Goal: Task Accomplishment & Management: Manage account settings

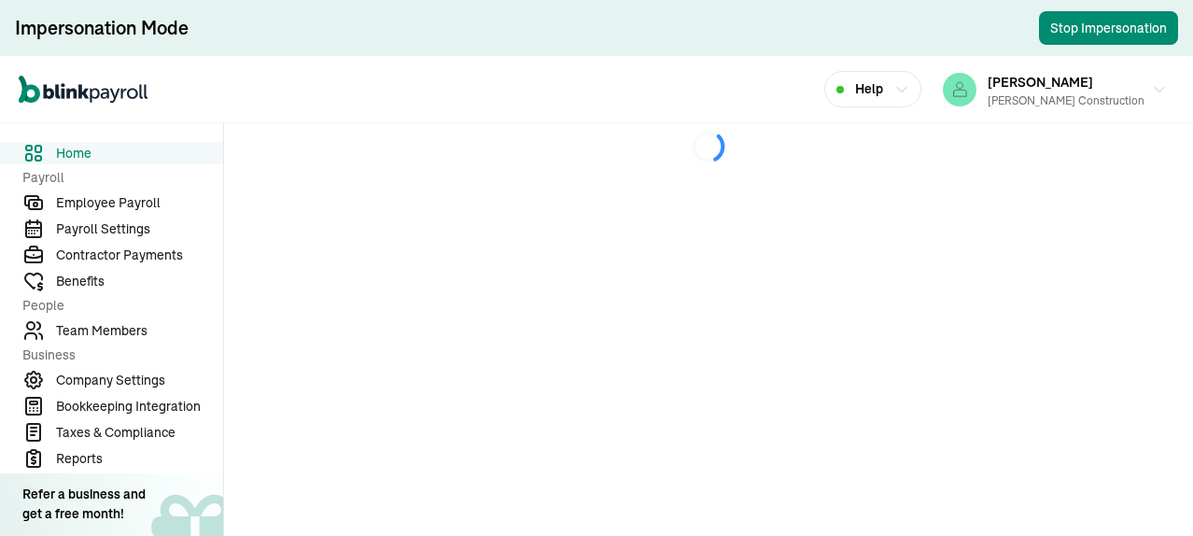
drag, startPoint x: 132, startPoint y: 195, endPoint x: 771, endPoint y: 280, distance: 644.9
click at [132, 195] on span "Employee Payroll" at bounding box center [139, 203] width 167 height 20
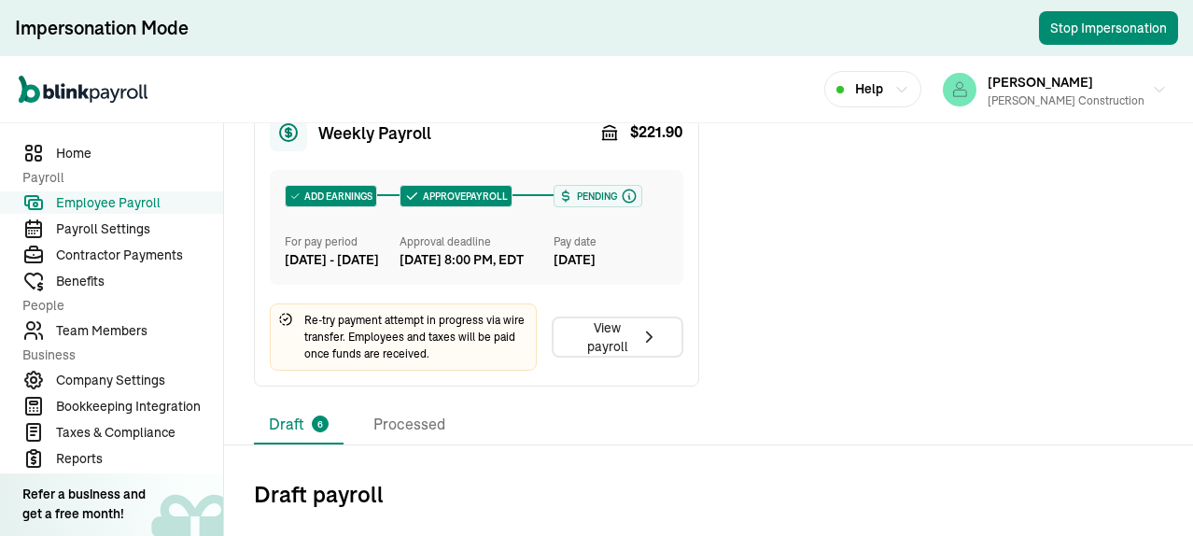
scroll to position [1032, 0]
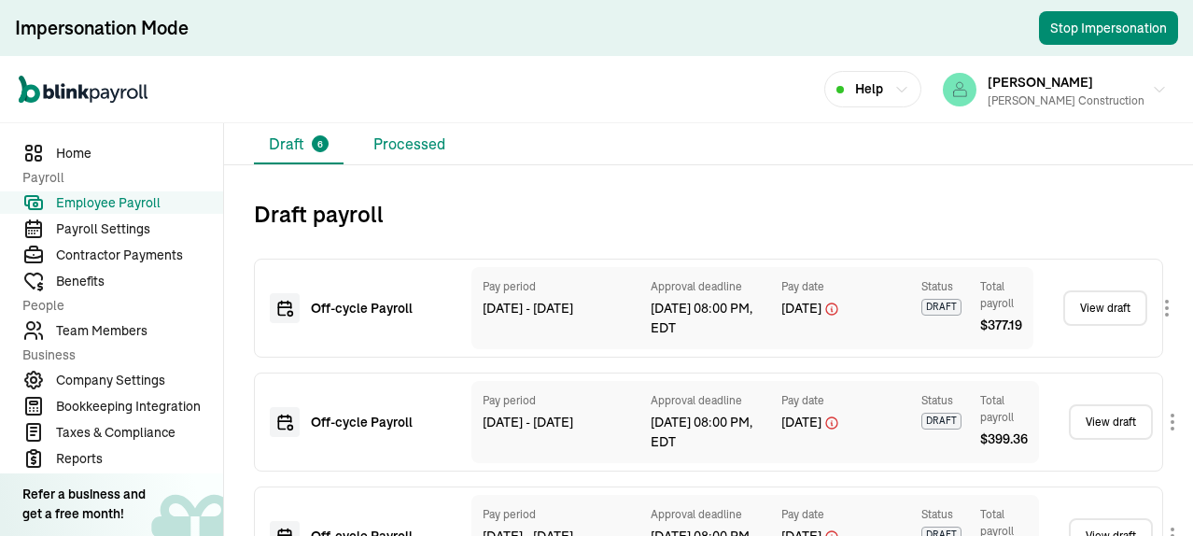
click at [403, 164] on li "Processed" at bounding box center [409, 144] width 102 height 39
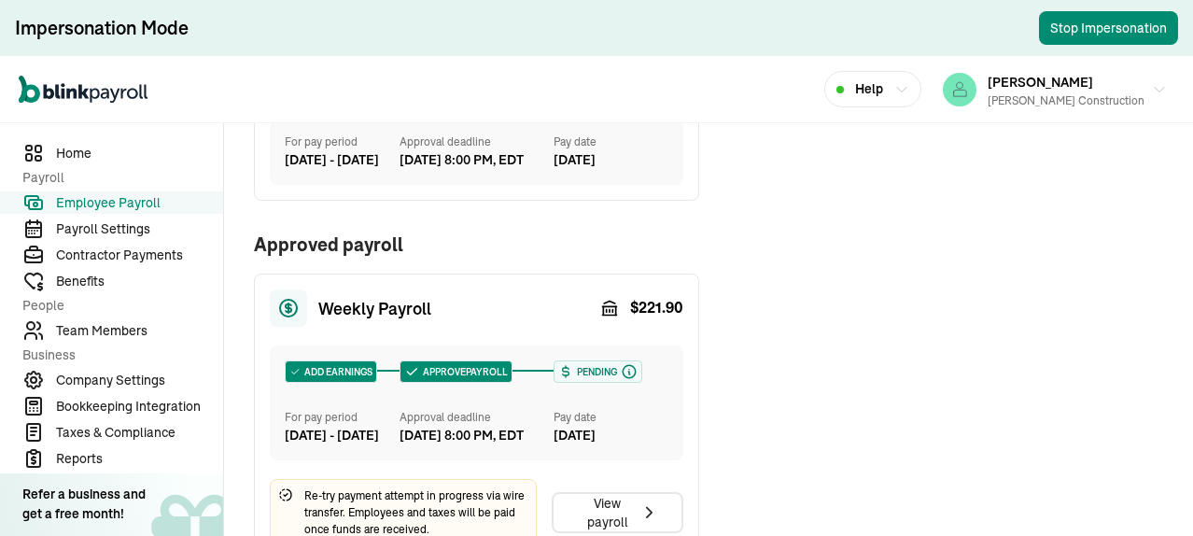
scroll to position [950, 0]
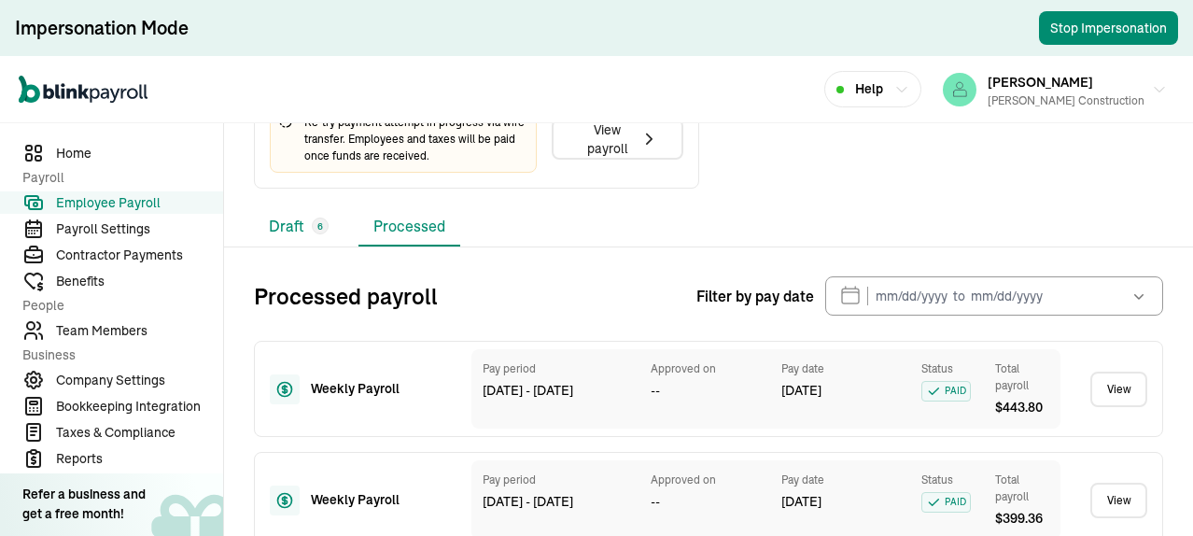
click at [284, 246] on li "Draft 6" at bounding box center [299, 226] width 90 height 39
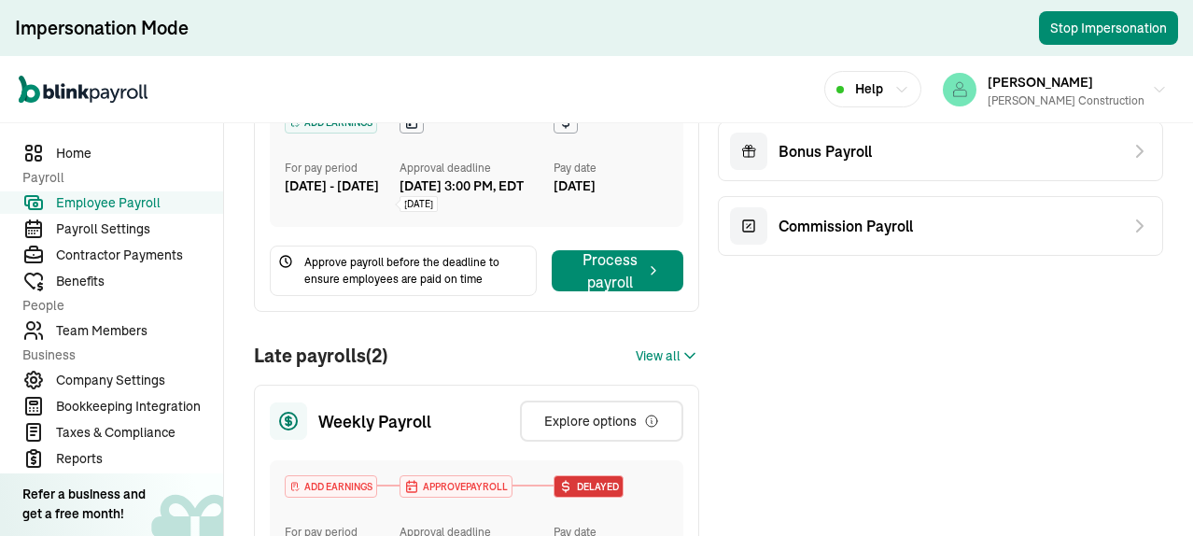
scroll to position [373, 0]
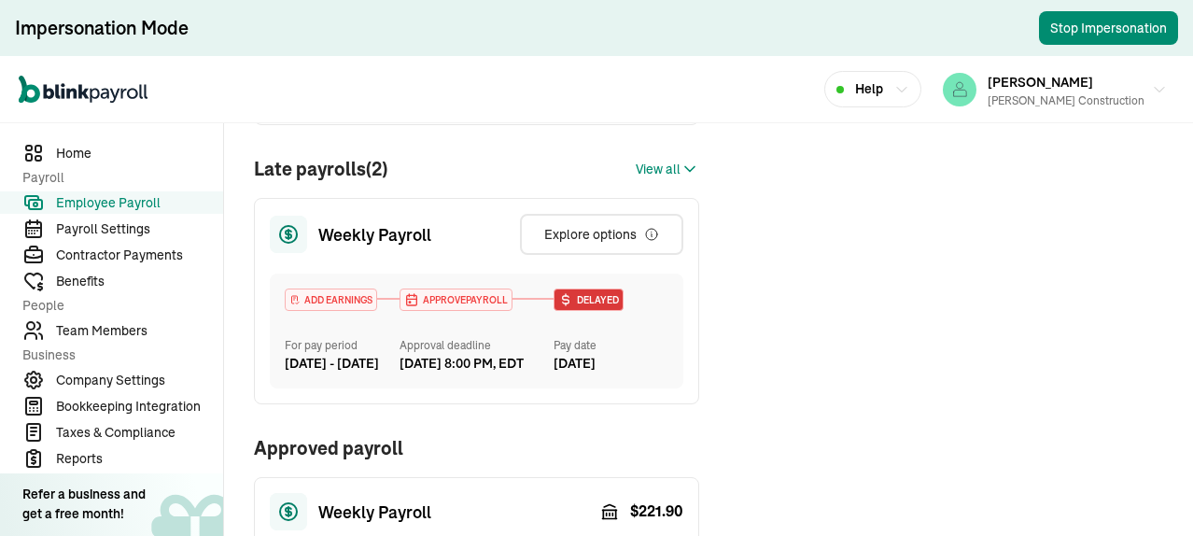
click at [661, 179] on span "View all" at bounding box center [658, 170] width 45 height 20
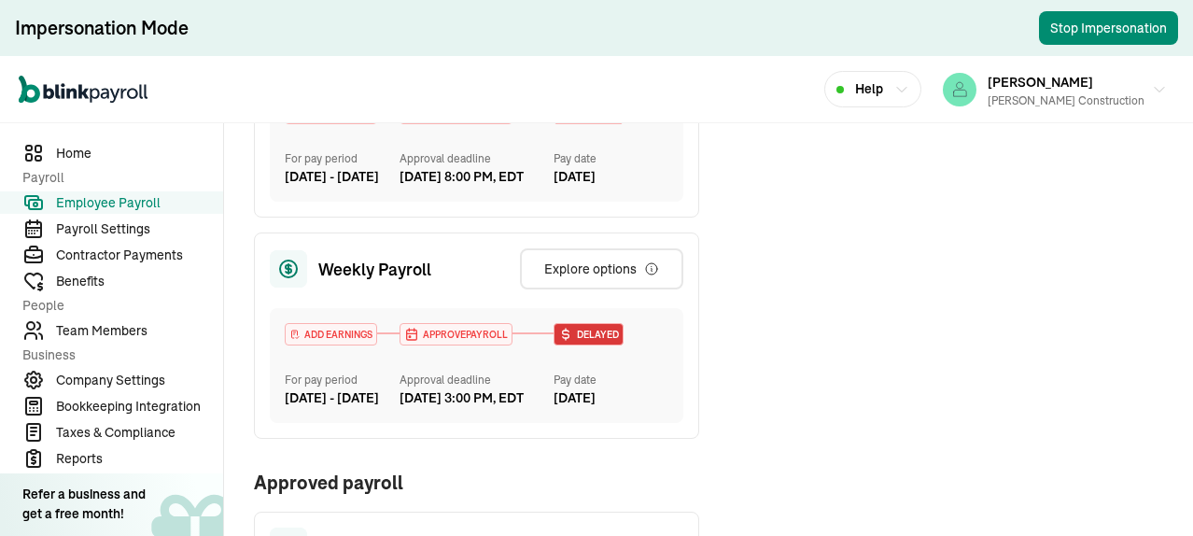
scroll to position [653, 0]
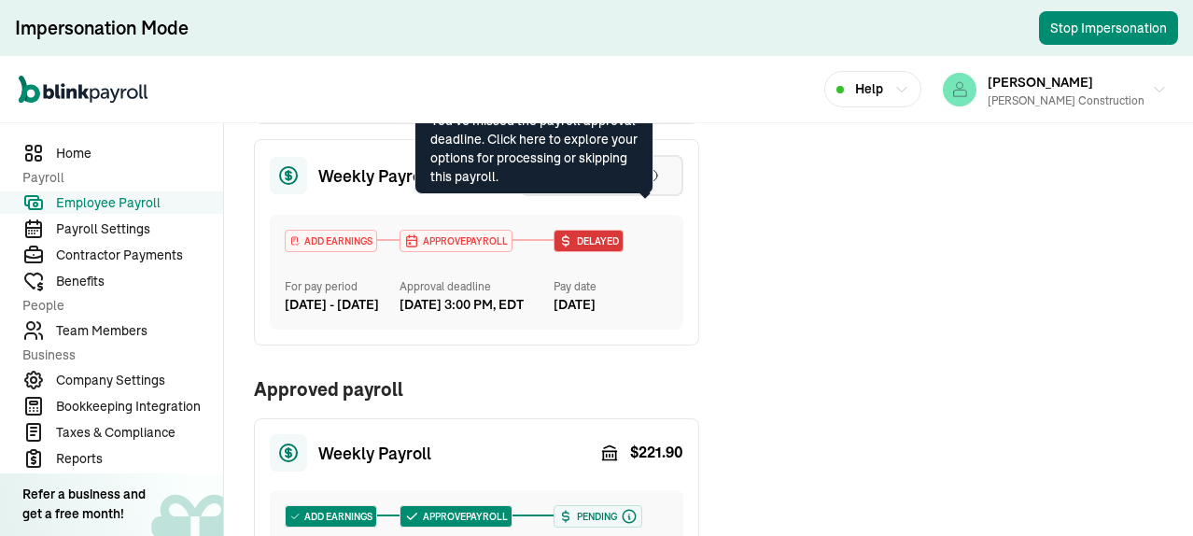
click at [646, 181] on icon "button" at bounding box center [651, 175] width 11 height 11
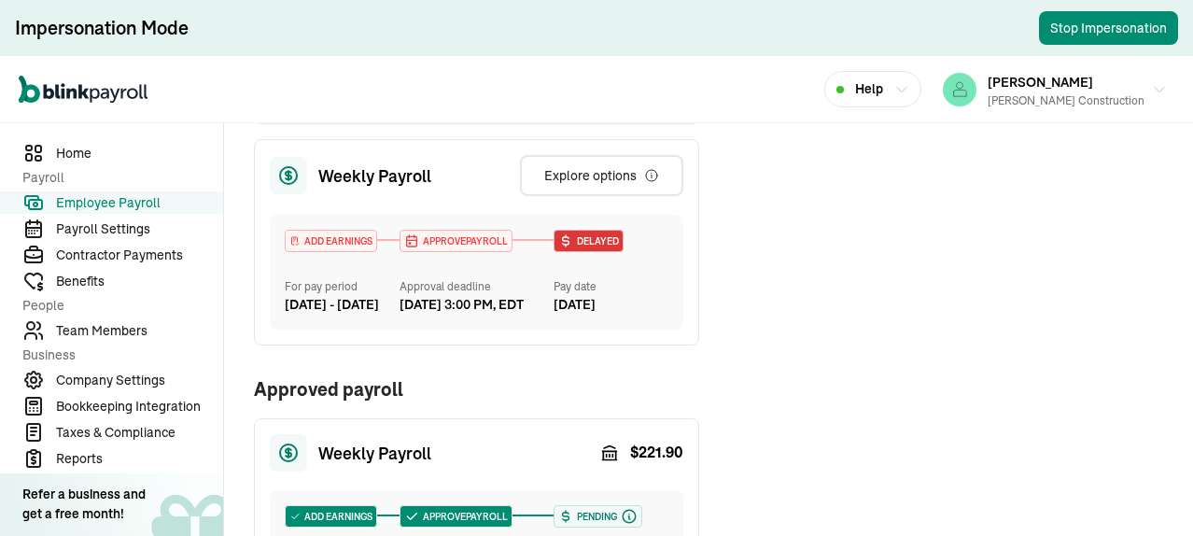
scroll to position [560, 0]
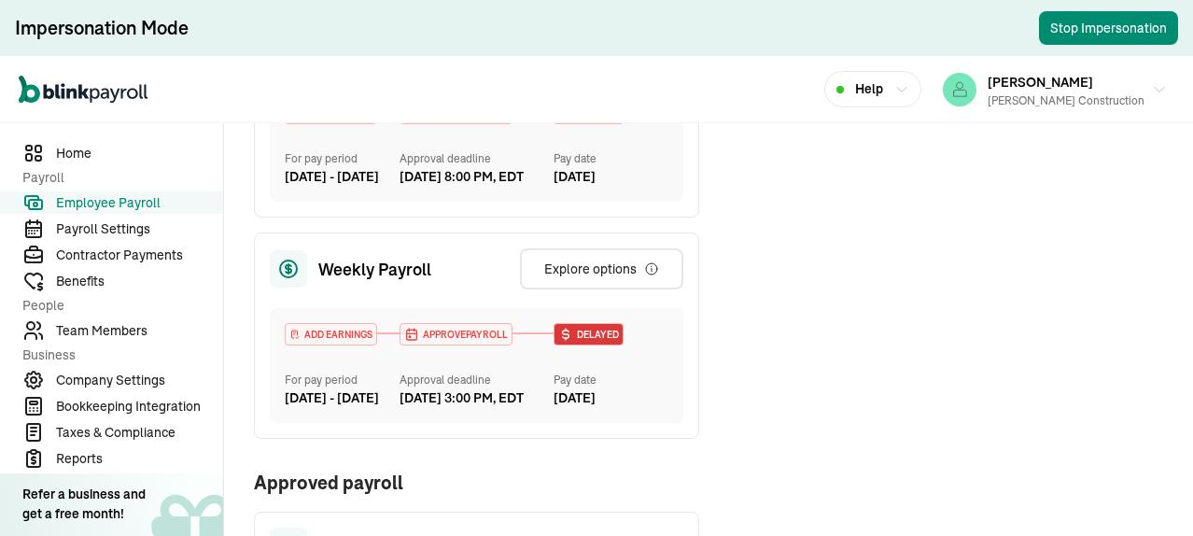
click at [974, 243] on div "Off-cycle Payroll Bonus Payroll Commission Payroll" at bounding box center [940, 236] width 445 height 1126
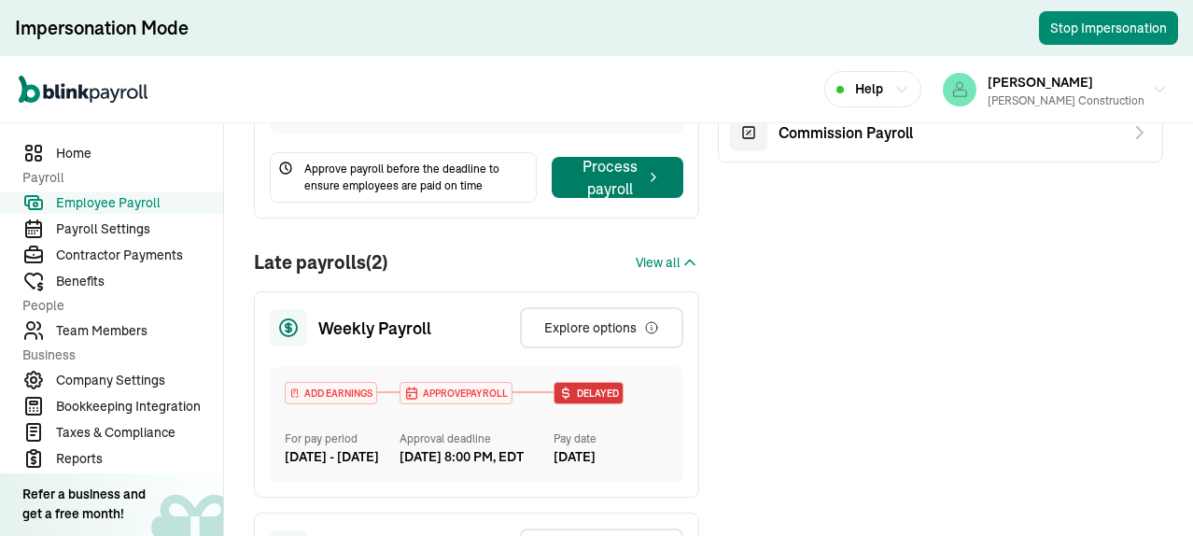
scroll to position [0, 0]
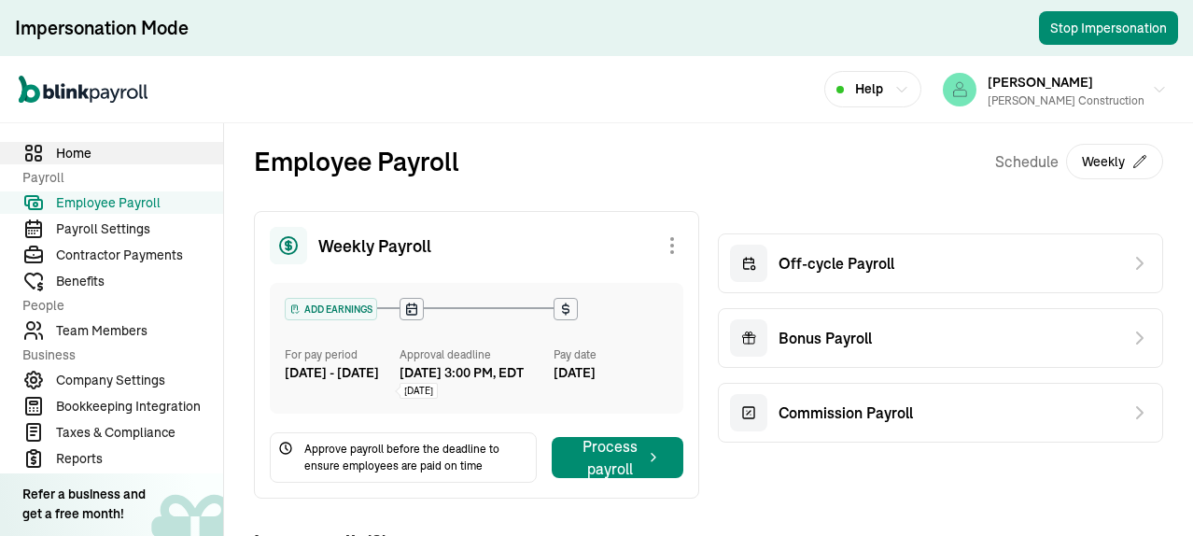
click at [75, 148] on span "Home" at bounding box center [139, 154] width 167 height 20
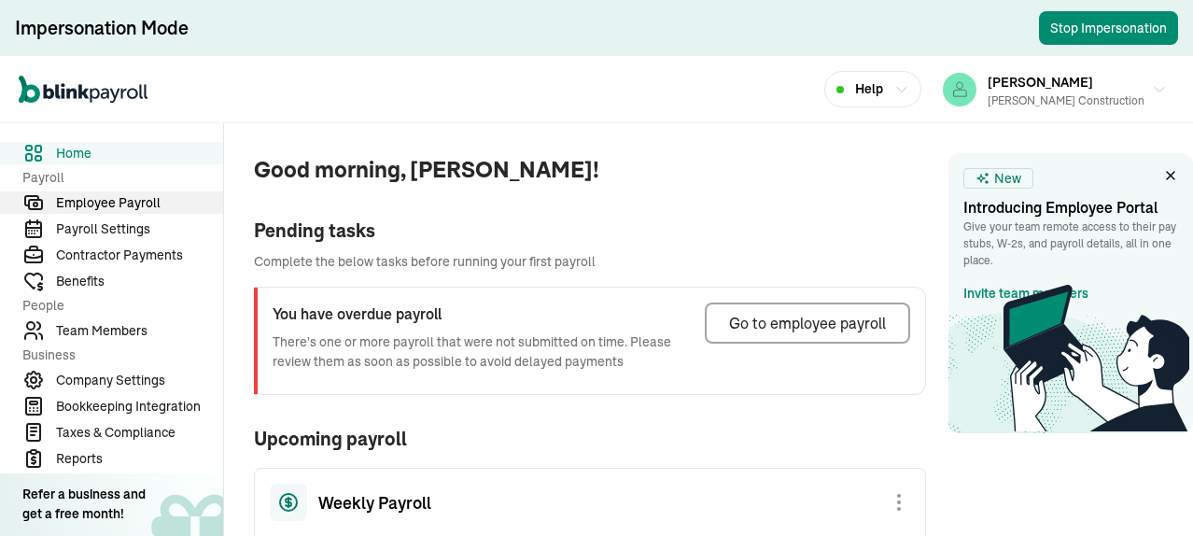
click at [124, 203] on span "Employee Payroll" at bounding box center [139, 203] width 167 height 20
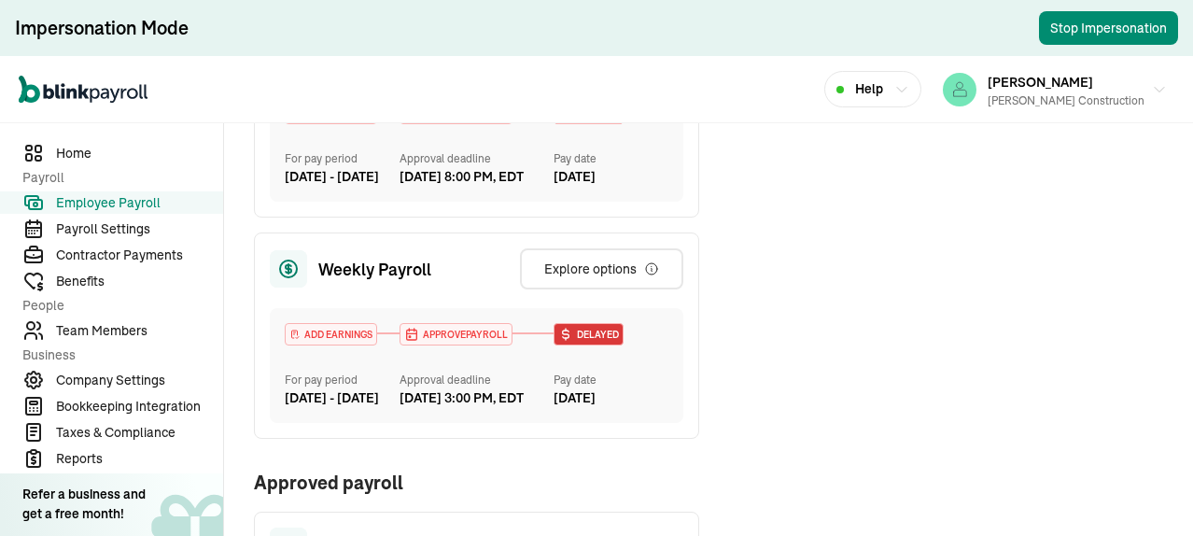
scroll to position [653, 0]
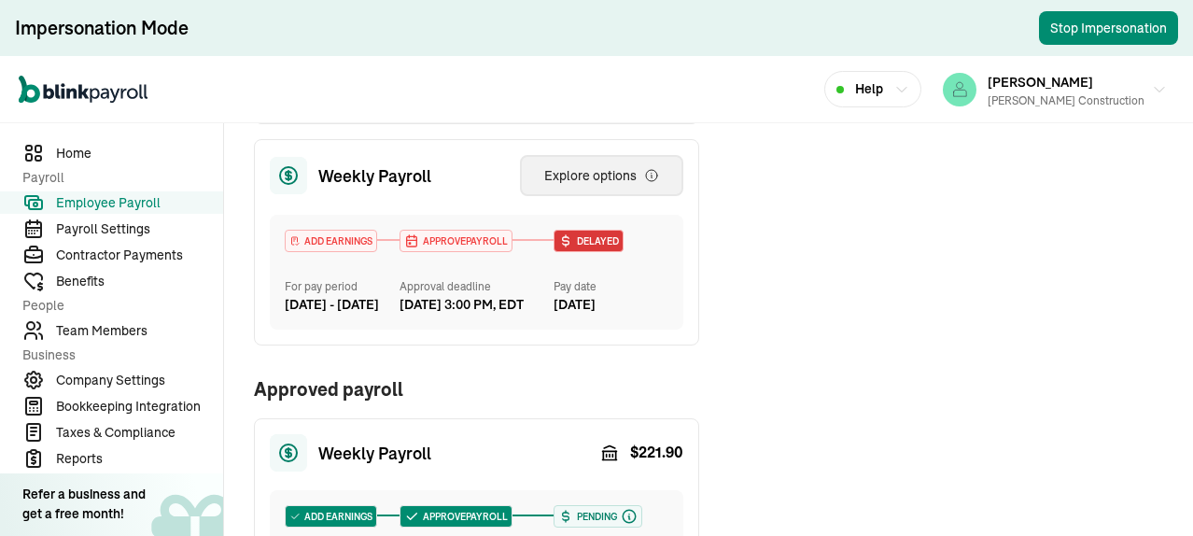
click at [592, 185] on div "Explore options" at bounding box center [601, 175] width 115 height 19
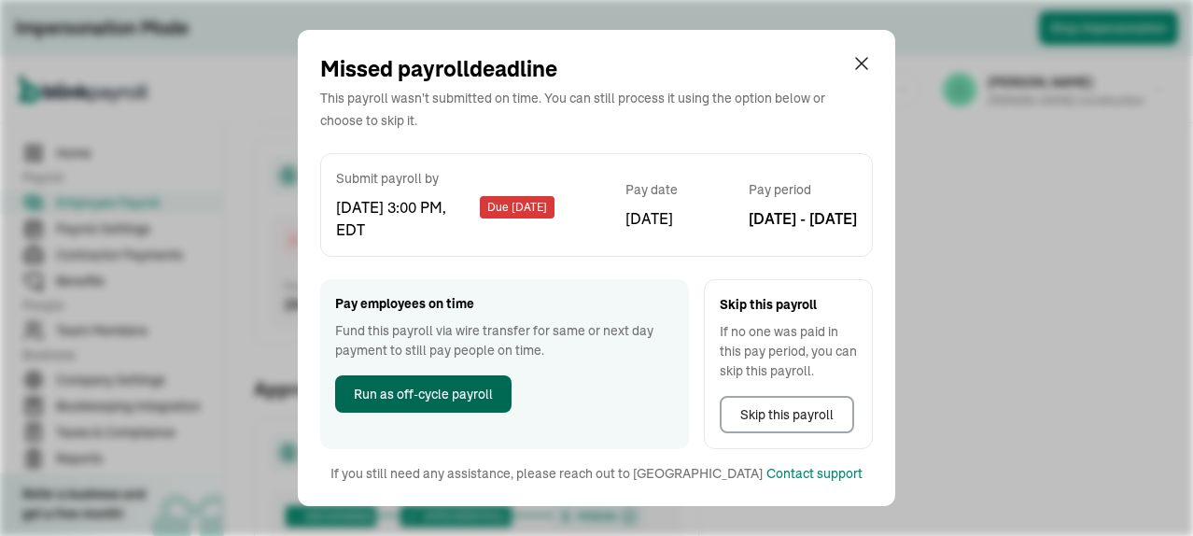
click at [467, 393] on span "Run as off-cycle payroll" at bounding box center [423, 395] width 139 height 20
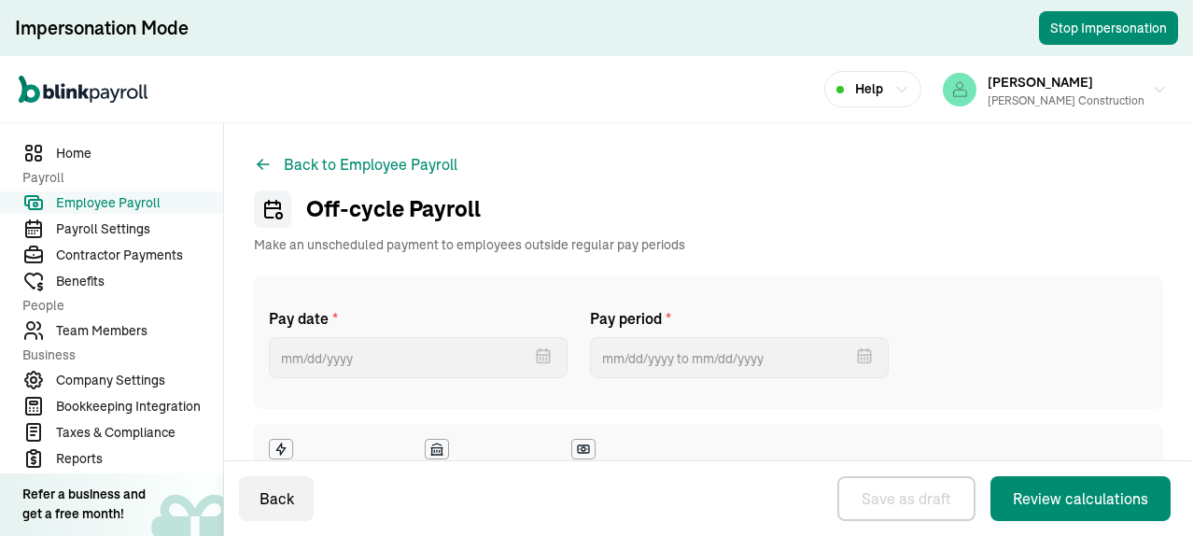
select select "direct_deposit"
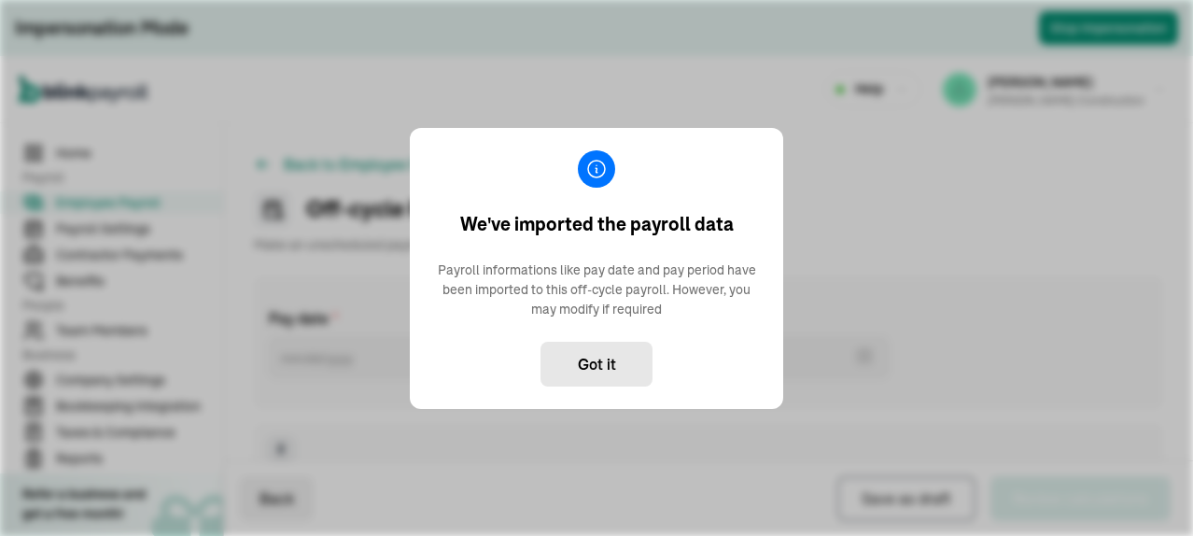
type input "[DATE] ~ [DATE]"
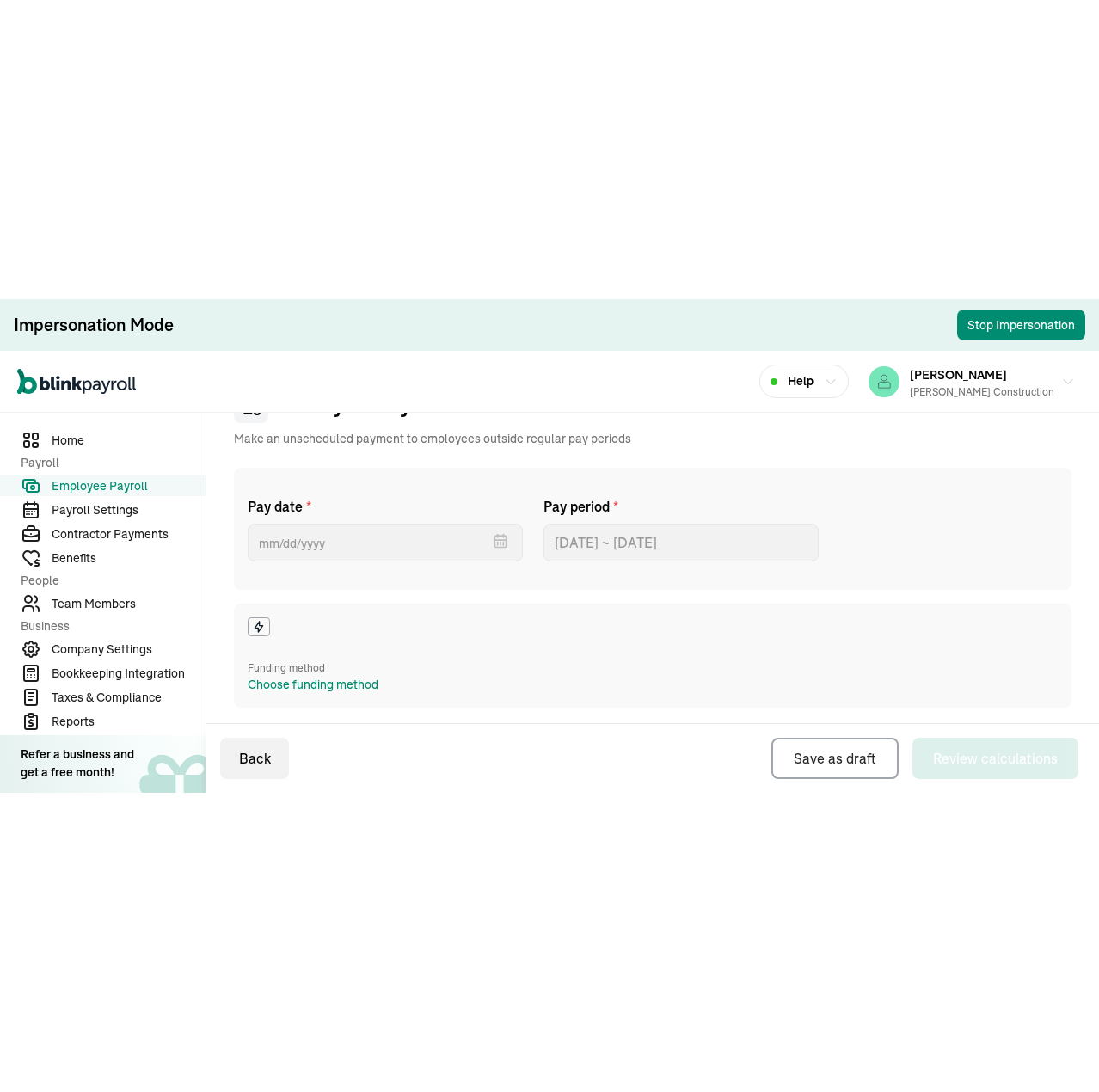
scroll to position [172, 0]
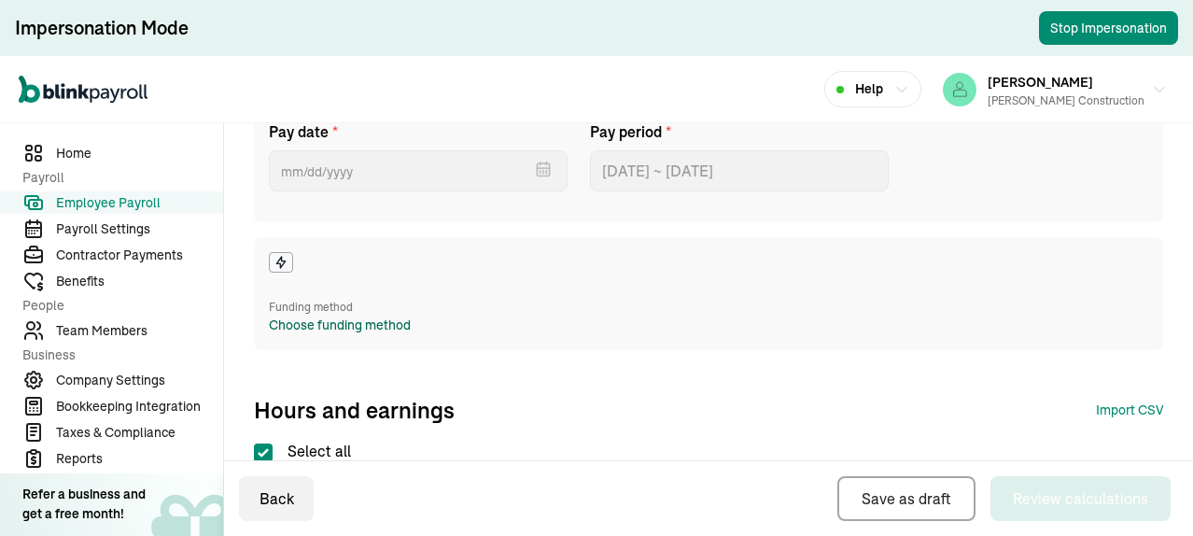
click at [325, 325] on div "Choose funding method" at bounding box center [340, 325] width 142 height 20
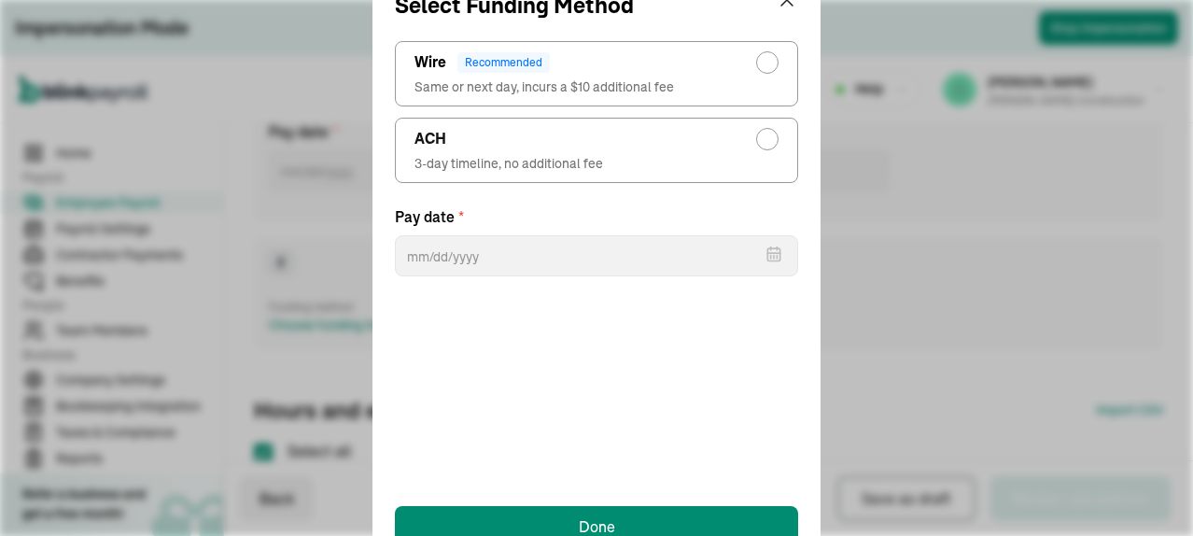
click at [769, 66] on div "radio-group" at bounding box center [767, 62] width 15 height 15
click at [769, 65] on input "Wire Recommended Same or next day, incurs a $10 additional fee" at bounding box center [771, 57] width 15 height 15
radio input "true"
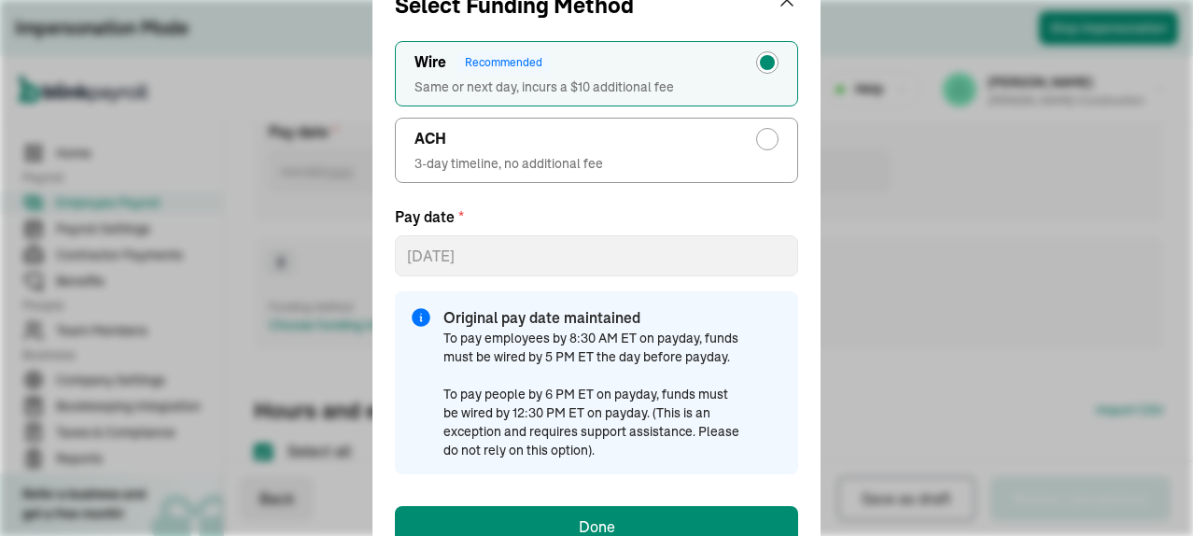
click at [1051, 184] on div "Select Funding Method ACH 3-day timeline, no additional fee Wire Recommended Sa…" at bounding box center [596, 268] width 1193 height 536
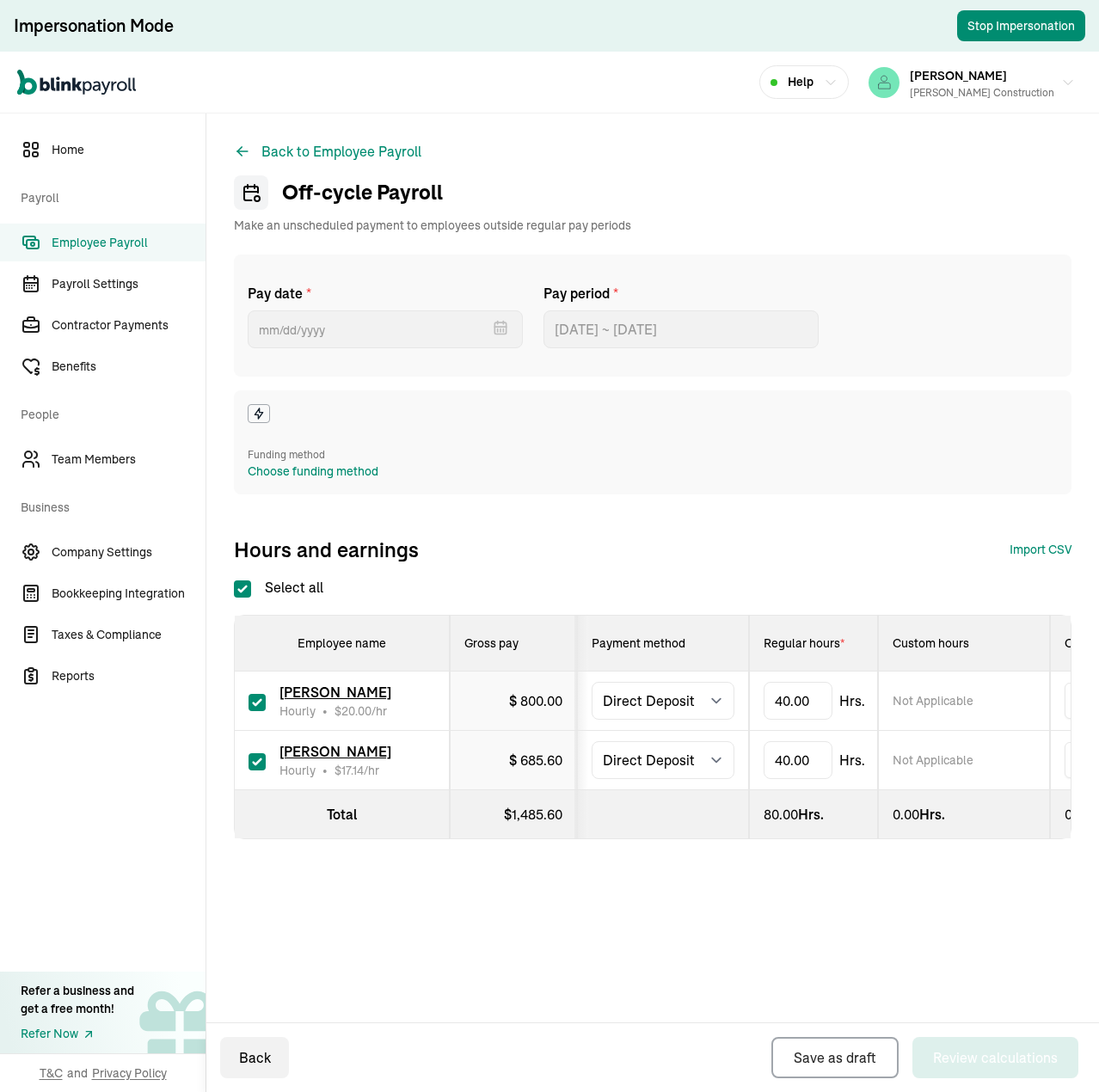
scroll to position [0, 0]
click at [625, 129] on div "Back to Employee Payroll Off-cycle Payroll Make an unscheduled payment to emplo…" at bounding box center [652, 524] width 893 height 822
click at [342, 475] on div "Choose funding method" at bounding box center [313, 472] width 131 height 18
click at [322, 144] on button "Back to Employee Payroll" at bounding box center [327, 151] width 187 height 20
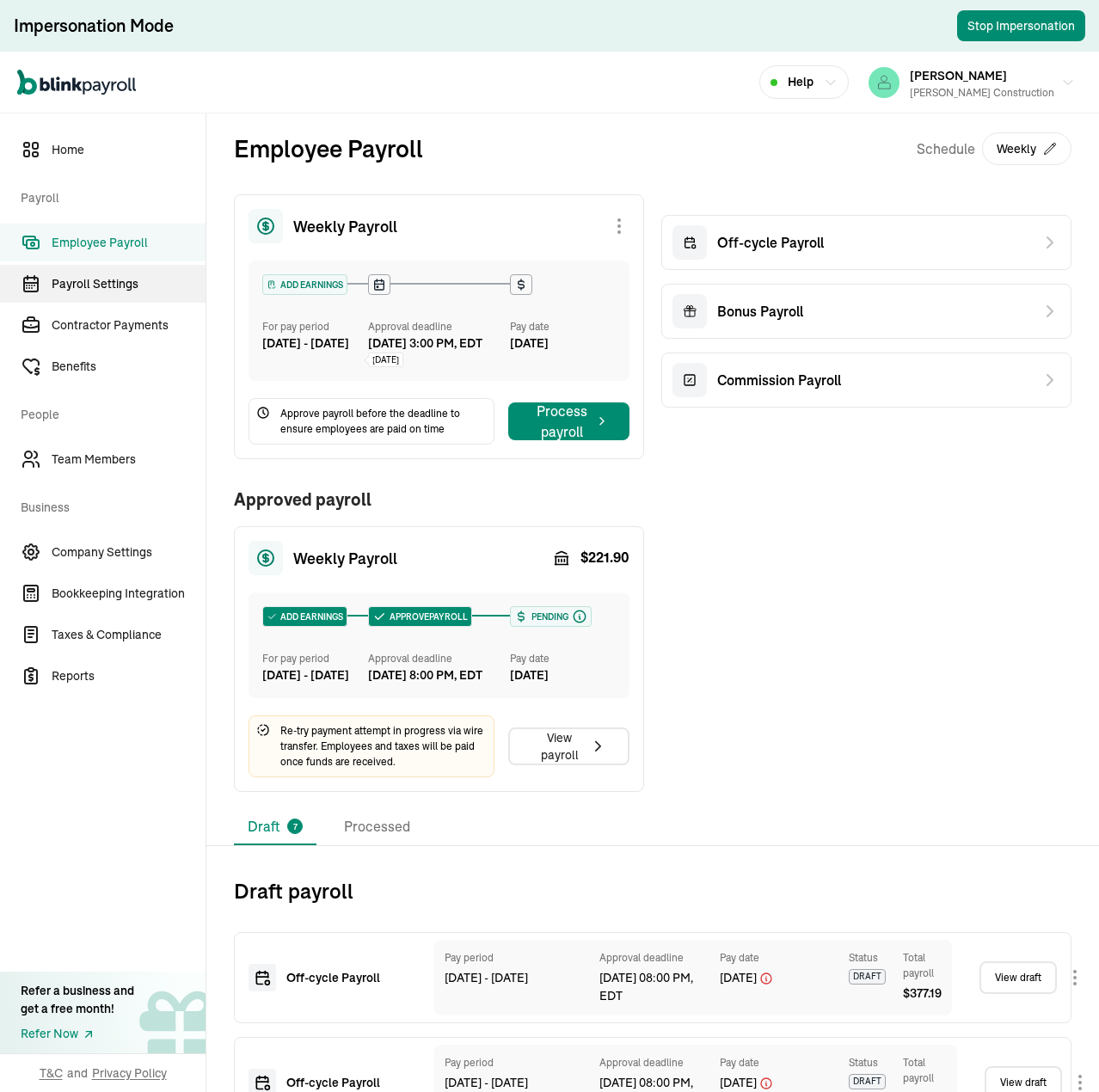
click at [105, 281] on span "Payroll Settings" at bounding box center [128, 285] width 154 height 18
click at [111, 245] on span "Employee Payroll" at bounding box center [128, 243] width 154 height 18
click at [111, 243] on span "Employee Payroll" at bounding box center [128, 243] width 154 height 18
click at [73, 146] on span "Home" at bounding box center [128, 150] width 154 height 18
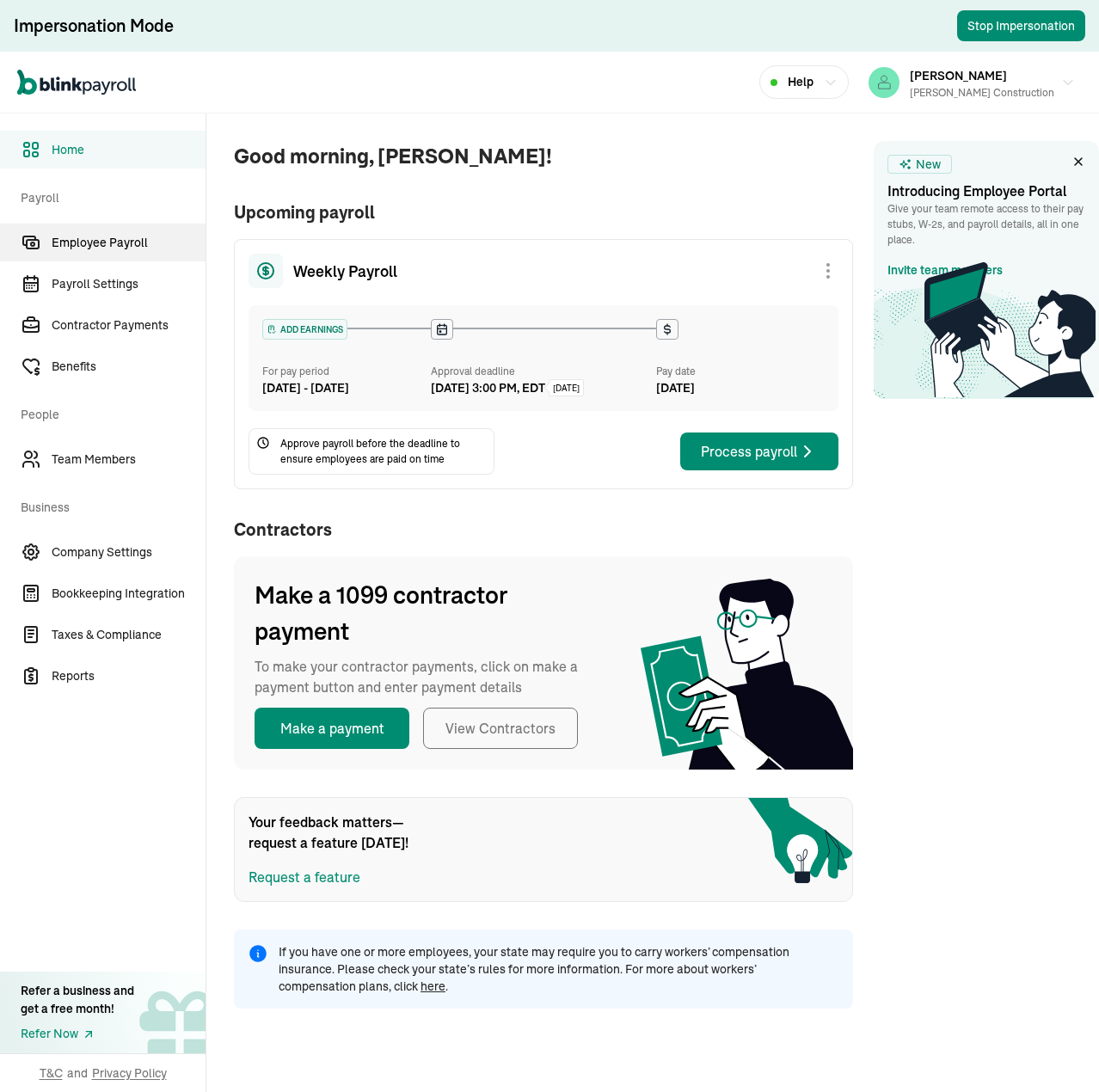
click at [111, 240] on span "Employee Payroll" at bounding box center [128, 243] width 154 height 18
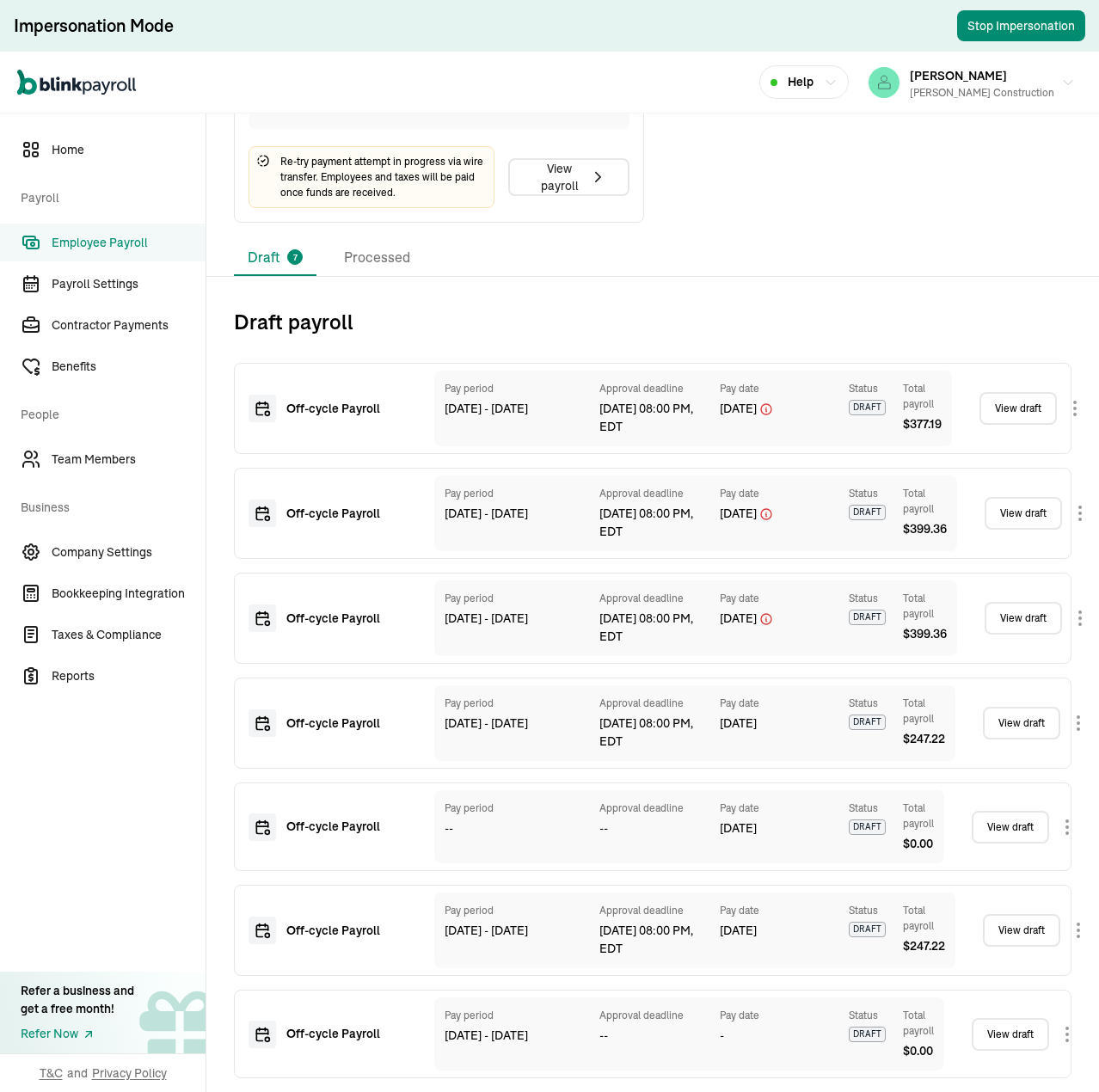
scroll to position [353, 0]
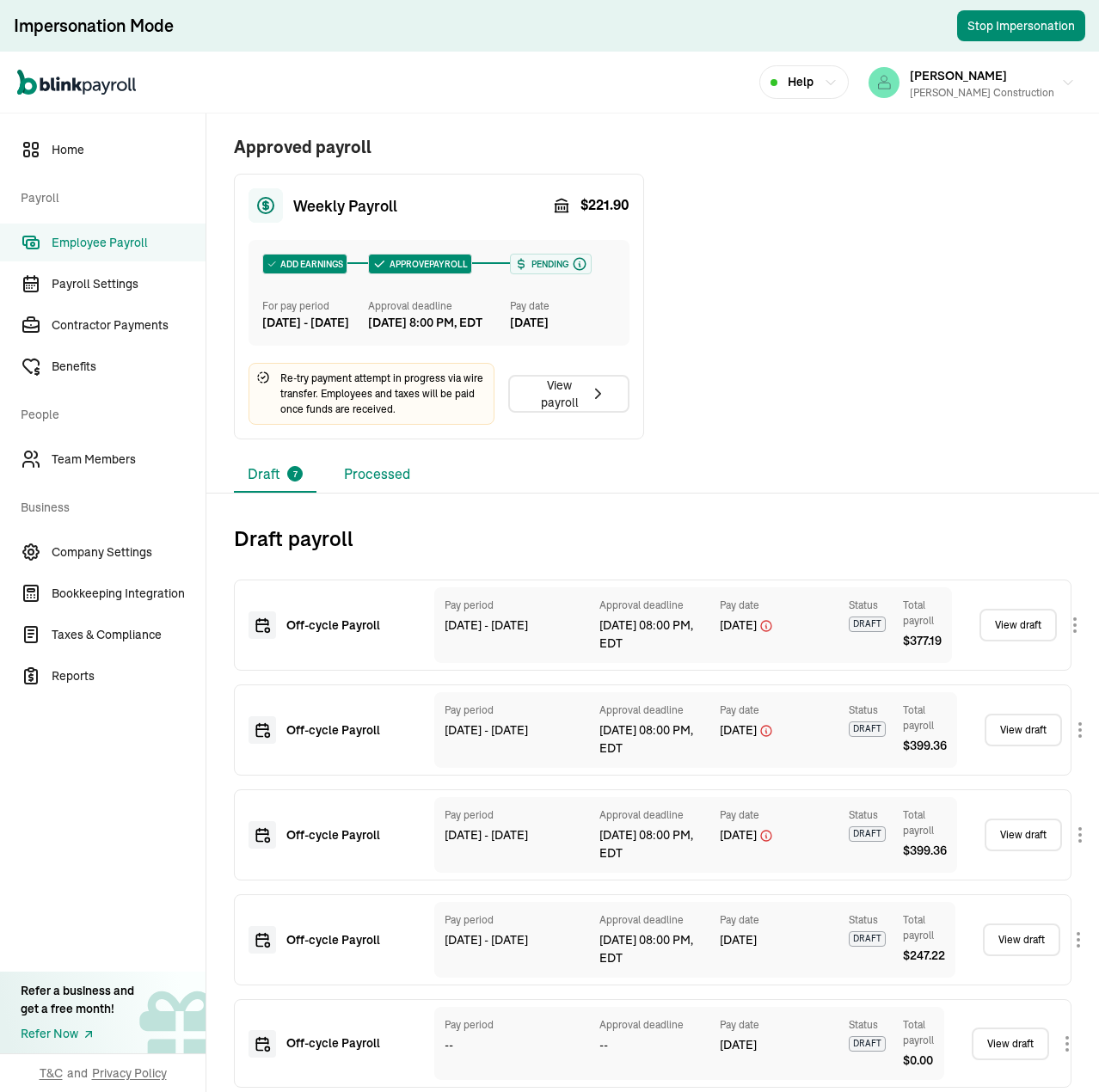
click at [397, 493] on li "Processed" at bounding box center [377, 475] width 94 height 36
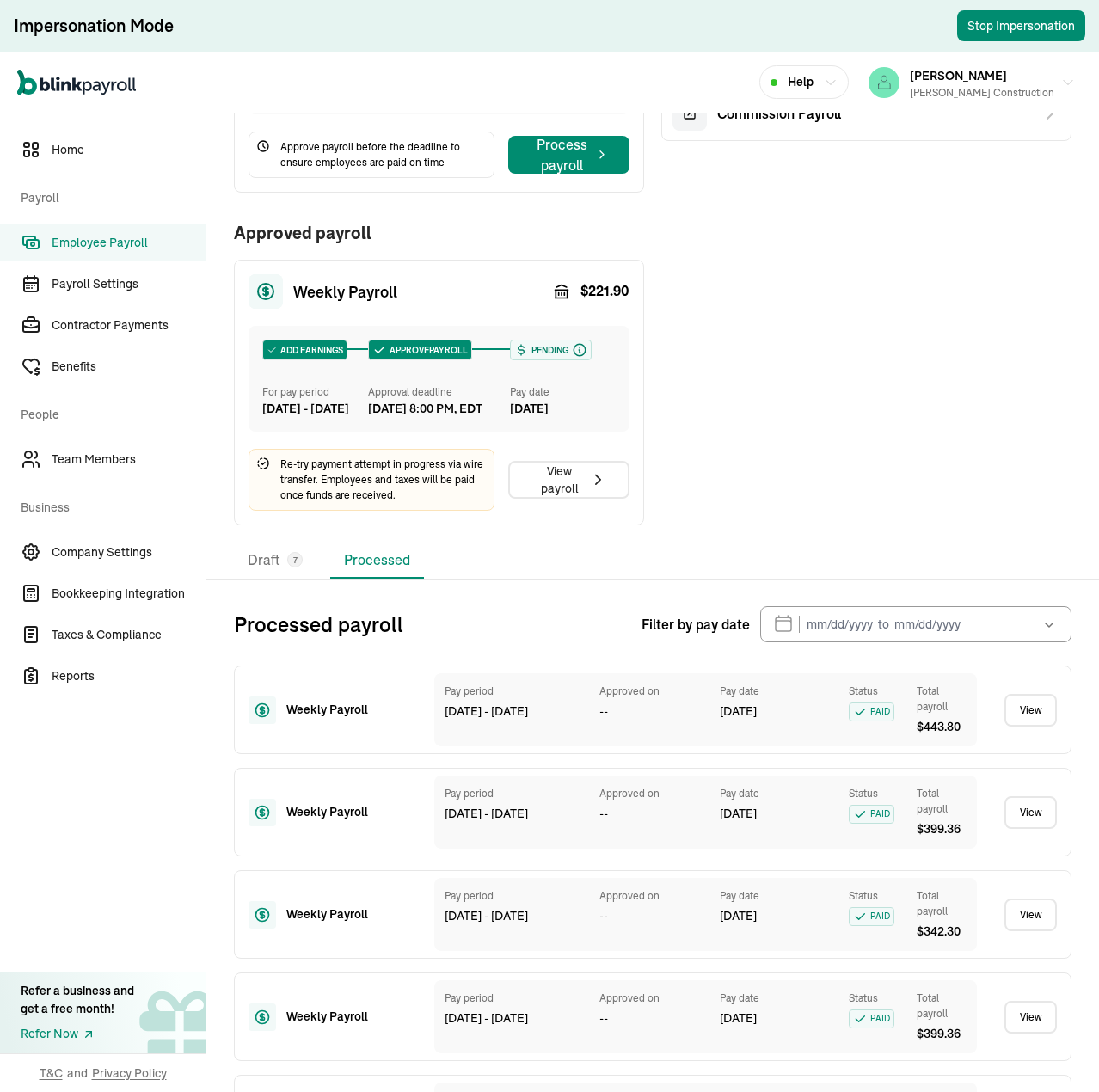
scroll to position [8, 0]
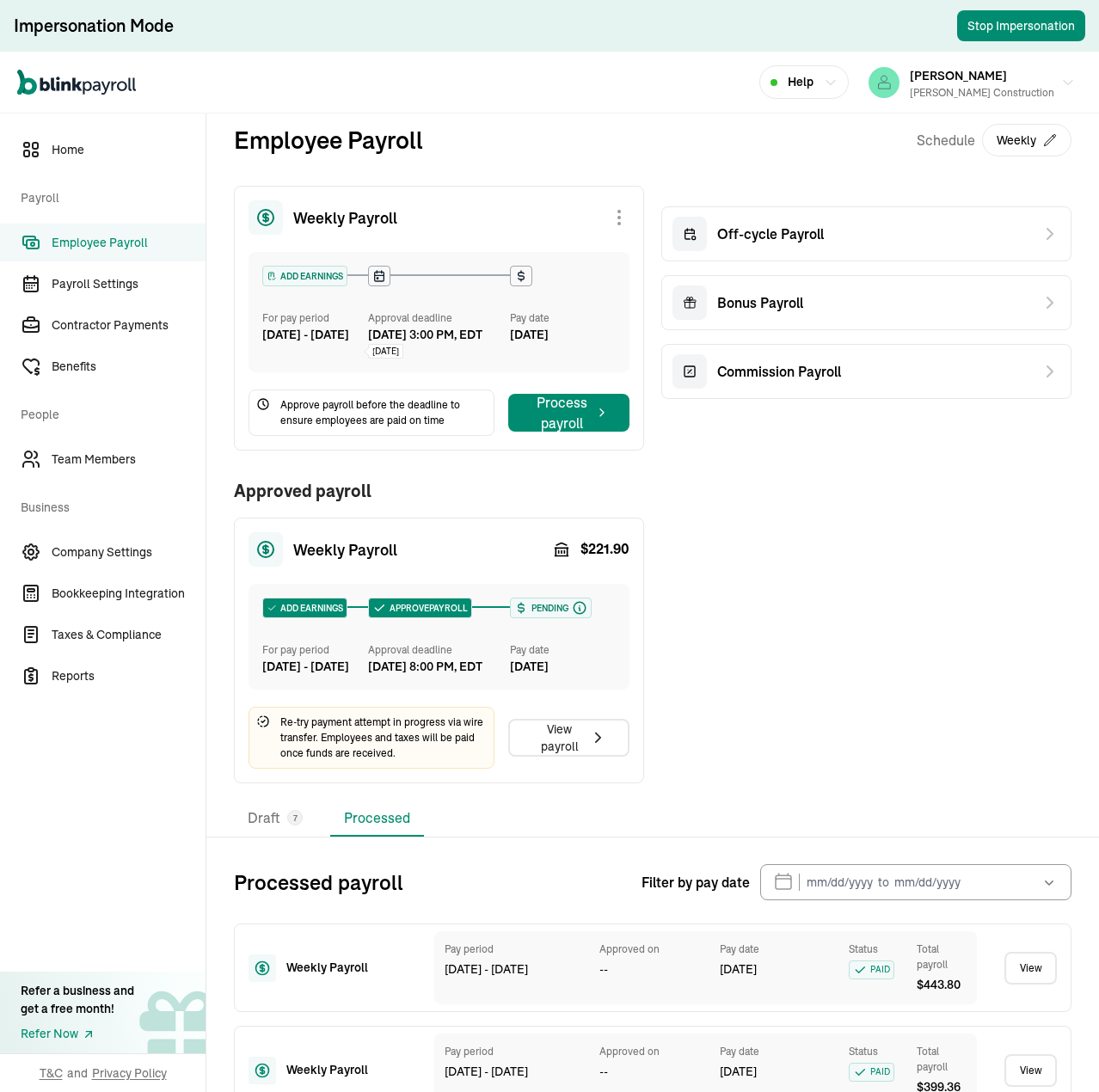
drag, startPoint x: 105, startPoint y: 287, endPoint x: 143, endPoint y: 49, distance: 241.0
click at [105, 287] on span "Payroll Settings" at bounding box center [128, 285] width 154 height 18
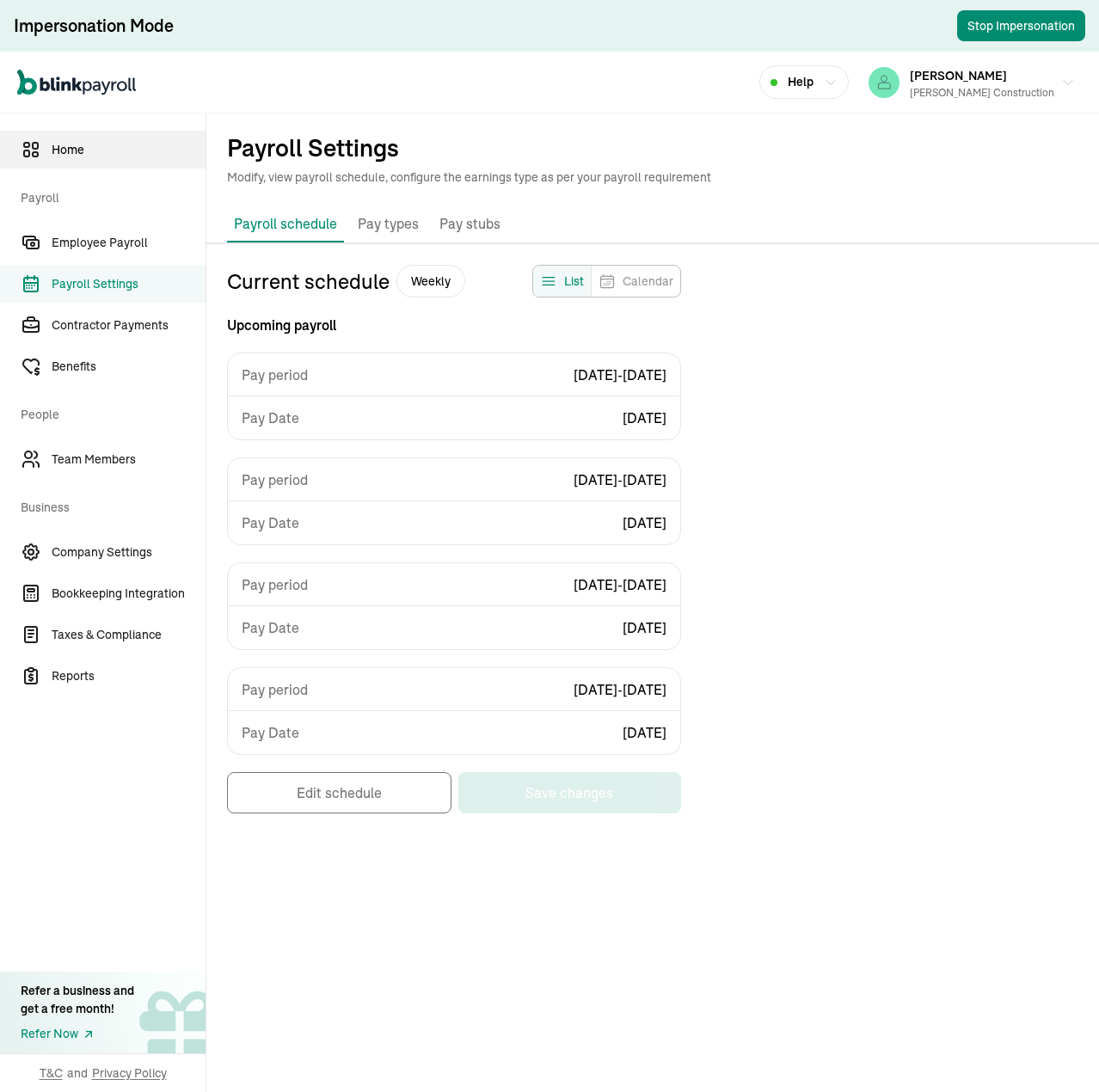
click at [63, 145] on span "Home" at bounding box center [128, 150] width 154 height 18
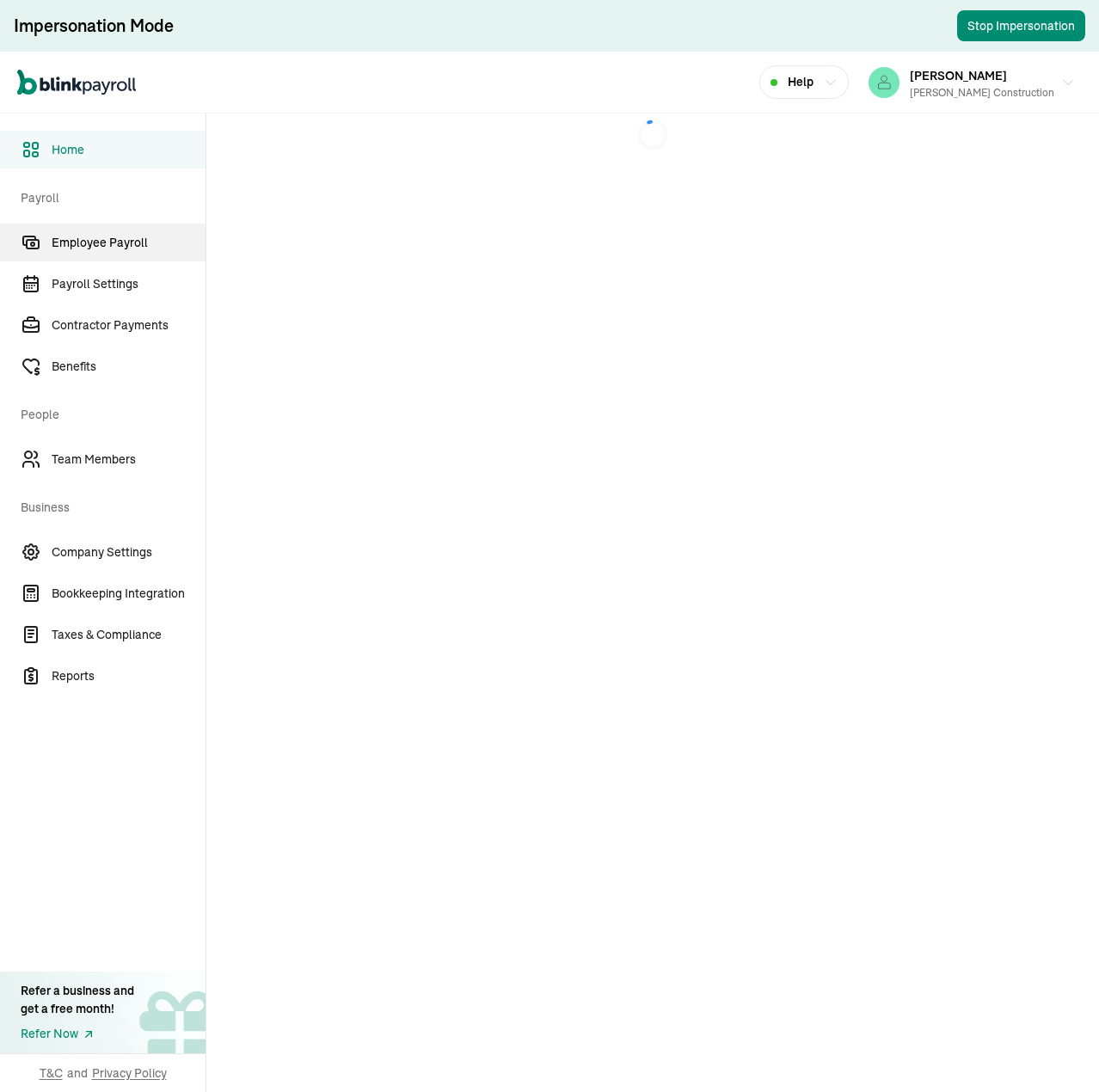
click at [107, 243] on span "Employee Payroll" at bounding box center [128, 243] width 154 height 18
click at [86, 147] on span "Home" at bounding box center [128, 150] width 154 height 18
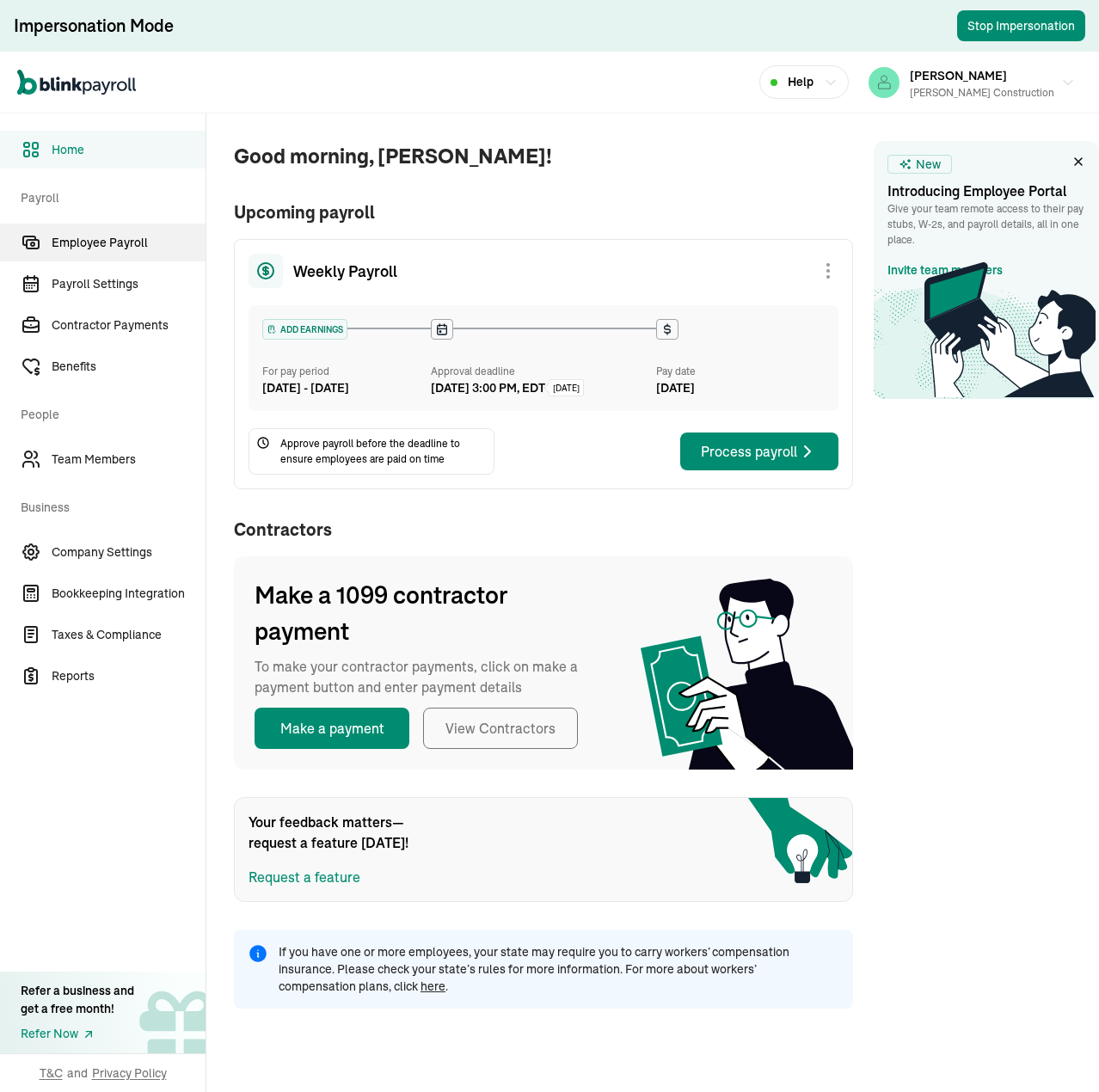
click at [121, 241] on span "Employee Payroll" at bounding box center [128, 243] width 154 height 18
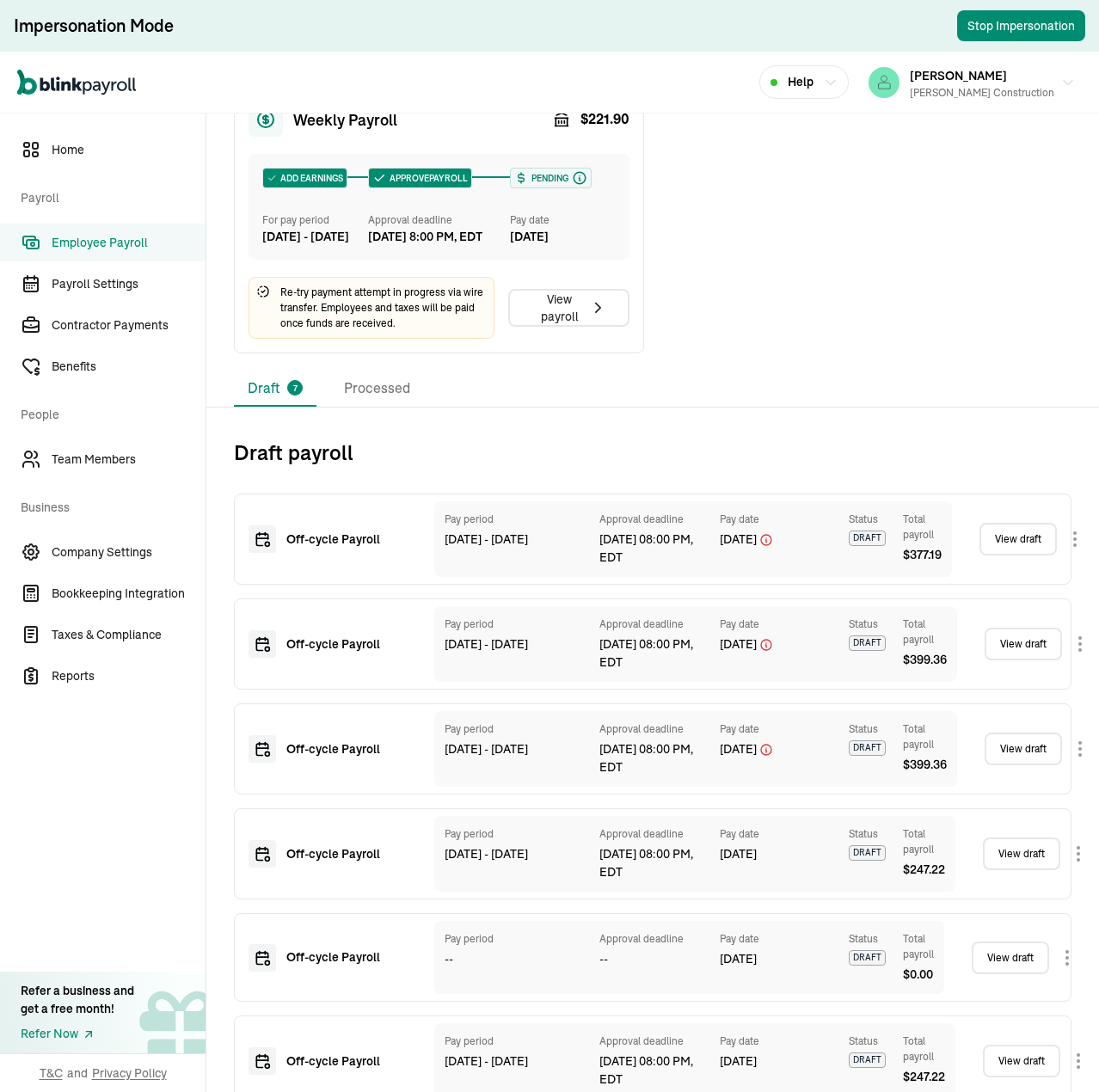
scroll to position [95, 0]
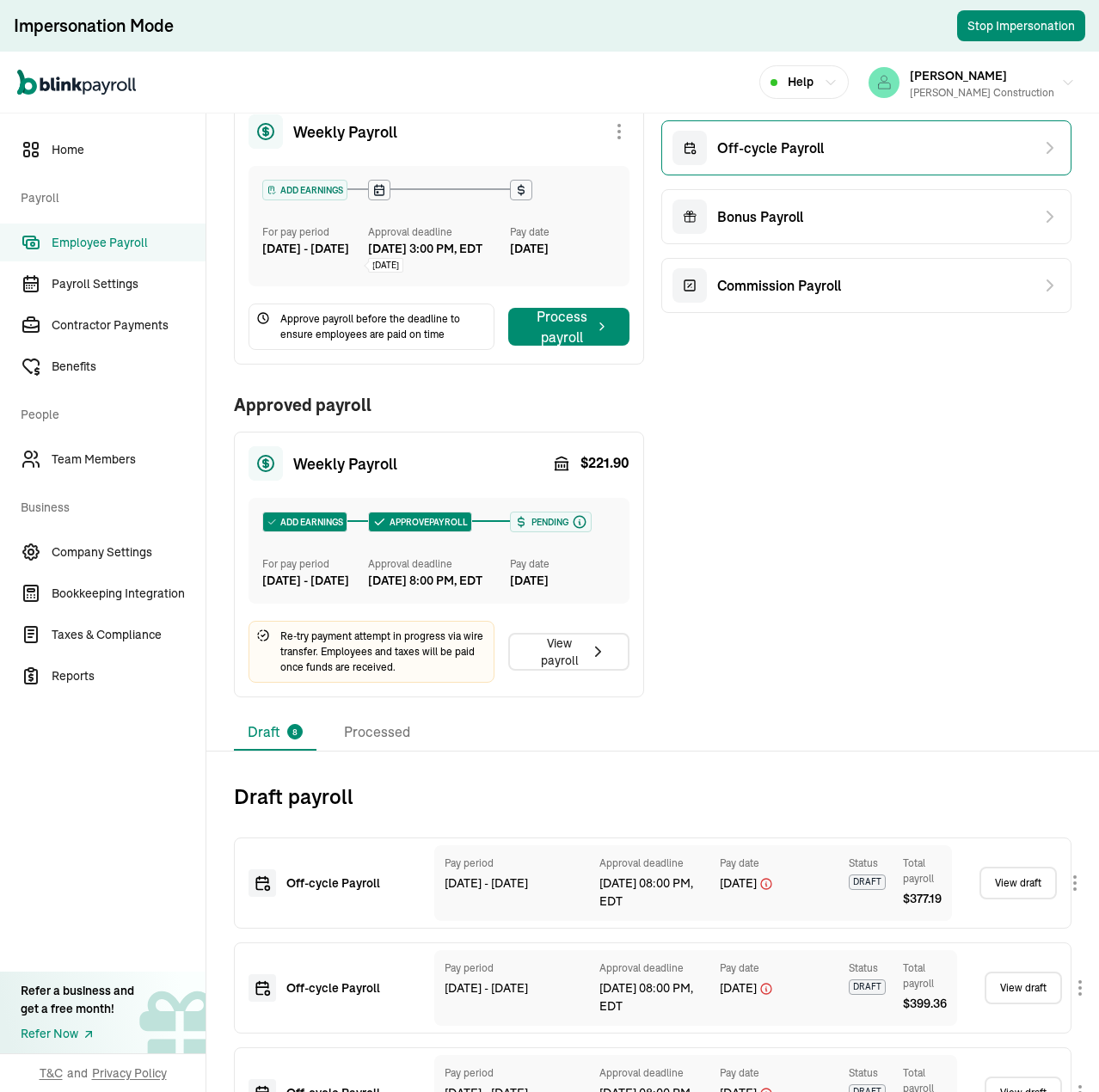
click at [803, 148] on span "Off-cycle Payroll" at bounding box center [770, 147] width 107 height 20
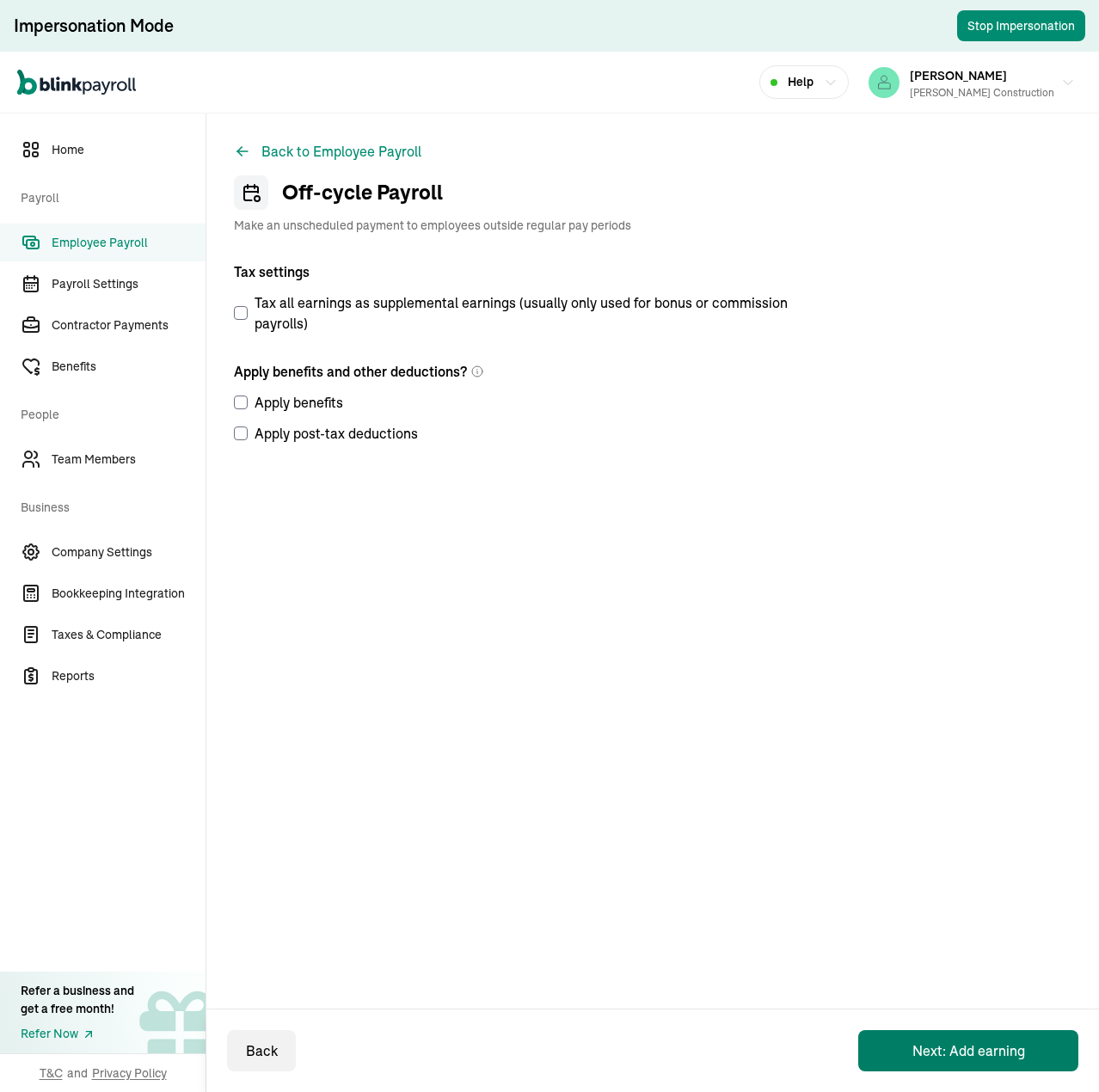
click at [988, 1051] on button "Next: Add earning" at bounding box center [967, 1051] width 220 height 41
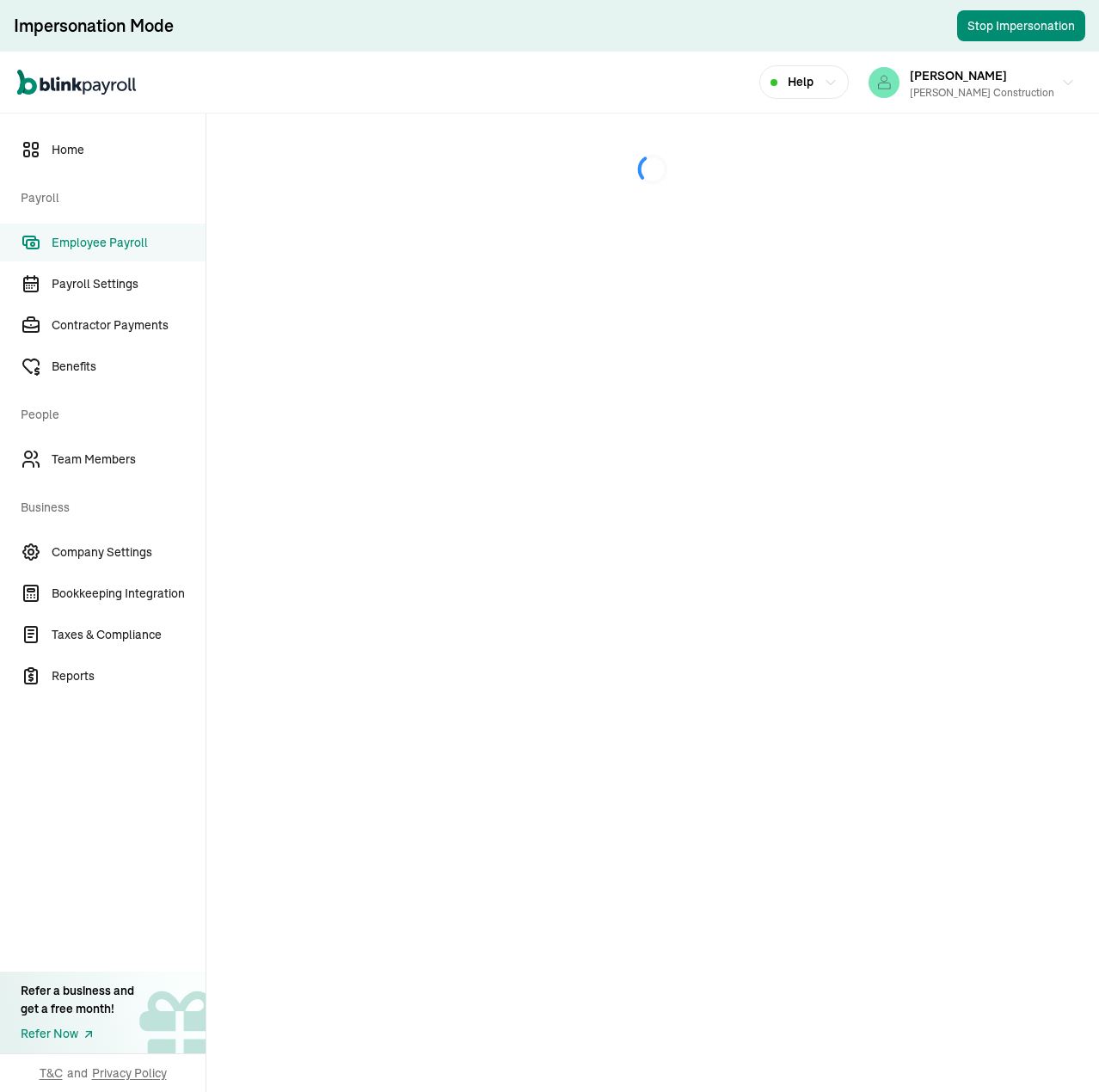
select select "direct_deposit"
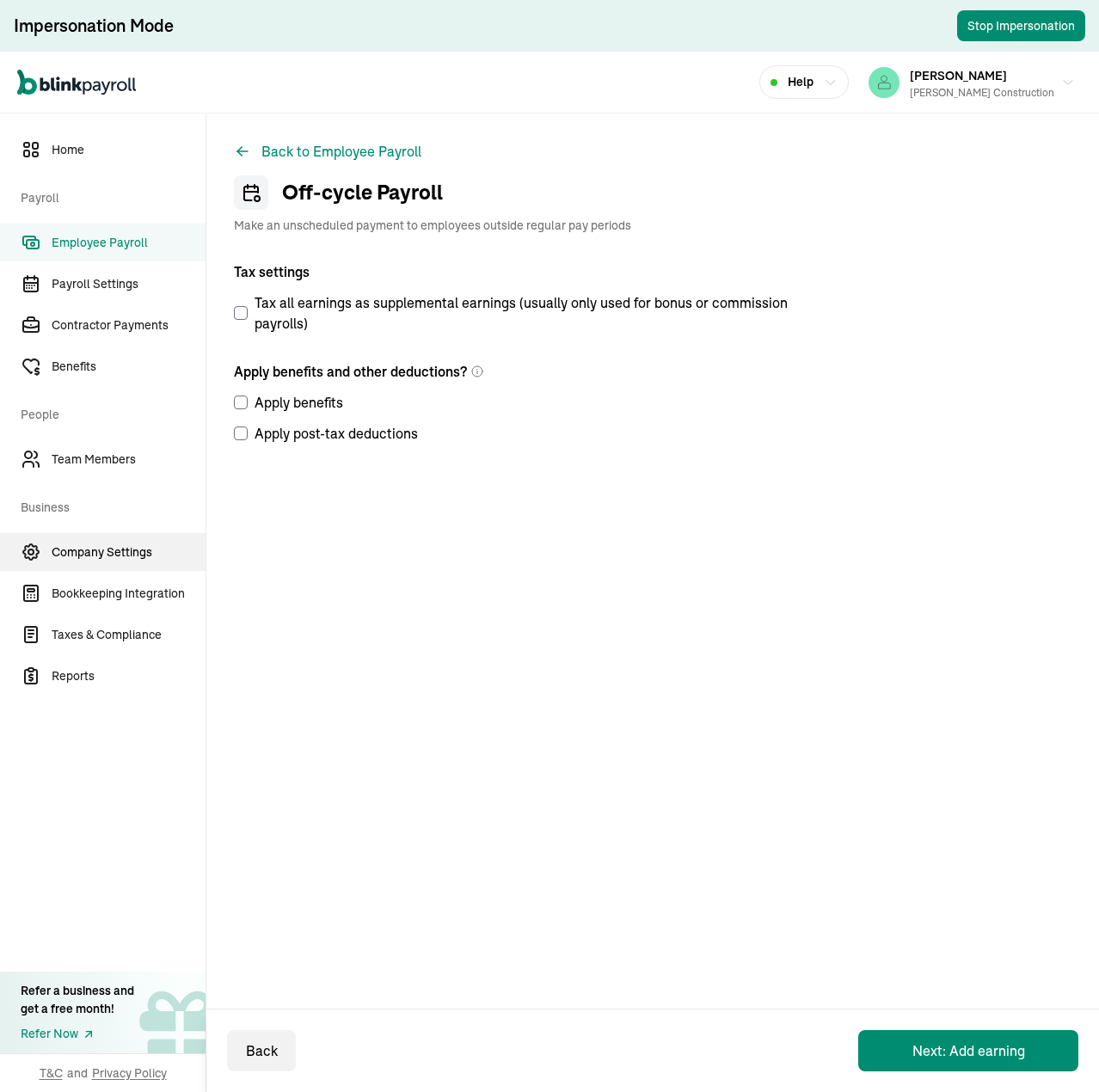
click at [125, 555] on span "Company Settings" at bounding box center [128, 553] width 154 height 18
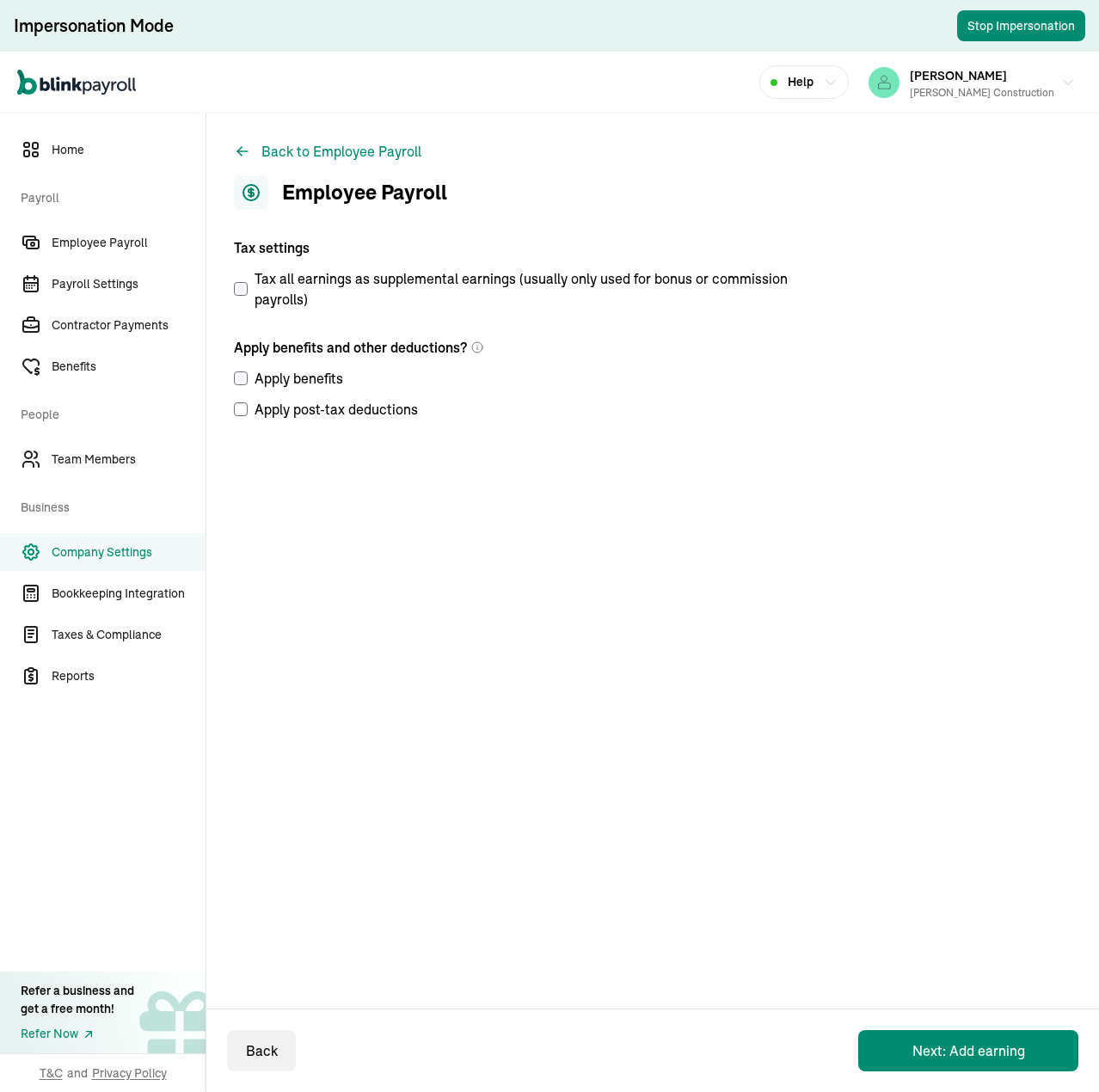
click at [115, 549] on span "Company Settings" at bounding box center [128, 553] width 154 height 18
click at [981, 1049] on button "Next: Add earning" at bounding box center [967, 1051] width 220 height 41
select select "direct_deposit"
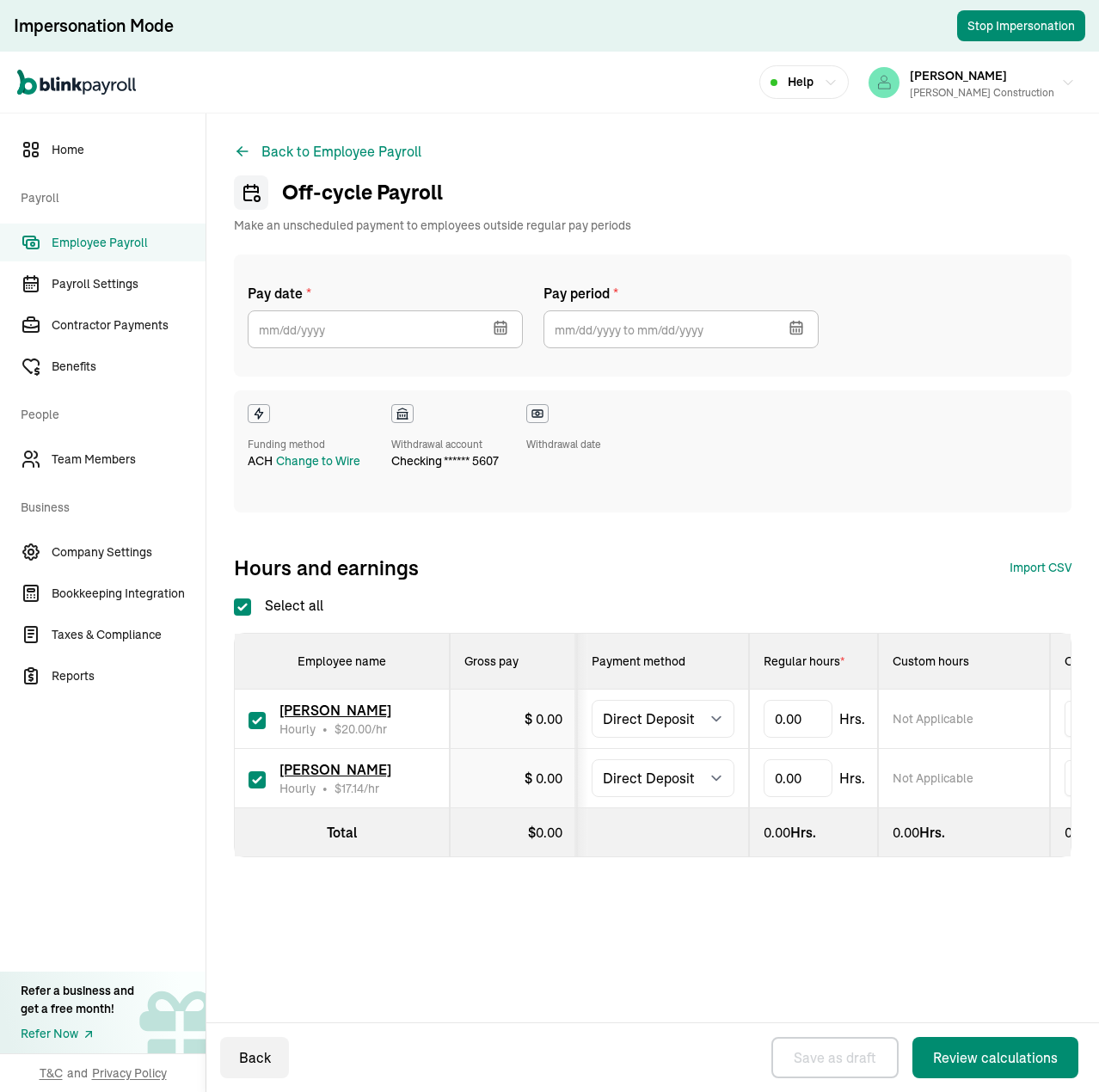
checkbox input "true"
click at [601, 339] on input "text" at bounding box center [681, 329] width 275 height 38
click at [754, 498] on button "9" at bounding box center [752, 495] width 34 height 34
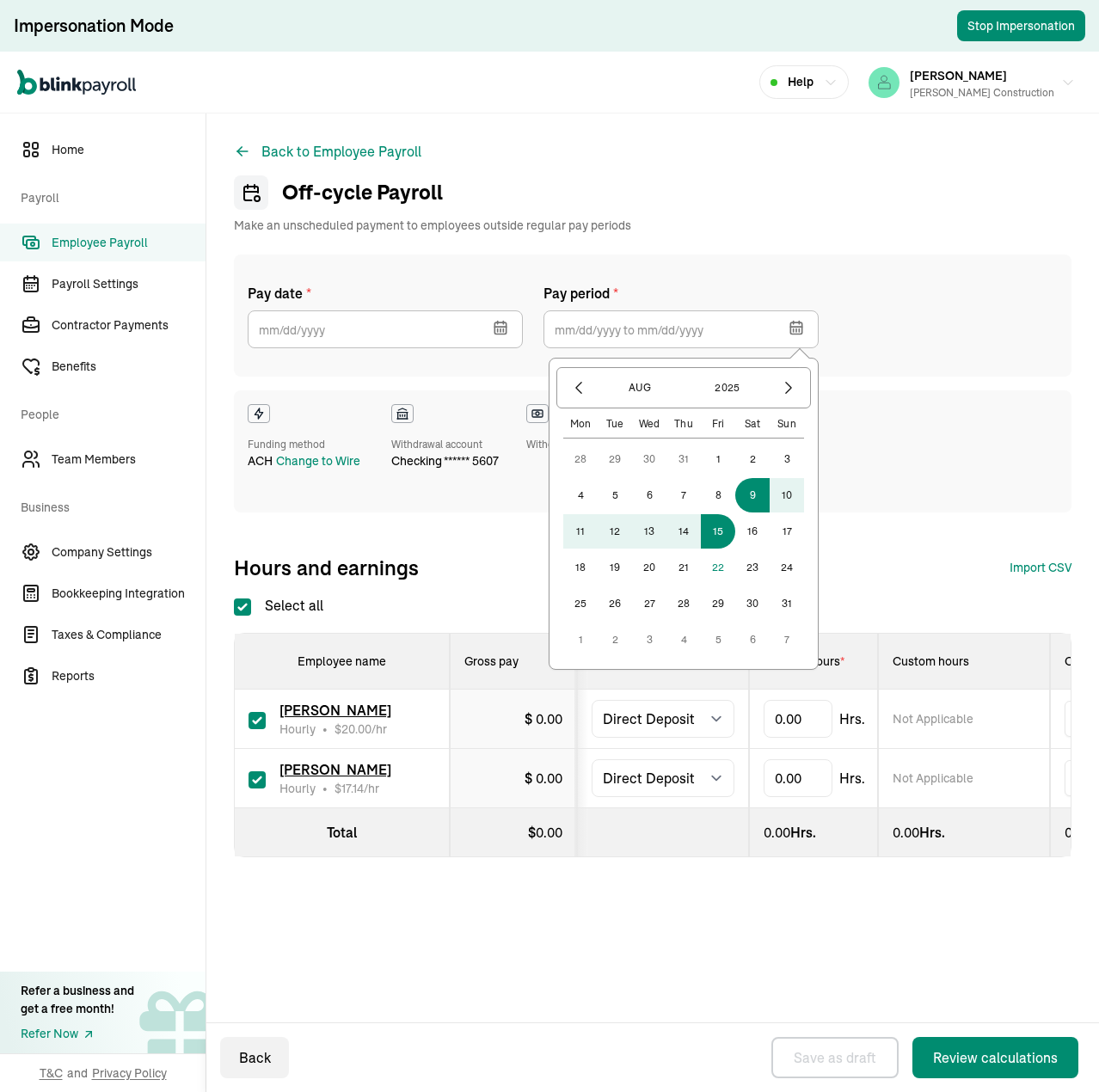
click at [719, 527] on button "15" at bounding box center [718, 531] width 34 height 34
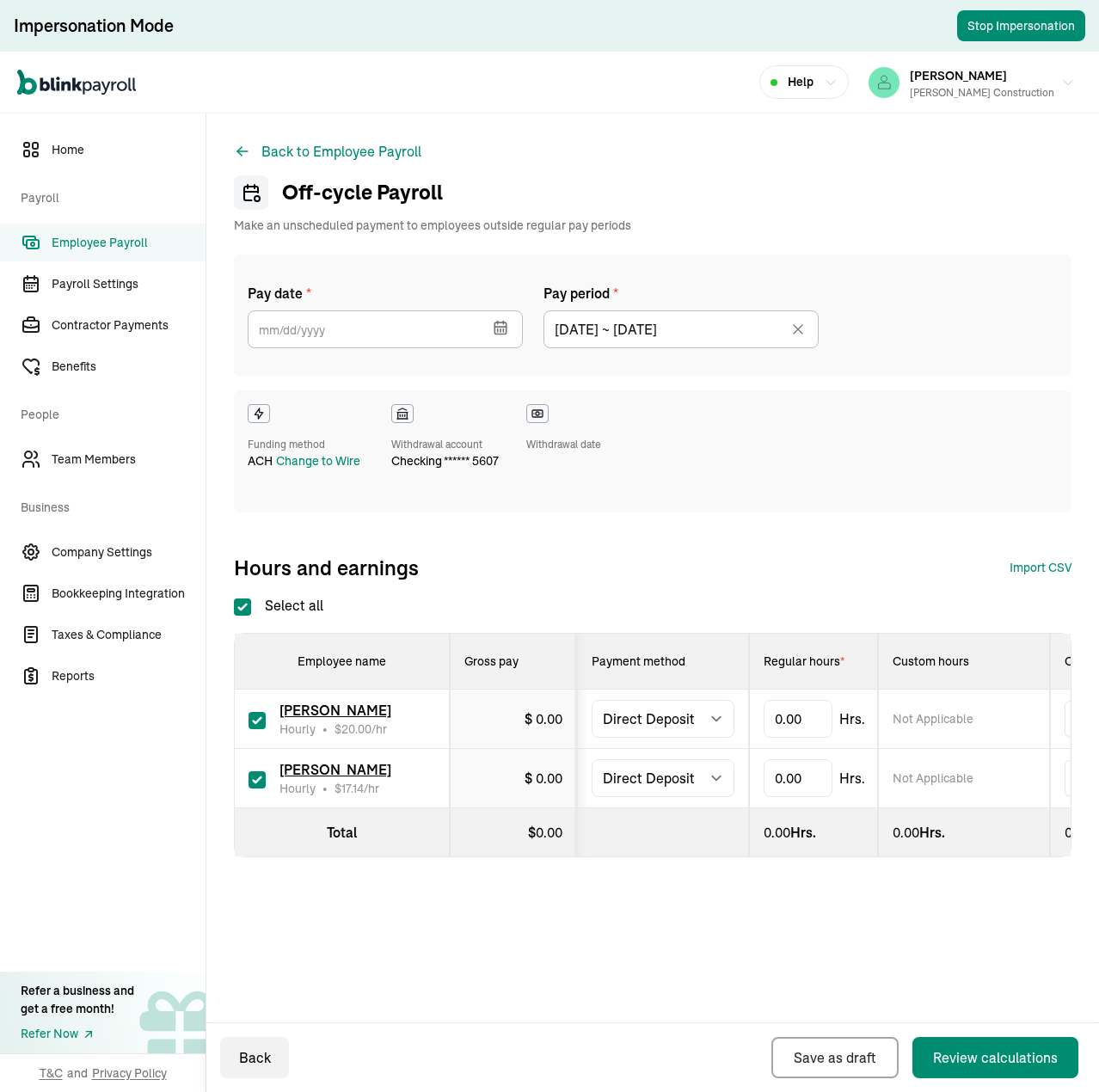
type input "[DATE] ~ [DATE]"
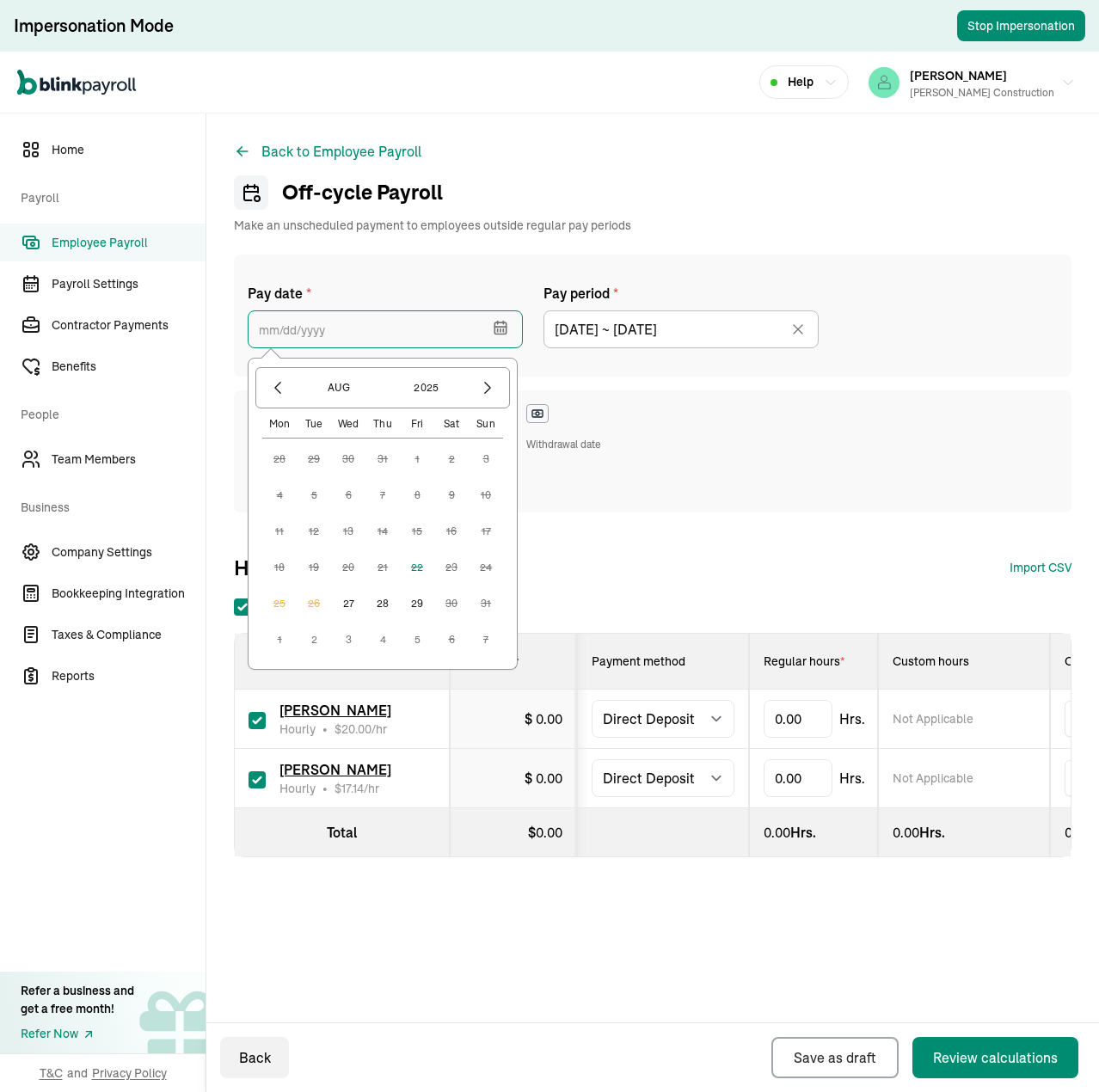
click at [404, 336] on input "text" at bounding box center [385, 329] width 275 height 38
click at [352, 605] on button "27" at bounding box center [347, 604] width 34 height 34
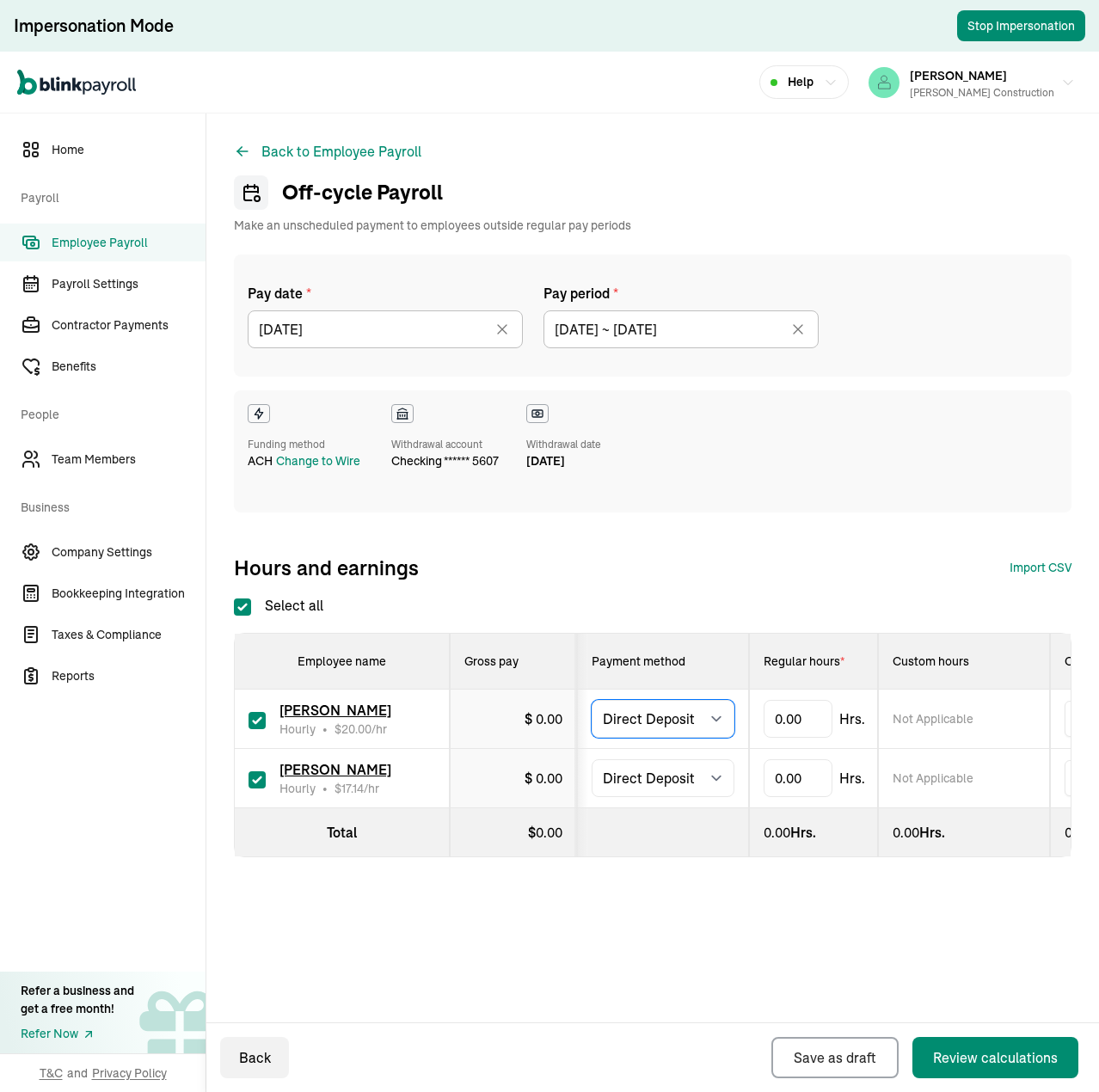
click at [684, 724] on select "Select method Direct Deposit Cash/Check" at bounding box center [662, 719] width 143 height 38
click at [736, 512] on div "Pay date * 08/27/2025 Aug 2025 Mon Tue Wed Thu Fri Sat Sun 28 29 30 31 1 2 3 4 …" at bounding box center [652, 390] width 837 height 272
click at [707, 720] on select "Select method Direct Deposit Cash/Check" at bounding box center [662, 719] width 143 height 38
click at [703, 717] on select "Select method Direct Deposit Cash/Check" at bounding box center [662, 719] width 143 height 38
select select "manual"
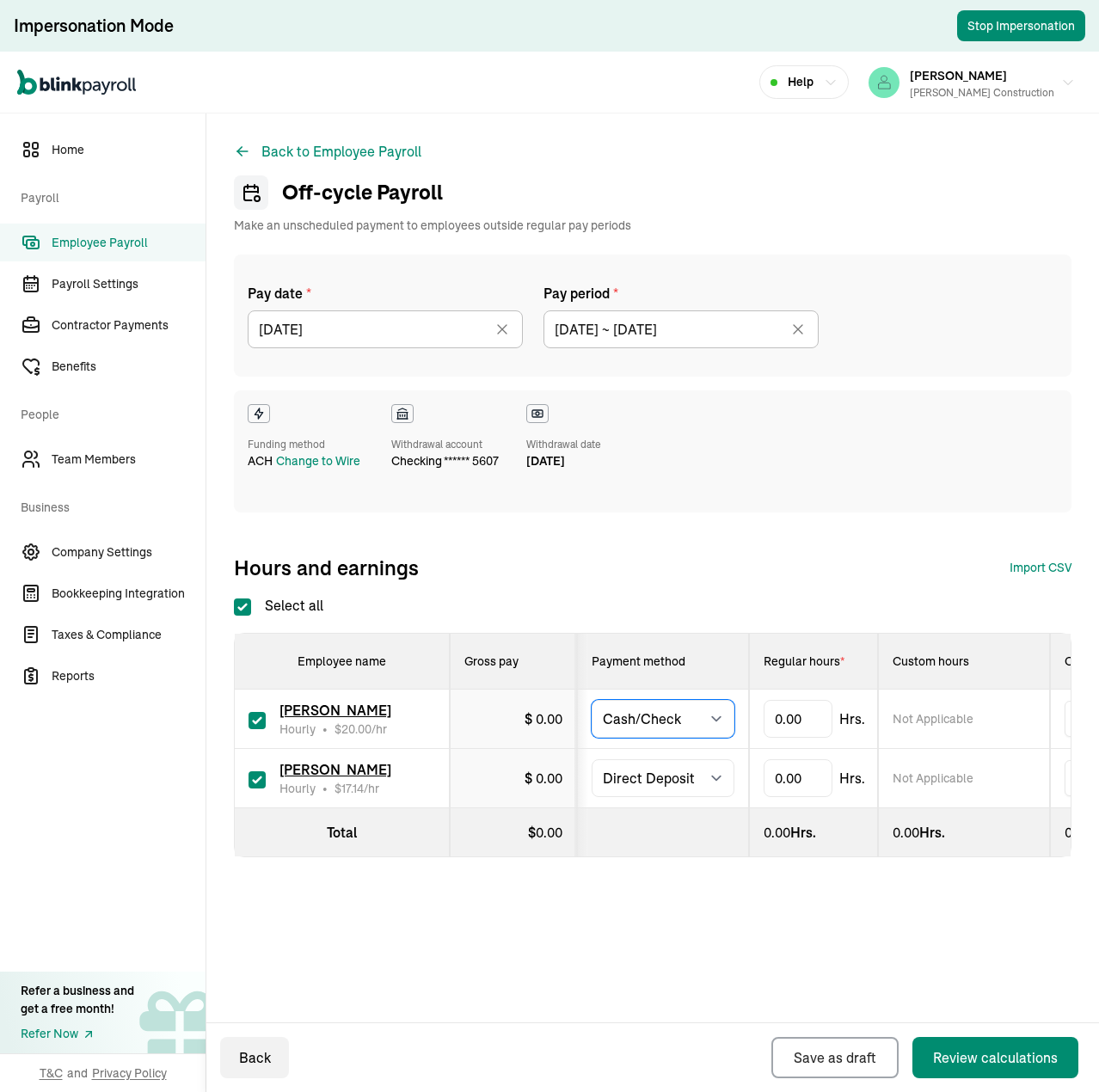
click at [591, 700] on select "Select method Direct Deposit Cash/Check" at bounding box center [662, 719] width 143 height 38
click at [690, 775] on select "Select method Direct Deposit Cash/Check" at bounding box center [662, 778] width 143 height 38
select select "manual"
click at [591, 759] on select "Select method Direct Deposit Cash/Check" at bounding box center [662, 778] width 143 height 38
click at [797, 489] on div "Funding method ACH Change to Wire Withdrawal account checking ****** 5607 Withd…" at bounding box center [652, 452] width 837 height 123
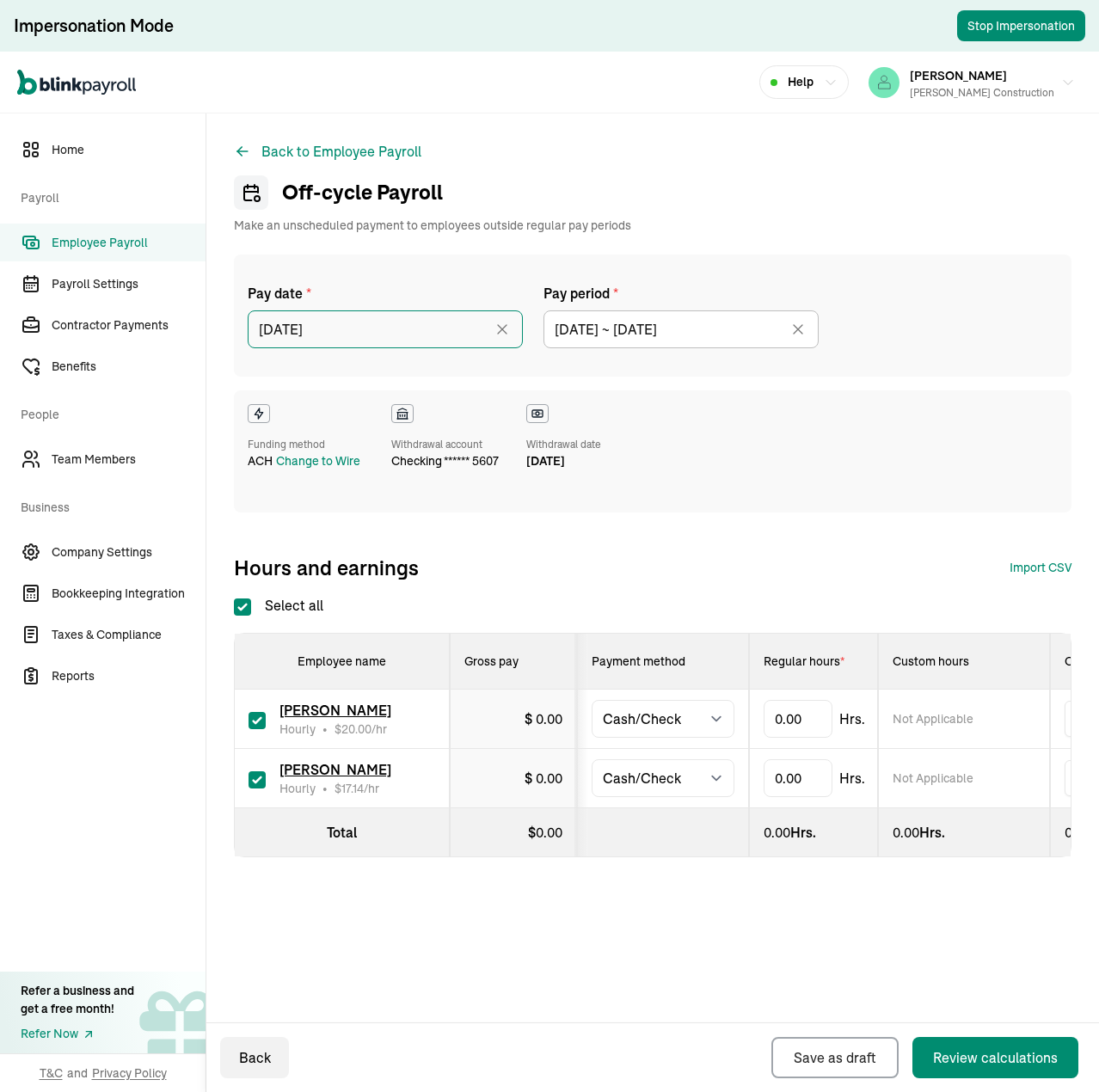
click at [355, 329] on input "08/27/2025" at bounding box center [385, 329] width 275 height 38
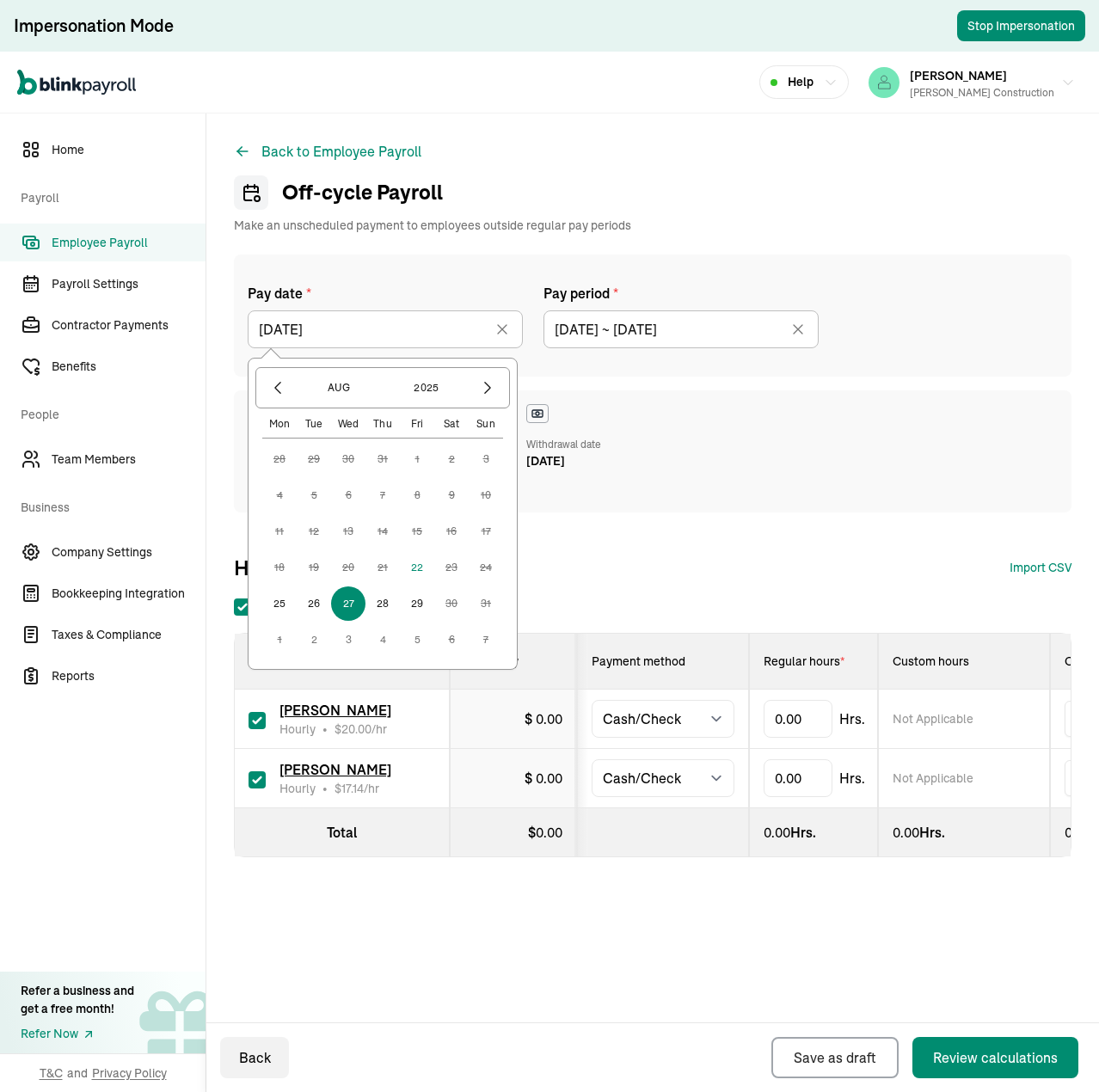
click at [831, 531] on div "Pay date * 08/27/2025 Aug 2025 Mon Tue Wed Thu Fri Sat Sun 28 29 30 31 1 2 3 4 …" at bounding box center [652, 417] width 837 height 327
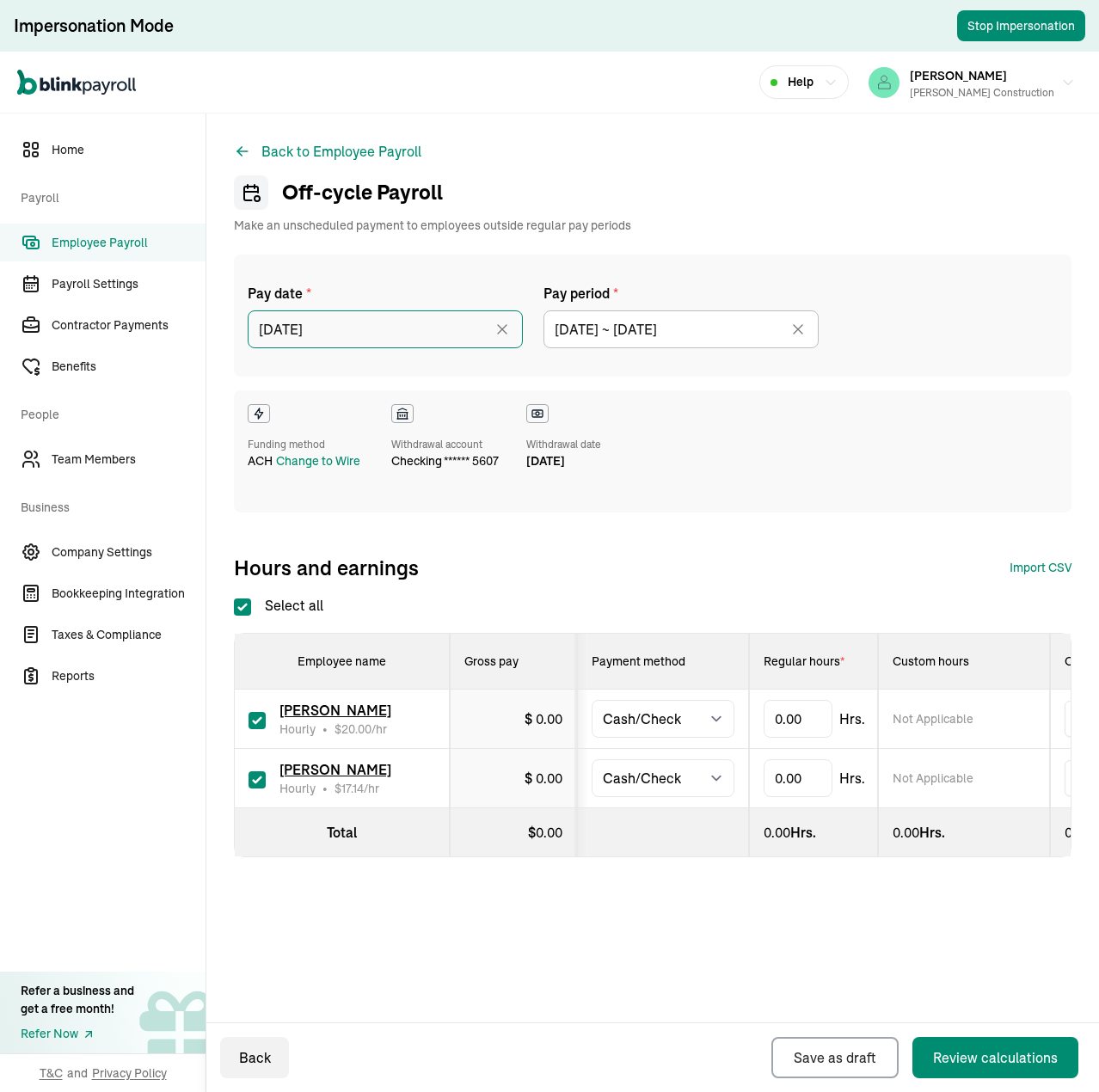
click at [405, 340] on input "[DATE]" at bounding box center [385, 329] width 275 height 38
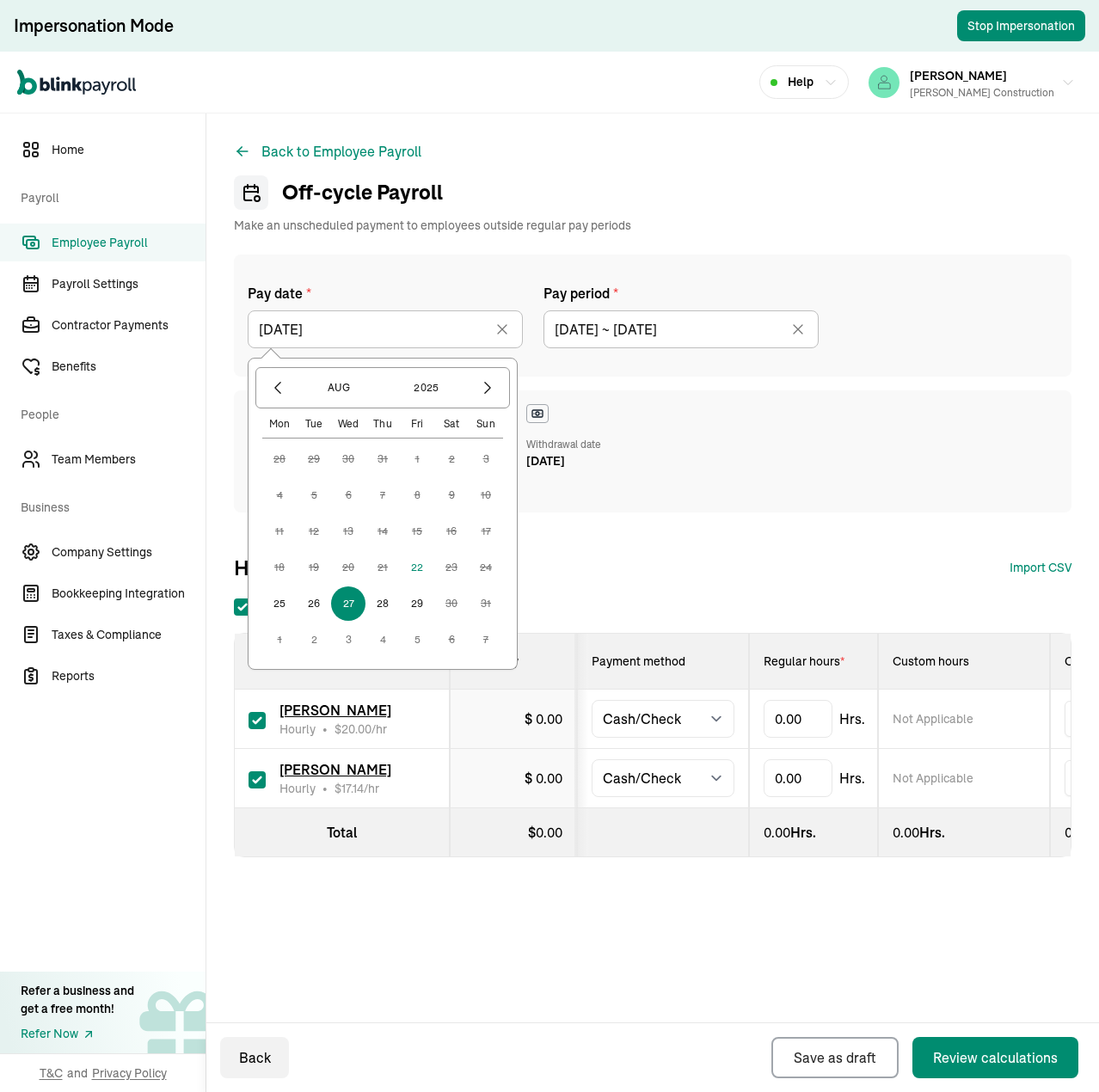
click at [772, 487] on div "Funding method ACH Change to Wire Withdrawal account checking ****** 5607 Withd…" at bounding box center [652, 452] width 837 height 123
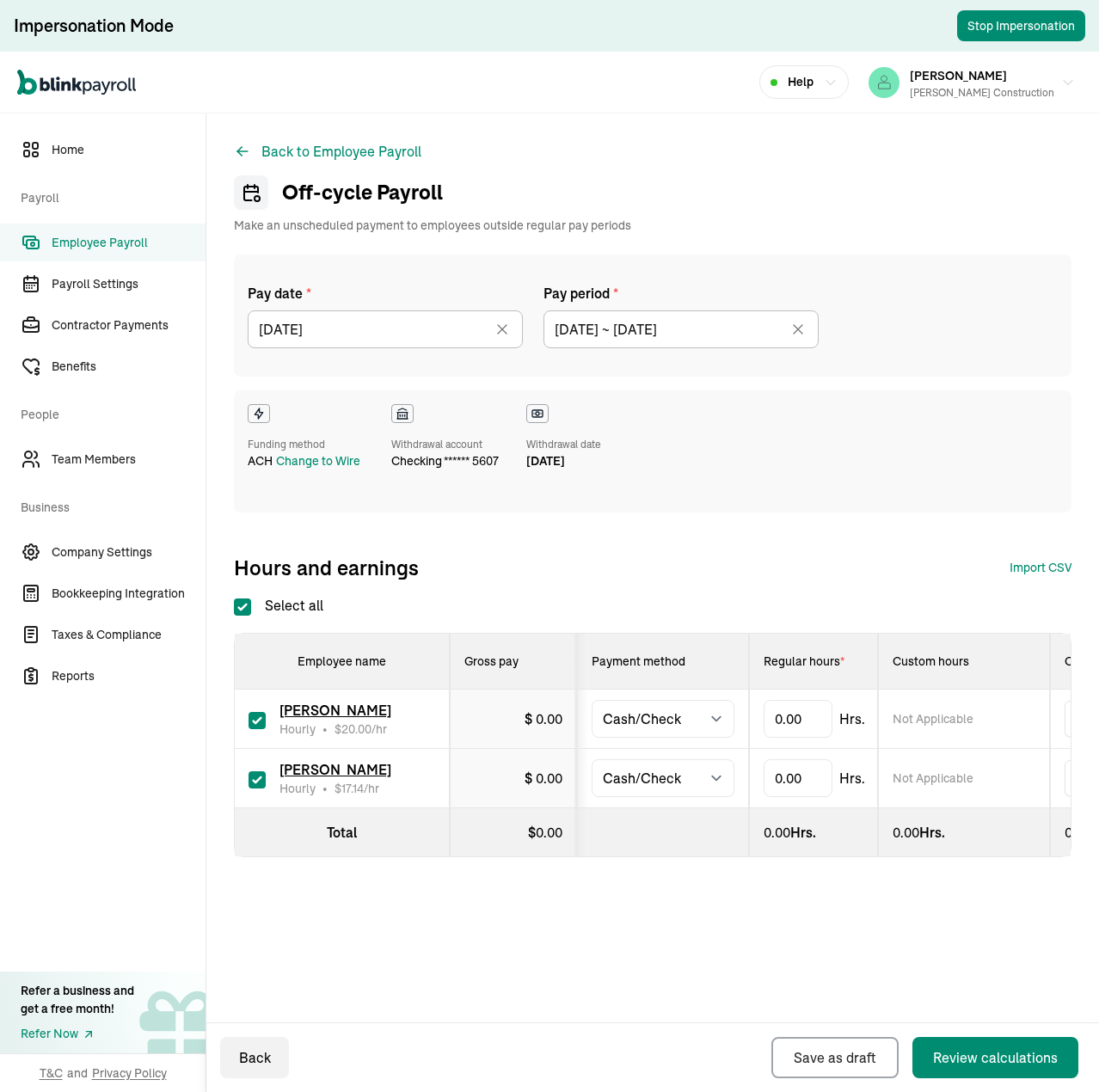
click at [121, 242] on span "Employee Payroll" at bounding box center [128, 243] width 154 height 18
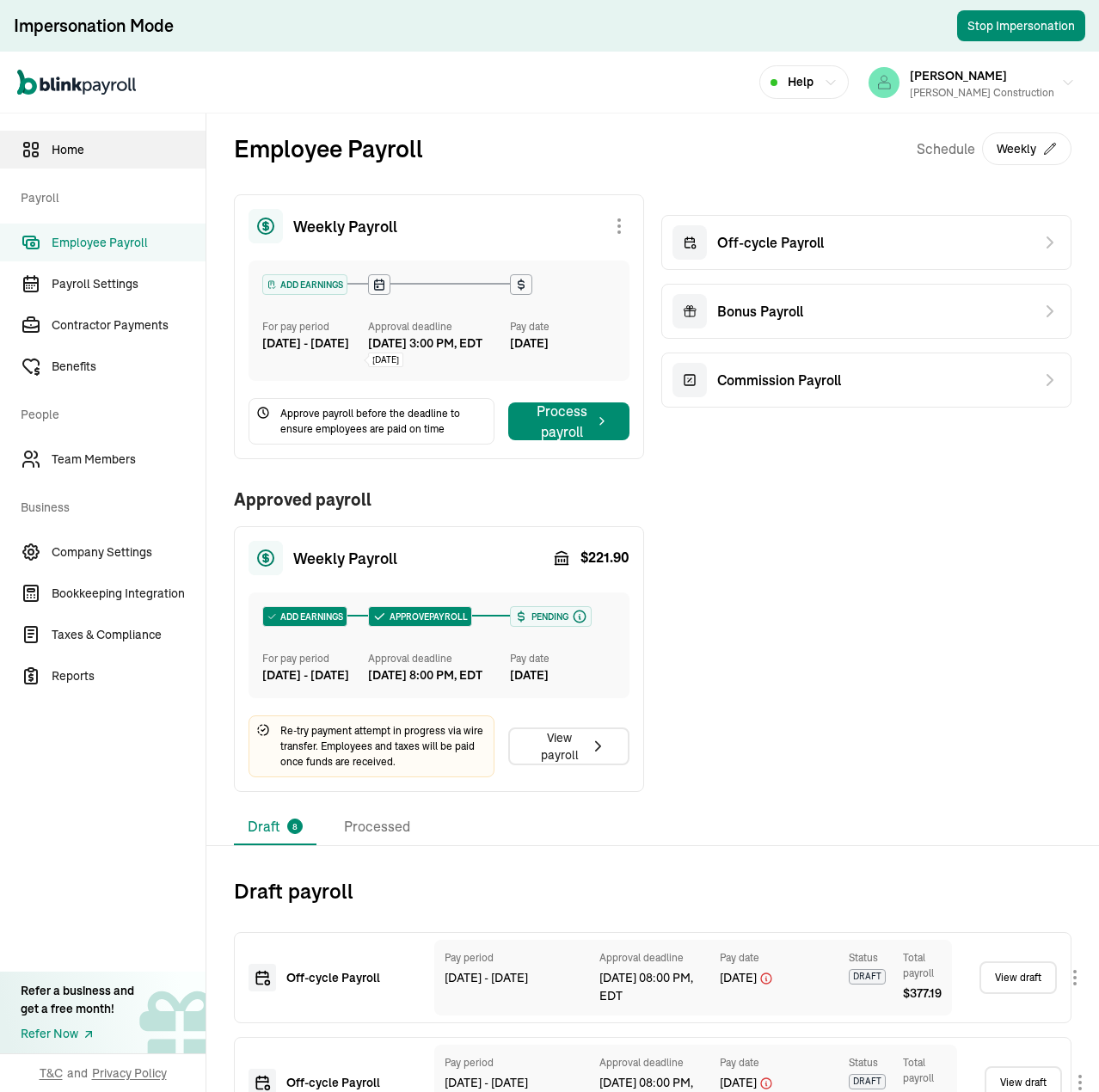
click at [63, 142] on span "Home" at bounding box center [128, 150] width 154 height 18
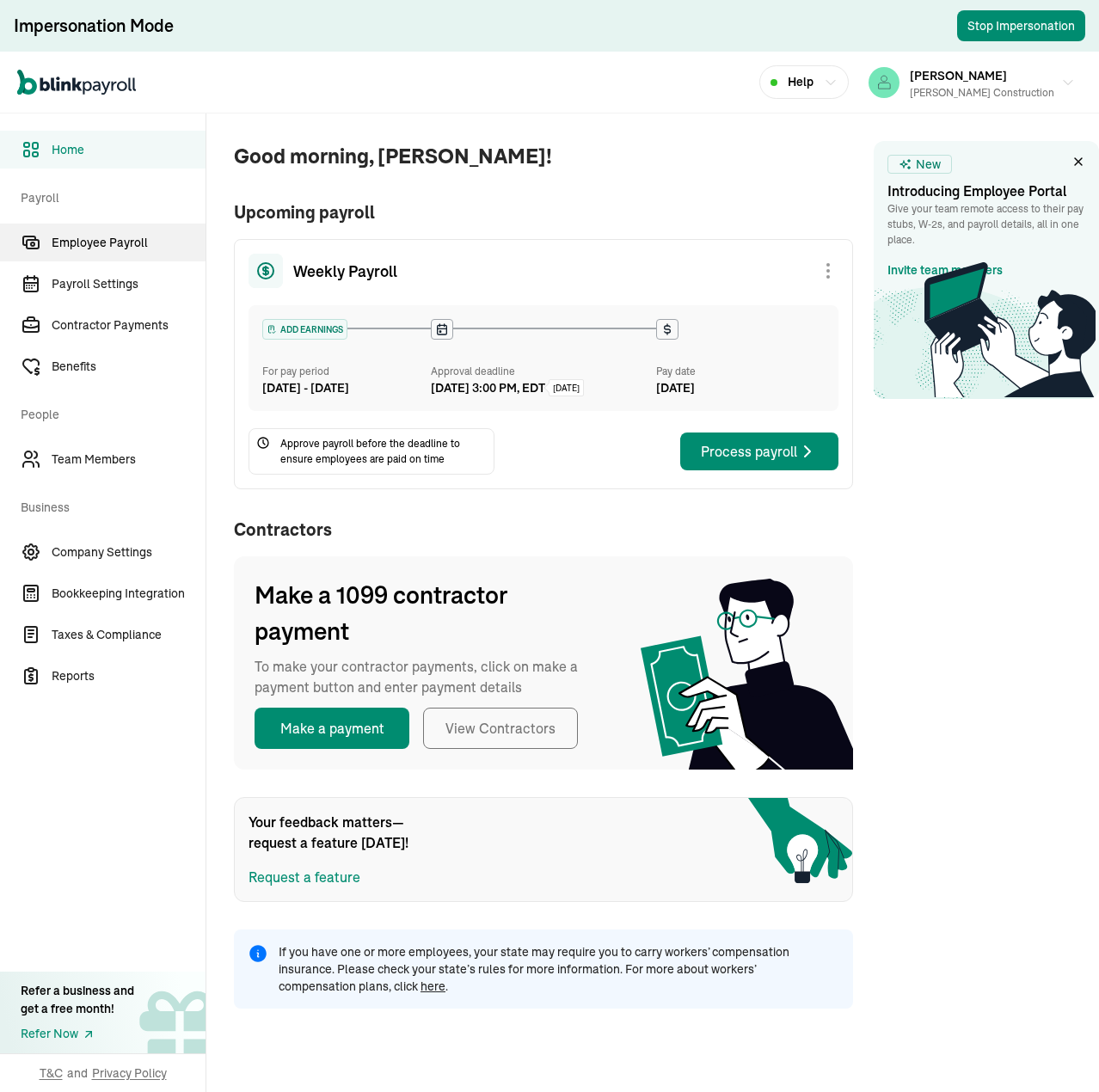
click at [101, 245] on span "Employee Payroll" at bounding box center [128, 243] width 154 height 18
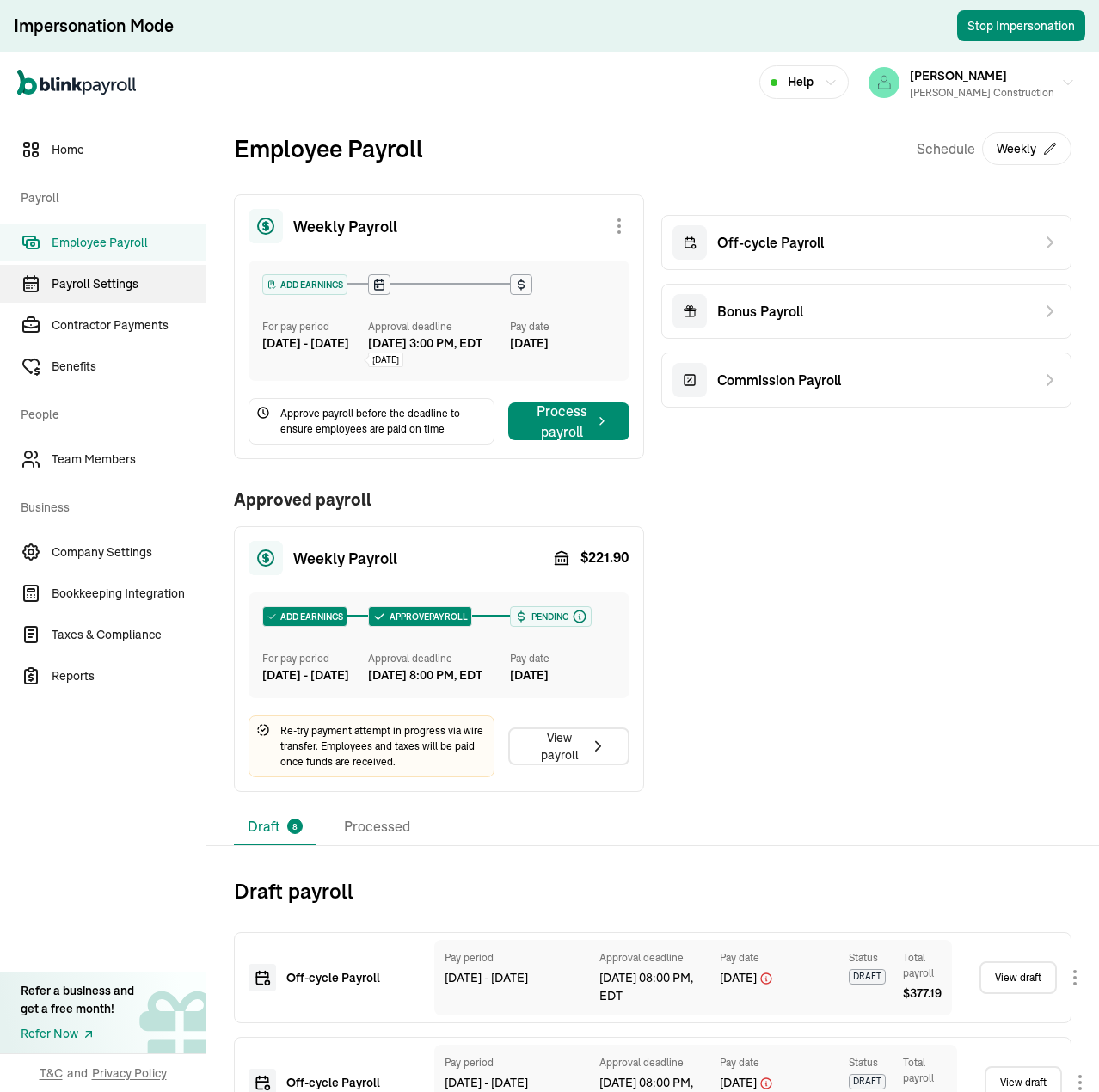
drag, startPoint x: 103, startPoint y: 317, endPoint x: 109, endPoint y: 294, distance: 23.8
click at [103, 316] on span "Contractor Payments" at bounding box center [128, 325] width 154 height 18
click at [101, 239] on span "Employee Payroll" at bounding box center [128, 243] width 154 height 18
drag, startPoint x: 71, startPoint y: 122, endPoint x: 74, endPoint y: 142, distance: 20.2
click at [71, 122] on nav "Home Payroll Employee Payroll Payroll Settings Contractor Payments Benefits Peo…" at bounding box center [102, 603] width 205 height 979
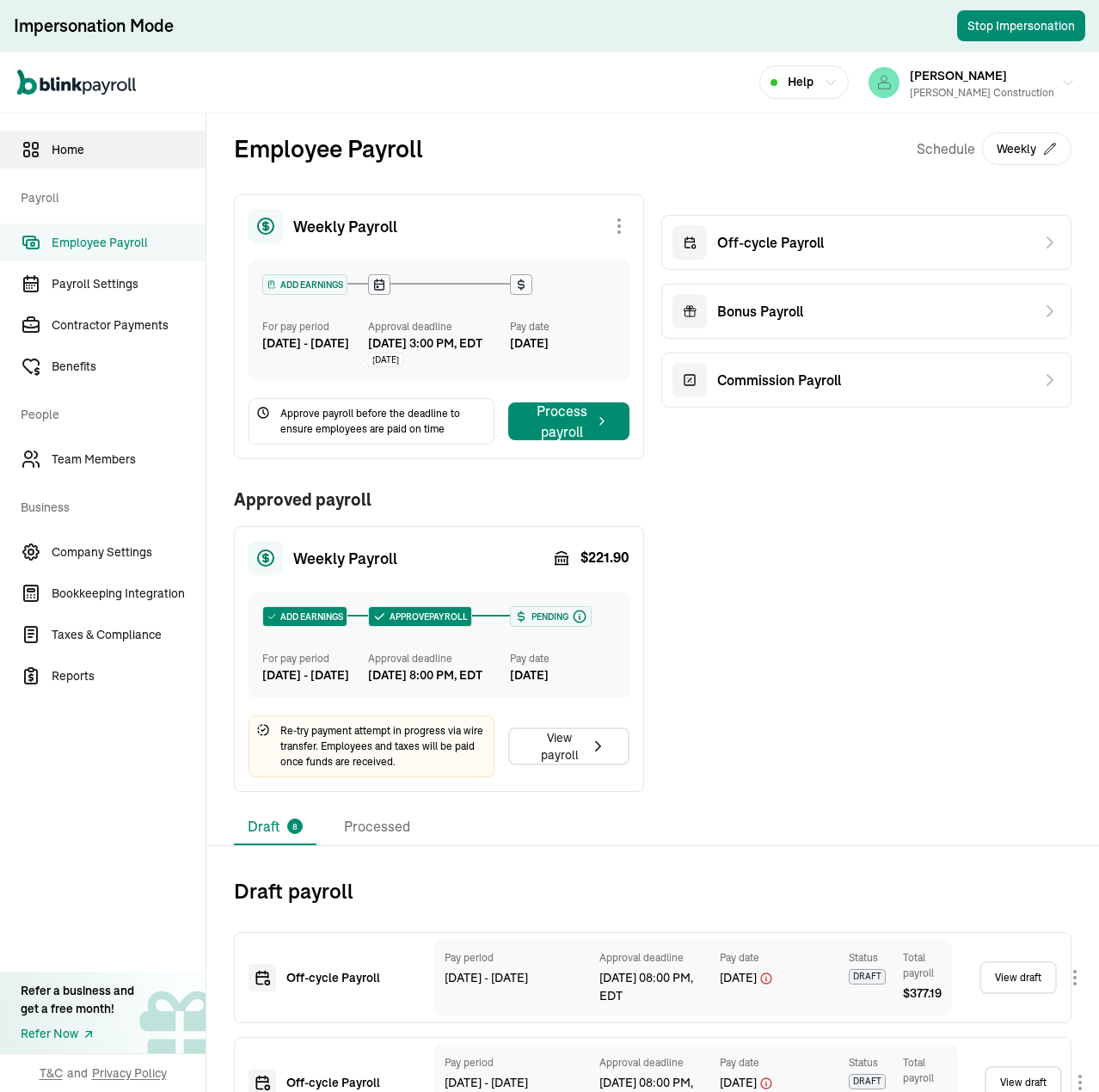
click at [71, 146] on span "Home" at bounding box center [128, 150] width 154 height 18
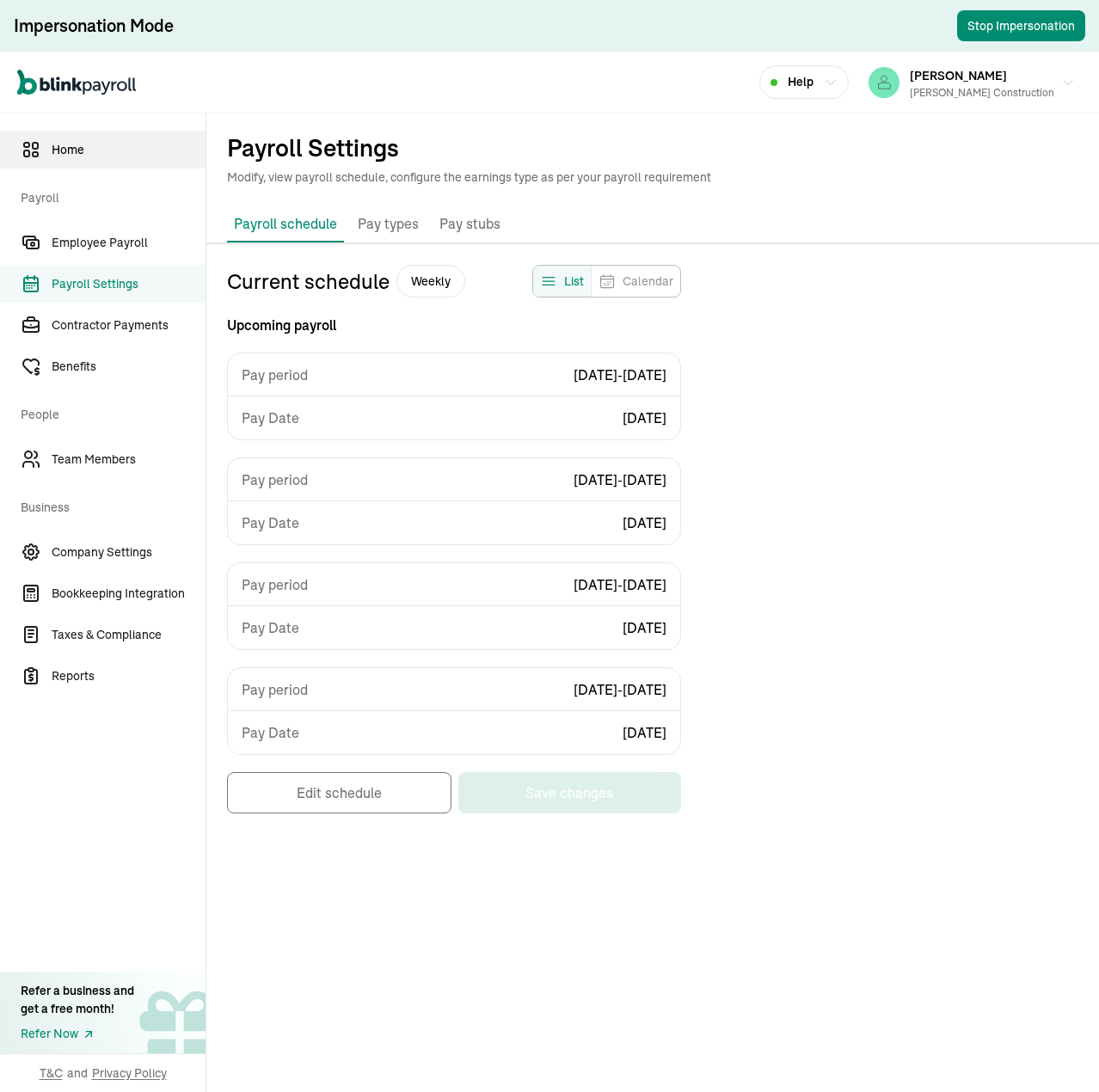
click at [63, 145] on span "Home" at bounding box center [128, 150] width 154 height 18
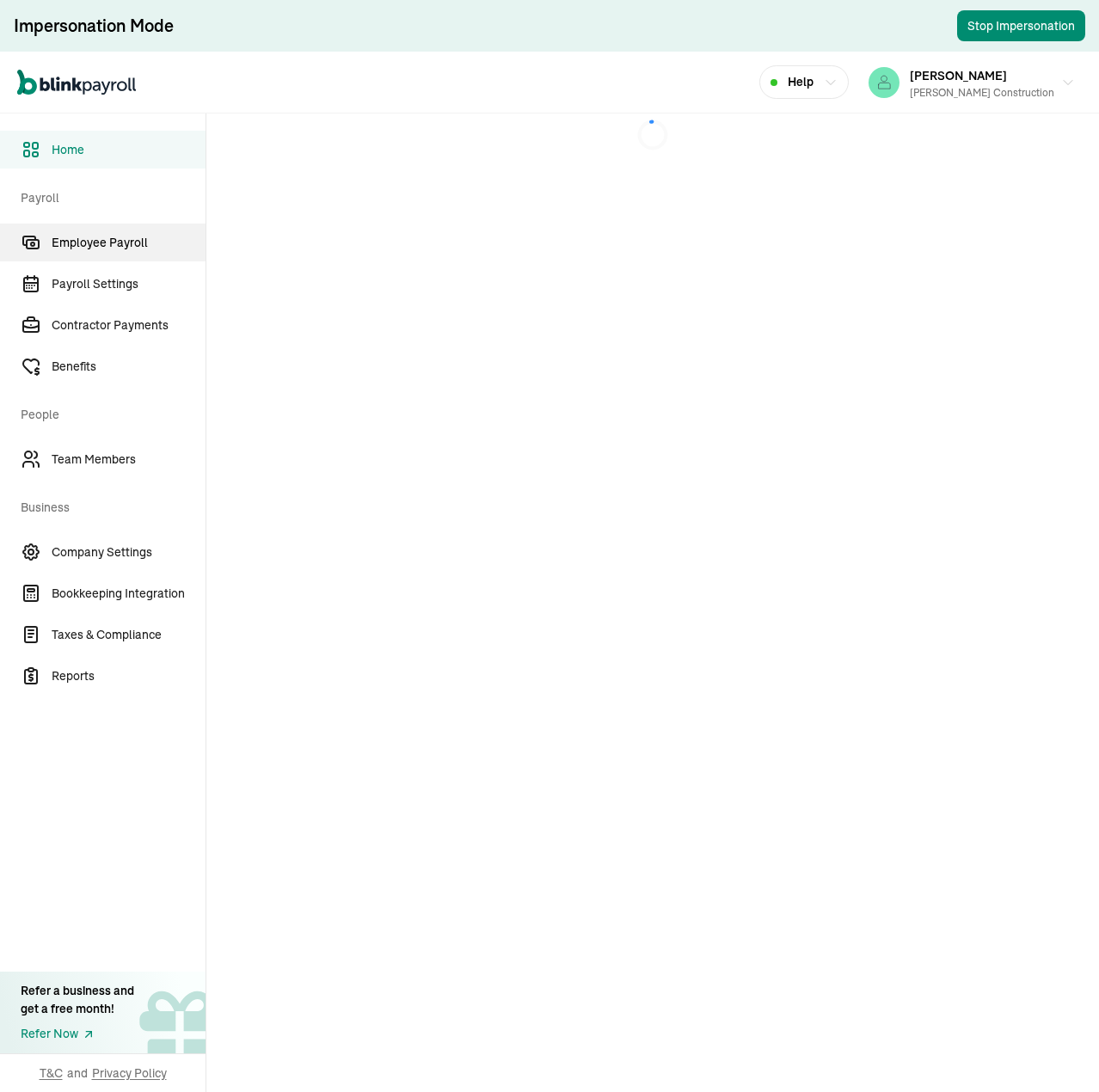
click at [107, 243] on span "Employee Payroll" at bounding box center [128, 243] width 154 height 18
click at [86, 147] on span "Home" at bounding box center [128, 150] width 154 height 18
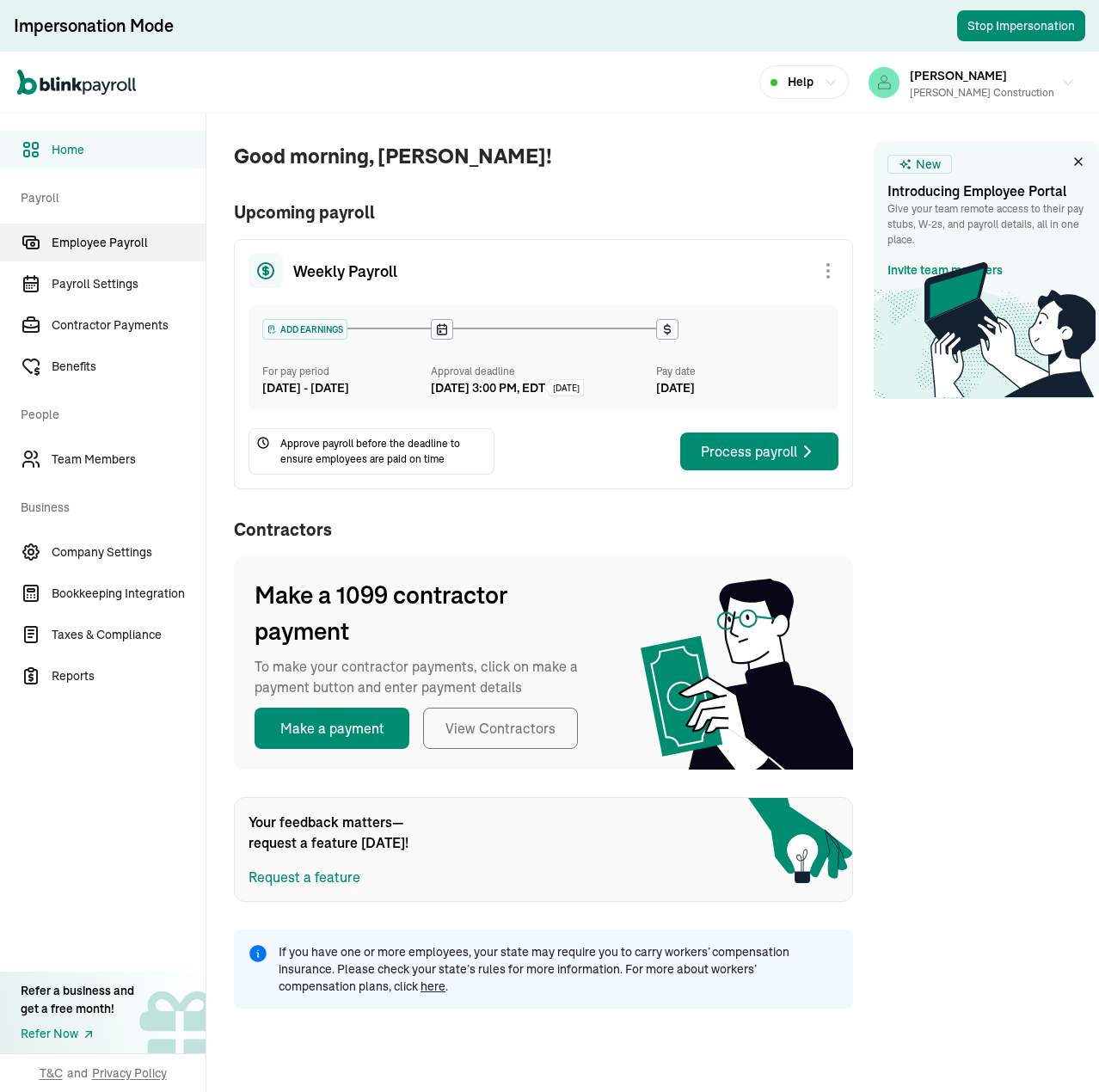
click at [121, 241] on span "Employee Payroll" at bounding box center [128, 243] width 154 height 18
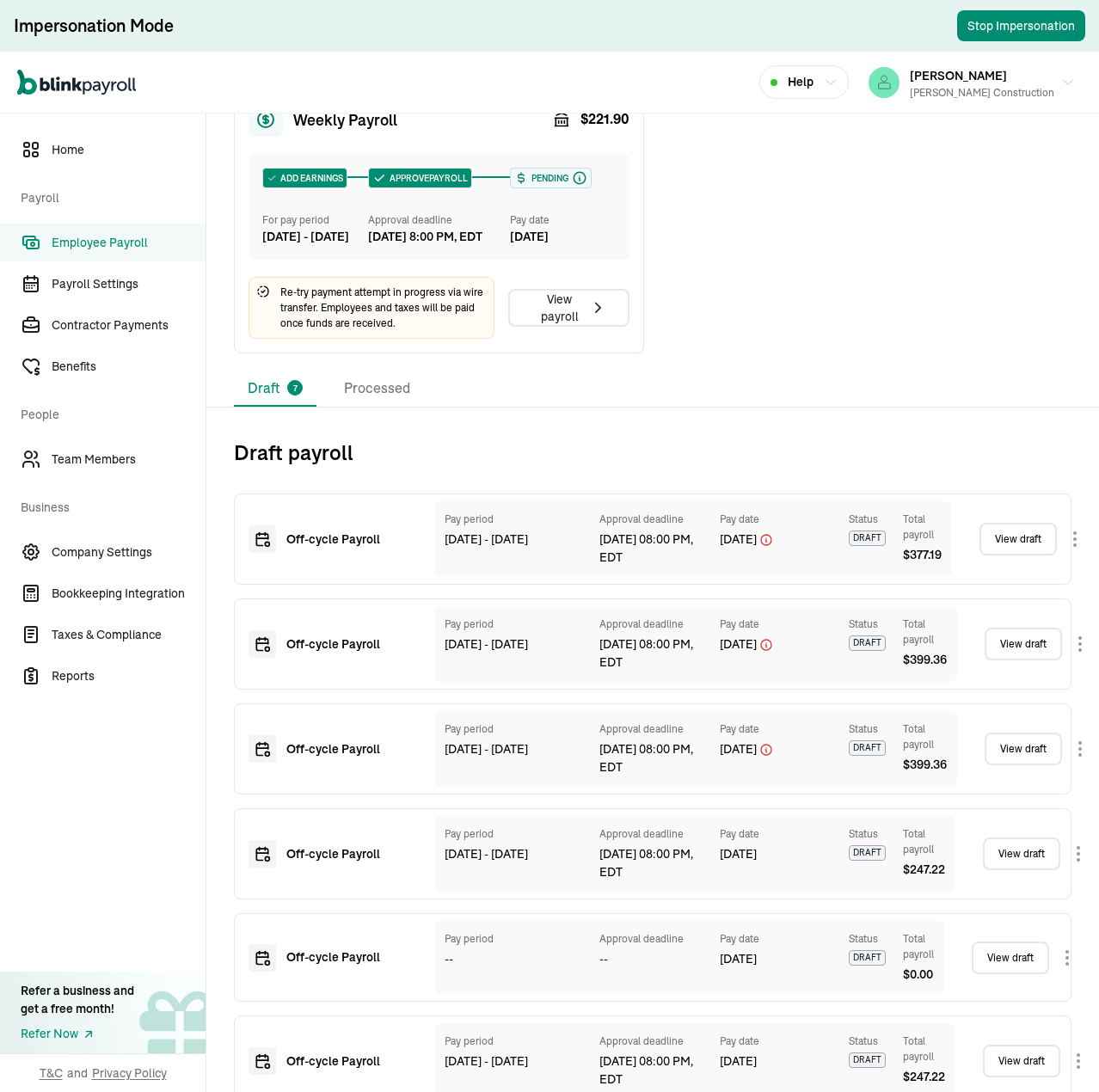
scroll to position [95, 0]
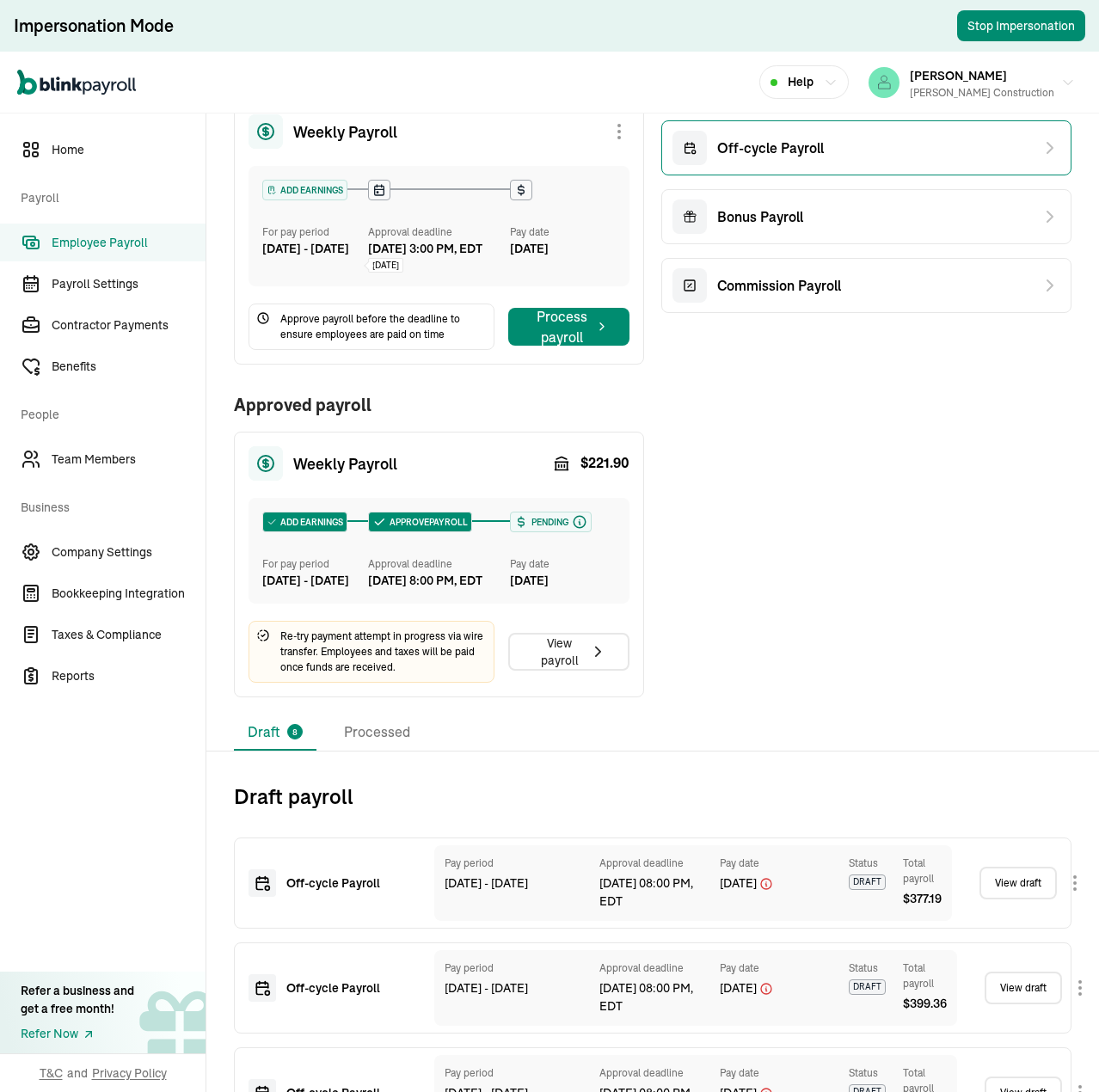
click at [803, 148] on span "Off-cycle Payroll" at bounding box center [770, 147] width 107 height 20
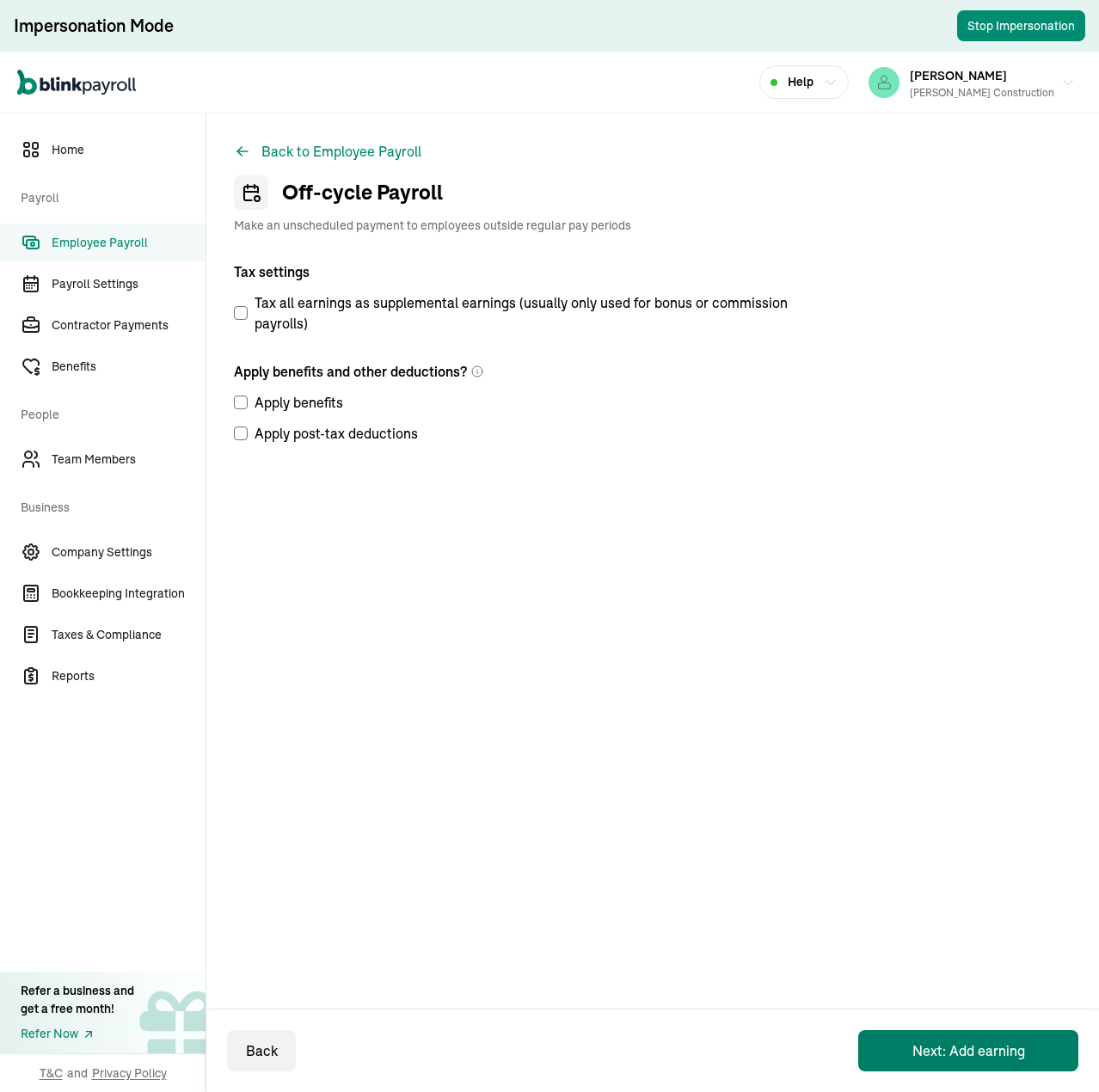
click at [988, 1051] on button "Next: Add earning" at bounding box center [967, 1051] width 220 height 41
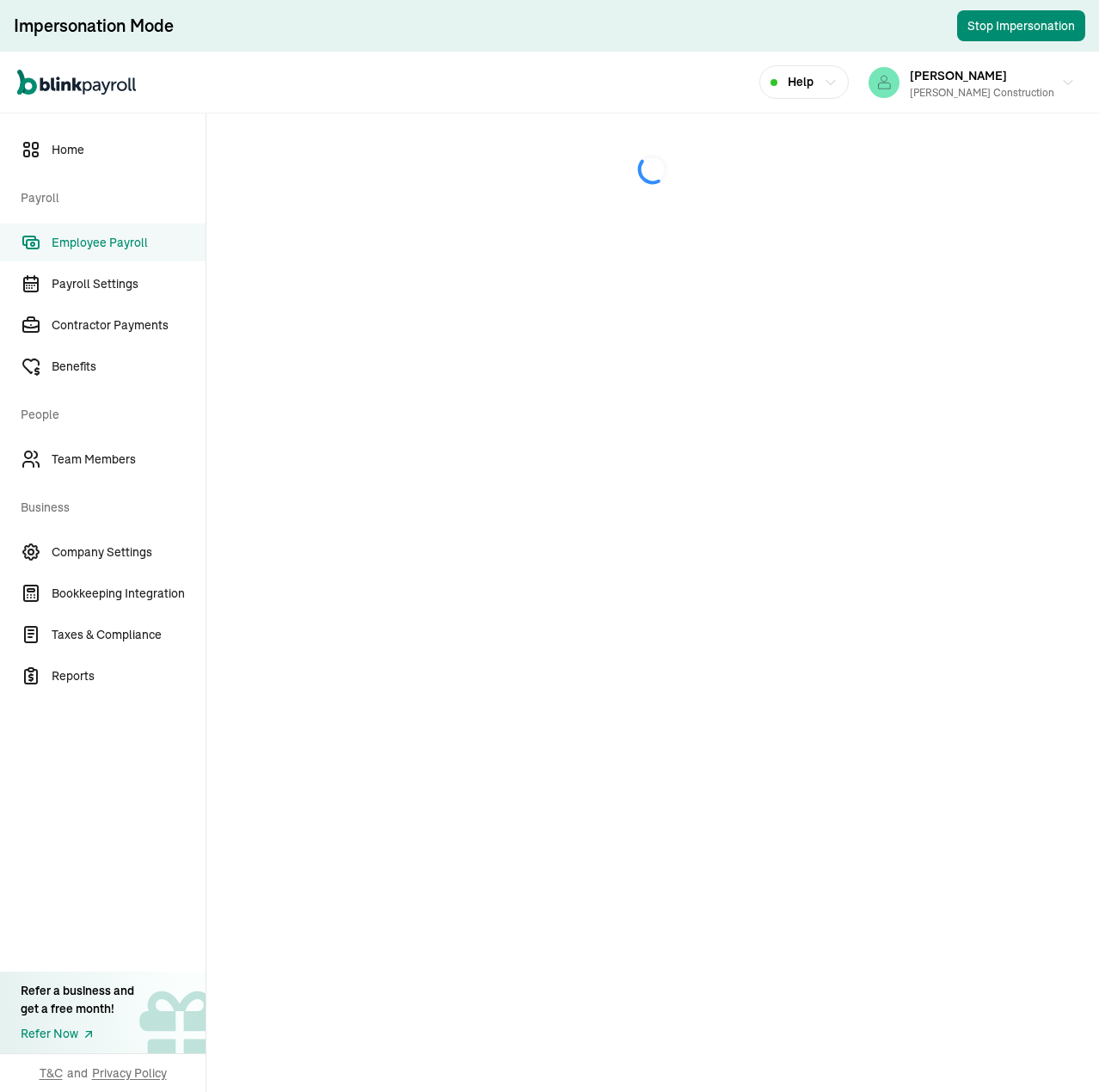
select select "direct_deposit"
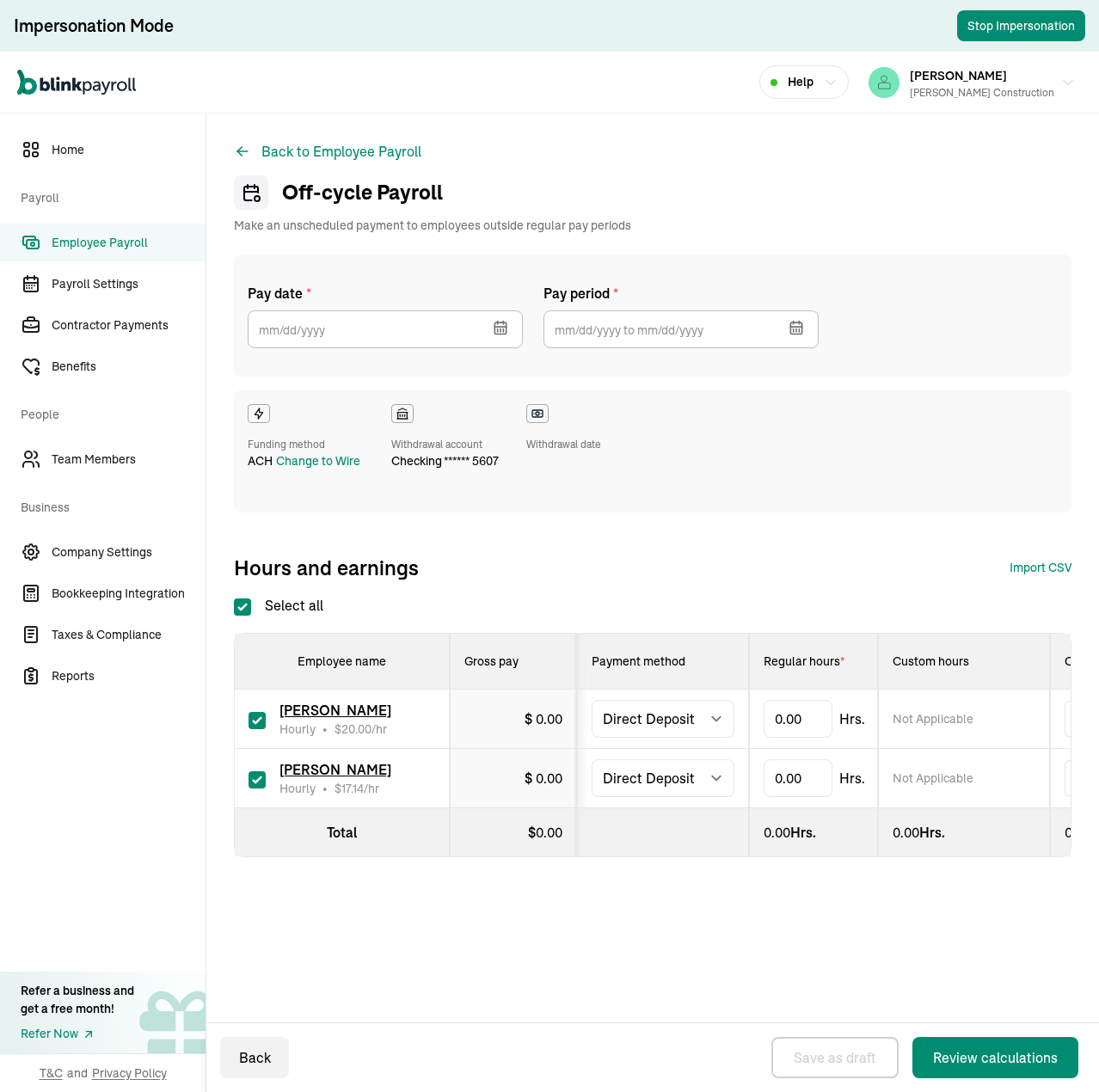
checkbox input "true"
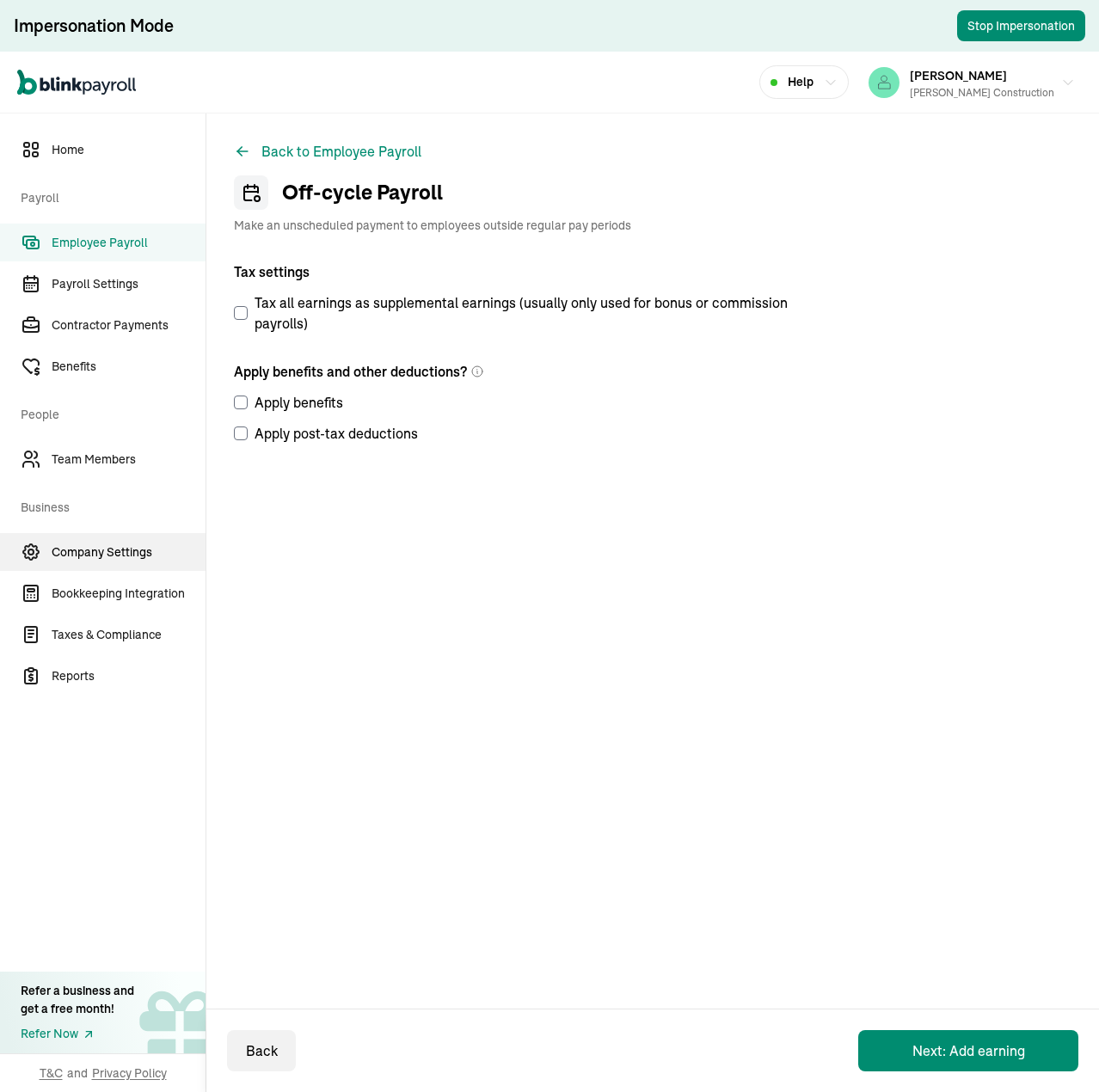
click at [125, 555] on span "Company Settings" at bounding box center [128, 553] width 154 height 18
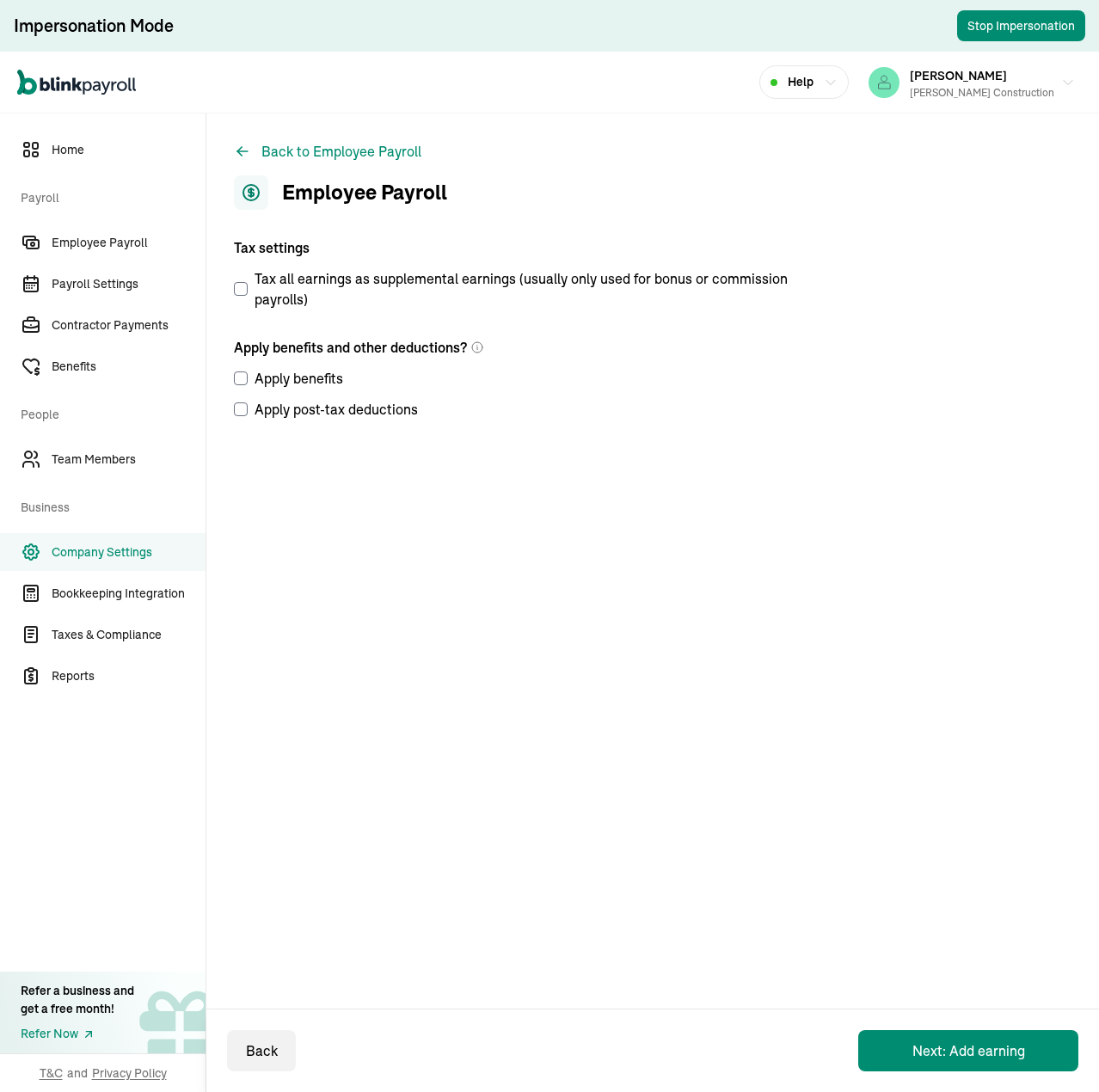
click at [115, 549] on span "Company Settings" at bounding box center [128, 553] width 154 height 18
click at [981, 1049] on button "Next: Add earning" at bounding box center [967, 1051] width 220 height 41
select select "direct_deposit"
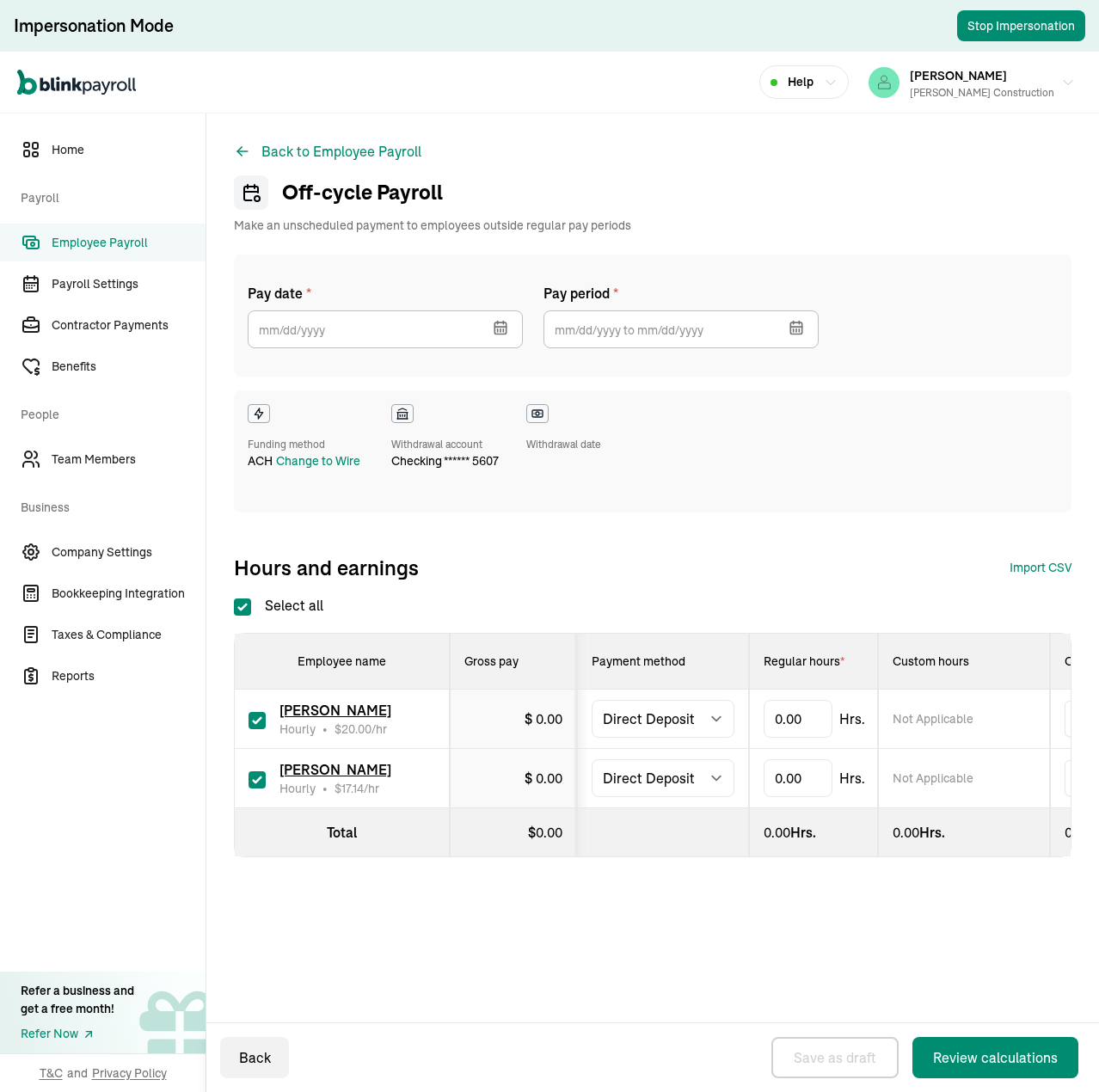
checkbox input "true"
click at [601, 339] on input "text" at bounding box center [681, 329] width 275 height 38
click at [754, 498] on button "9" at bounding box center [752, 495] width 34 height 34
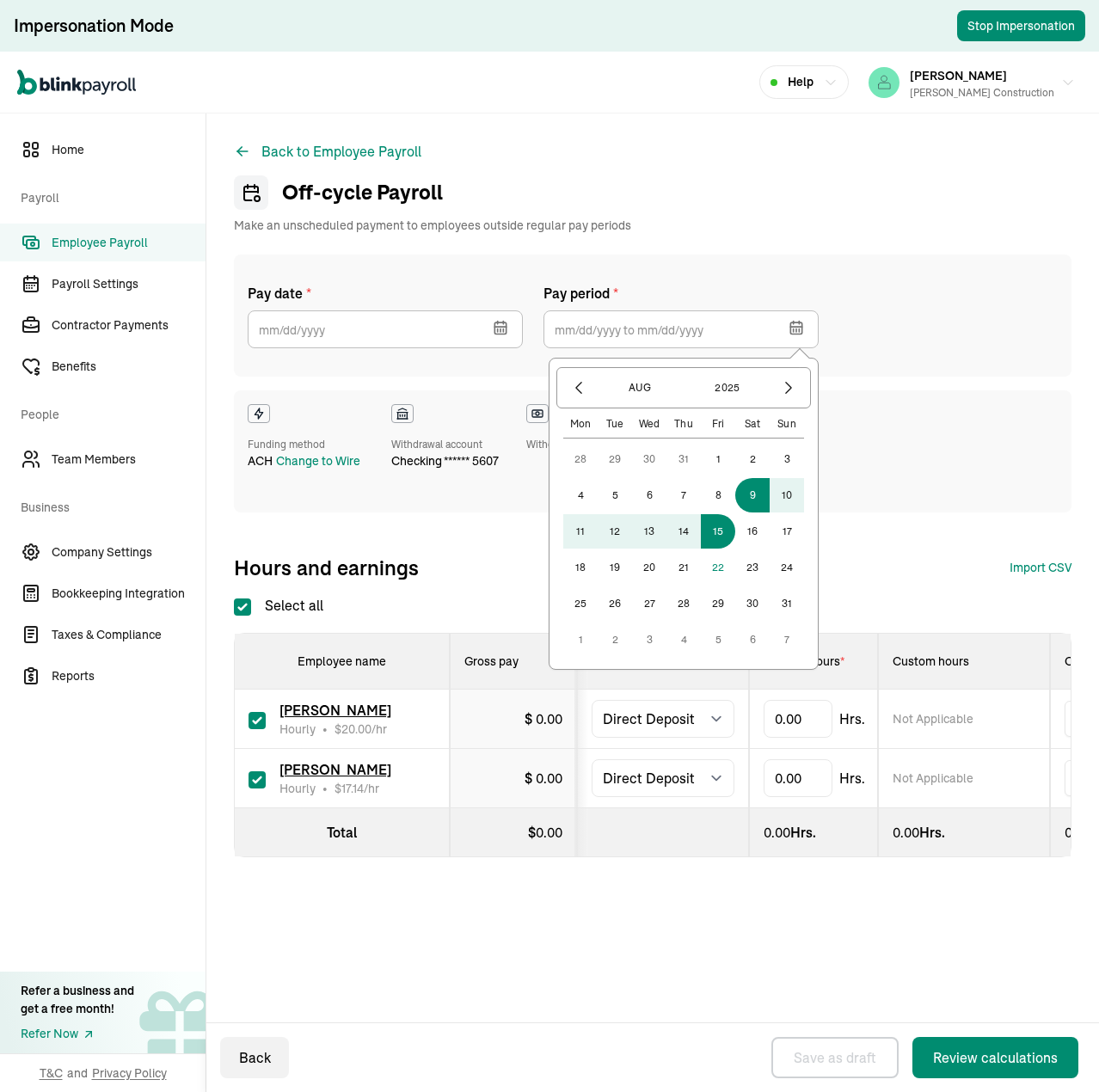
click at [719, 527] on button "15" at bounding box center [718, 531] width 34 height 34
type input "[DATE] ~ [DATE]"
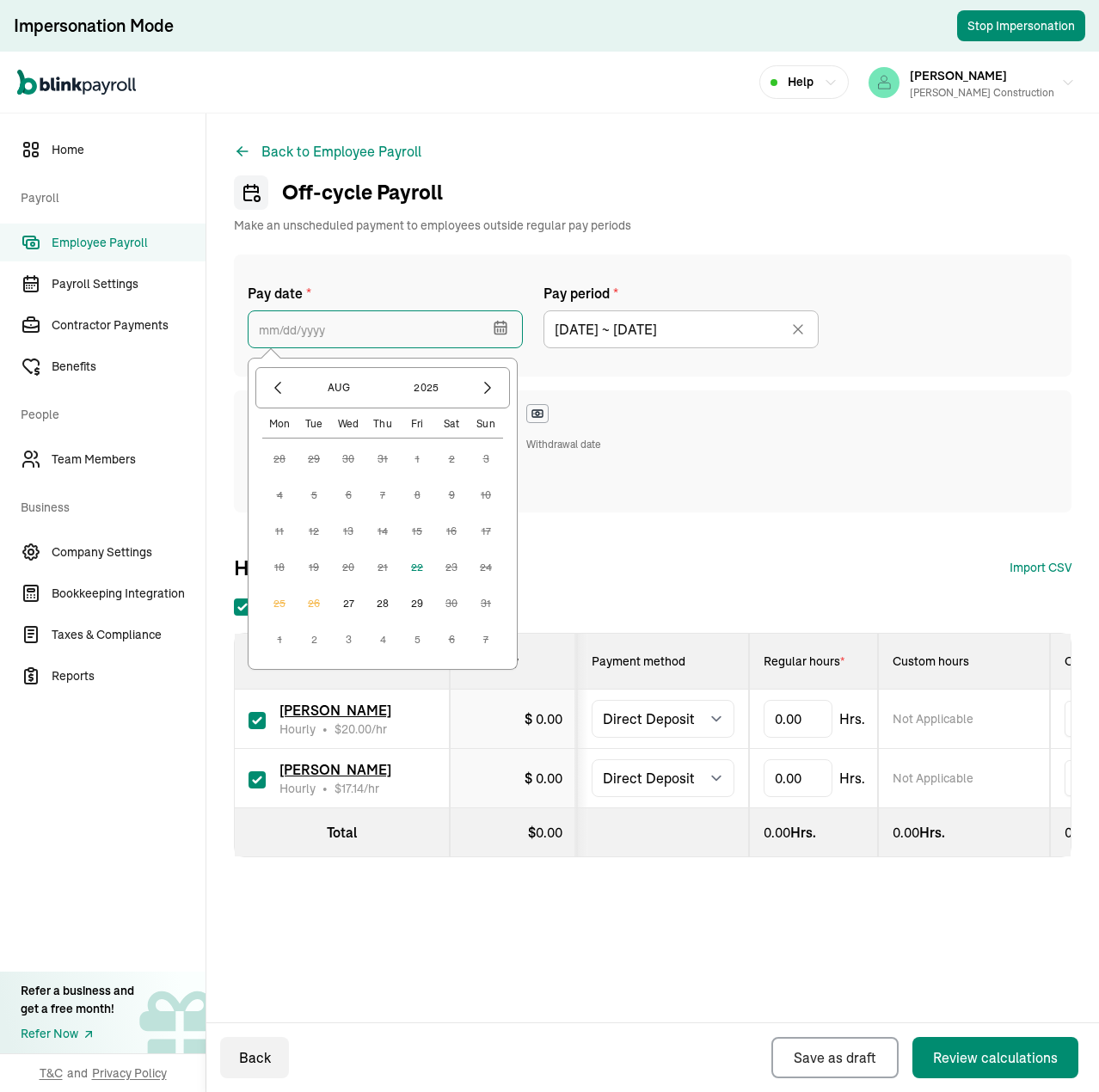
click at [404, 336] on input "text" at bounding box center [385, 329] width 275 height 38
drag, startPoint x: 352, startPoint y: 605, endPoint x: 713, endPoint y: 561, distance: 363.7
click at [352, 605] on button "27" at bounding box center [347, 604] width 34 height 34
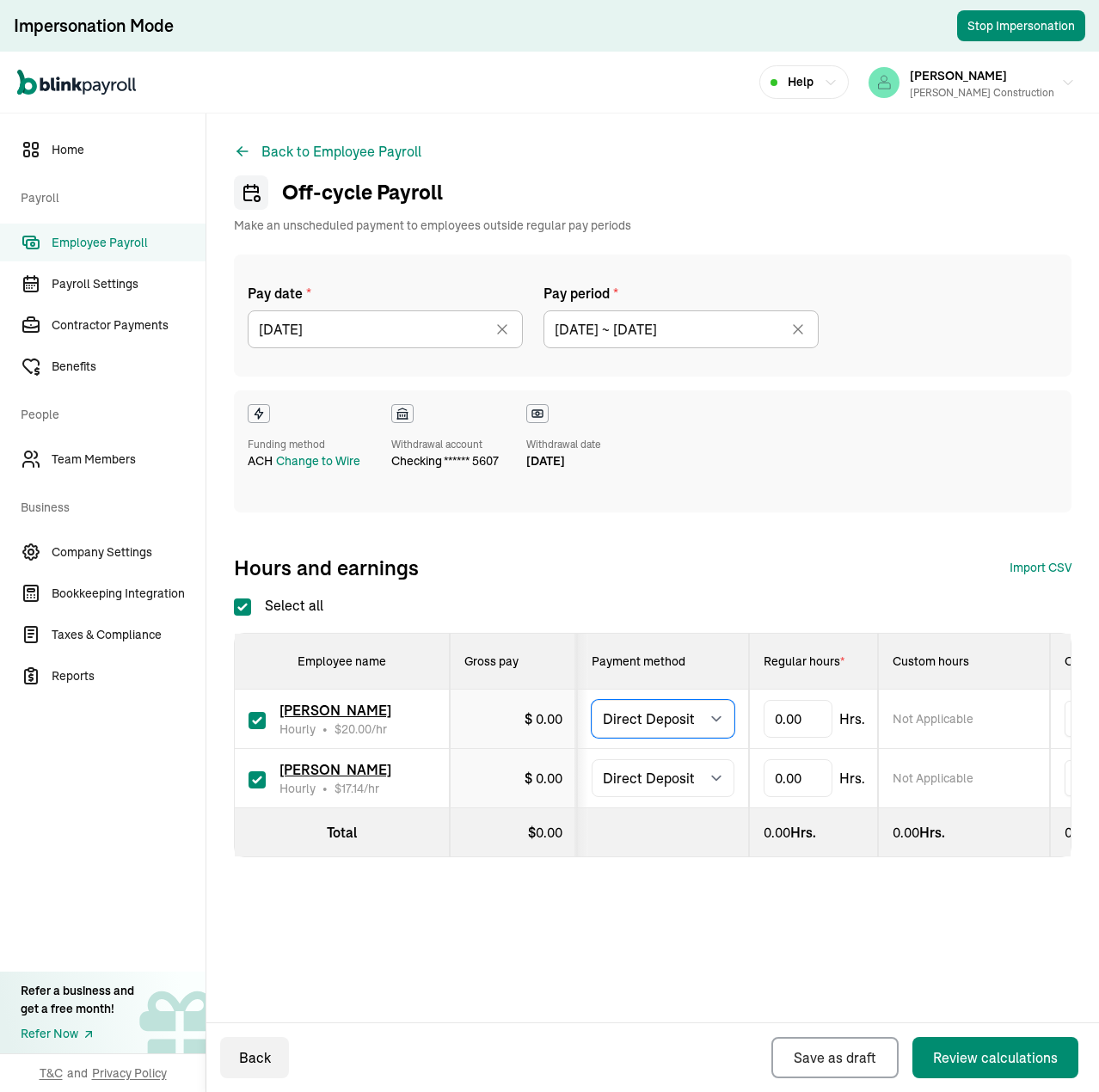
click at [684, 724] on select "Select method Direct Deposit Cash/Check" at bounding box center [662, 719] width 143 height 38
click at [736, 512] on div "Pay date * 08/27/2025 Aug 2025 Mon Tue Wed Thu Fri Sat Sun 28 29 30 31 1 2 3 4 …" at bounding box center [652, 390] width 837 height 272
click at [707, 720] on select "Select method Direct Deposit Cash/Check" at bounding box center [662, 719] width 143 height 38
click at [703, 717] on select "Select method Direct Deposit Cash/Check" at bounding box center [662, 719] width 143 height 38
select select "manual"
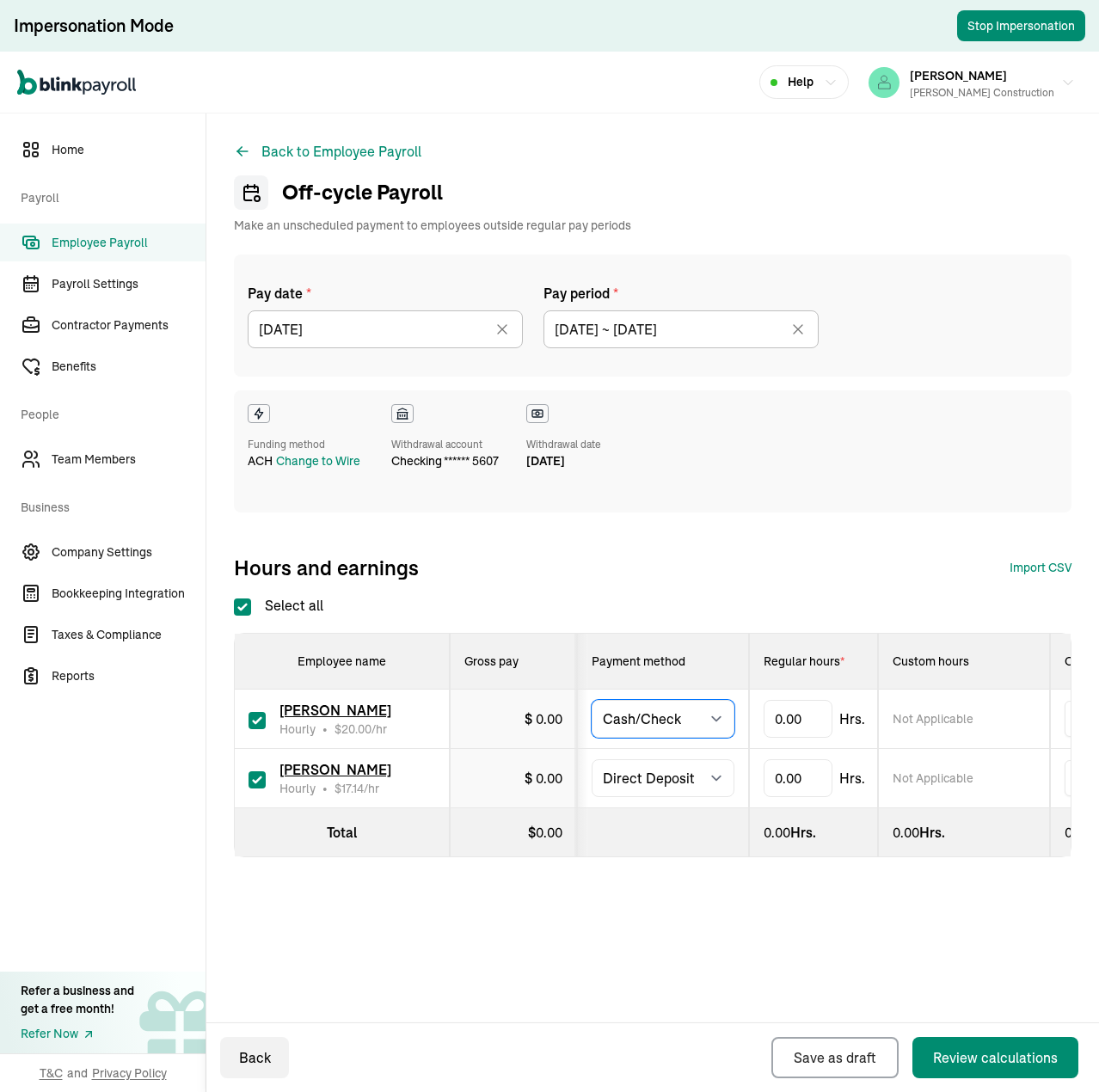
click at [591, 700] on select "Select method Direct Deposit Cash/Check" at bounding box center [662, 719] width 143 height 38
click at [690, 775] on select "Select method Direct Deposit Cash/Check" at bounding box center [662, 778] width 143 height 38
select select "manual"
click at [591, 759] on select "Select method Direct Deposit Cash/Check" at bounding box center [662, 778] width 143 height 38
click at [797, 489] on div "Funding method ACH Change to Wire Withdrawal account checking ****** 5607 Withd…" at bounding box center [652, 452] width 837 height 123
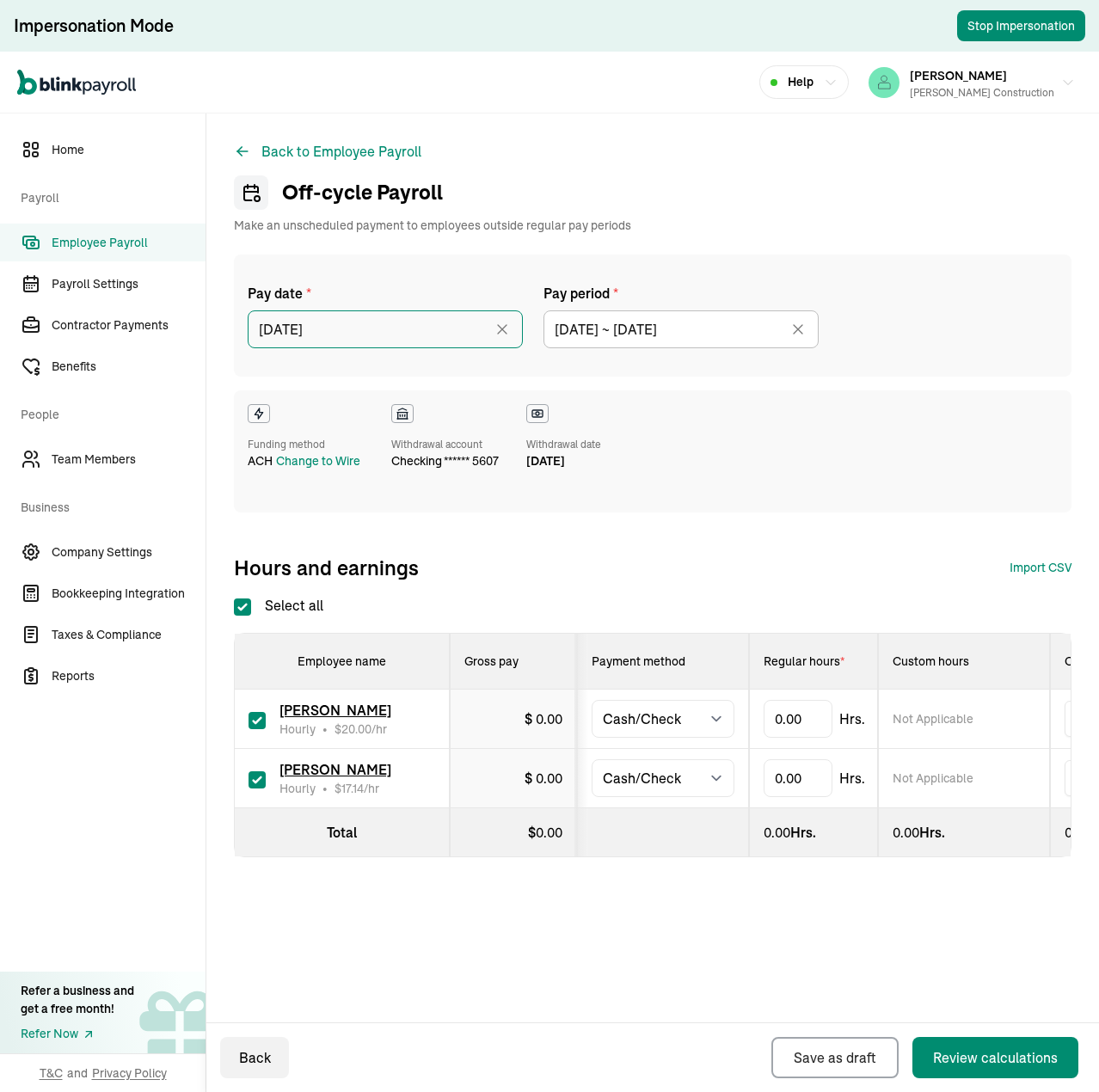
click at [355, 329] on input "[DATE]" at bounding box center [385, 329] width 275 height 38
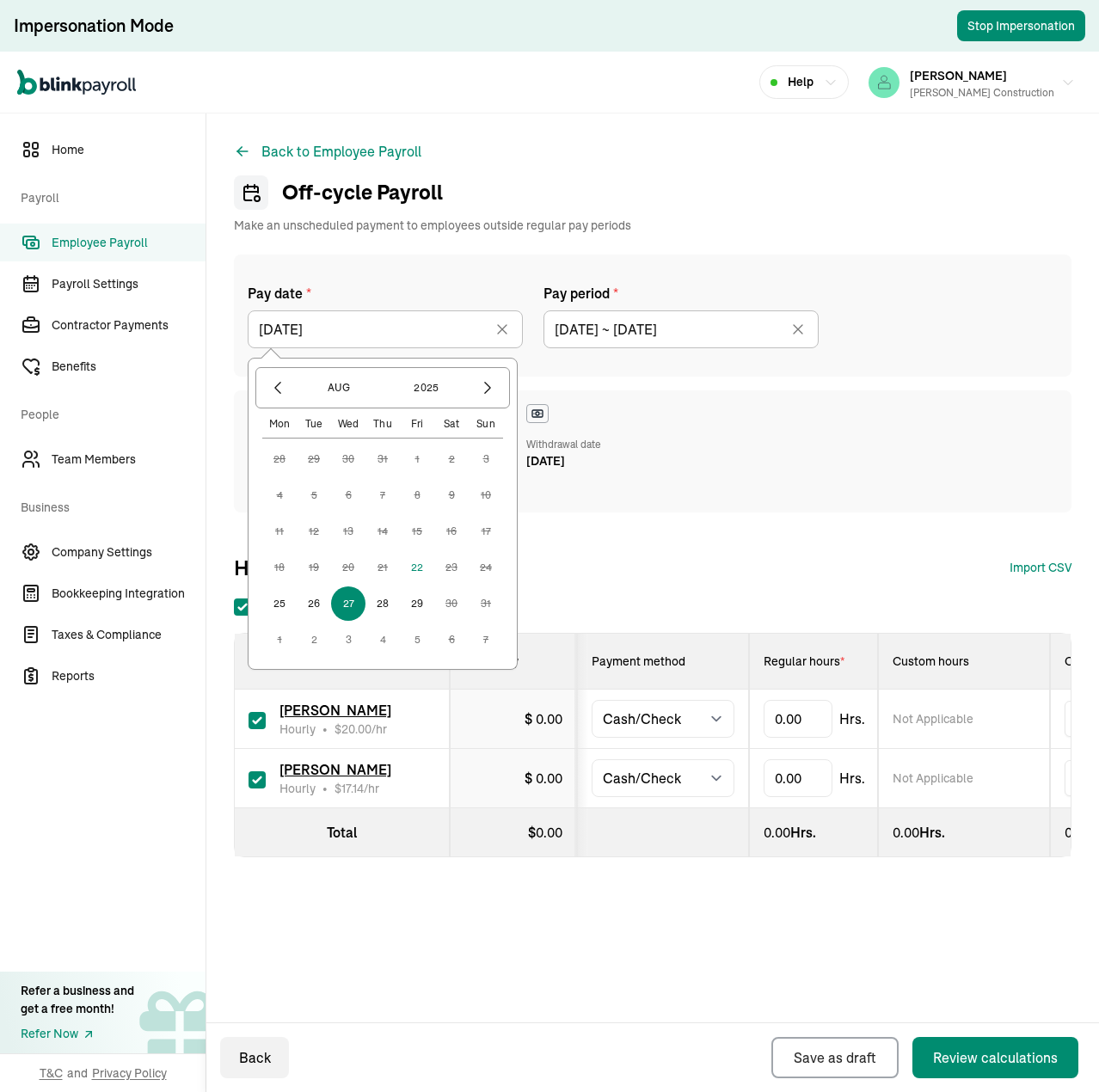
click at [831, 531] on div "Pay date * 08/27/2025 Aug 2025 Mon Tue Wed Thu Fri Sat Sun 28 29 30 31 1 2 3 4 …" at bounding box center [652, 417] width 837 height 327
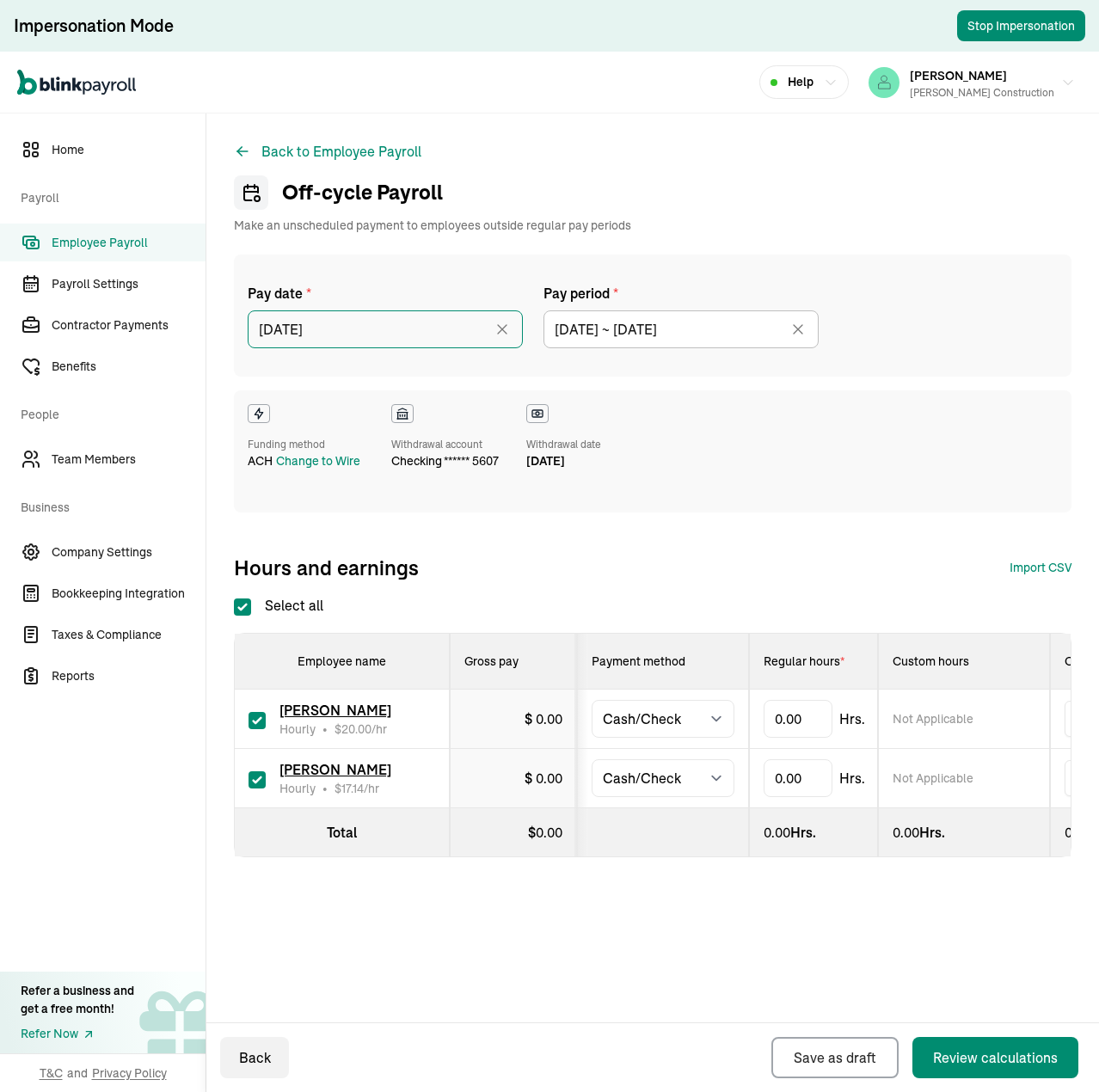
click at [405, 340] on input "[DATE]" at bounding box center [385, 329] width 275 height 38
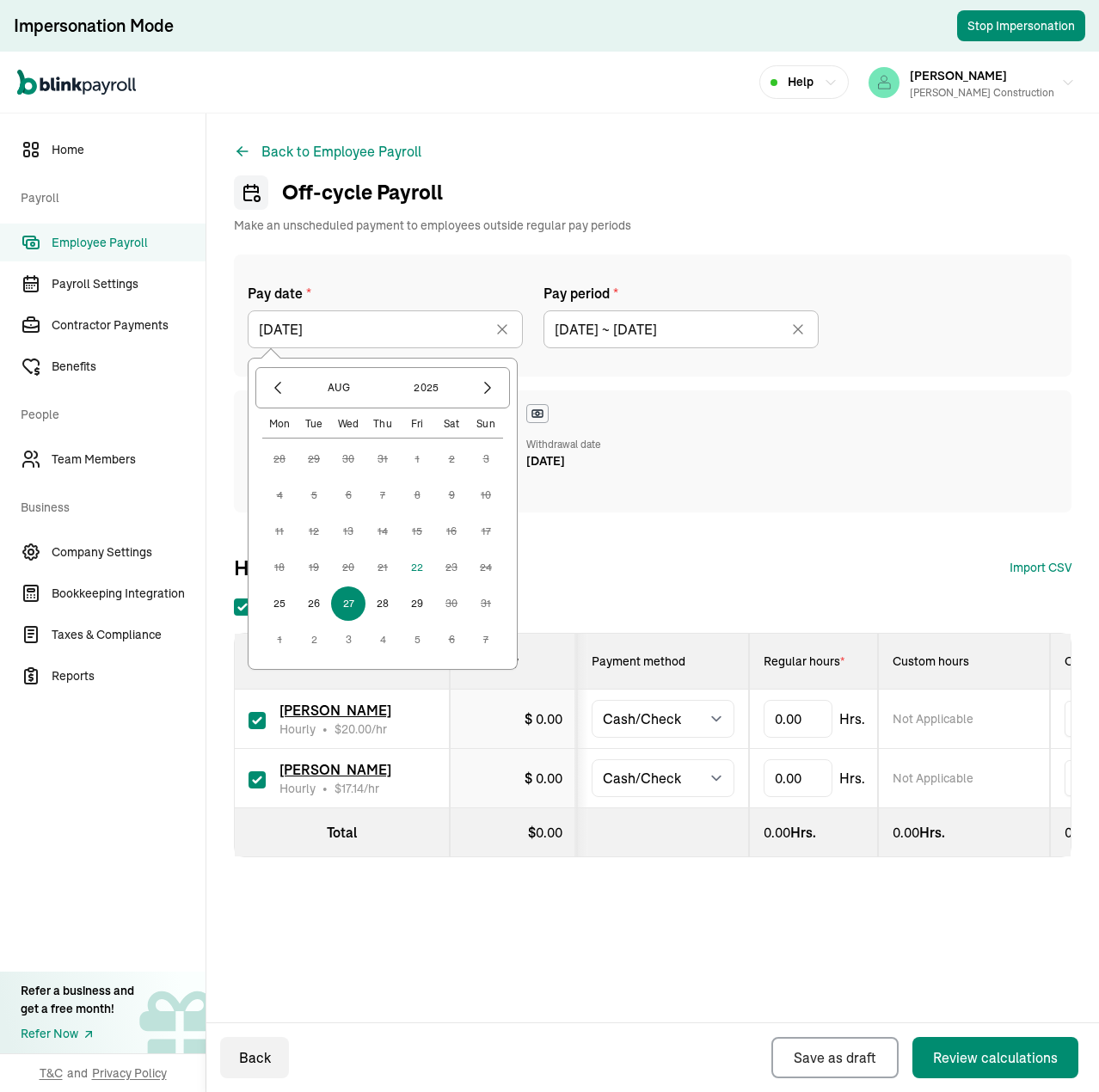
click at [772, 487] on div "Funding method ACH Change to Wire Withdrawal account checking ****** 5607 Withd…" at bounding box center [652, 452] width 837 height 123
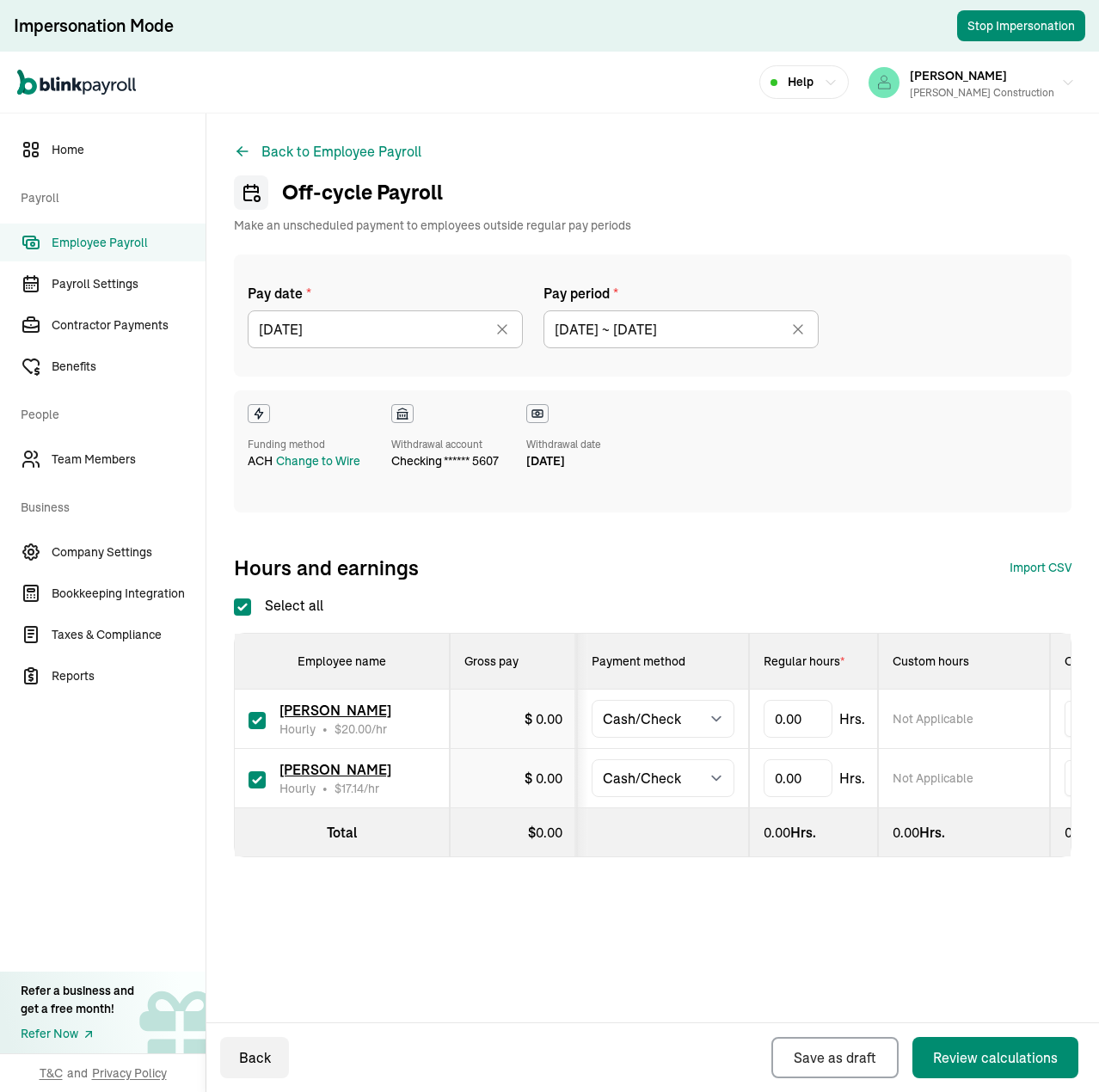
click at [121, 242] on span "Employee Payroll" at bounding box center [128, 243] width 154 height 18
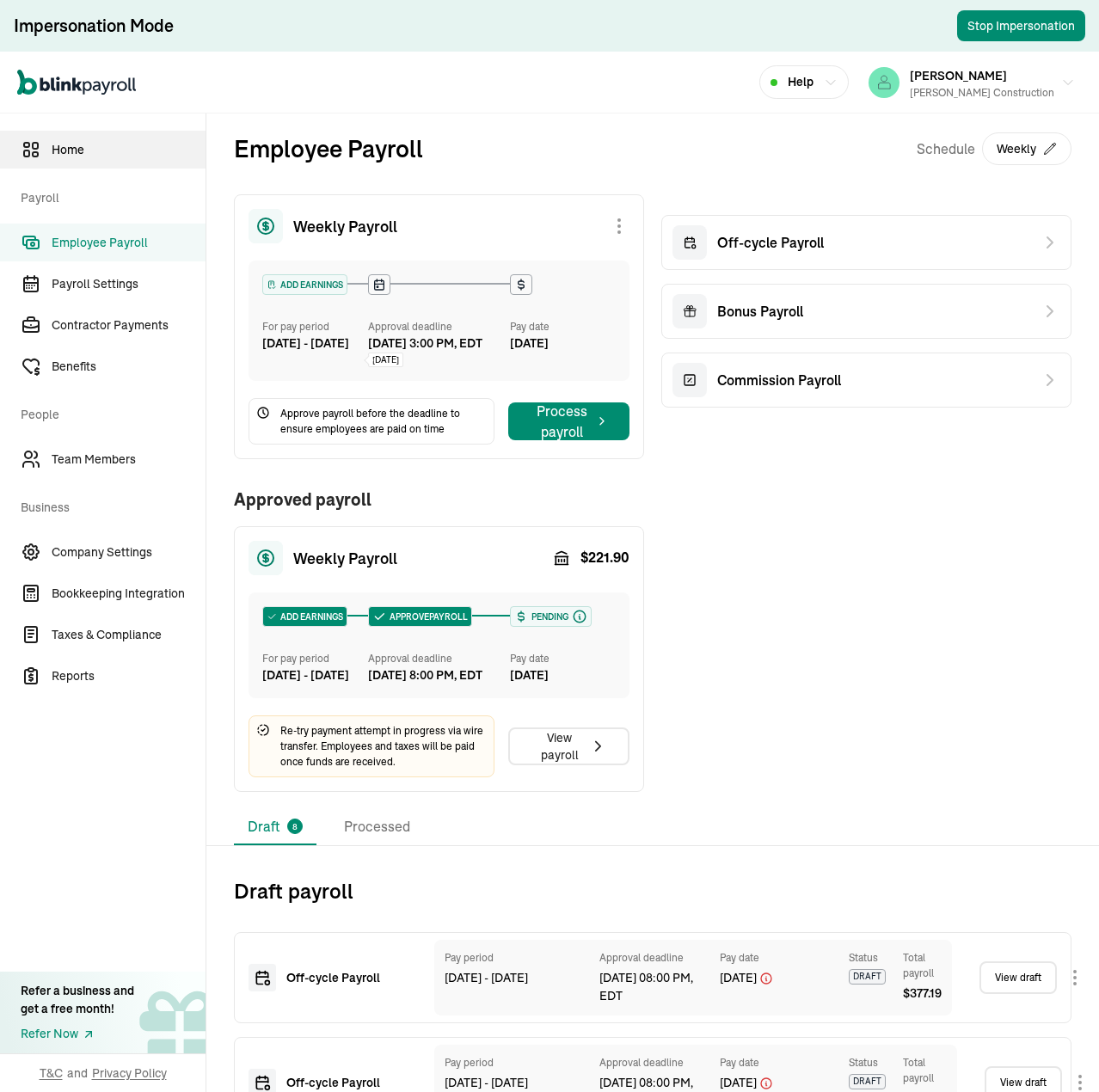
click at [63, 142] on span "Home" at bounding box center [128, 150] width 154 height 18
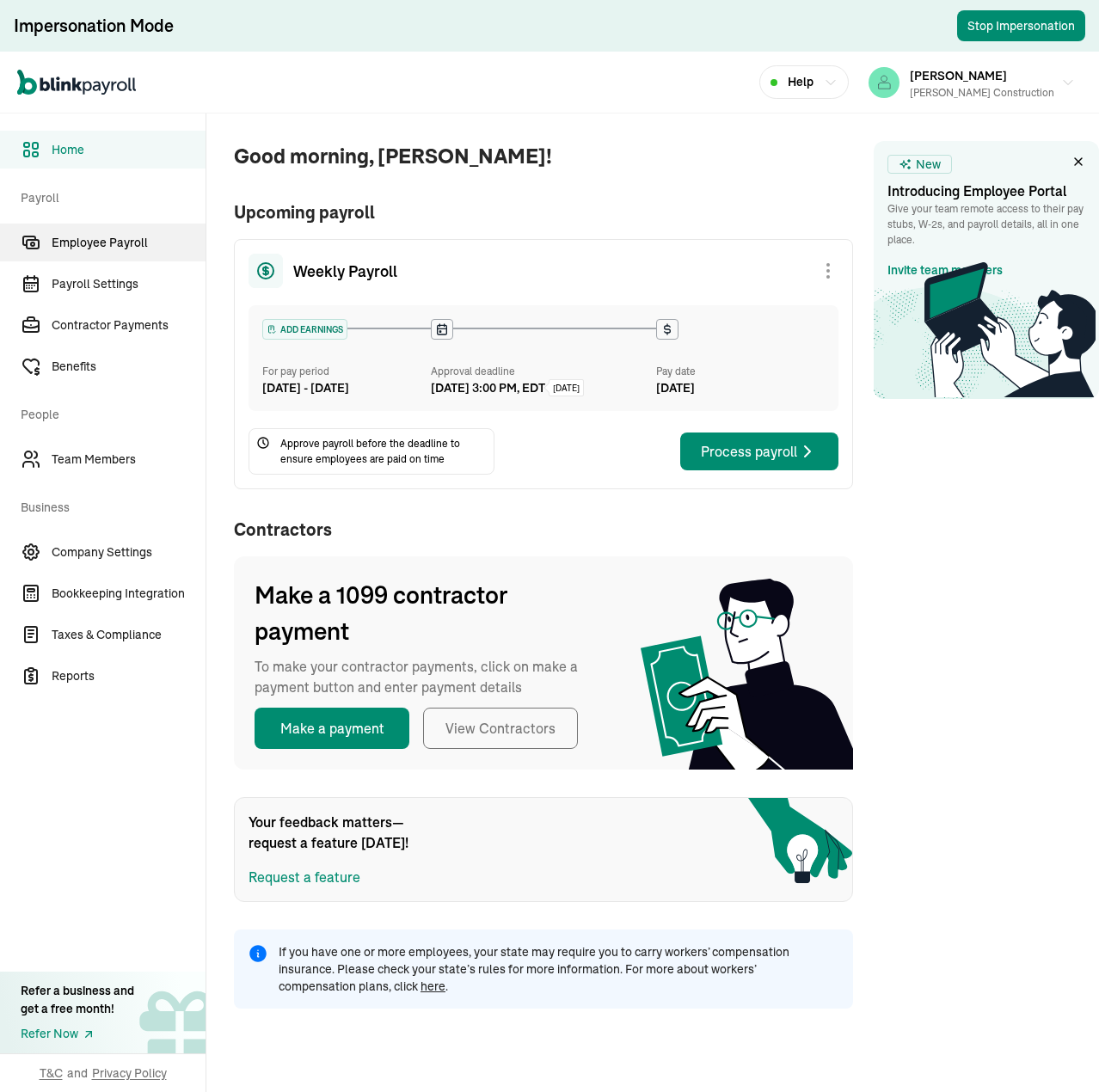
click at [101, 245] on span "Employee Payroll" at bounding box center [128, 243] width 154 height 18
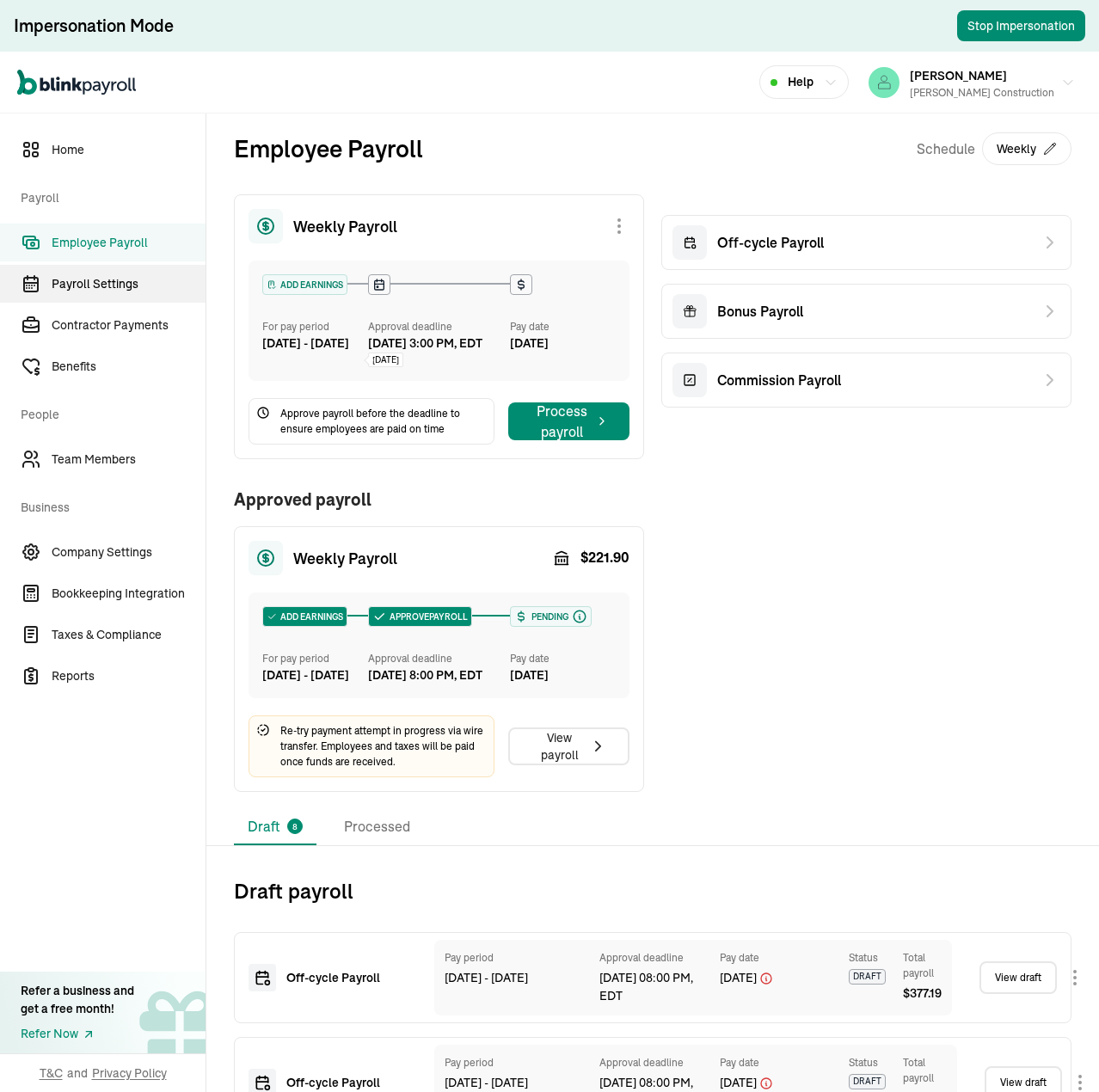
drag, startPoint x: 103, startPoint y: 317, endPoint x: 109, endPoint y: 294, distance: 23.8
click at [103, 316] on span "Contractor Payments" at bounding box center [128, 325] width 154 height 18
click at [101, 239] on span "Employee Payroll" at bounding box center [128, 243] width 154 height 18
drag, startPoint x: 71, startPoint y: 122, endPoint x: 74, endPoint y: 135, distance: 13.3
click at [71, 122] on nav "Home Payroll Employee Payroll Payroll Settings Contractor Payments Benefits Peo…" at bounding box center [102, 603] width 205 height 979
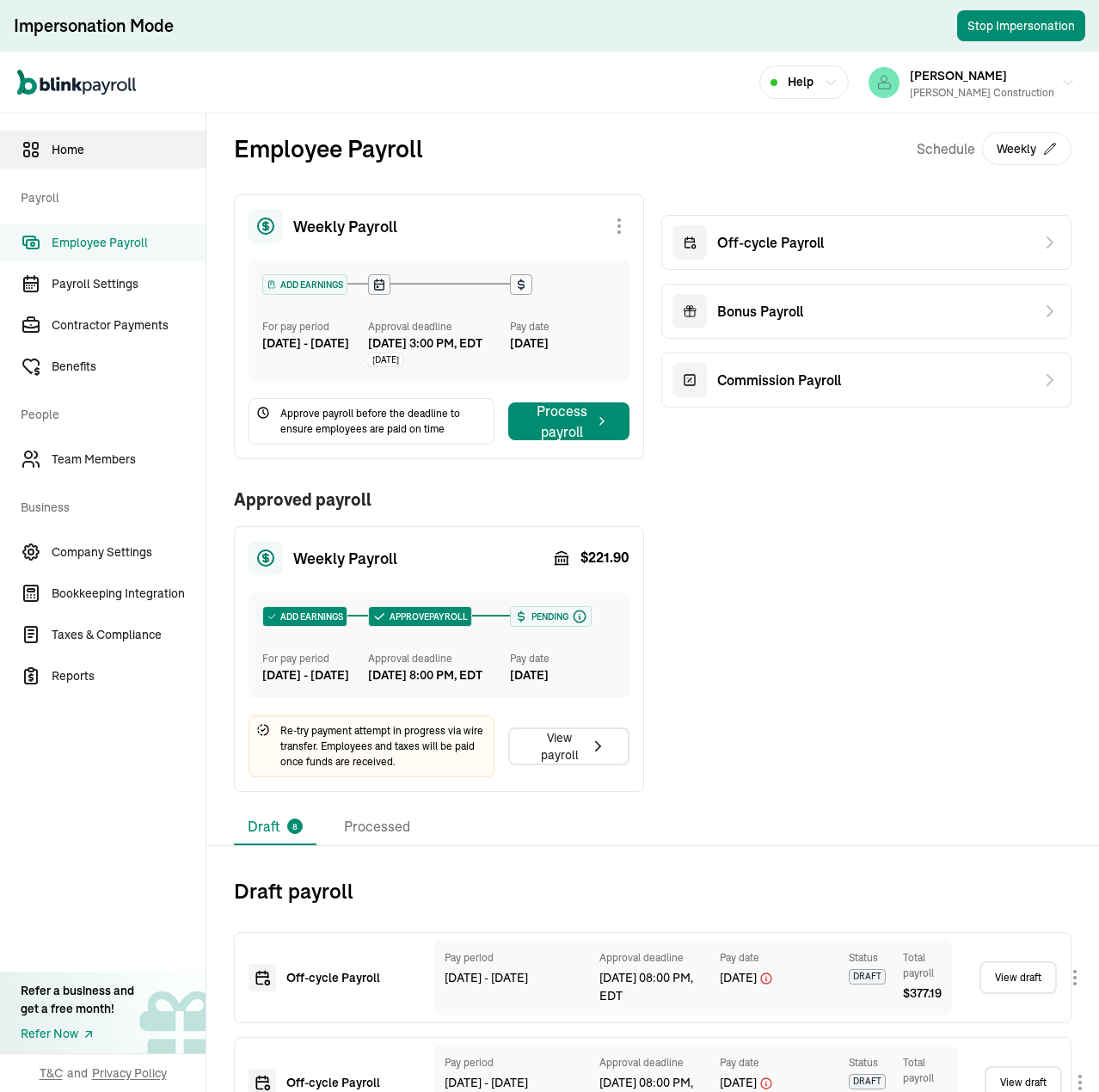
click at [71, 146] on span "Home" at bounding box center [128, 150] width 154 height 18
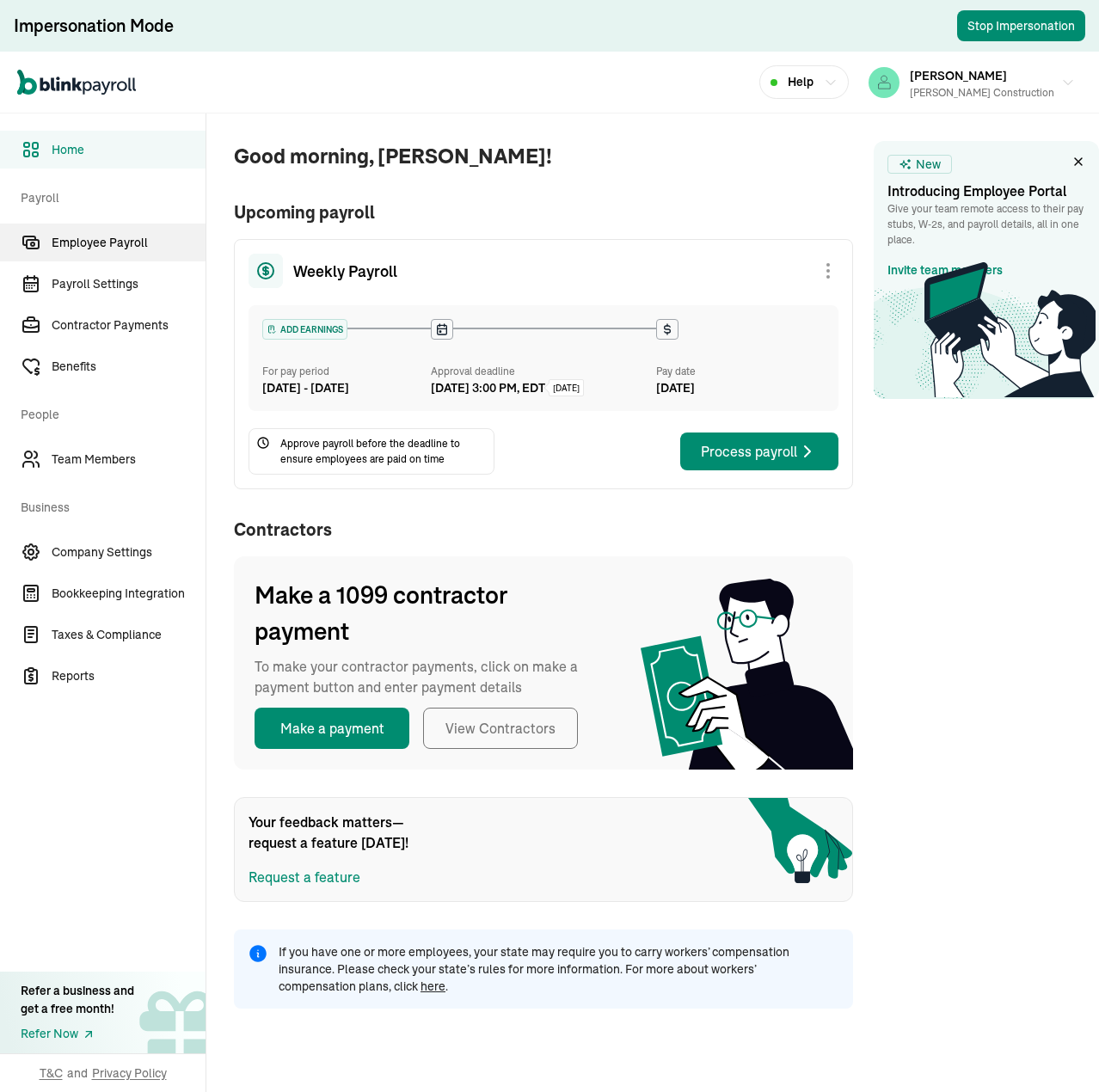
click at [104, 241] on span "Employee Payroll" at bounding box center [128, 243] width 154 height 18
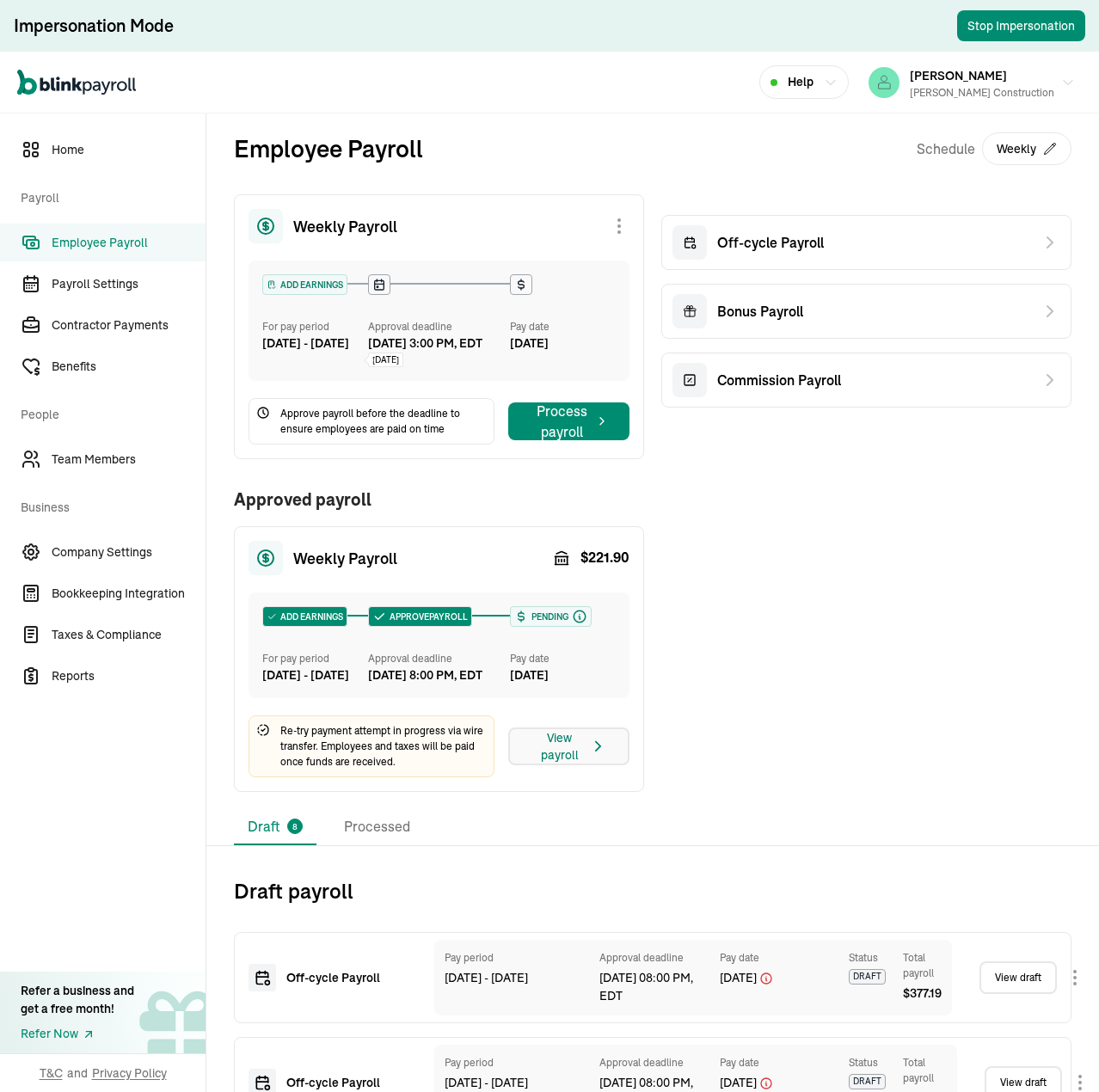
scroll to position [86, 0]
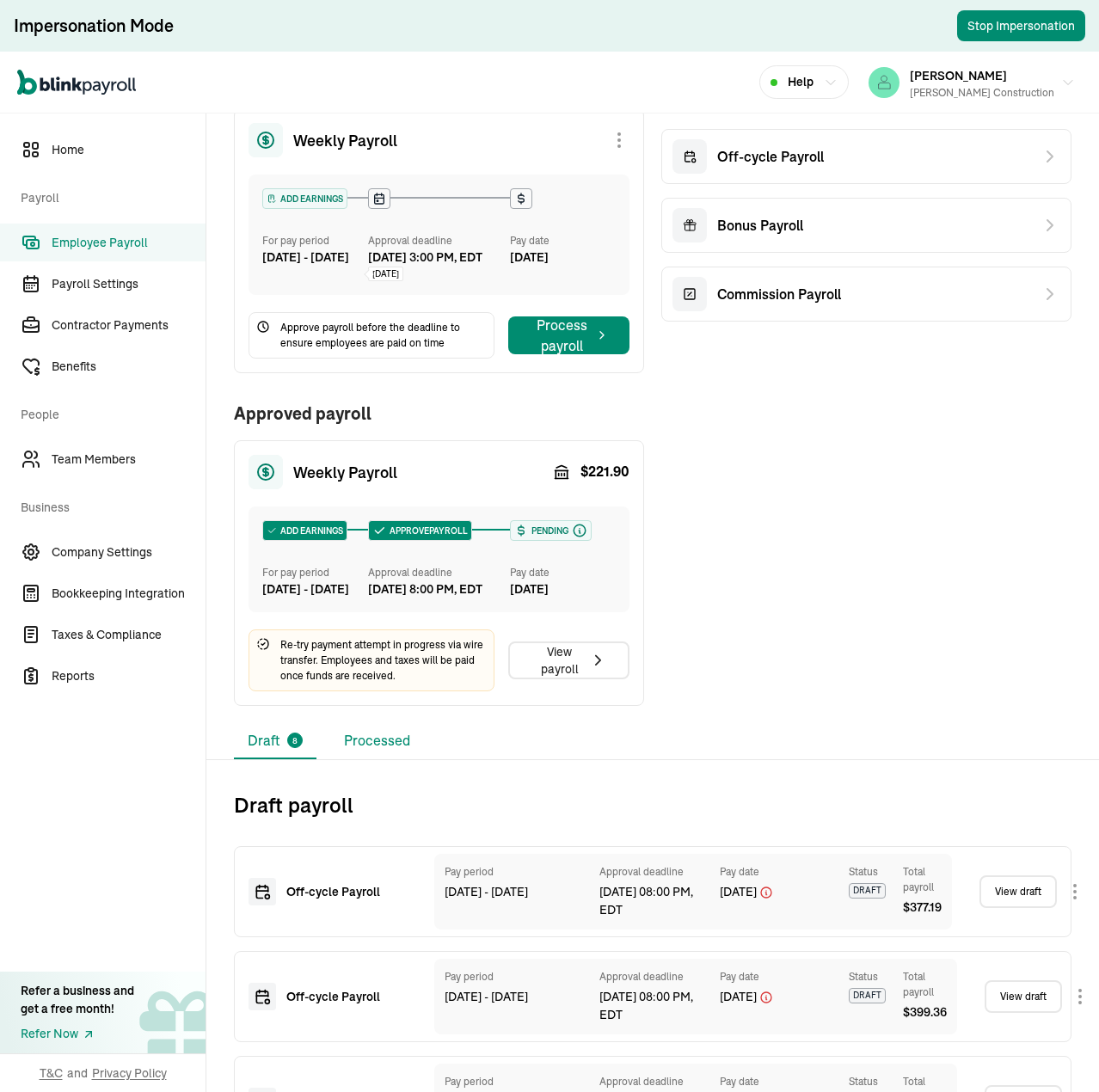
click at [385, 759] on li "Processed" at bounding box center [377, 741] width 94 height 36
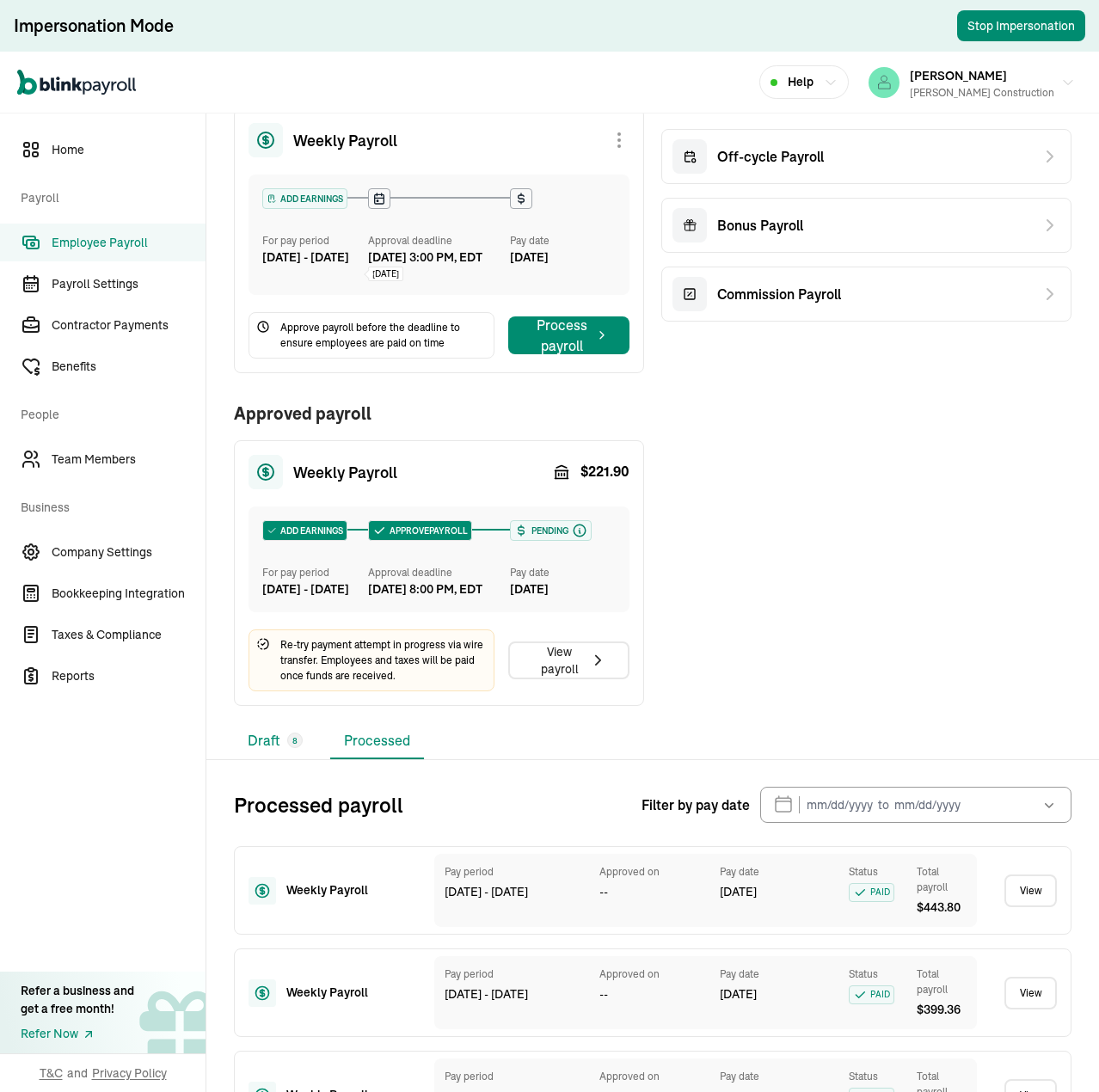
click at [250, 759] on li "Draft 8" at bounding box center [275, 741] width 83 height 36
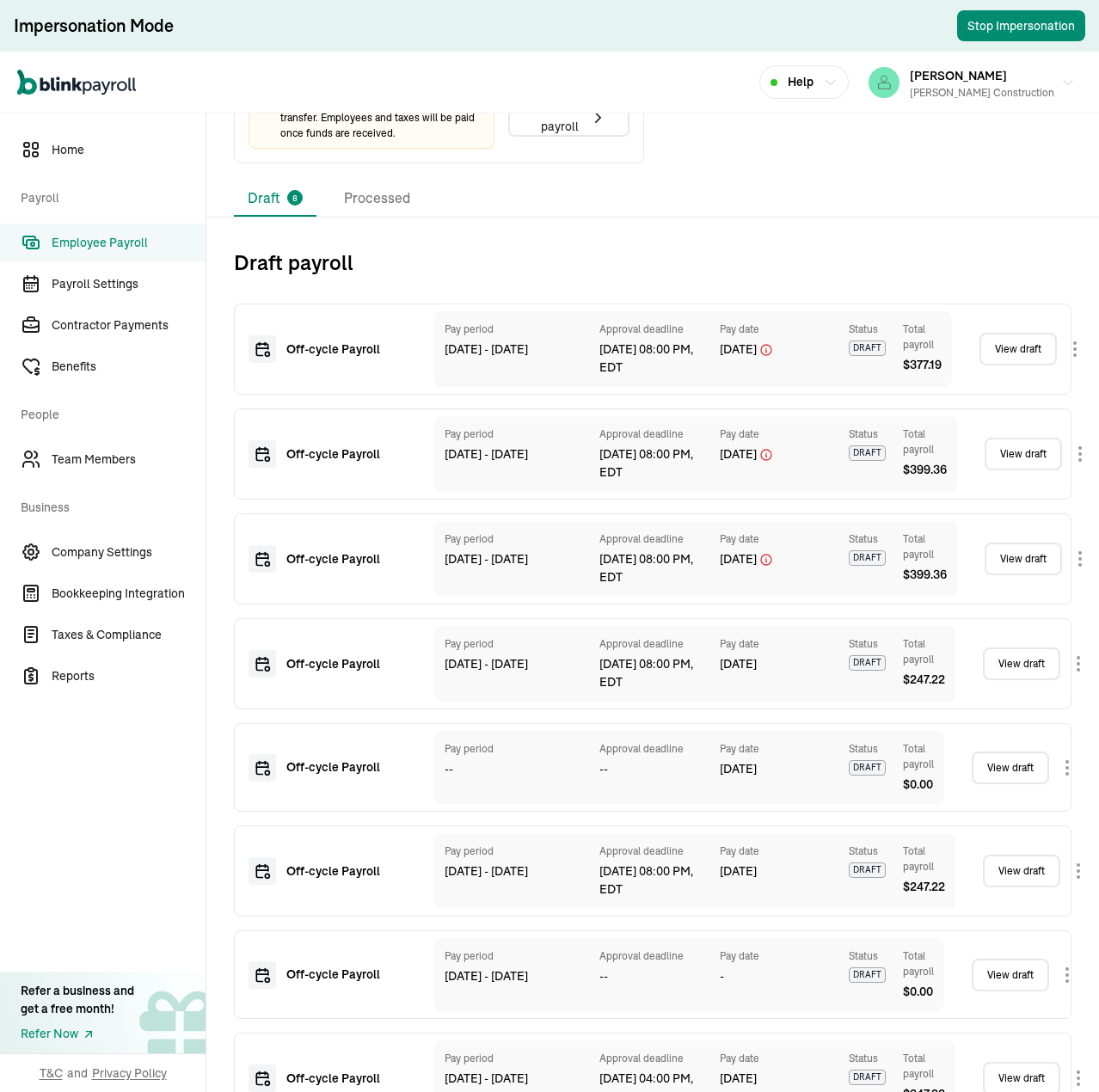
scroll to position [715, 0]
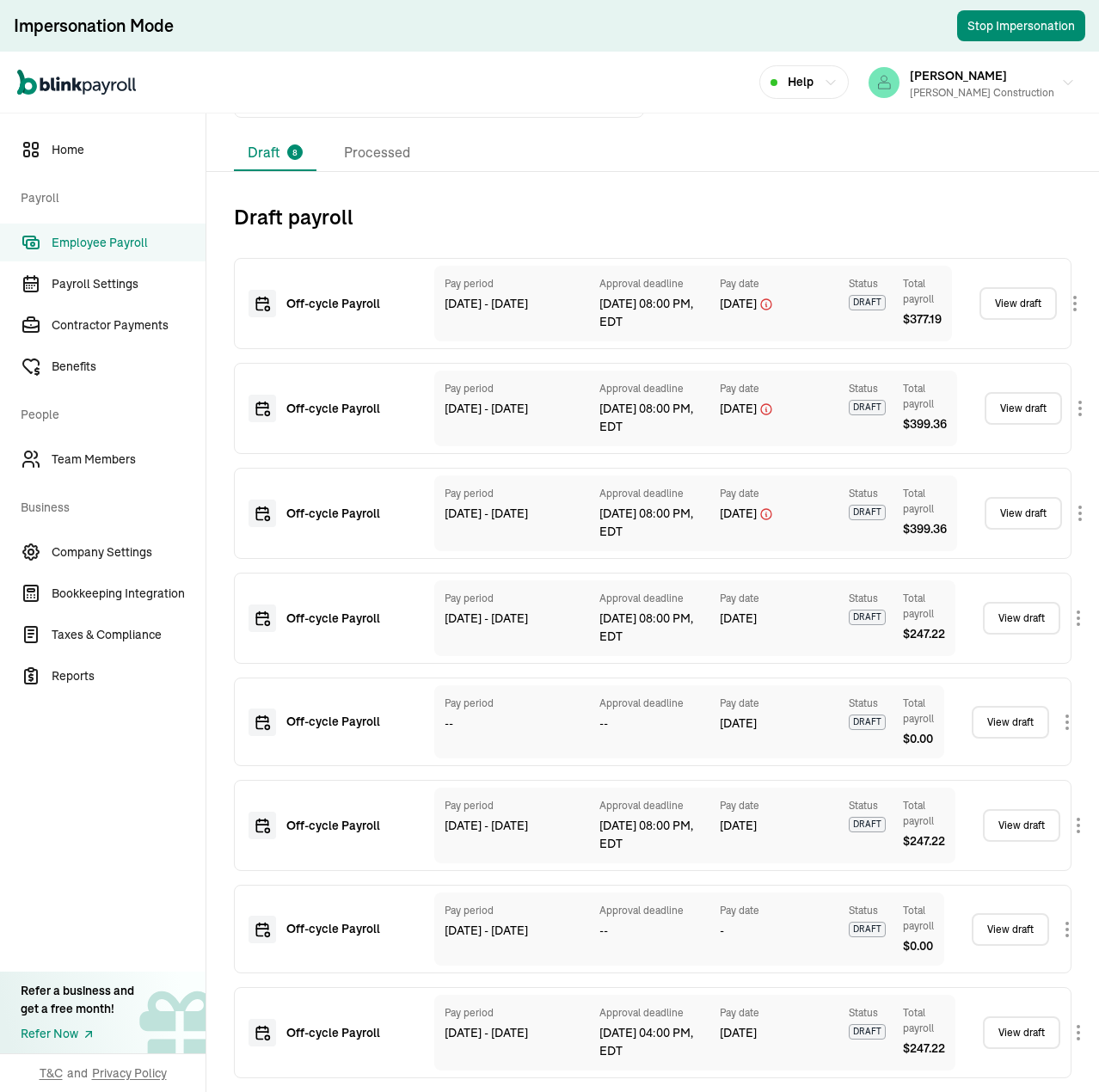
click at [1000, 987] on div "Off-cycle Payroll Pay period Aug 09 - Aug 15, 2025 Approval deadline Aug 25, 04…" at bounding box center [652, 1032] width 837 height 91
click at [1011, 1018] on link "View draft" at bounding box center [1022, 1032] width 77 height 32
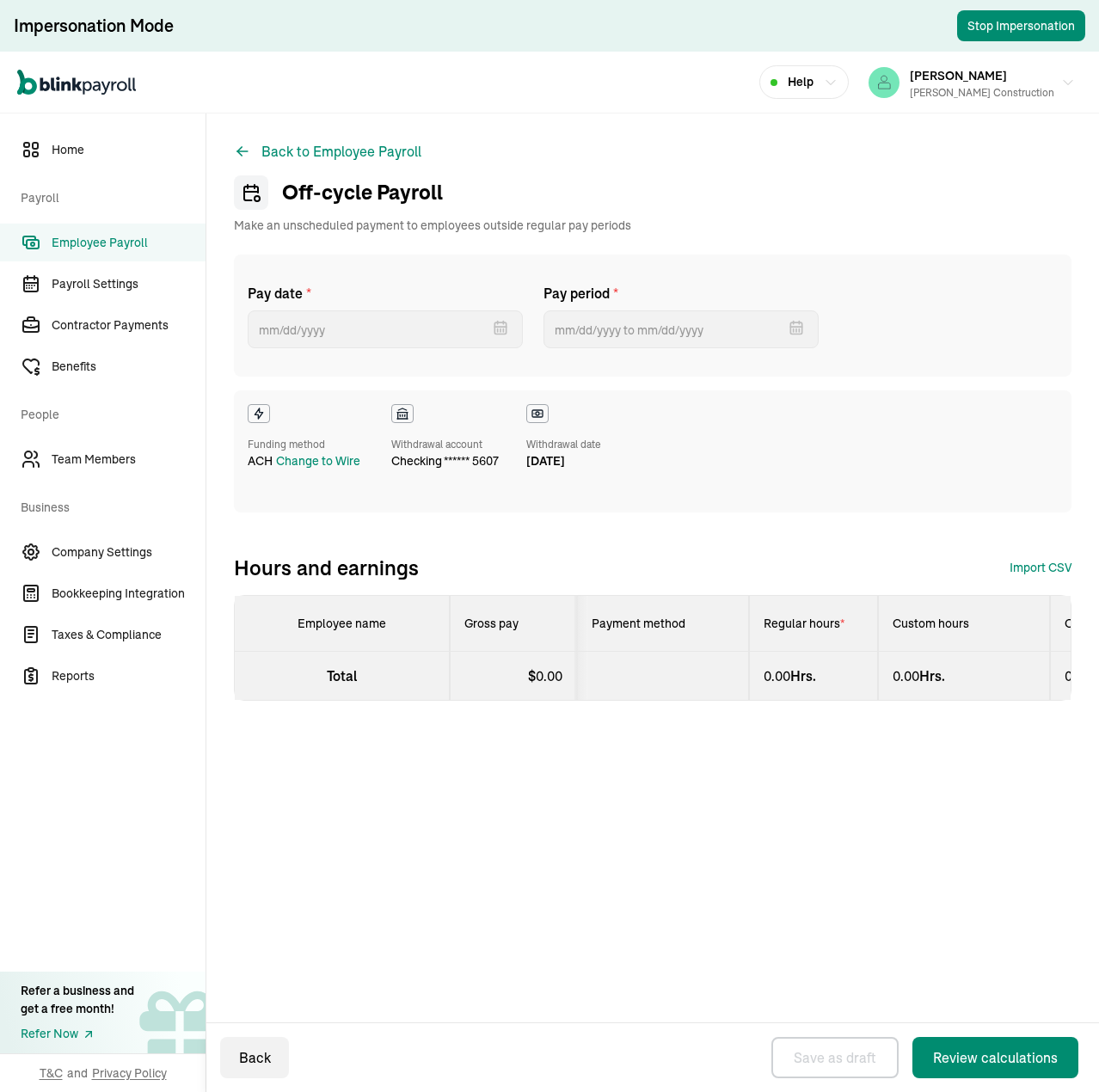
select select "manual"
select select "direct_deposit"
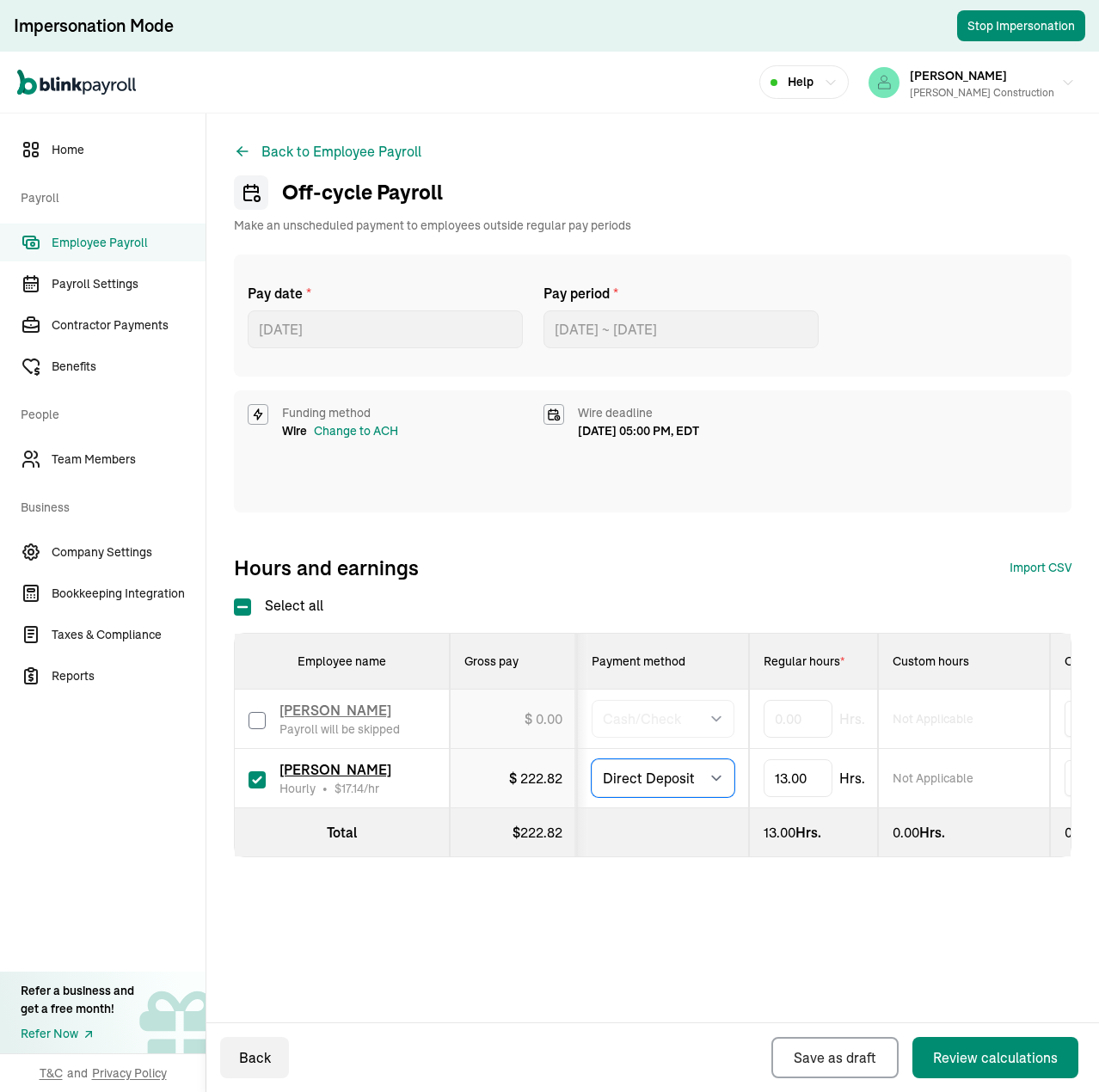
click at [699, 781] on select "Select method Direct Deposit Cash/Check" at bounding box center [662, 778] width 143 height 38
click at [804, 945] on div "Back to Employee Payroll Off-cycle Payroll Make an unscheduled payment to emplo…" at bounding box center [652, 534] width 893 height 840
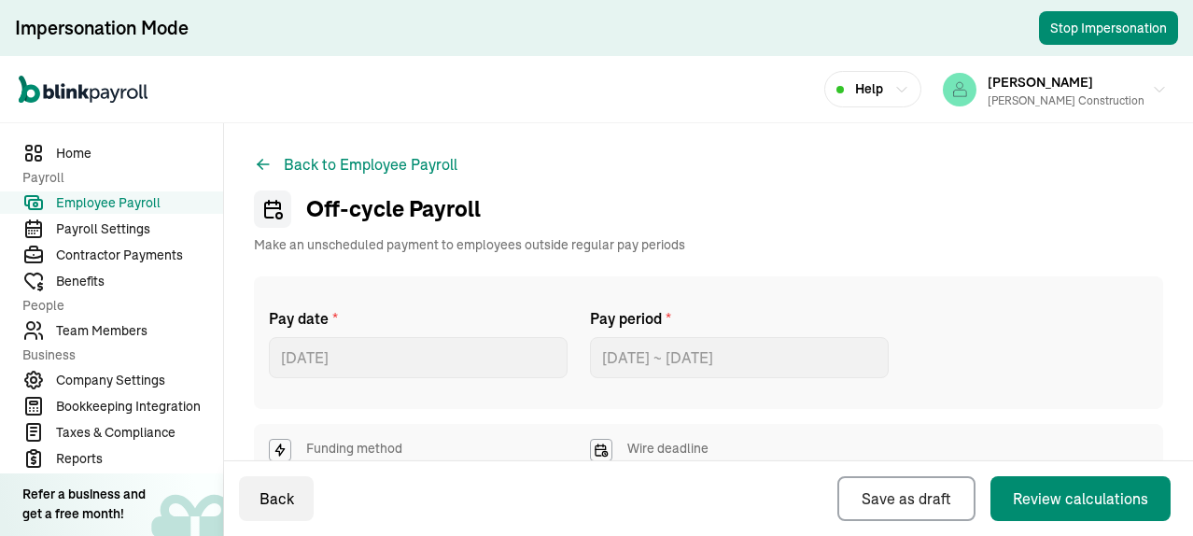
click at [710, 99] on div "Open main menu Help susan crossett Crossett Construction" at bounding box center [596, 89] width 1193 height 67
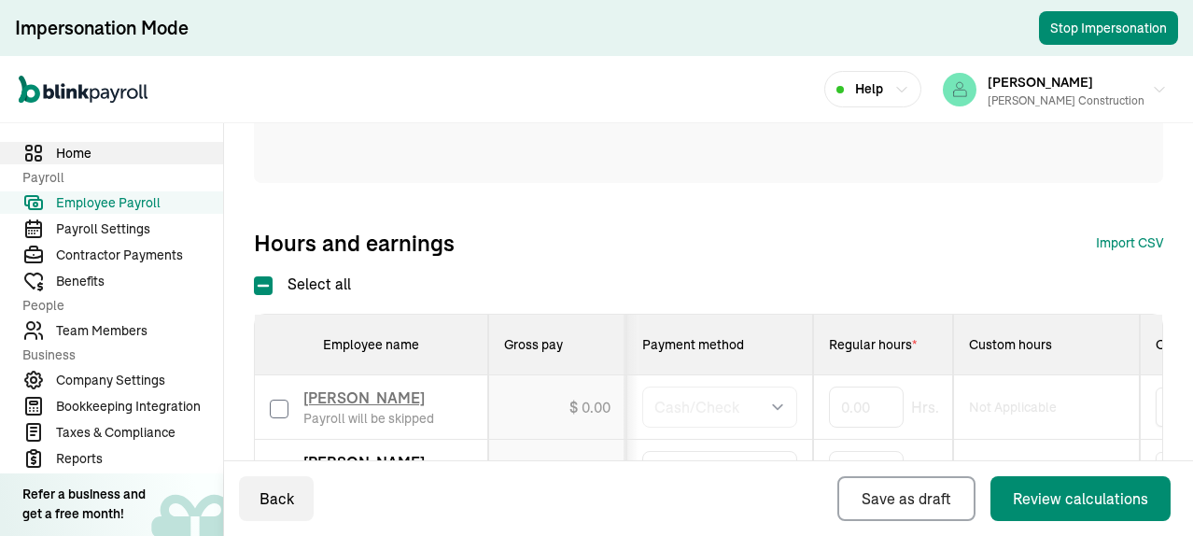
click at [69, 156] on span "Home" at bounding box center [139, 154] width 167 height 20
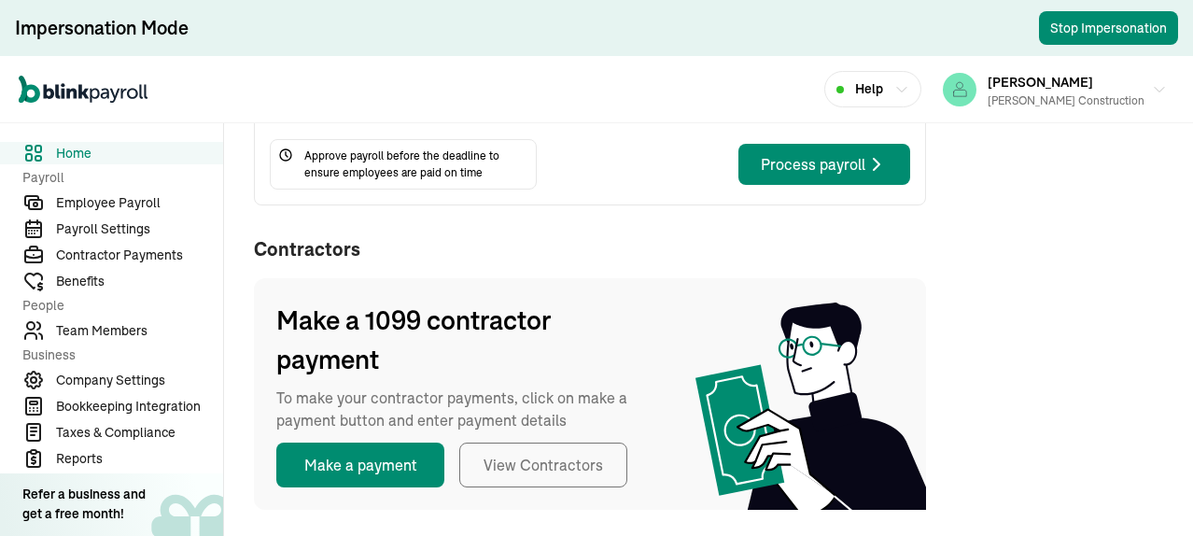
scroll to position [606, 0]
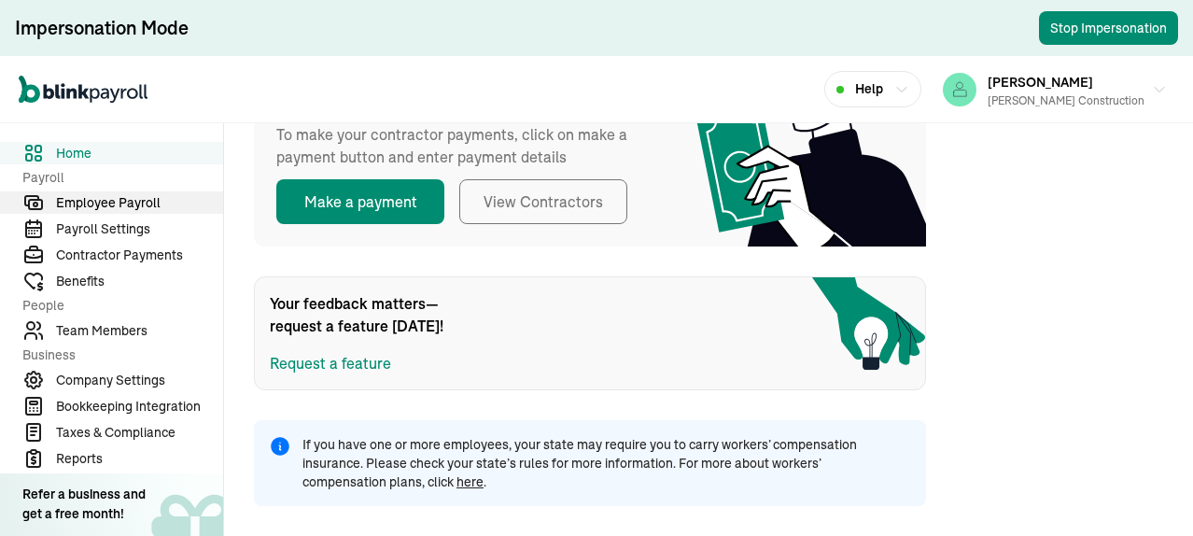
click at [118, 205] on span "Employee Payroll" at bounding box center [139, 203] width 167 height 20
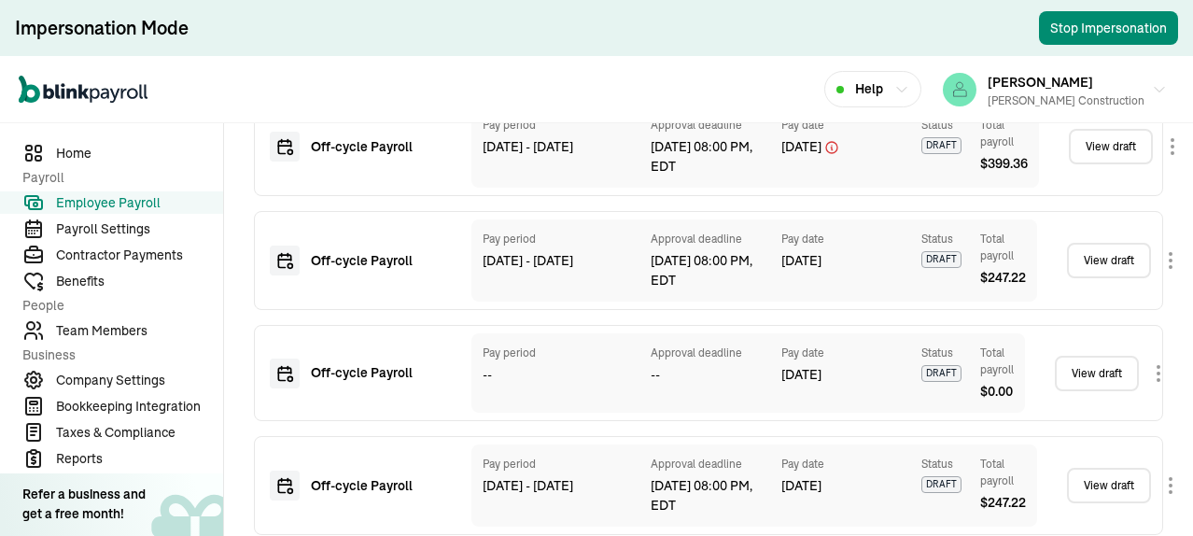
scroll to position [1422, 0]
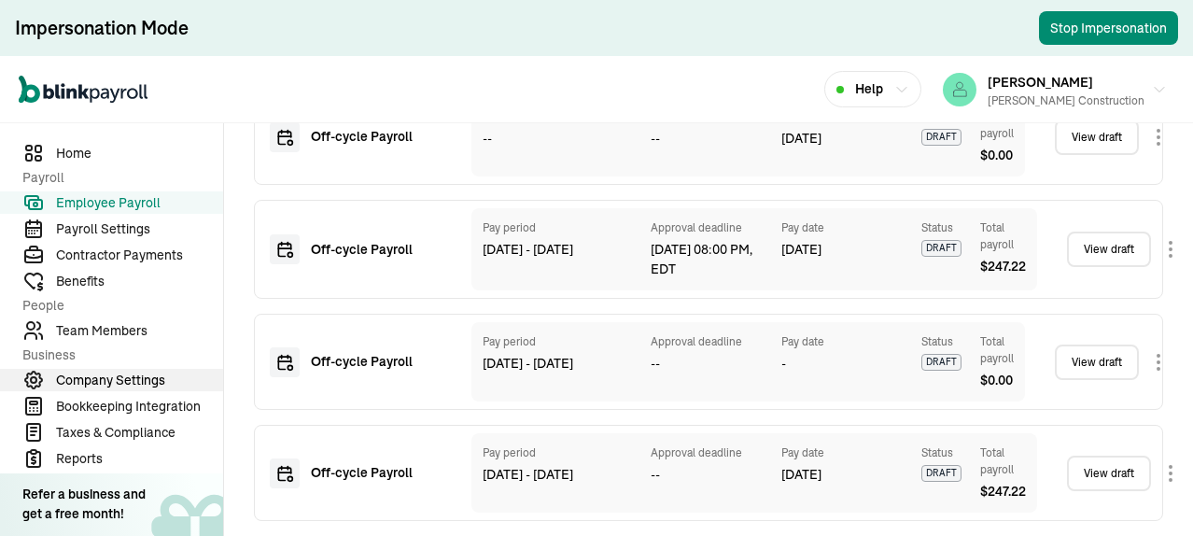
click at [119, 376] on span "Company Settings" at bounding box center [139, 381] width 167 height 20
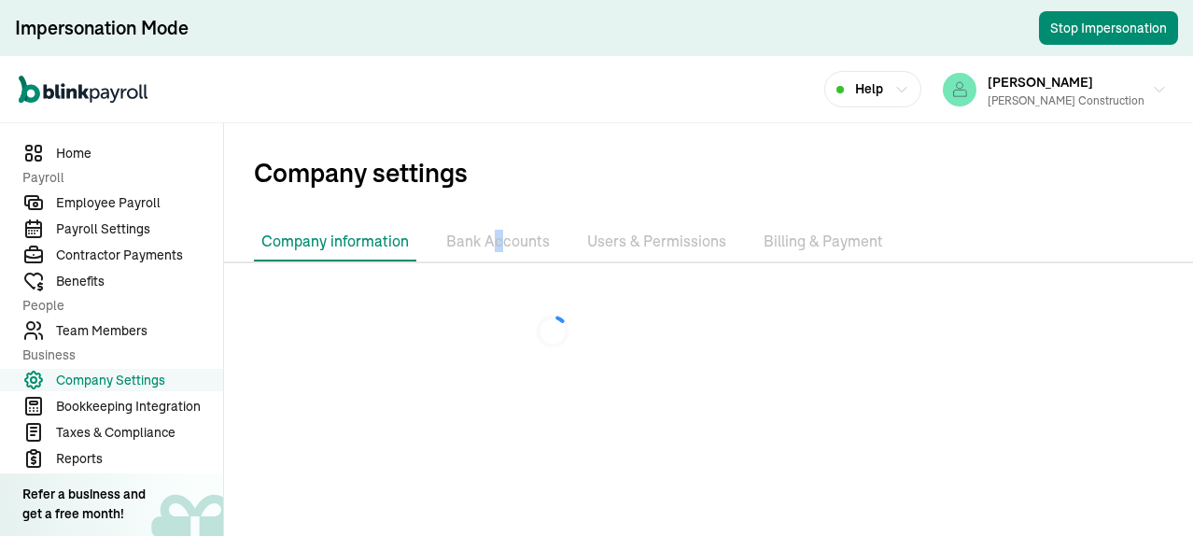
click at [498, 245] on li "Bank Accounts" at bounding box center [498, 241] width 119 height 39
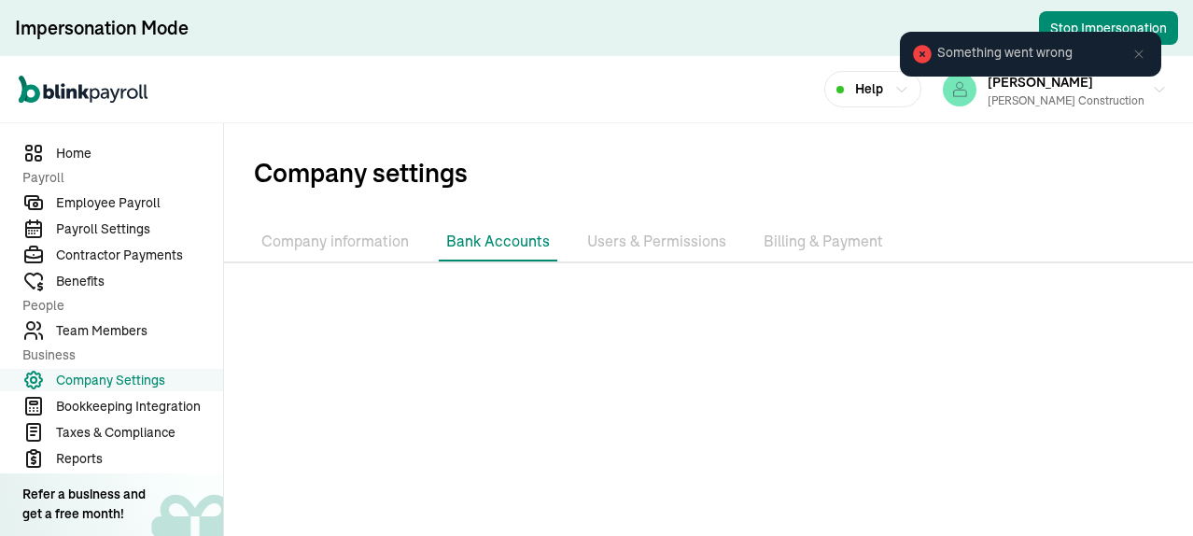
click at [1137, 53] on icon at bounding box center [1139, 53] width 8 height 8
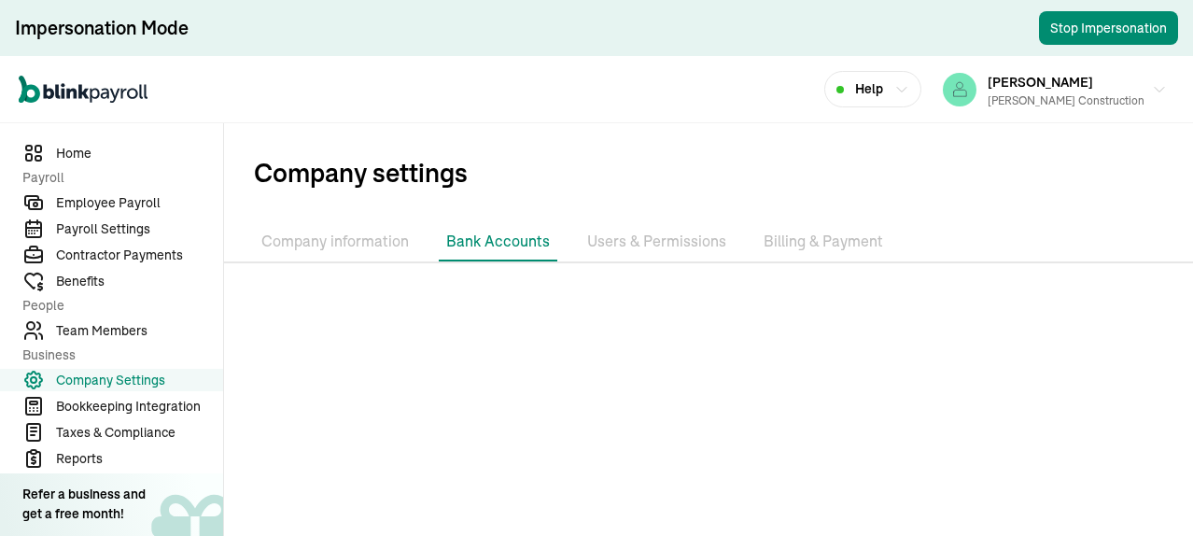
click at [685, 242] on li "Users & Permissions" at bounding box center [657, 241] width 154 height 39
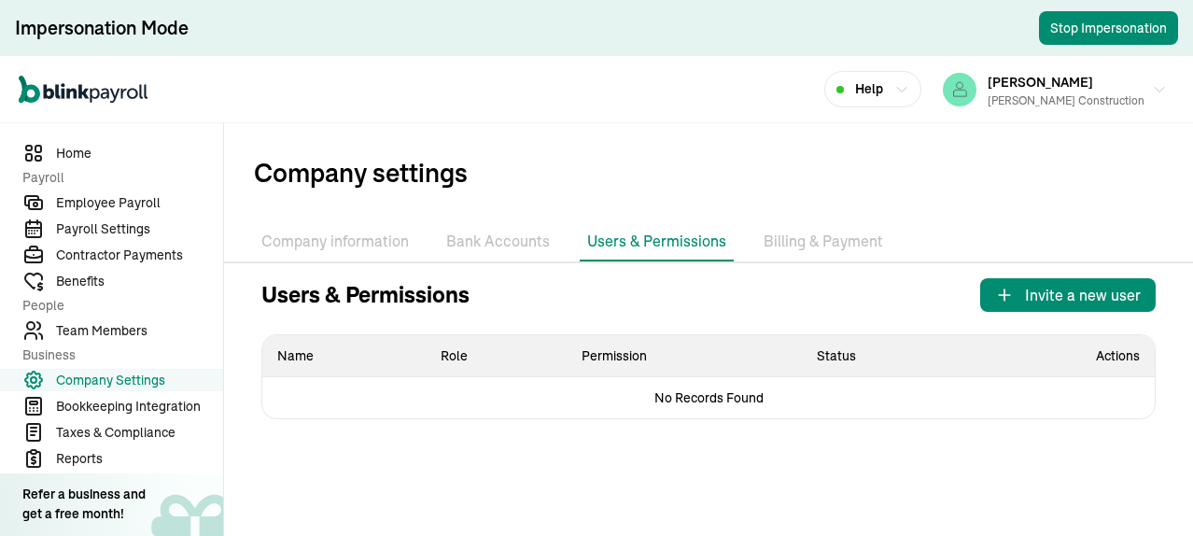
click at [479, 238] on li "Bank Accounts" at bounding box center [498, 241] width 119 height 39
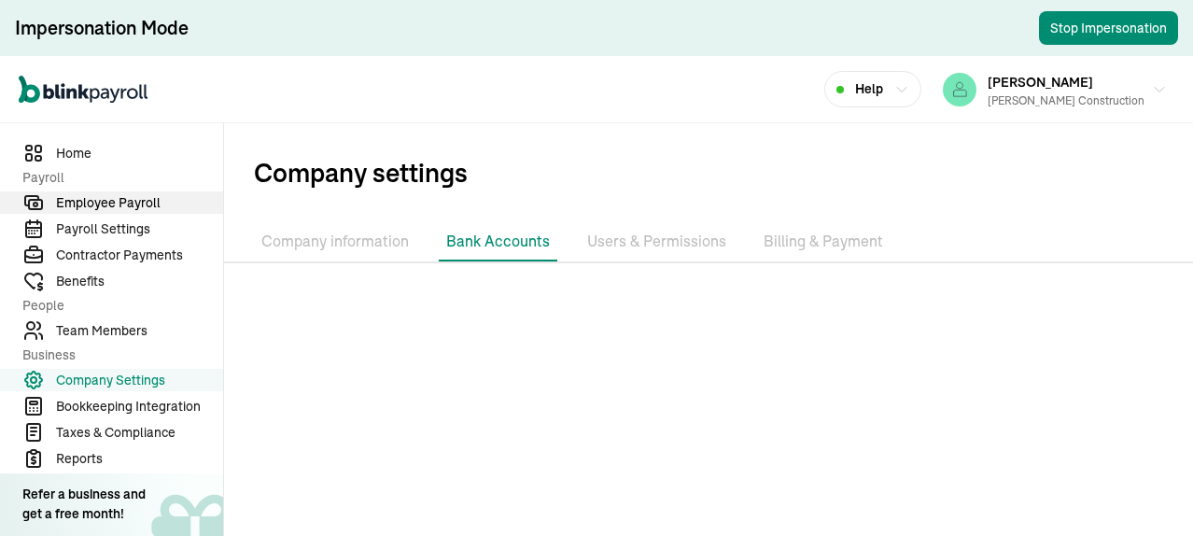
click at [136, 201] on span "Employee Payroll" at bounding box center [139, 203] width 167 height 20
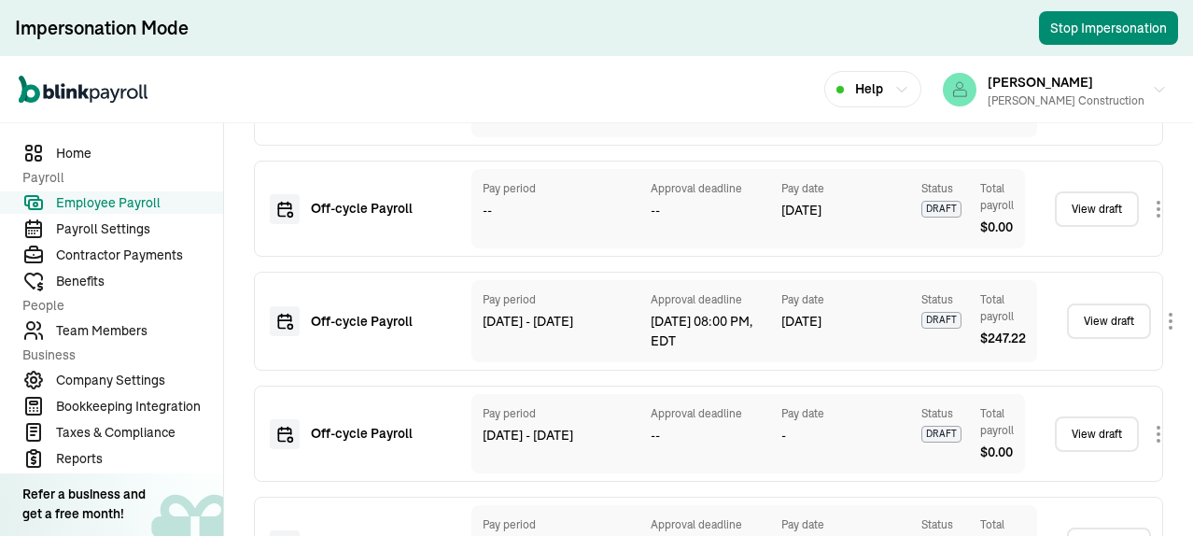
scroll to position [1422, 0]
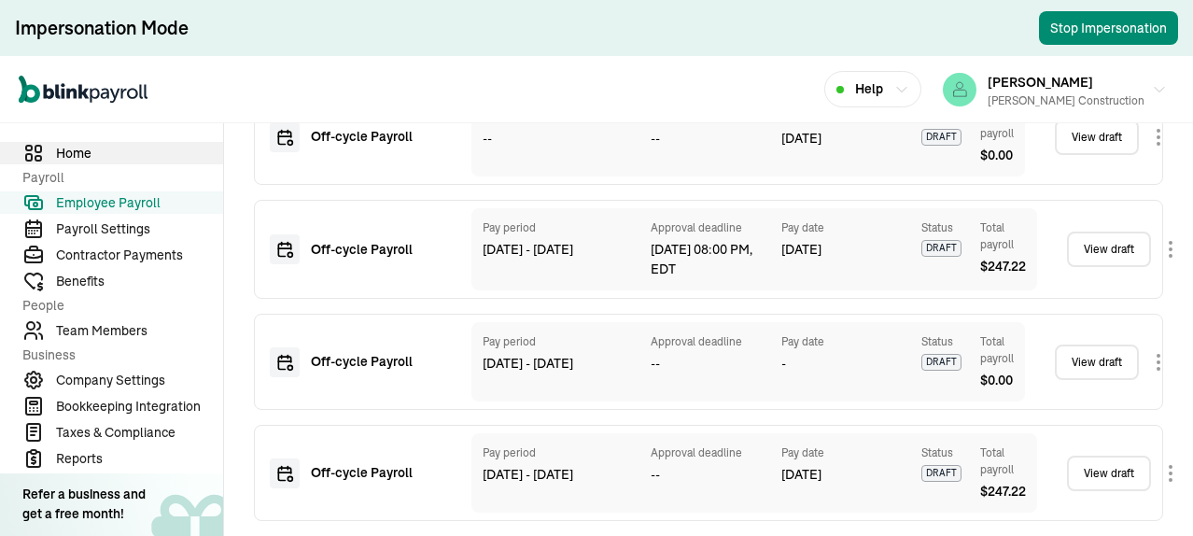
click at [75, 151] on span "Home" at bounding box center [139, 154] width 167 height 20
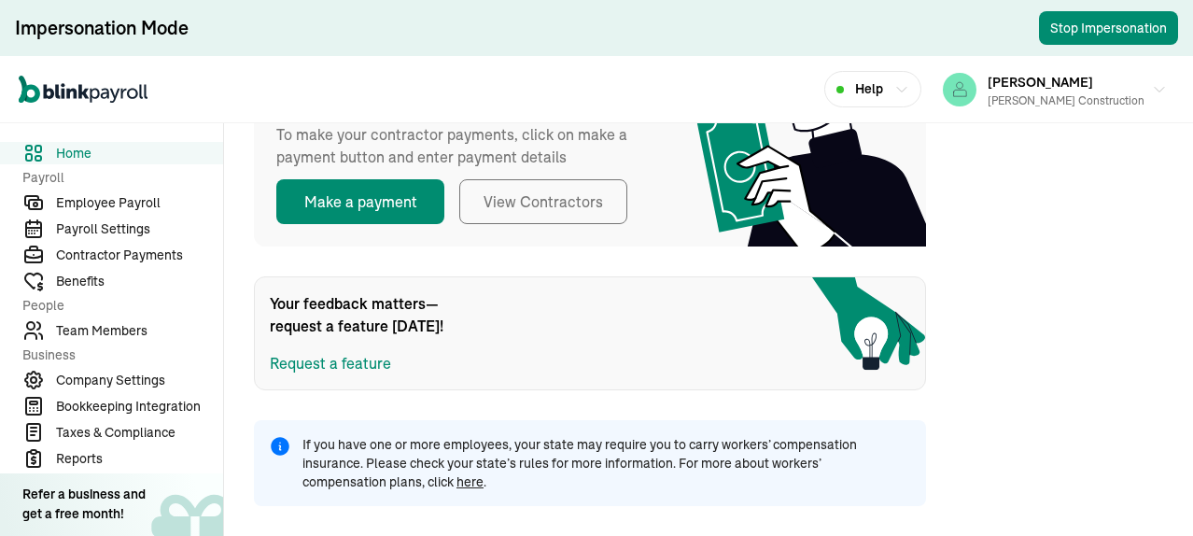
scroll to position [606, 0]
click at [104, 201] on span "Employee Payroll" at bounding box center [139, 203] width 167 height 20
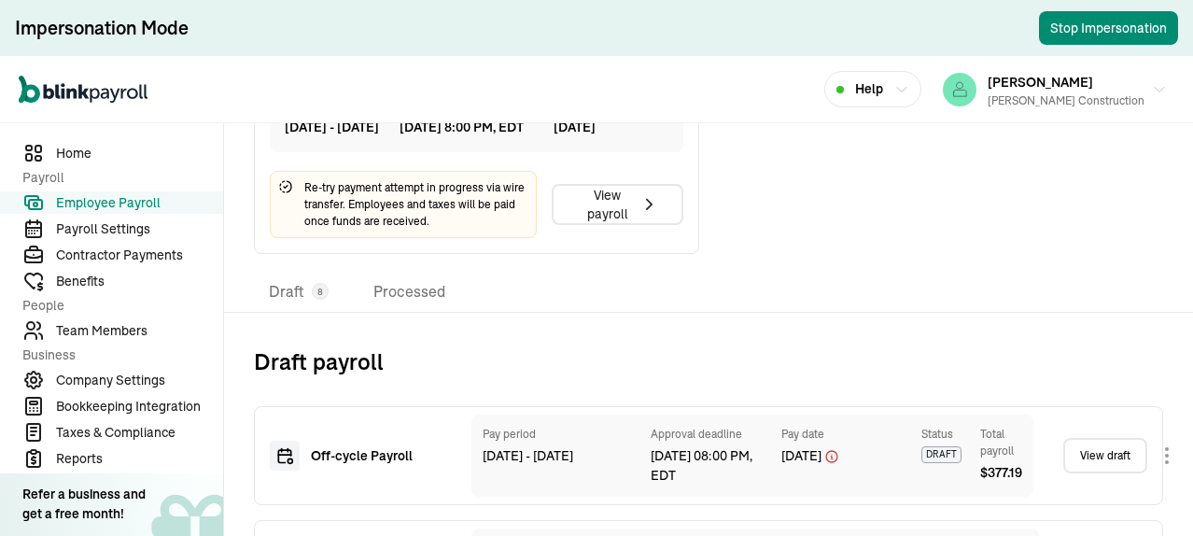
scroll to position [606, 0]
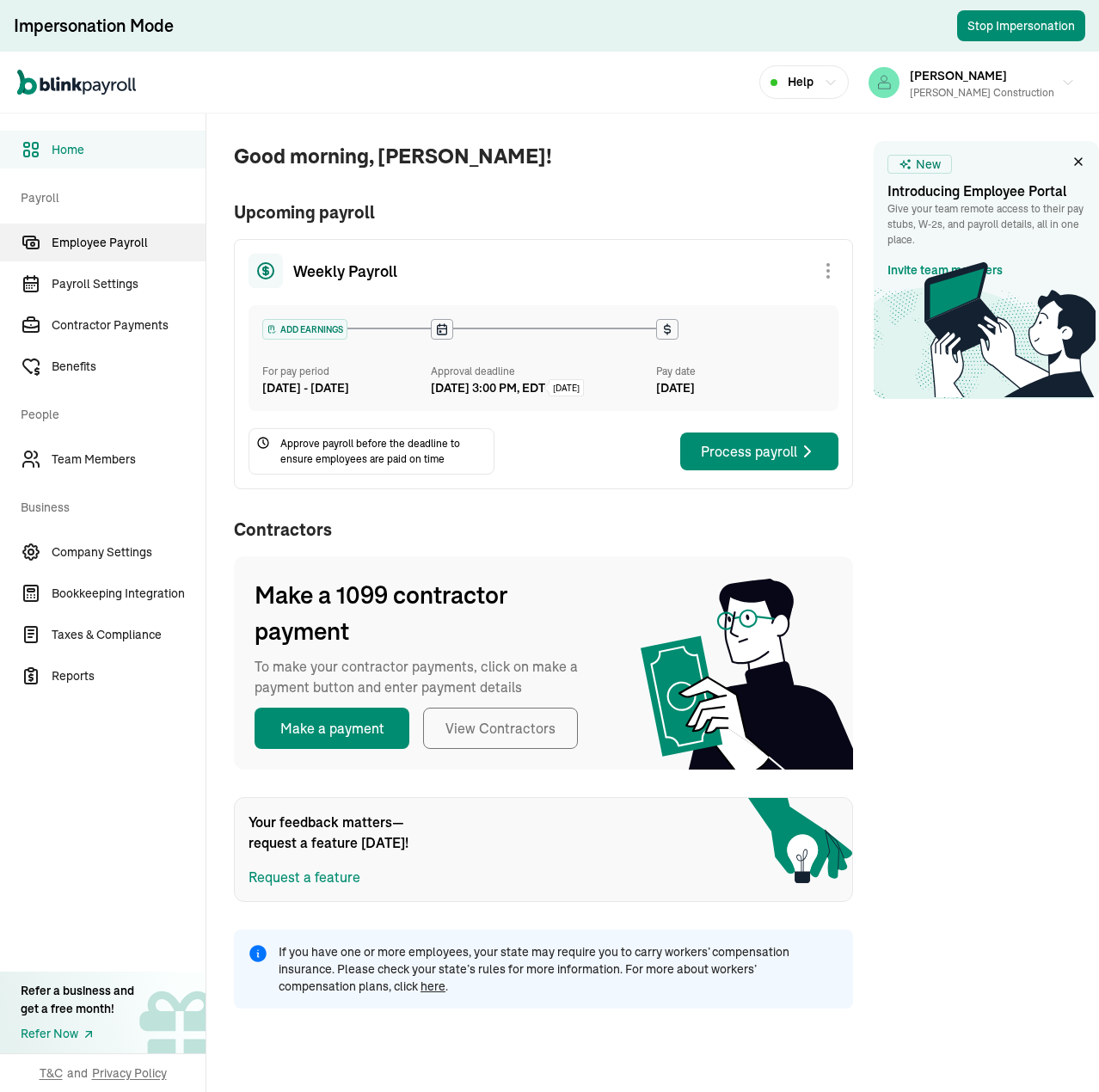
click at [104, 241] on span "Employee Payroll" at bounding box center [128, 243] width 154 height 18
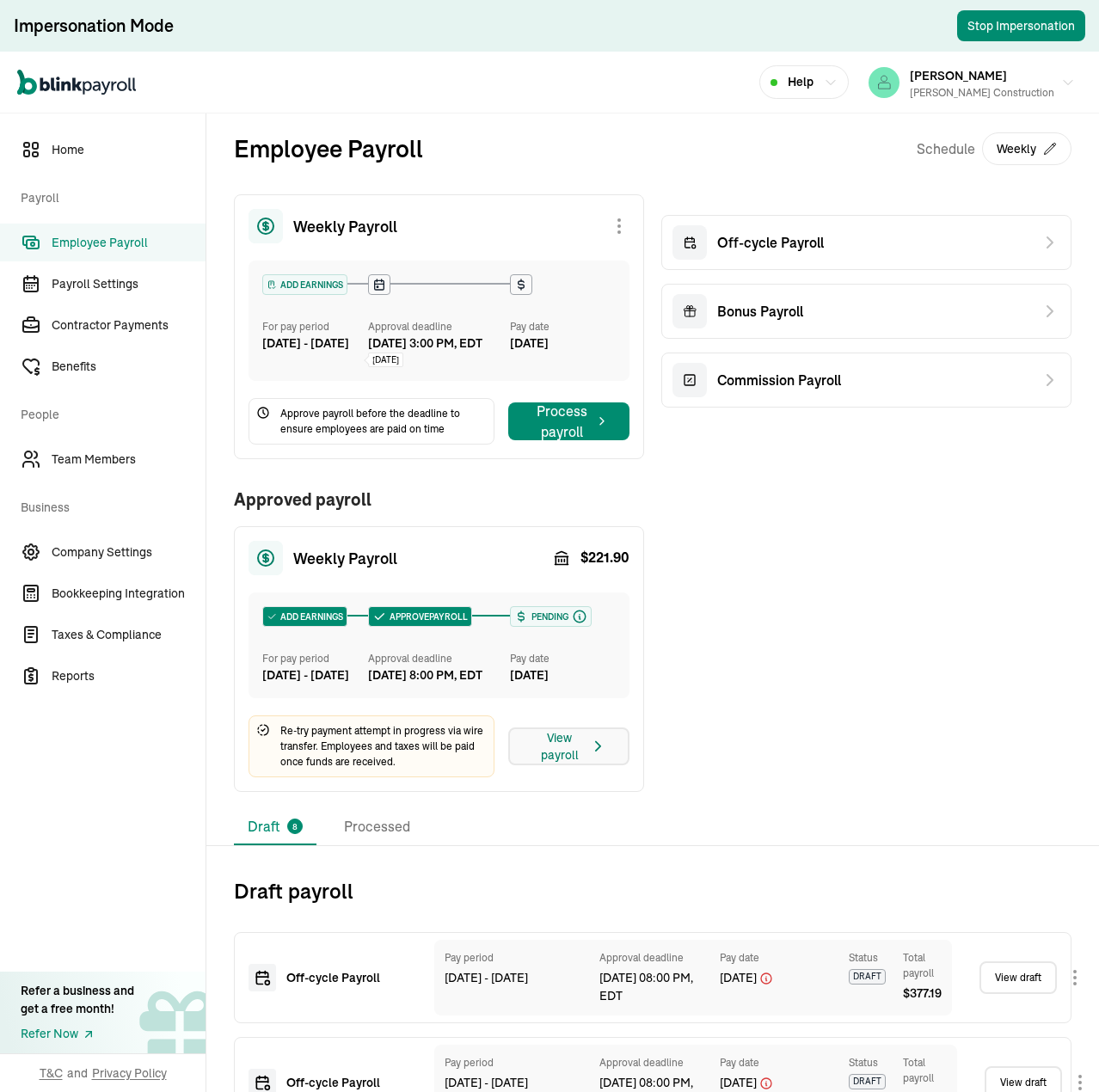
scroll to position [86, 0]
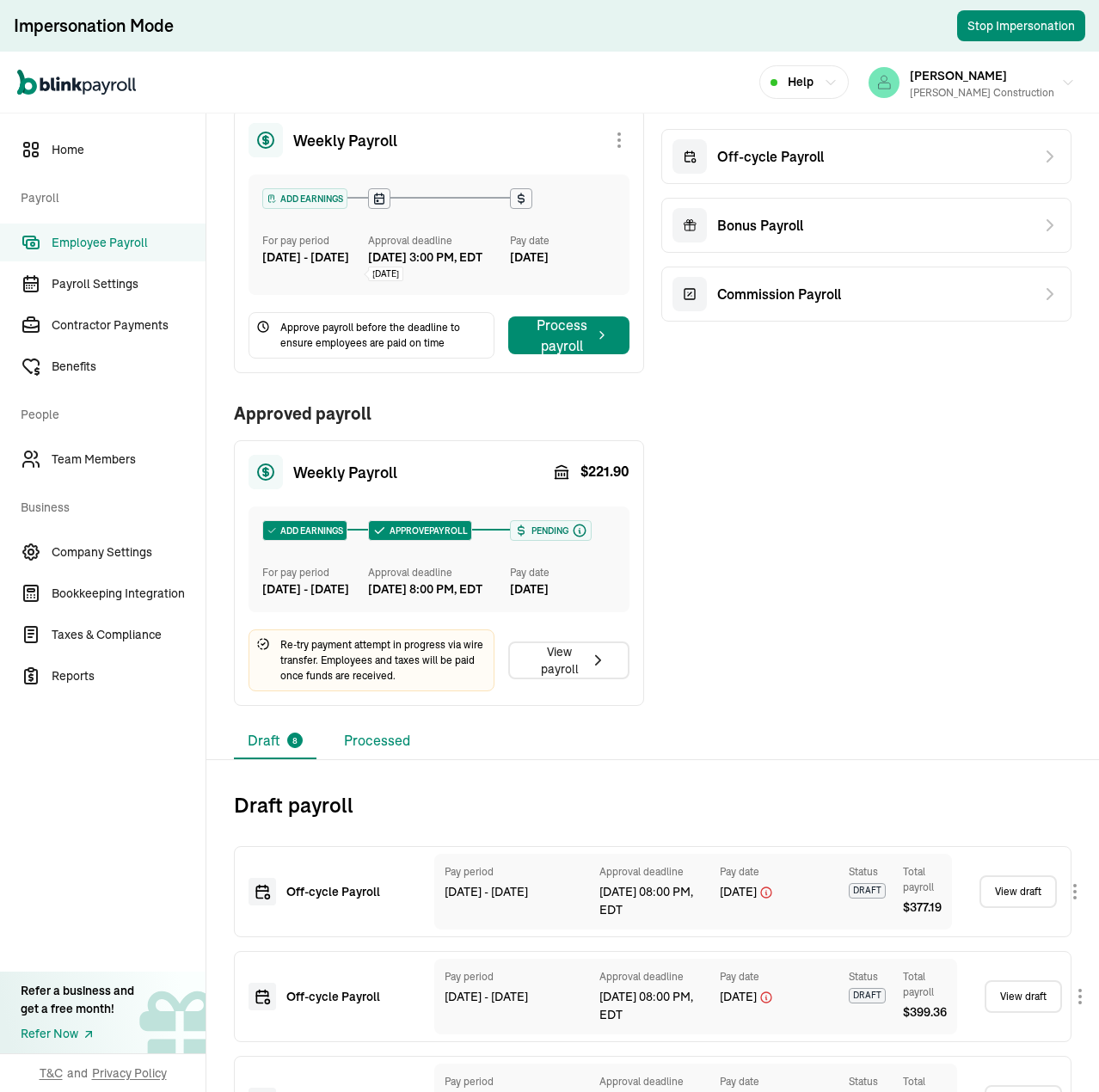
click at [385, 759] on li "Processed" at bounding box center [377, 741] width 94 height 36
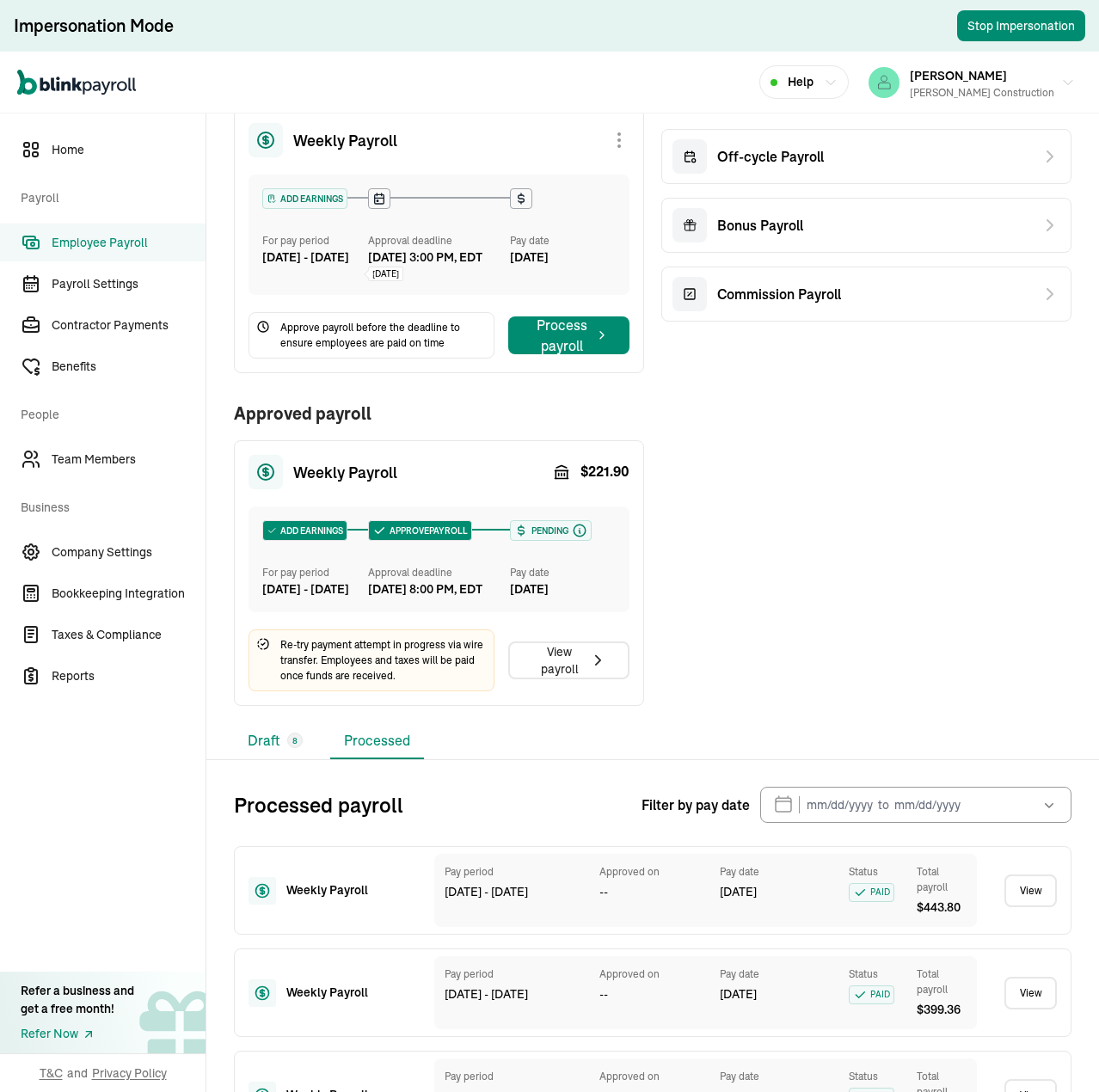
click at [250, 759] on li "Draft 8" at bounding box center [275, 741] width 83 height 36
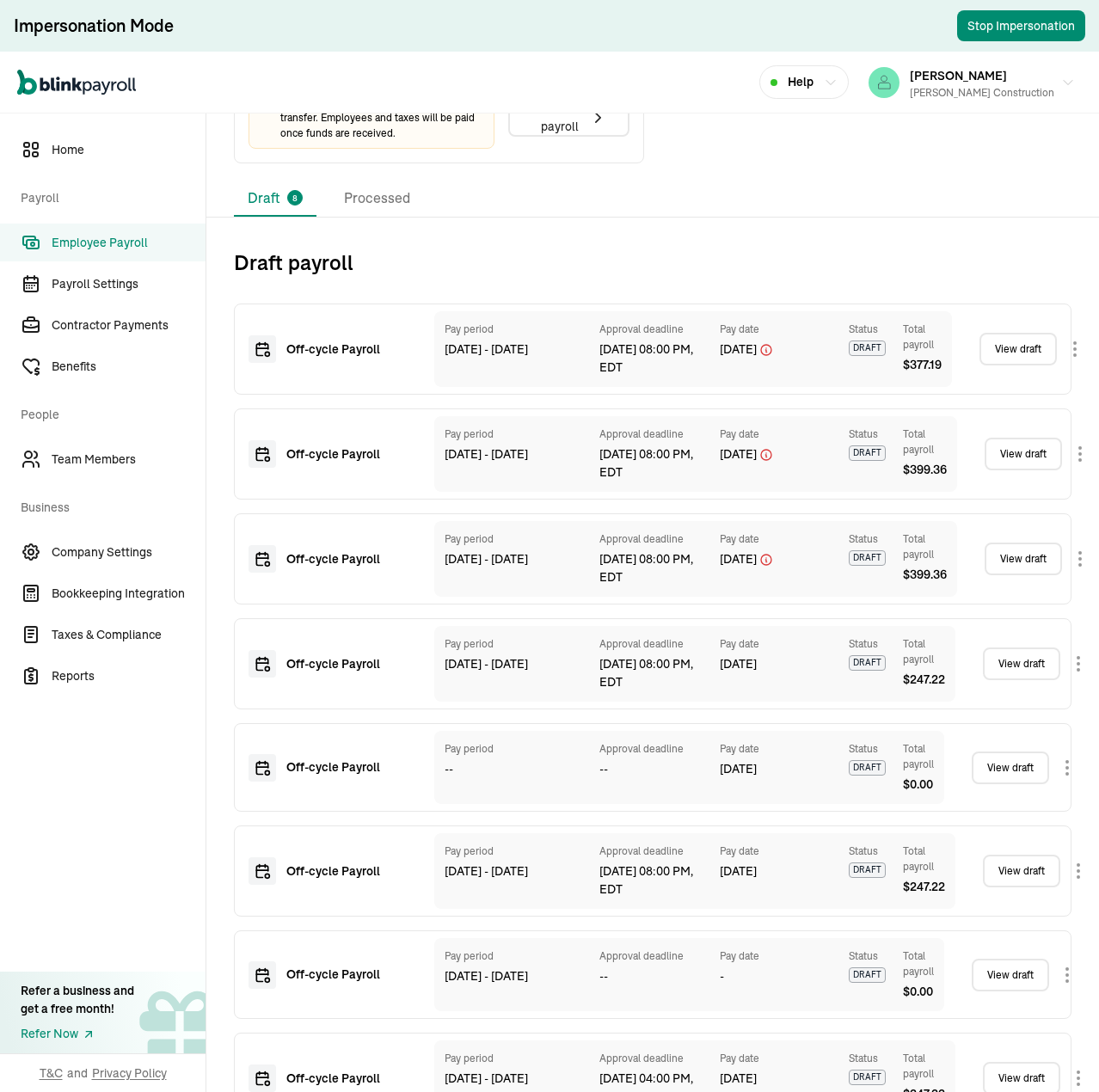
scroll to position [715, 0]
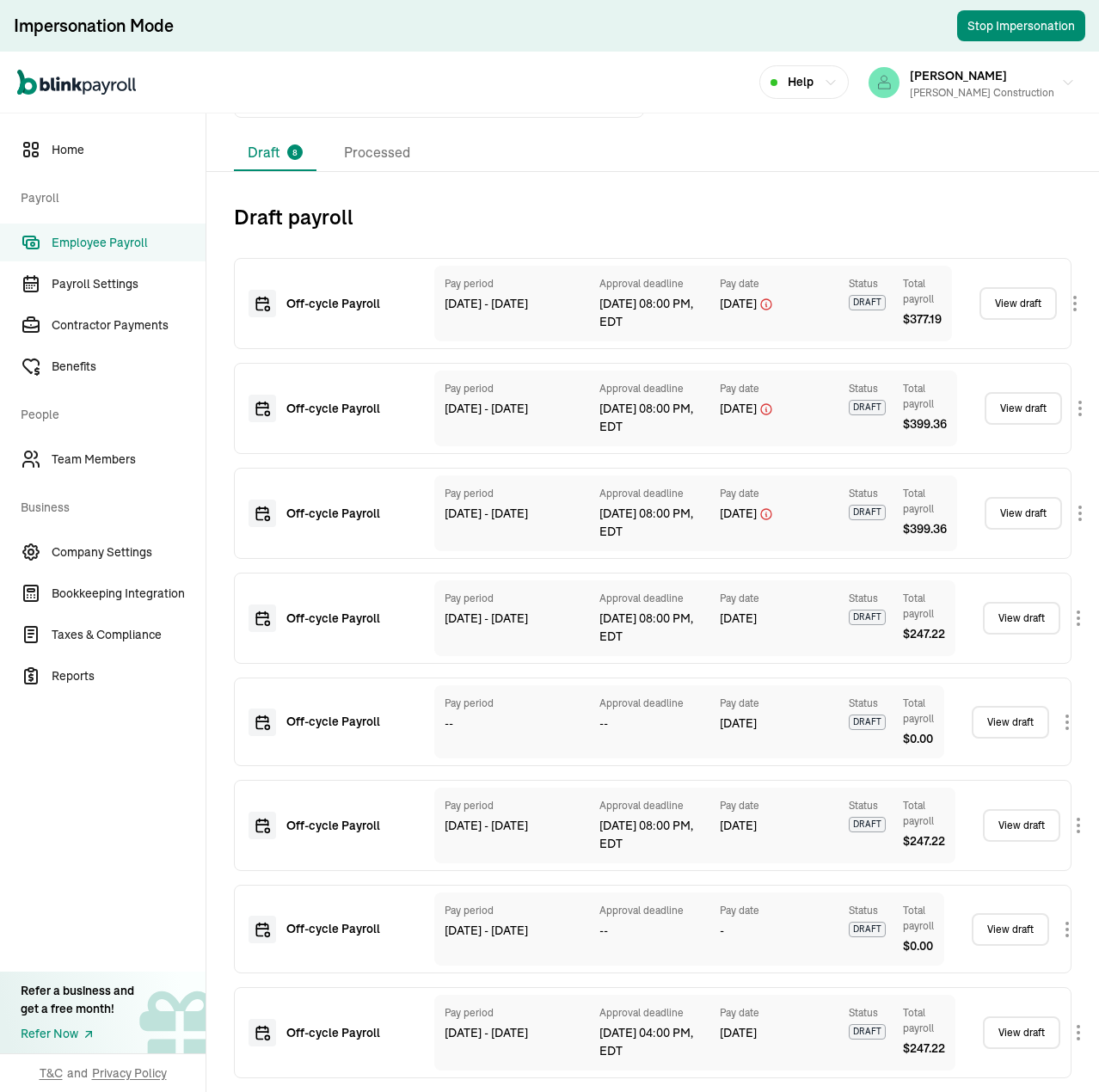
click at [1000, 987] on div "Off-cycle Payroll Pay period [DATE] - [DATE] Approval deadline [DATE] 04:00 PM,…" at bounding box center [652, 1032] width 837 height 91
click at [1011, 1018] on link "View draft" at bounding box center [1022, 1032] width 77 height 32
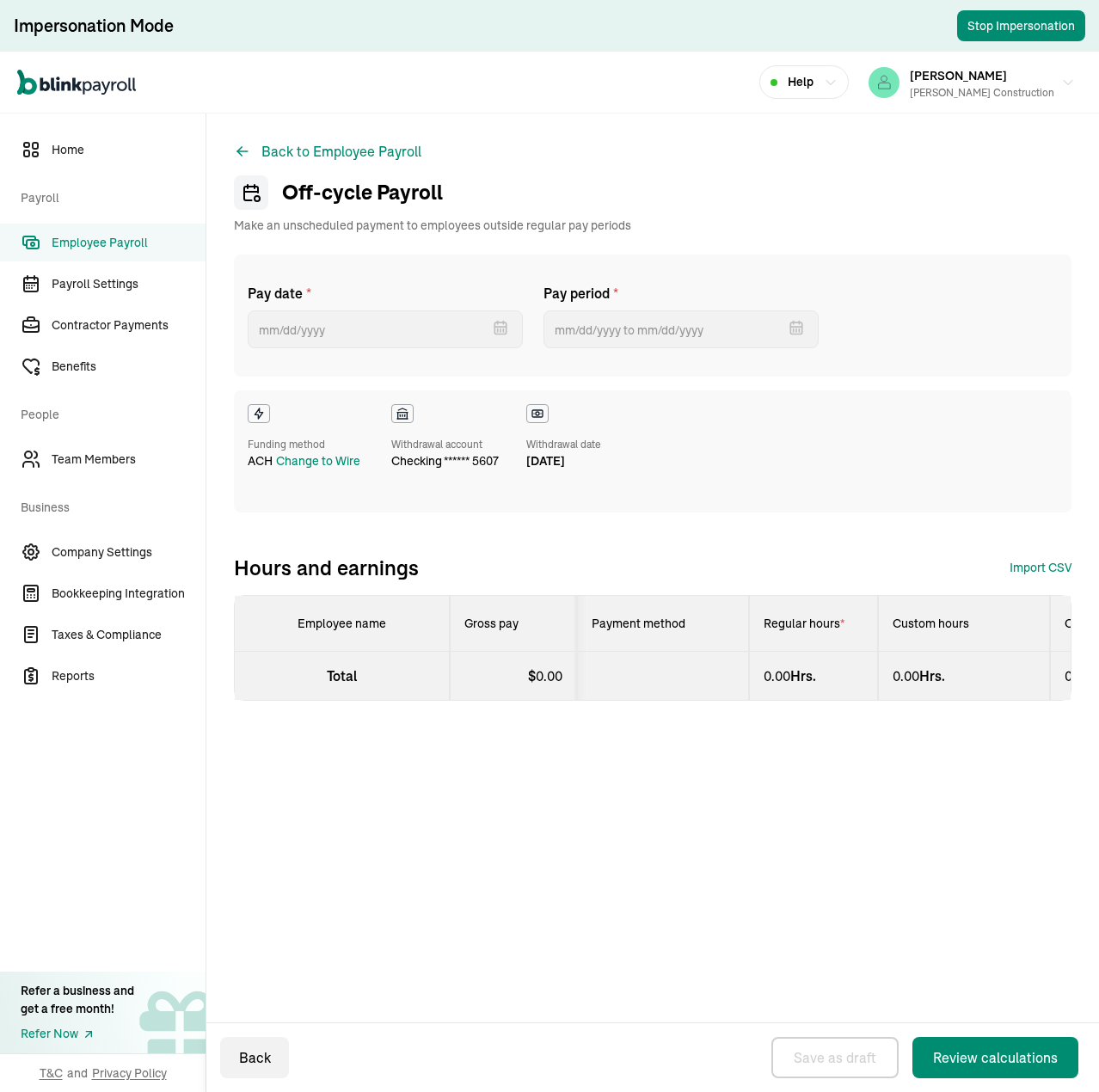
select select "manual"
select select "direct_deposit"
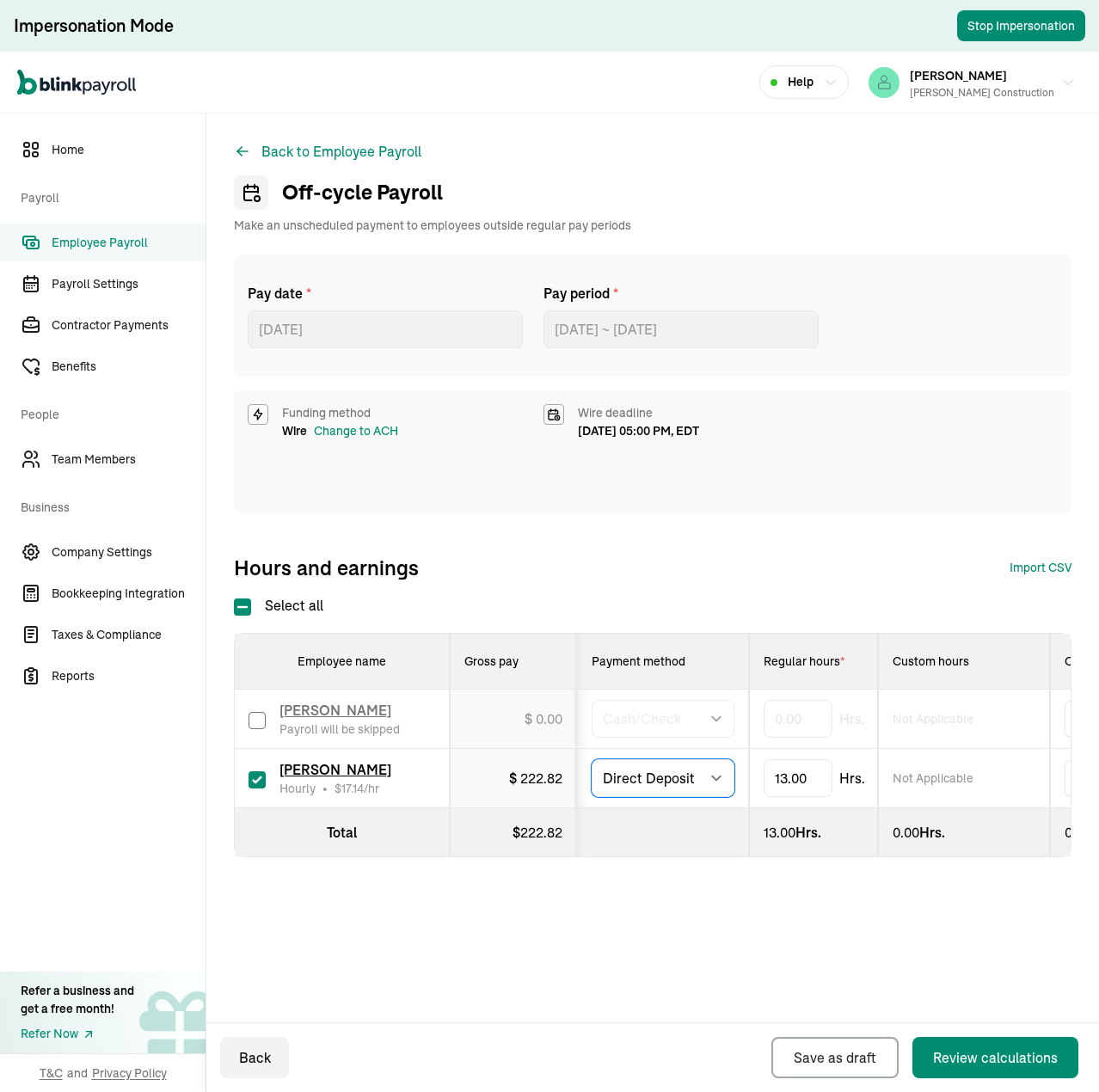
click at [699, 781] on select "Select method Direct Deposit Cash/Check" at bounding box center [662, 778] width 143 height 38
click at [804, 945] on div "Back to Employee Payroll Off-cycle Payroll Make an unscheduled payment to emplo…" at bounding box center [652, 534] width 893 height 840
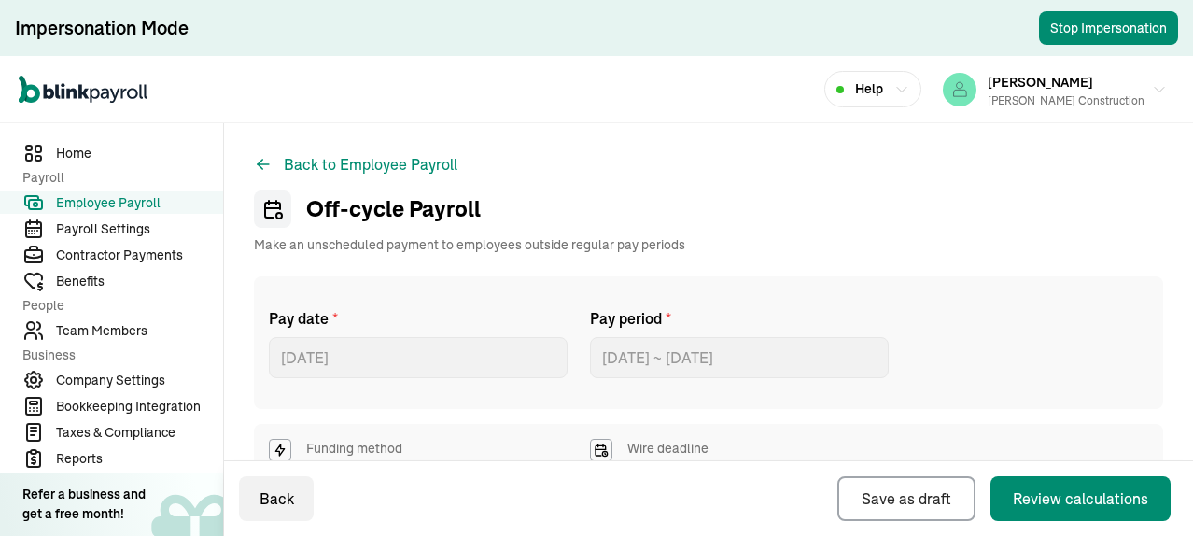
click at [710, 99] on div "Open main menu Help [PERSON_NAME] Construction" at bounding box center [596, 89] width 1193 height 67
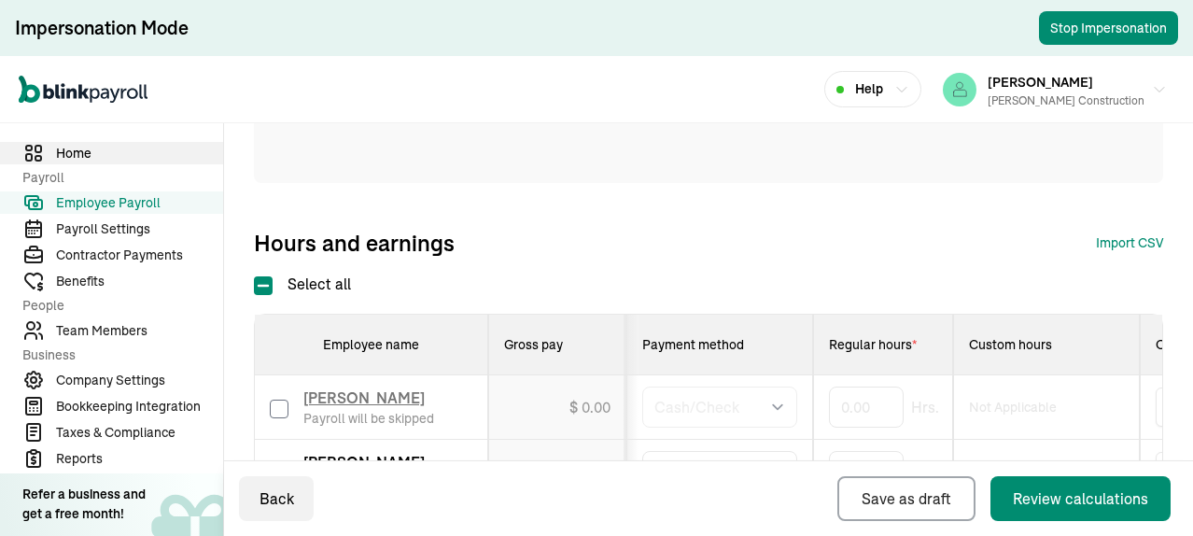
click at [69, 156] on span "Home" at bounding box center [139, 154] width 167 height 20
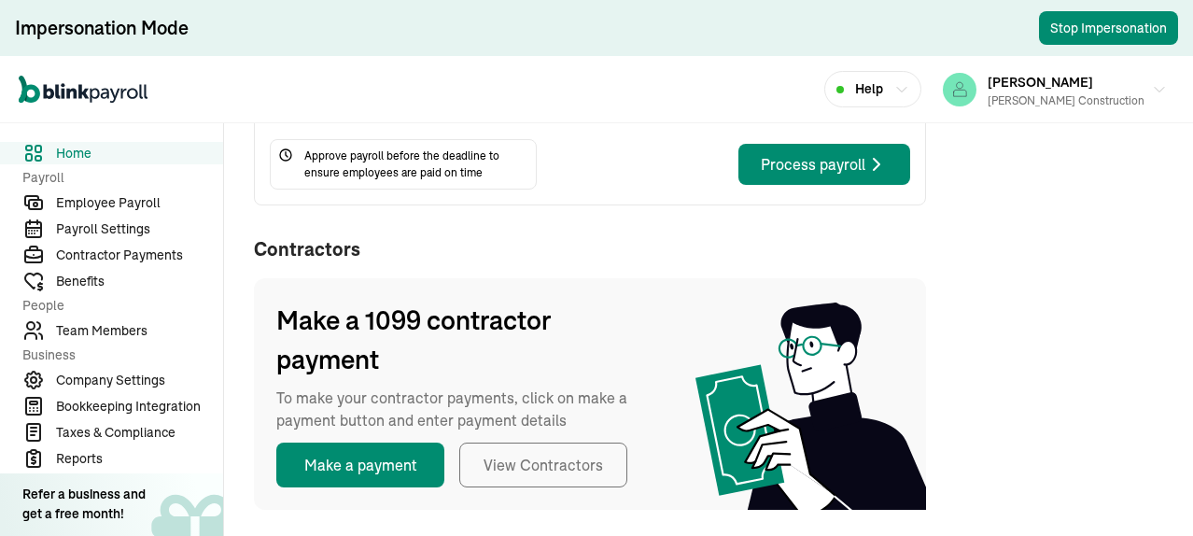
scroll to position [606, 0]
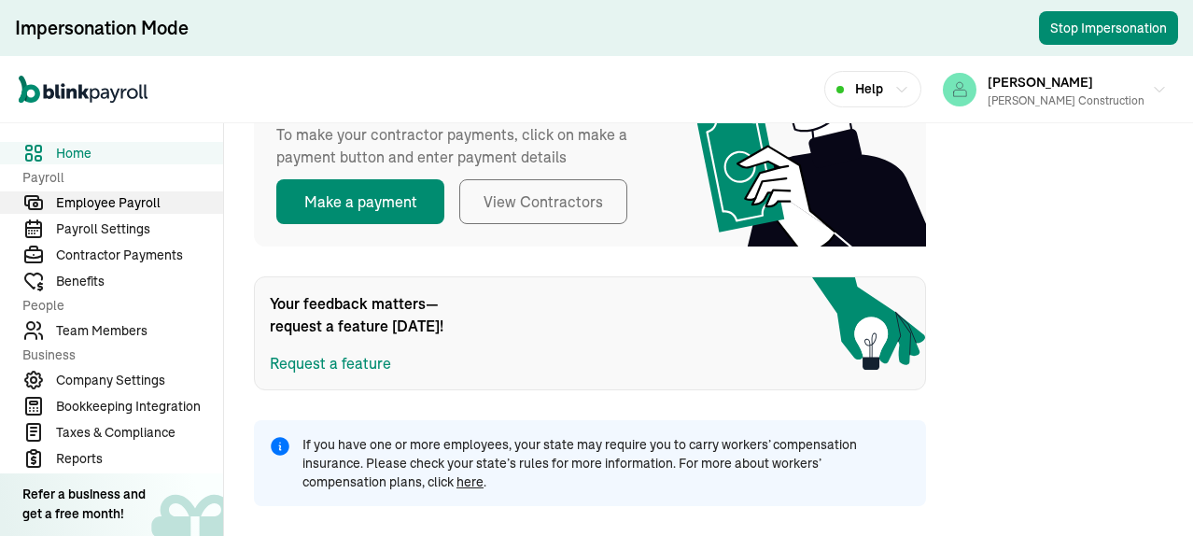
click at [118, 205] on span "Employee Payroll" at bounding box center [139, 203] width 167 height 20
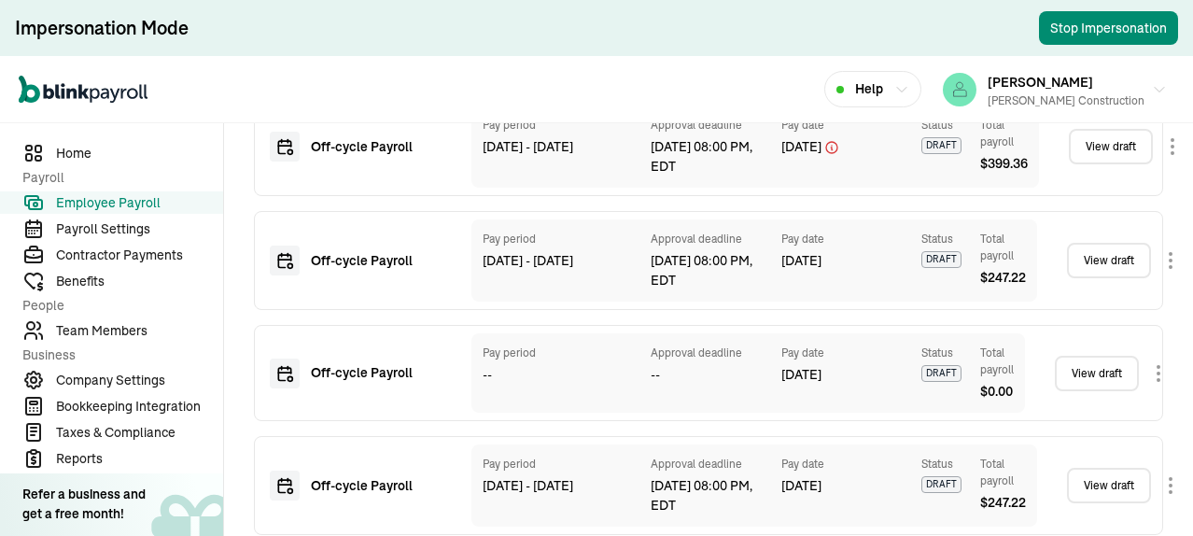
scroll to position [1422, 0]
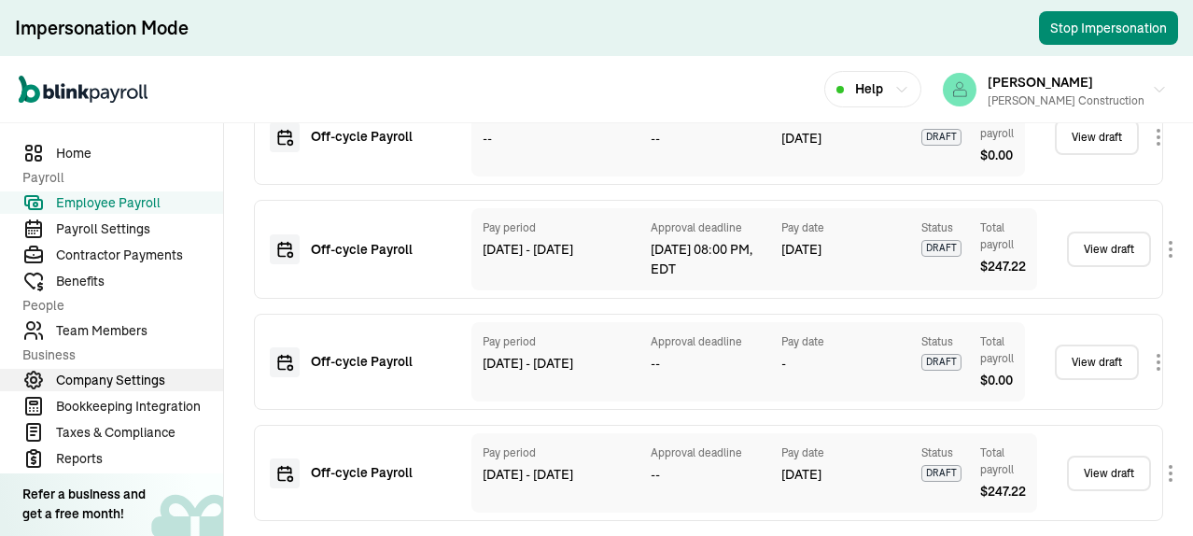
click at [119, 376] on span "Company Settings" at bounding box center [139, 381] width 167 height 20
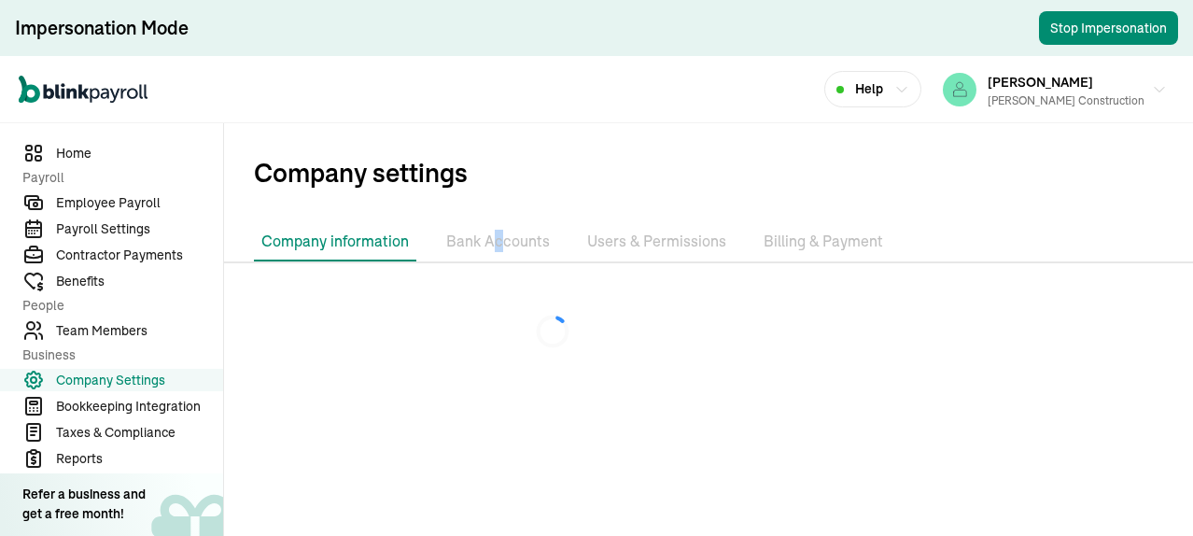
click at [498, 245] on li "Bank Accounts" at bounding box center [498, 241] width 119 height 39
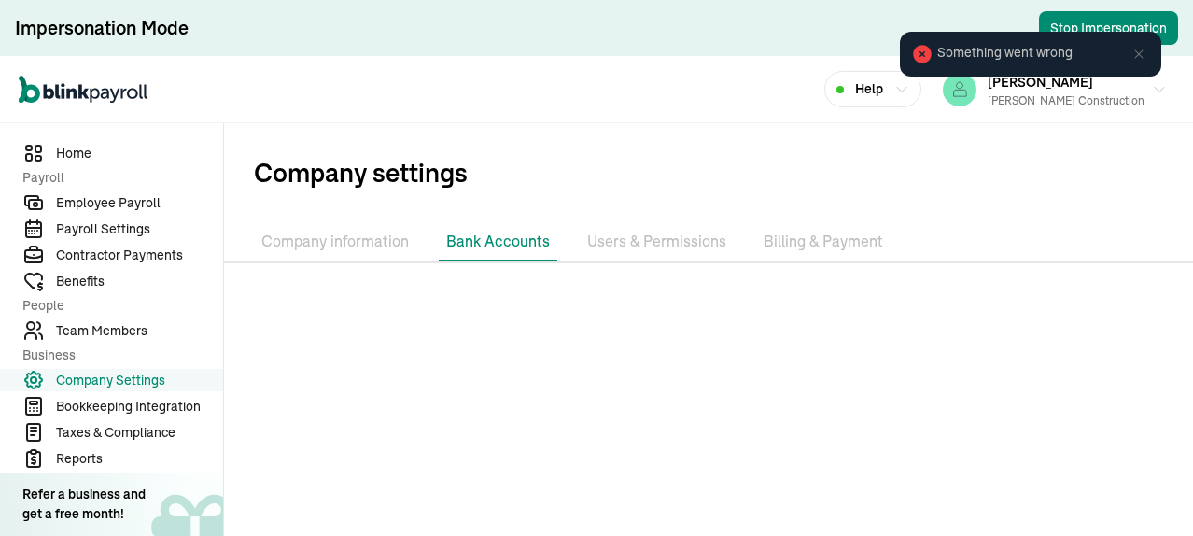
click at [1137, 53] on icon at bounding box center [1139, 53] width 8 height 8
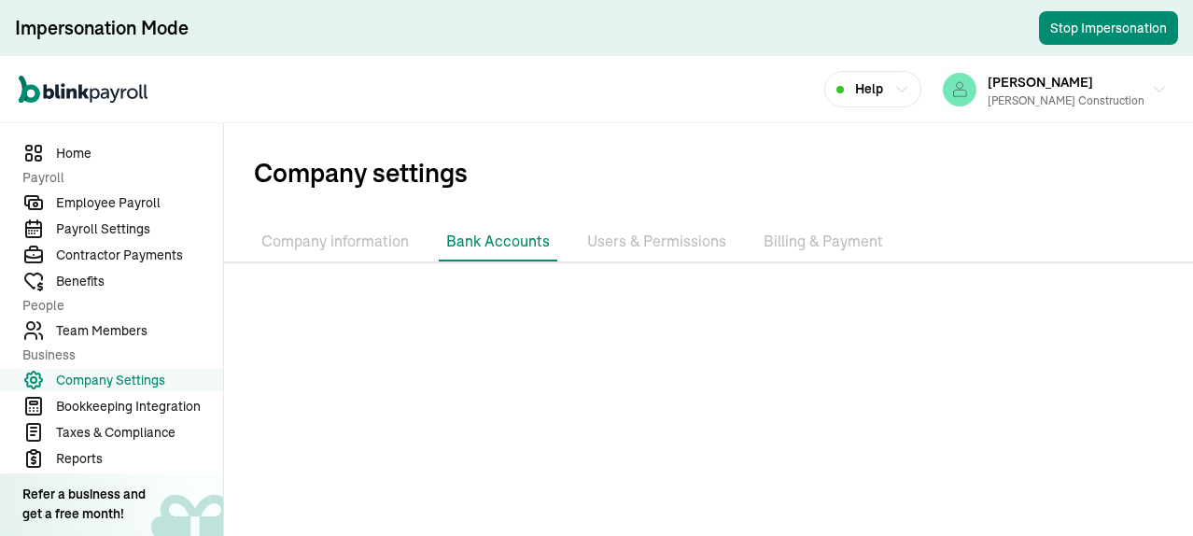
click at [685, 242] on li "Users & Permissions" at bounding box center [657, 241] width 154 height 39
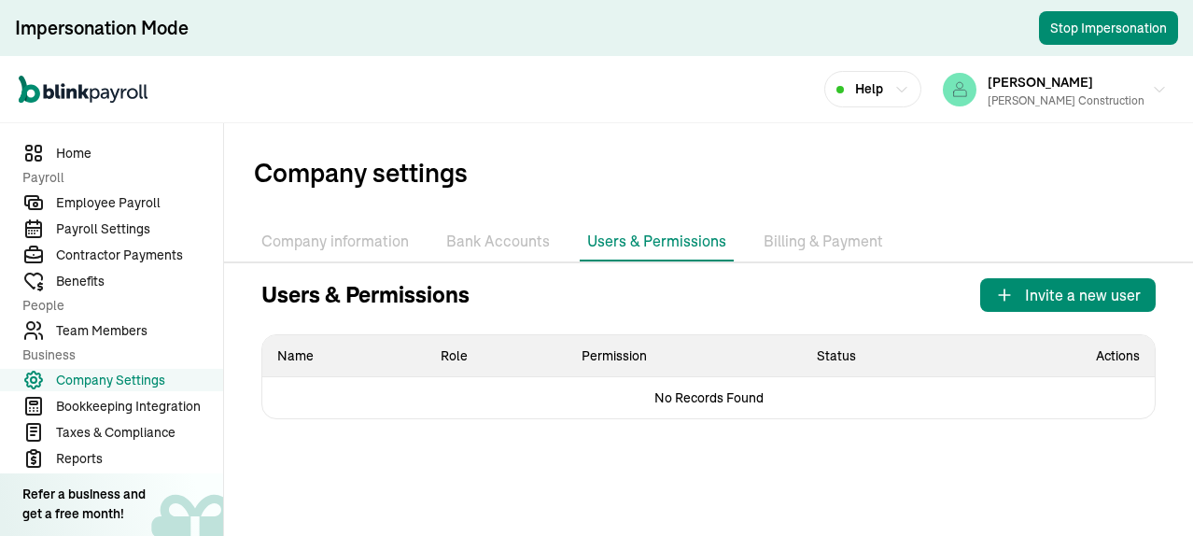
click at [479, 238] on li "Bank Accounts" at bounding box center [498, 241] width 119 height 39
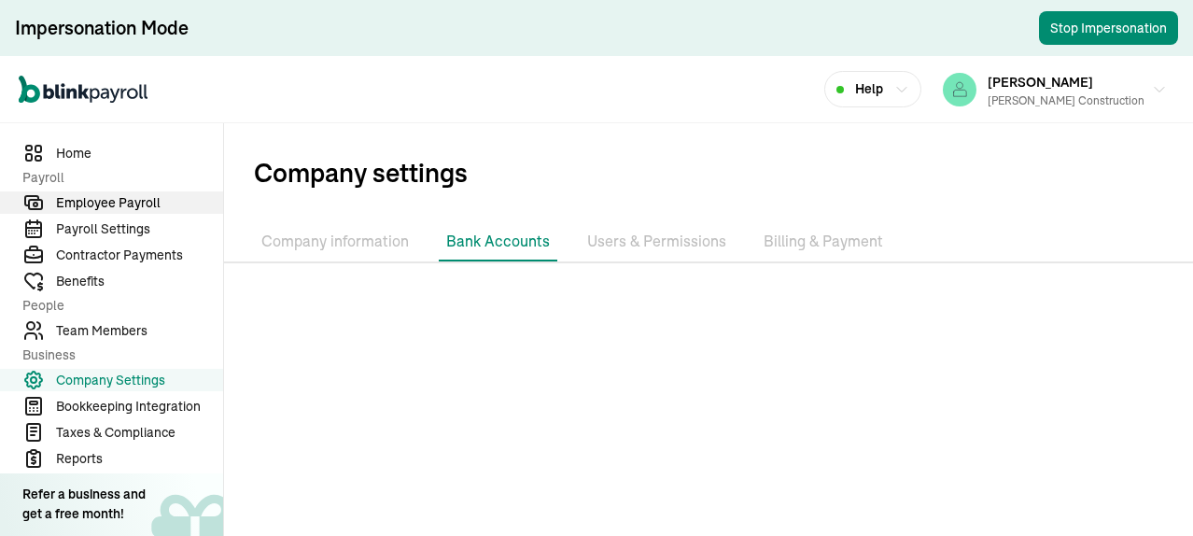
click at [136, 201] on span "Employee Payroll" at bounding box center [139, 203] width 167 height 20
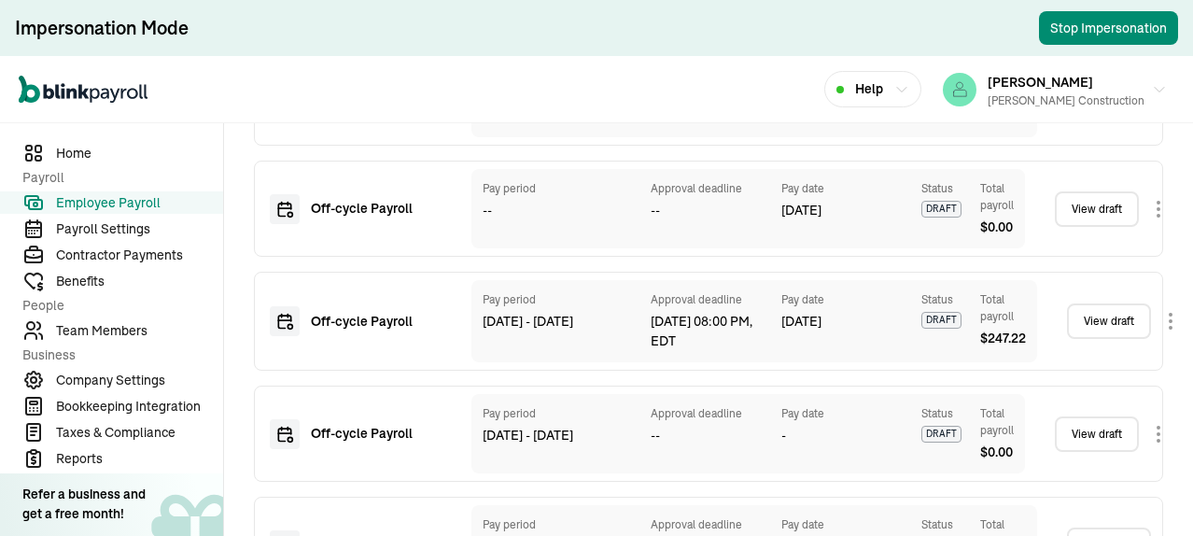
scroll to position [1422, 0]
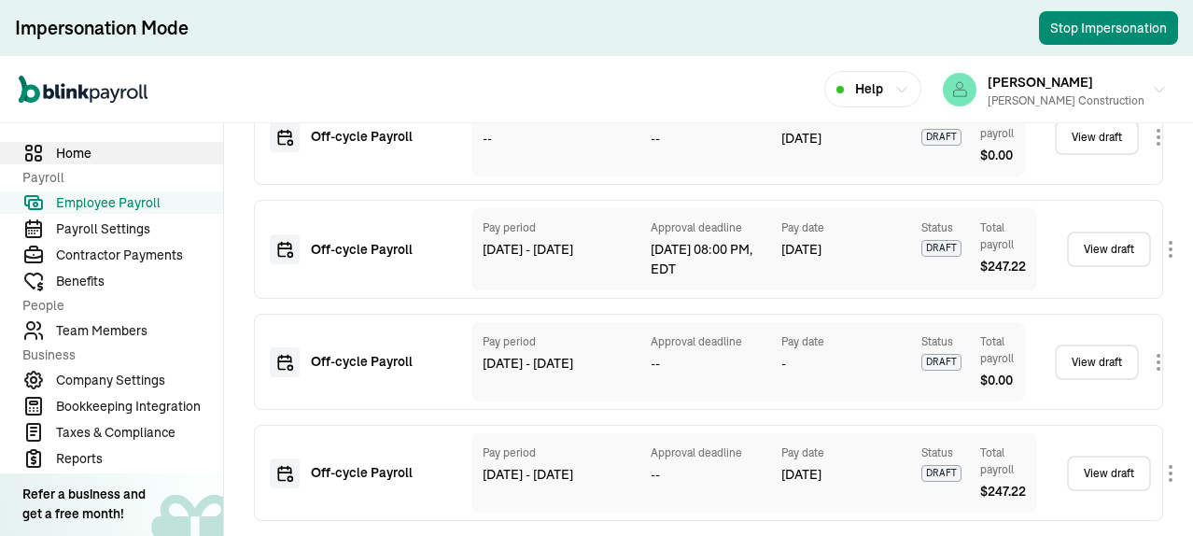
click at [75, 151] on span "Home" at bounding box center [139, 154] width 167 height 20
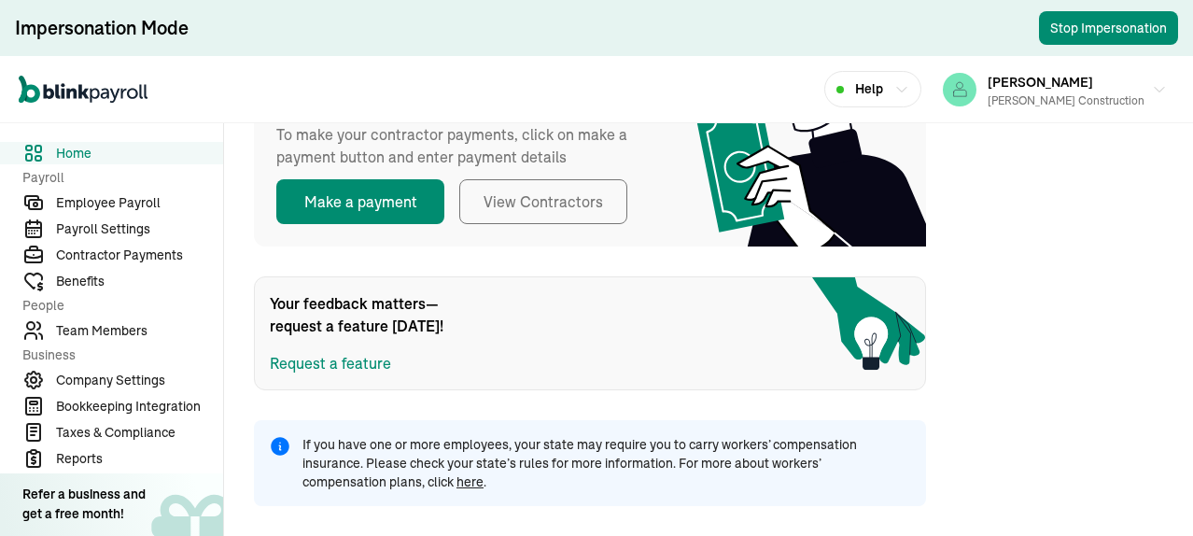
scroll to position [606, 0]
click at [104, 201] on span "Employee Payroll" at bounding box center [139, 203] width 167 height 20
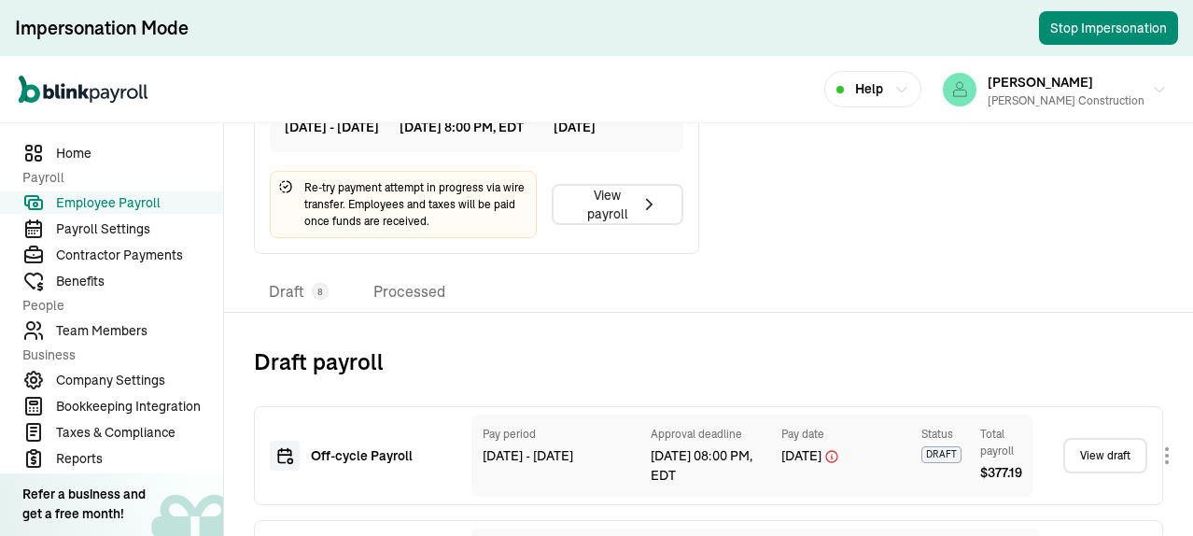
scroll to position [606, 0]
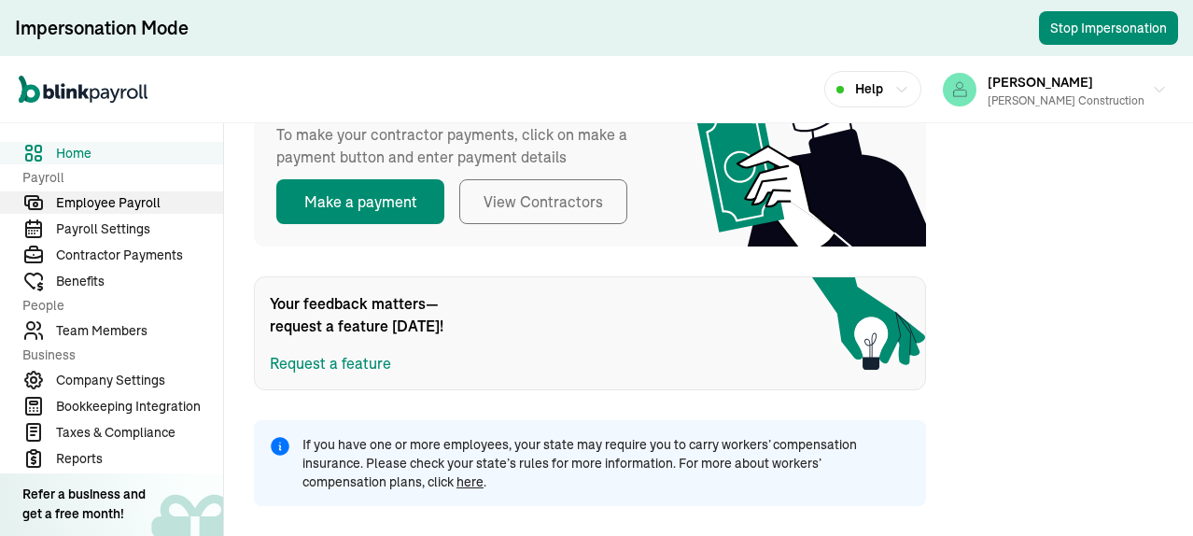
click at [115, 204] on span "Employee Payroll" at bounding box center [139, 203] width 167 height 20
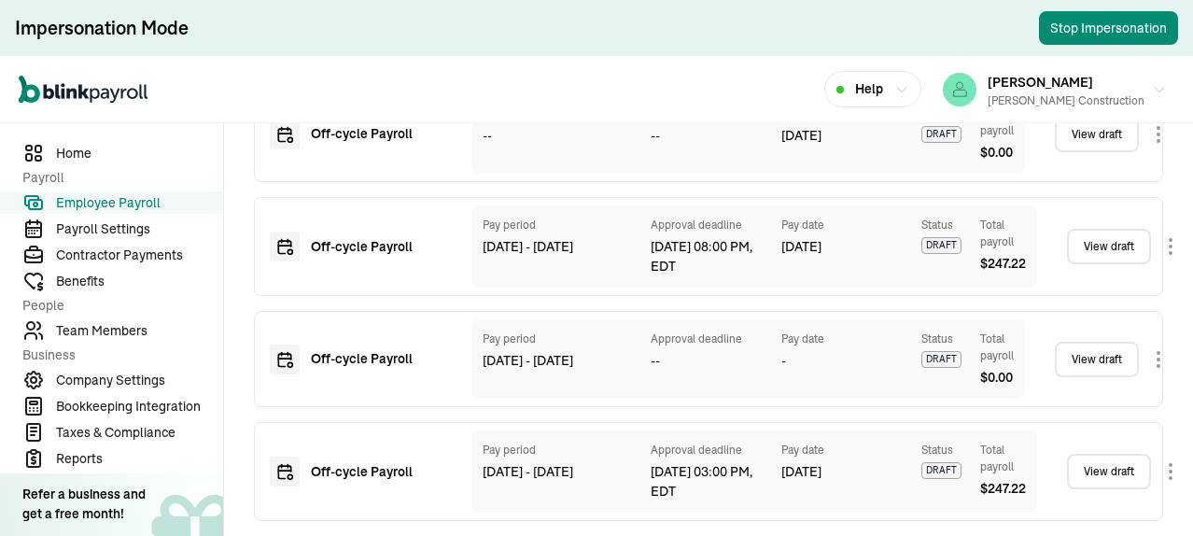
click at [1090, 458] on link "View draft" at bounding box center [1109, 471] width 84 height 35
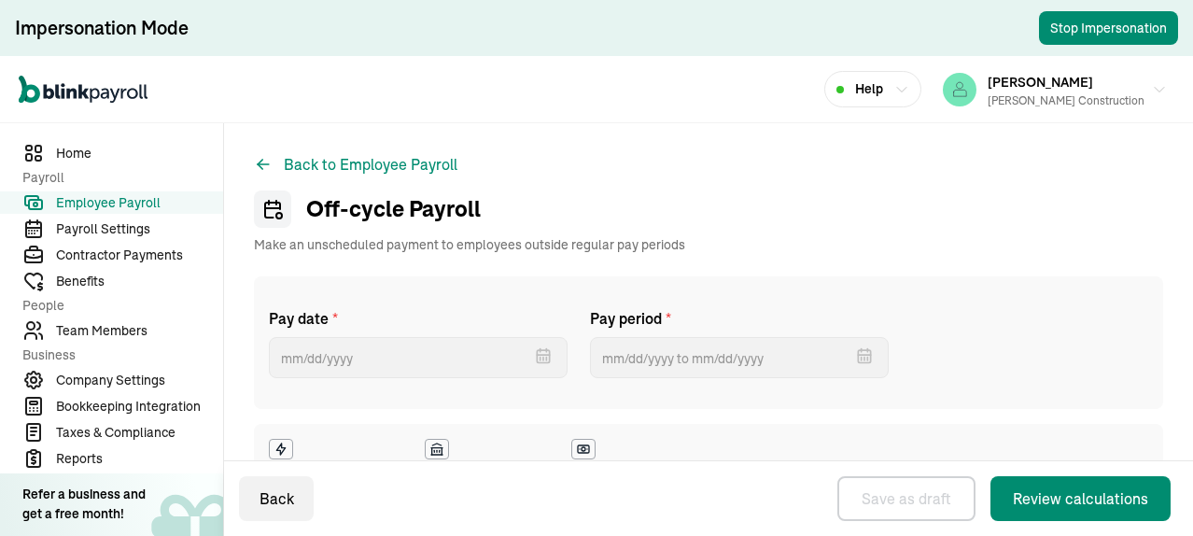
select select "manual"
select select "direct_deposit"
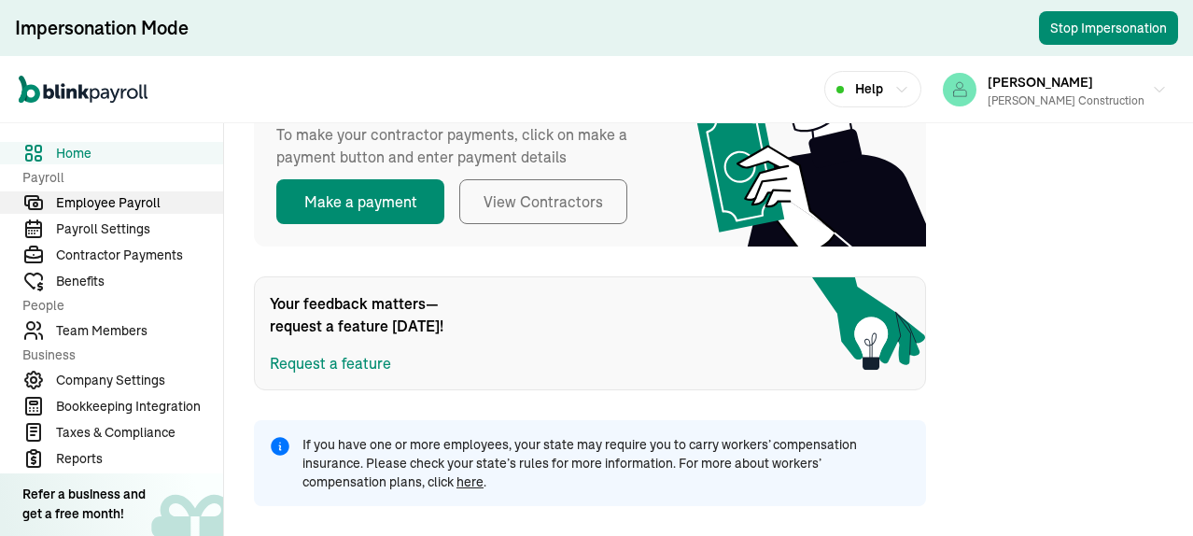
click at [115, 204] on span "Employee Payroll" at bounding box center [139, 203] width 167 height 20
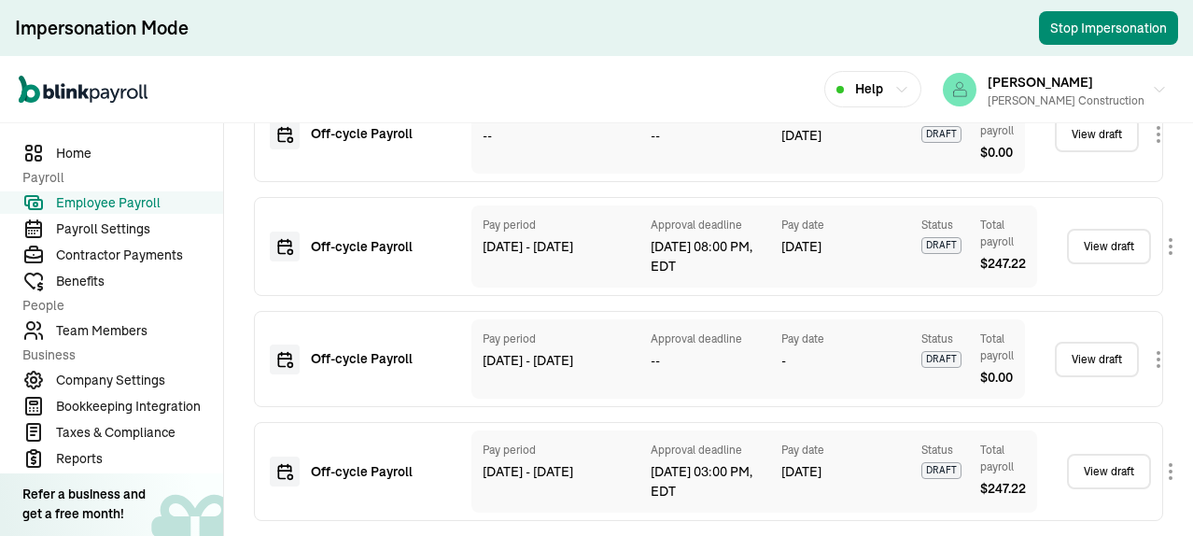
click at [1090, 458] on link "View draft" at bounding box center [1109, 471] width 84 height 35
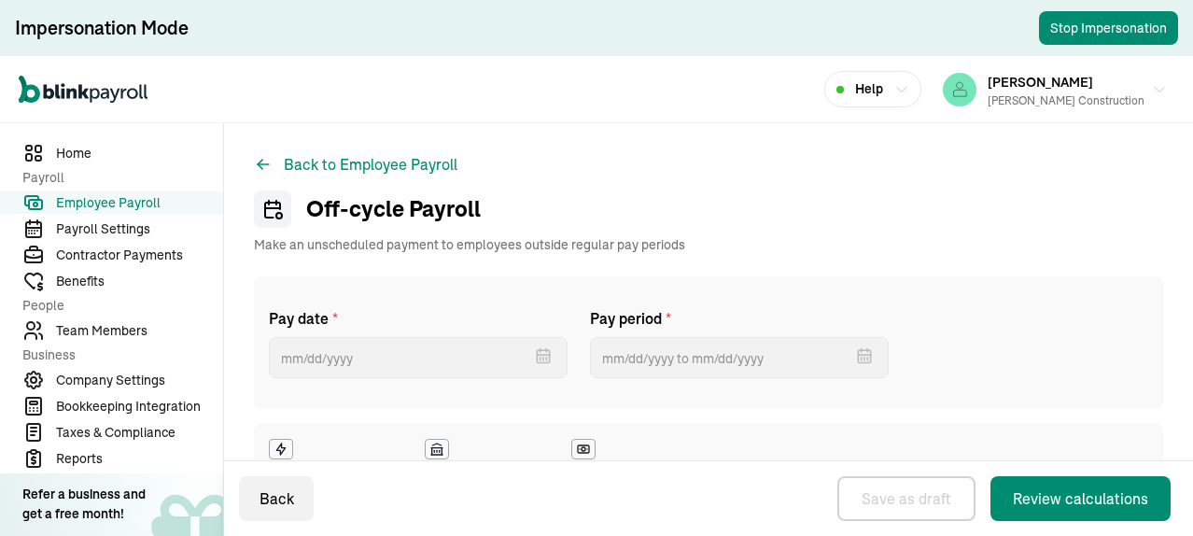
select select "manual"
select select "direct_deposit"
select select "manual"
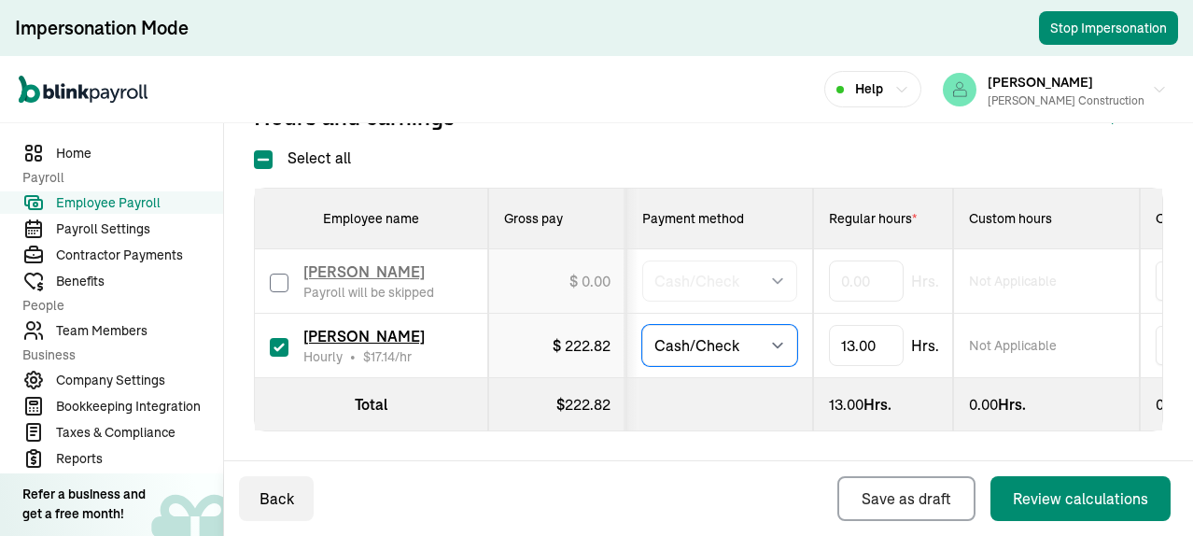
click at [773, 325] on select "Select method Direct Deposit Cash/Check" at bounding box center [719, 345] width 155 height 41
click at [87, 154] on span "Home" at bounding box center [139, 154] width 167 height 20
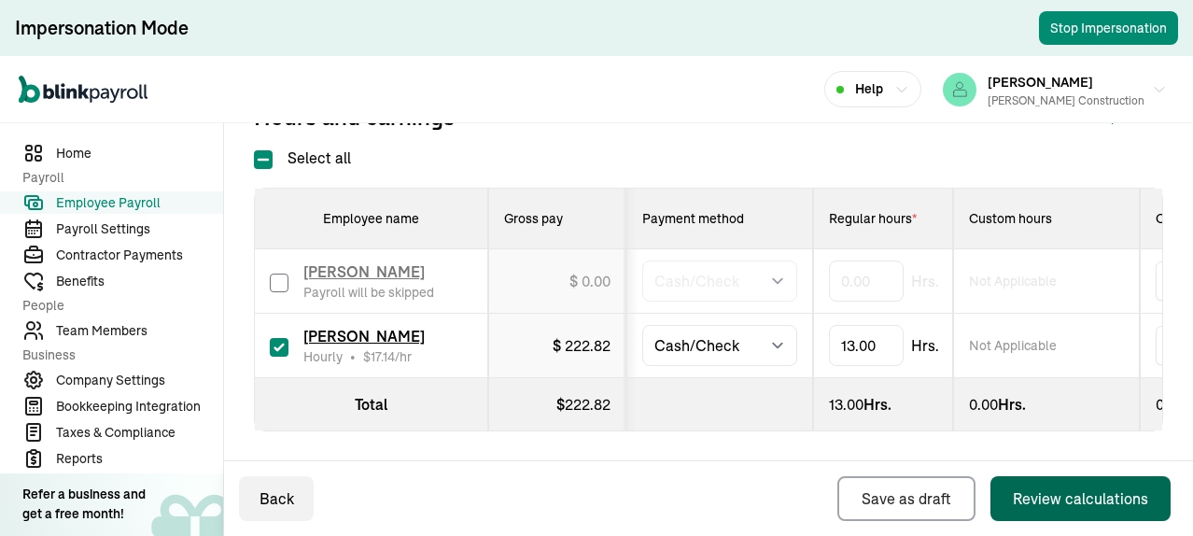
click at [1070, 501] on div "Review calculations" at bounding box center [1080, 498] width 135 height 22
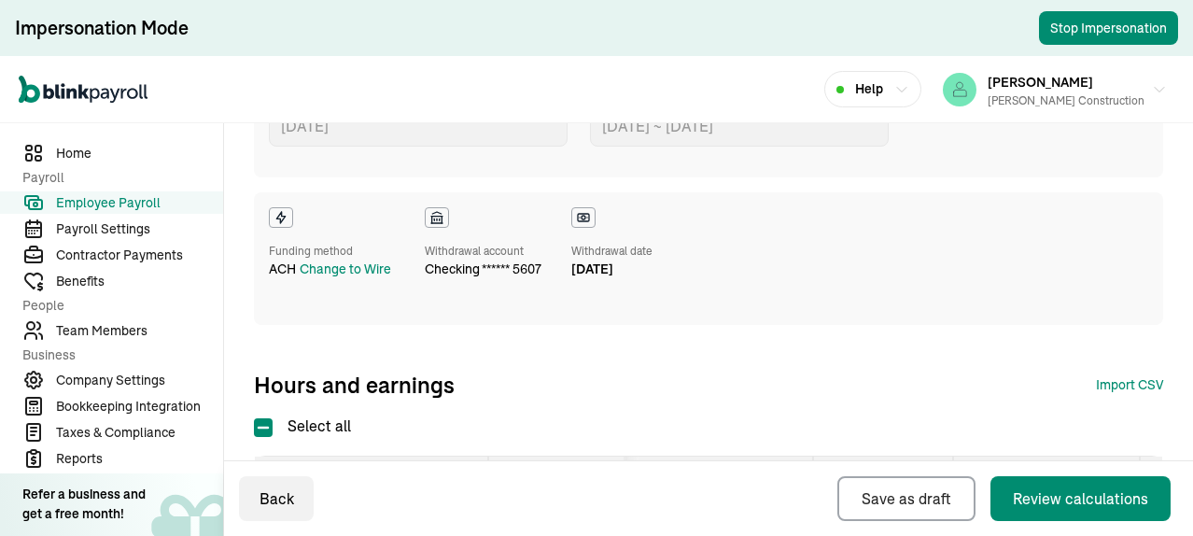
scroll to position [138, 0]
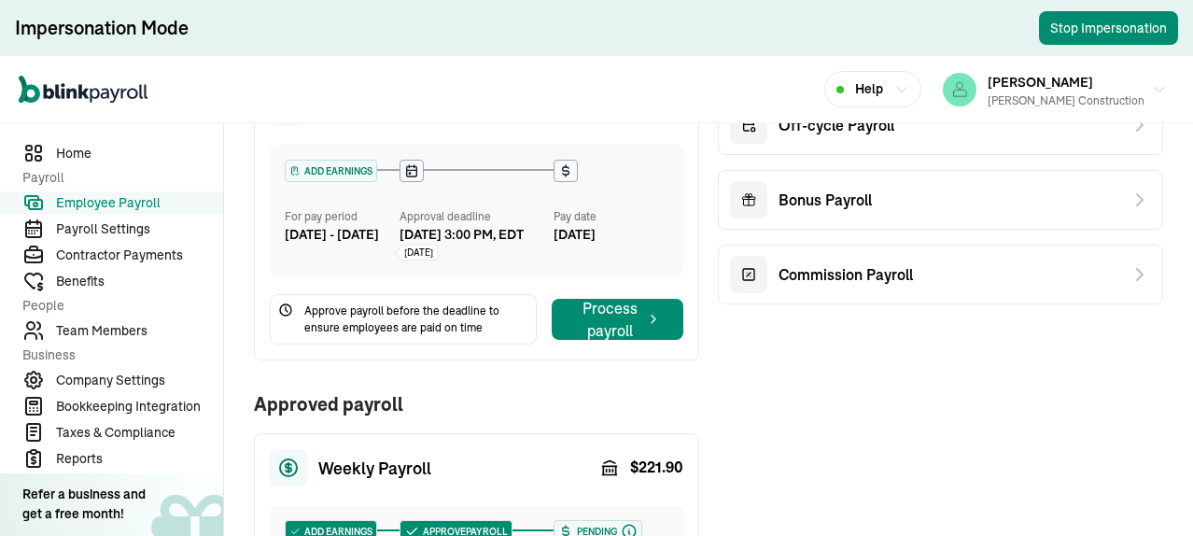
click at [123, 198] on span "Employee Payroll" at bounding box center [139, 203] width 167 height 20
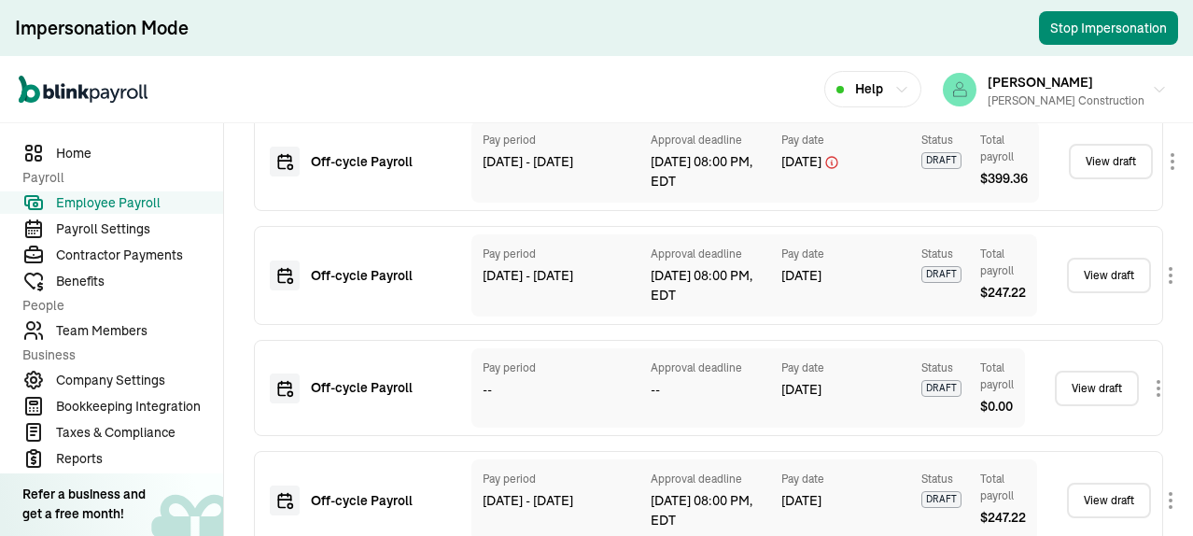
scroll to position [1076, 0]
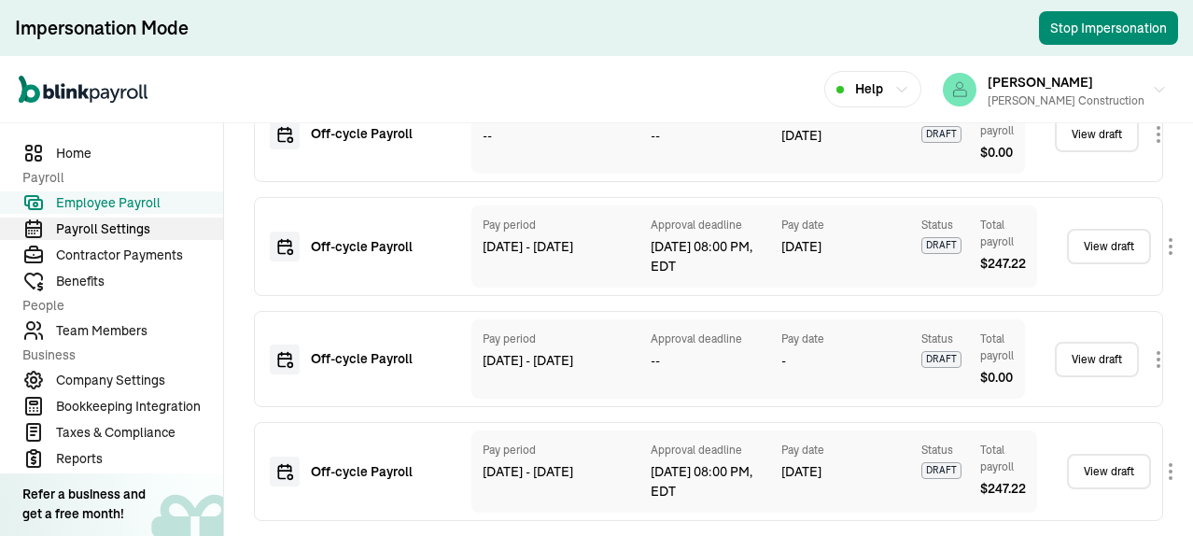
click at [112, 231] on span "Payroll Settings" at bounding box center [139, 229] width 167 height 20
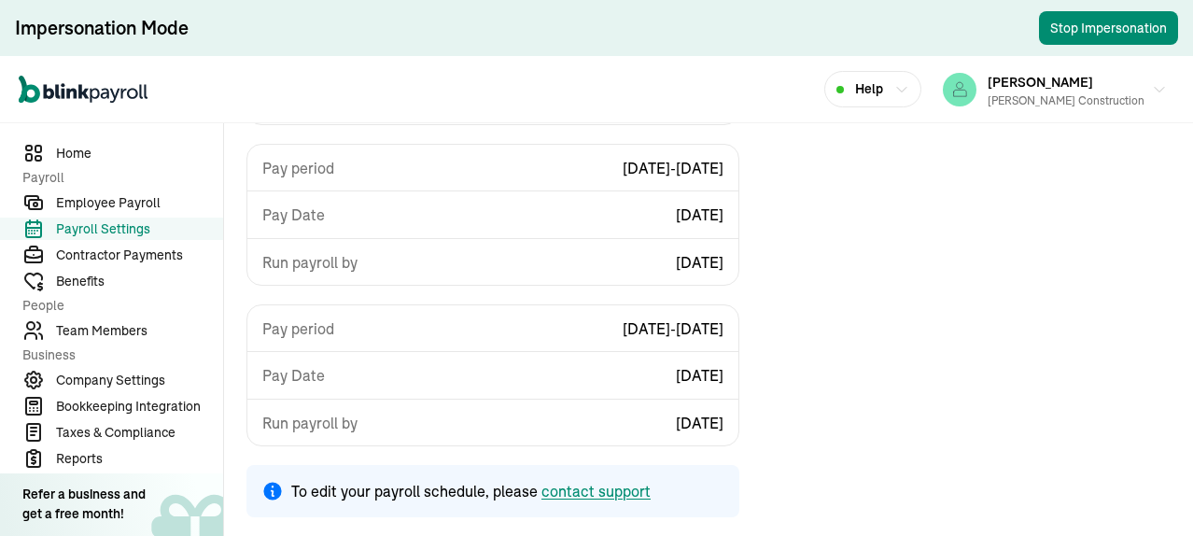
scroll to position [224, 0]
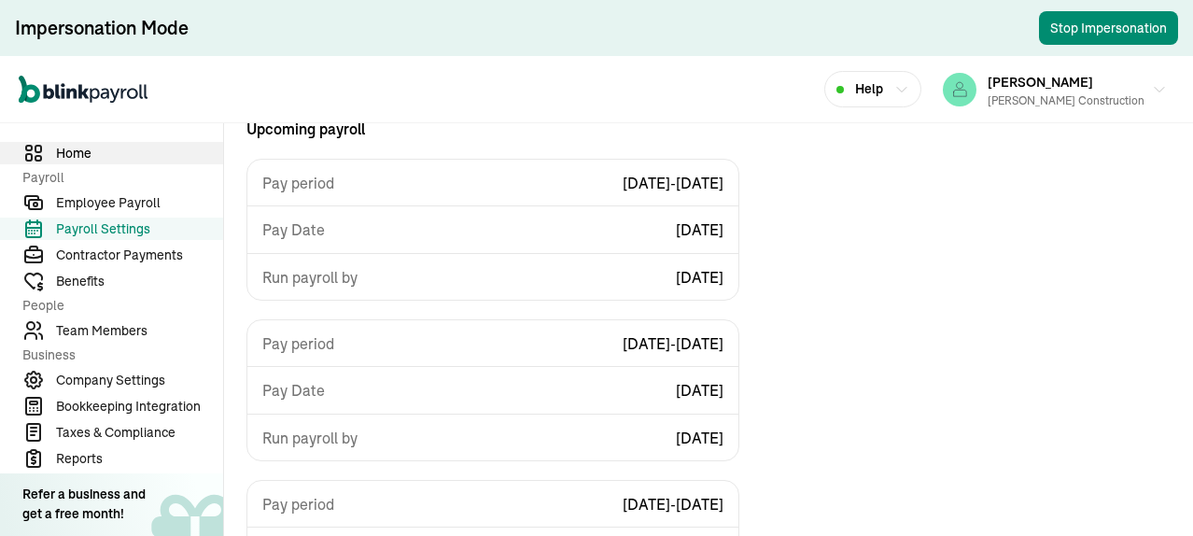
click at [67, 148] on span "Home" at bounding box center [139, 154] width 167 height 20
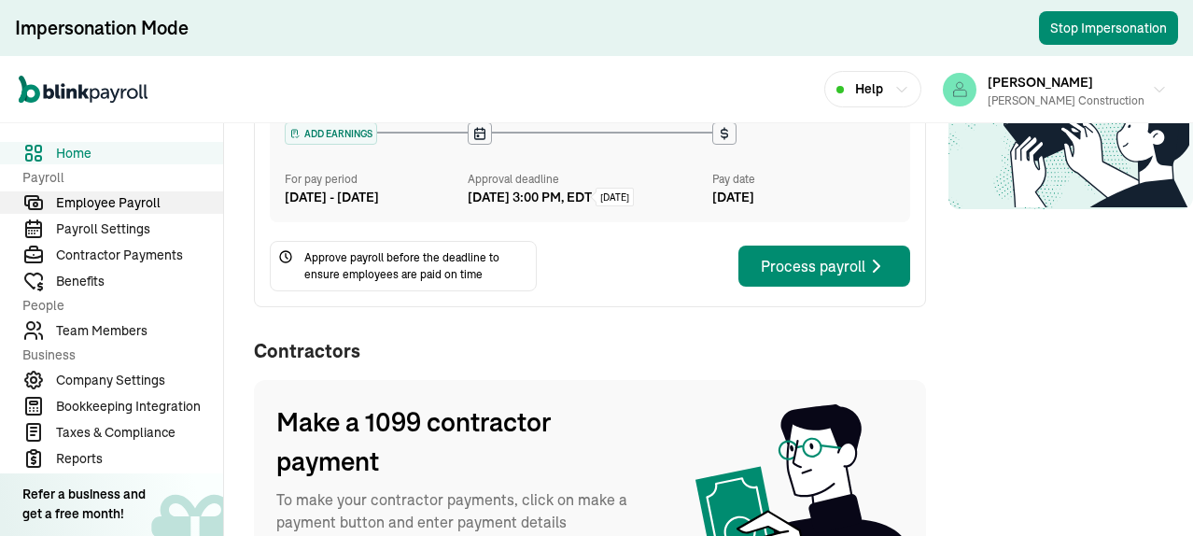
click at [131, 204] on span "Employee Payroll" at bounding box center [139, 203] width 167 height 20
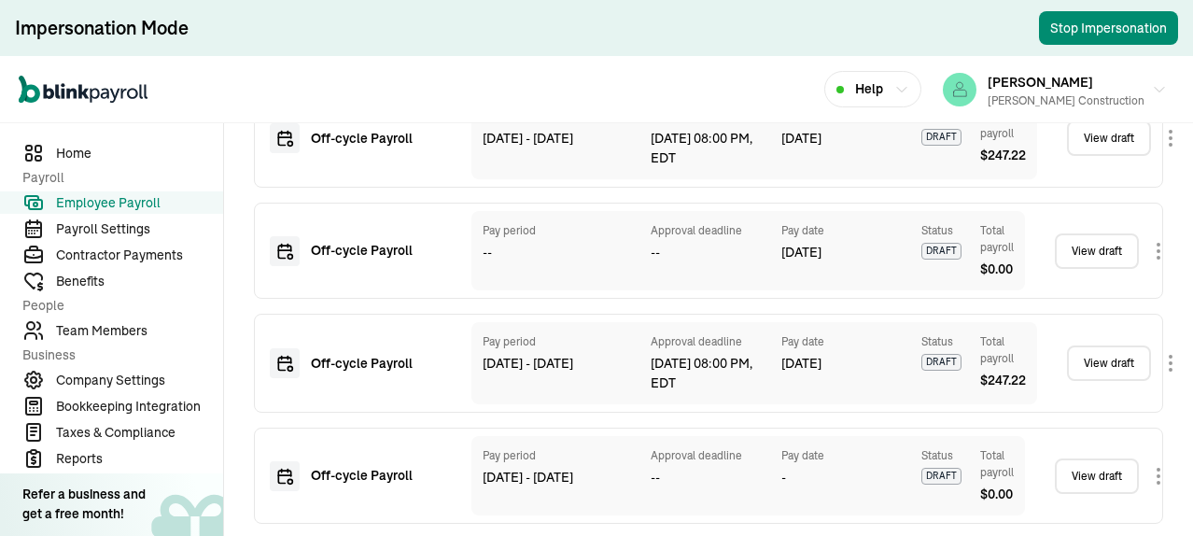
scroll to position [1076, 0]
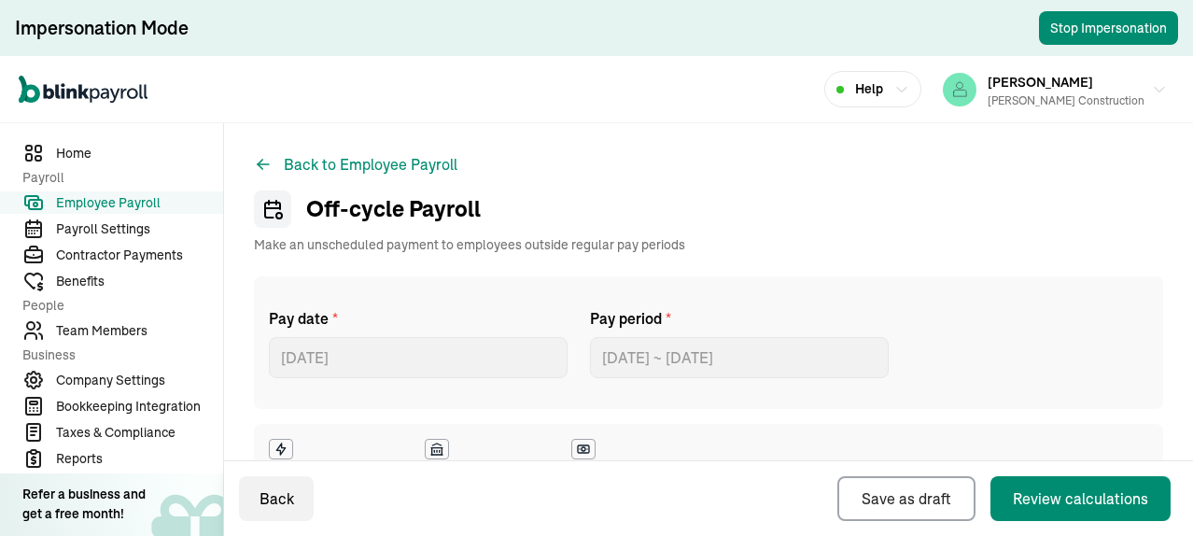
select select "manual"
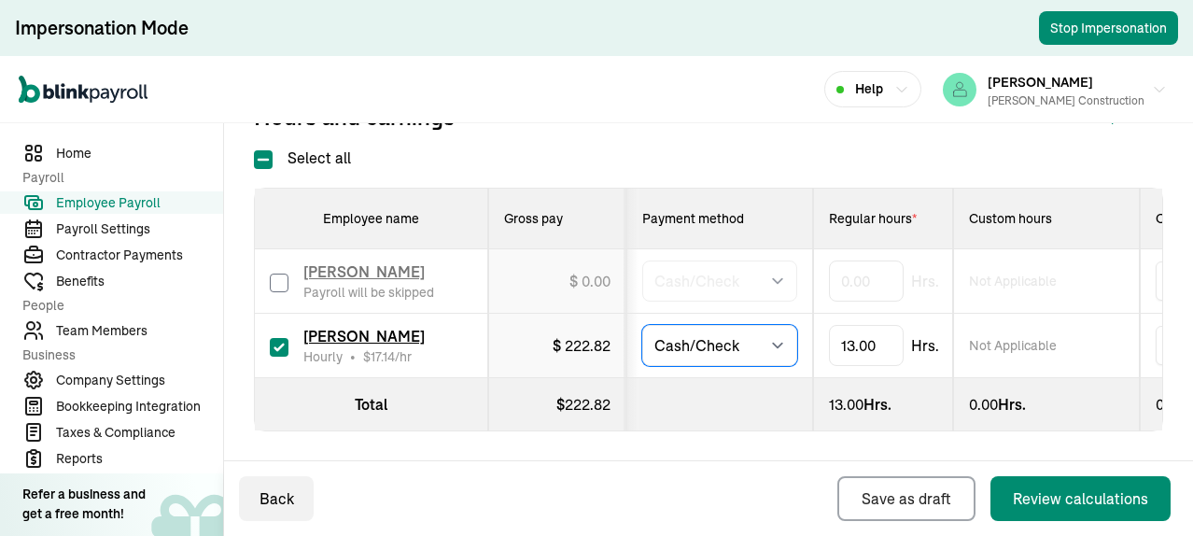
click at [773, 325] on select "Select method Direct Deposit Cash/Check" at bounding box center [719, 345] width 155 height 41
click at [87, 154] on span "Home" at bounding box center [139, 154] width 167 height 20
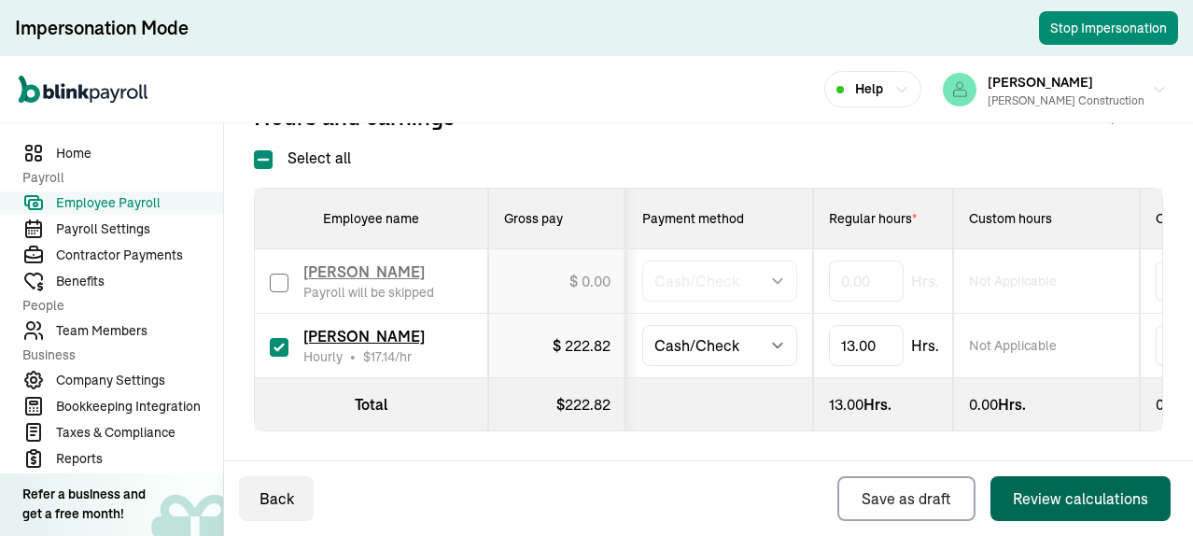
click at [1070, 501] on div "Review calculations" at bounding box center [1080, 498] width 135 height 22
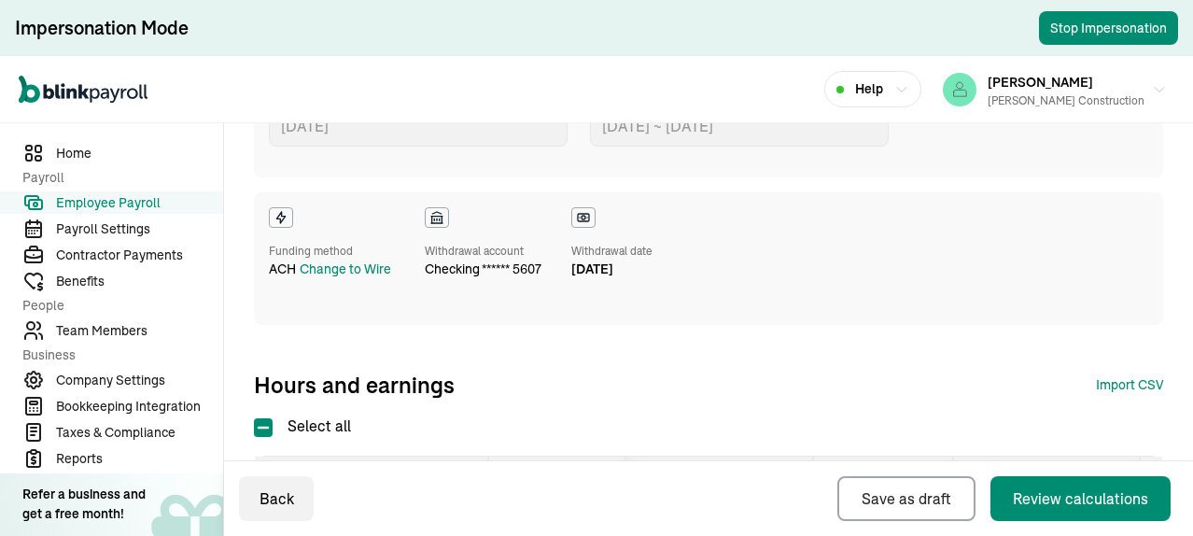
scroll to position [138, 0]
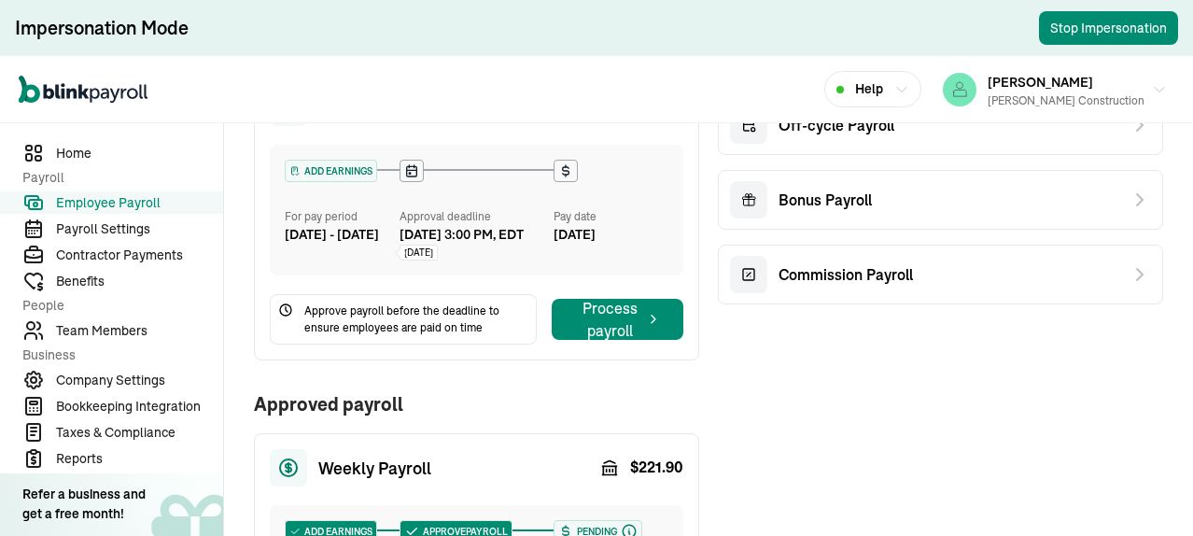
click at [123, 198] on span "Employee Payroll" at bounding box center [139, 203] width 167 height 20
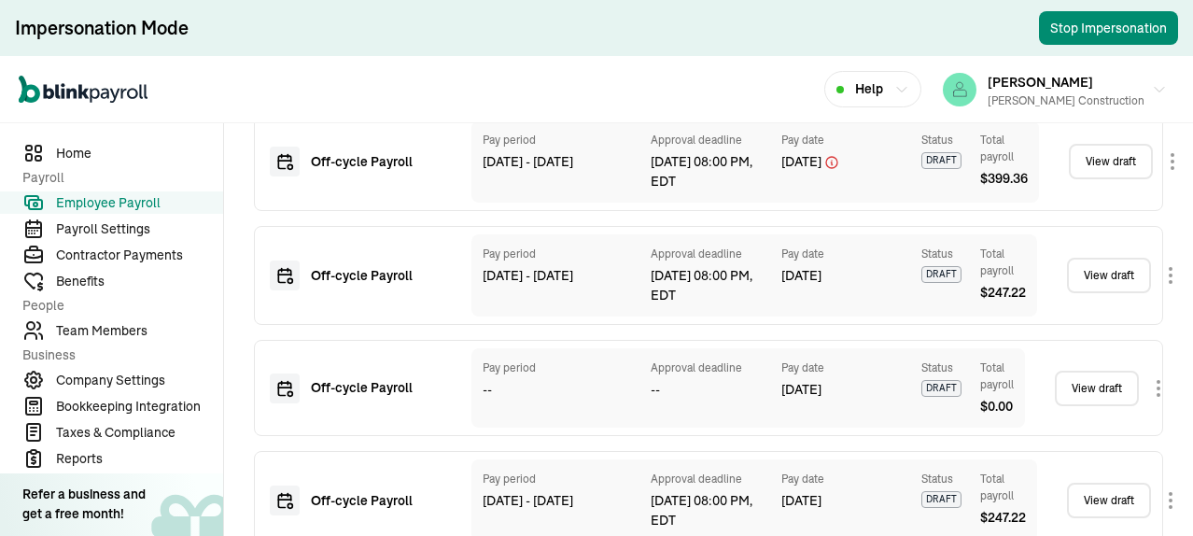
scroll to position [1076, 0]
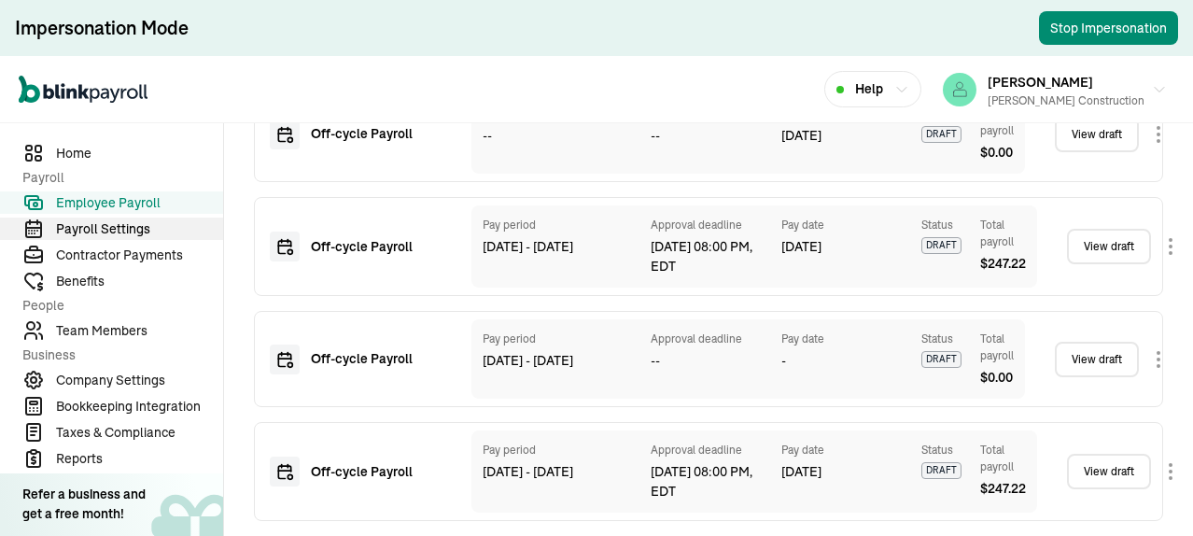
click at [112, 231] on span "Payroll Settings" at bounding box center [139, 229] width 167 height 20
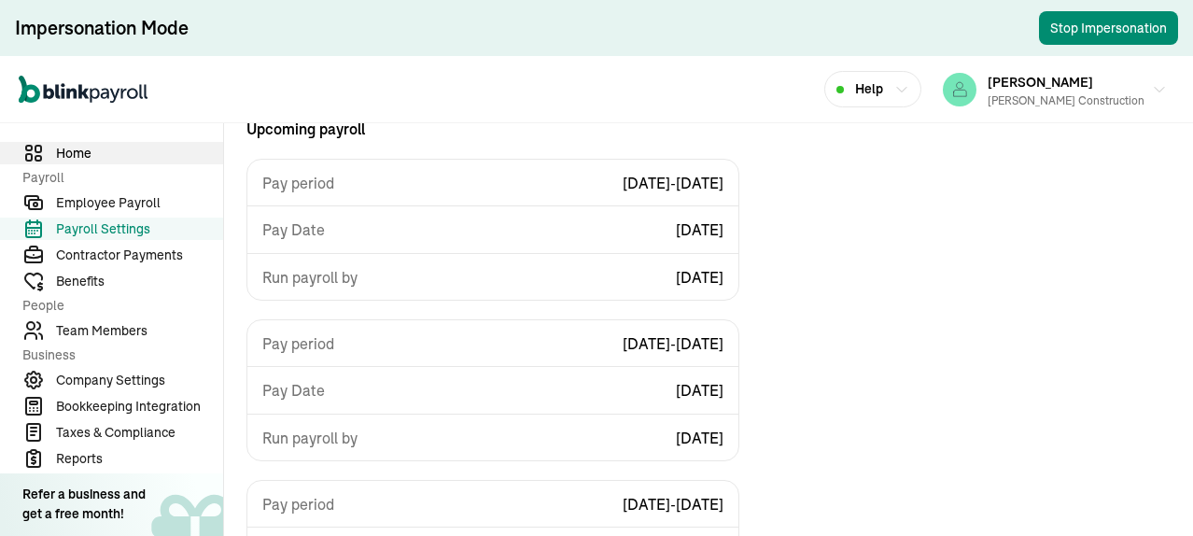
scroll to position [224, 0]
click at [67, 148] on span "Home" at bounding box center [139, 154] width 167 height 20
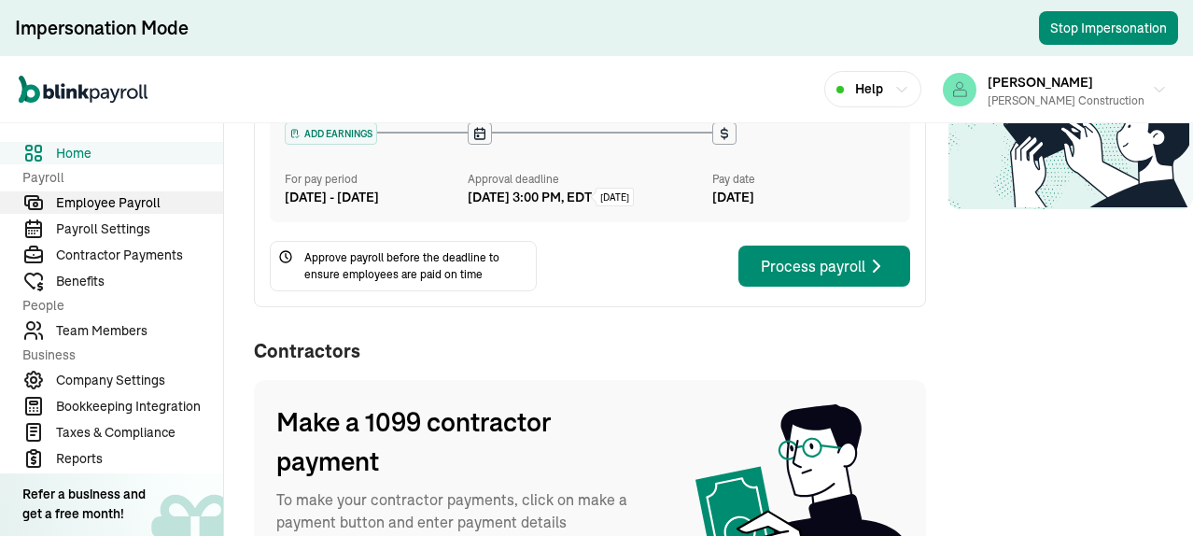
click at [131, 204] on span "Employee Payroll" at bounding box center [139, 203] width 167 height 20
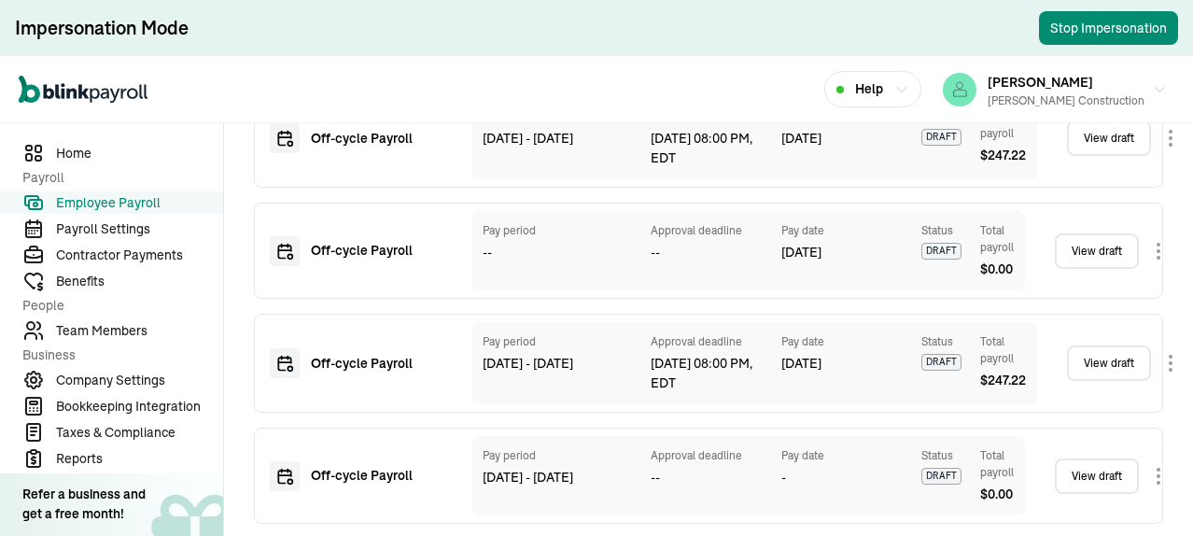
scroll to position [1076, 0]
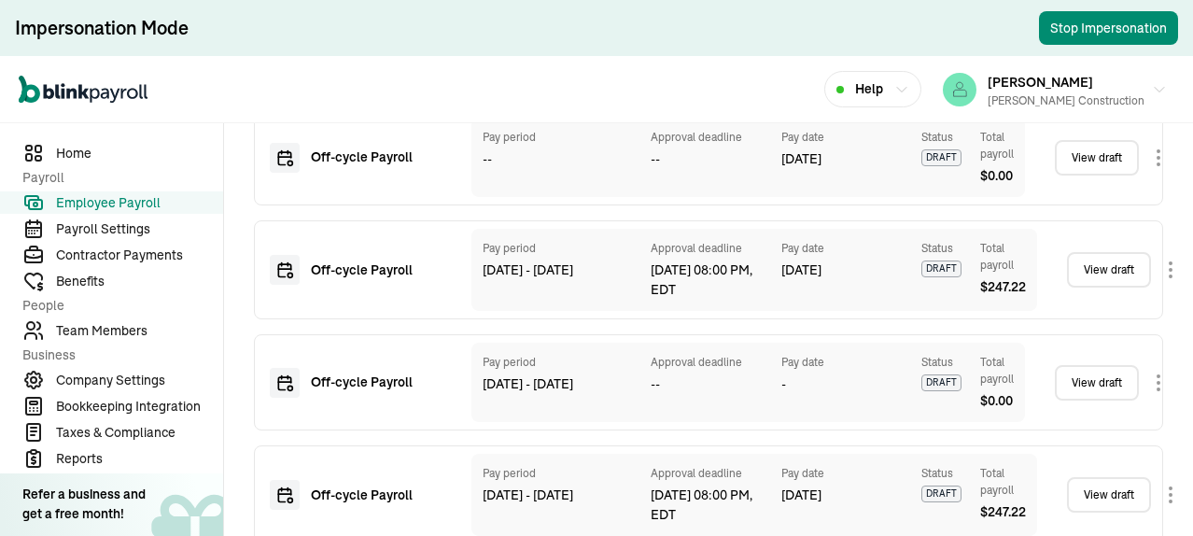
scroll to position [1076, 0]
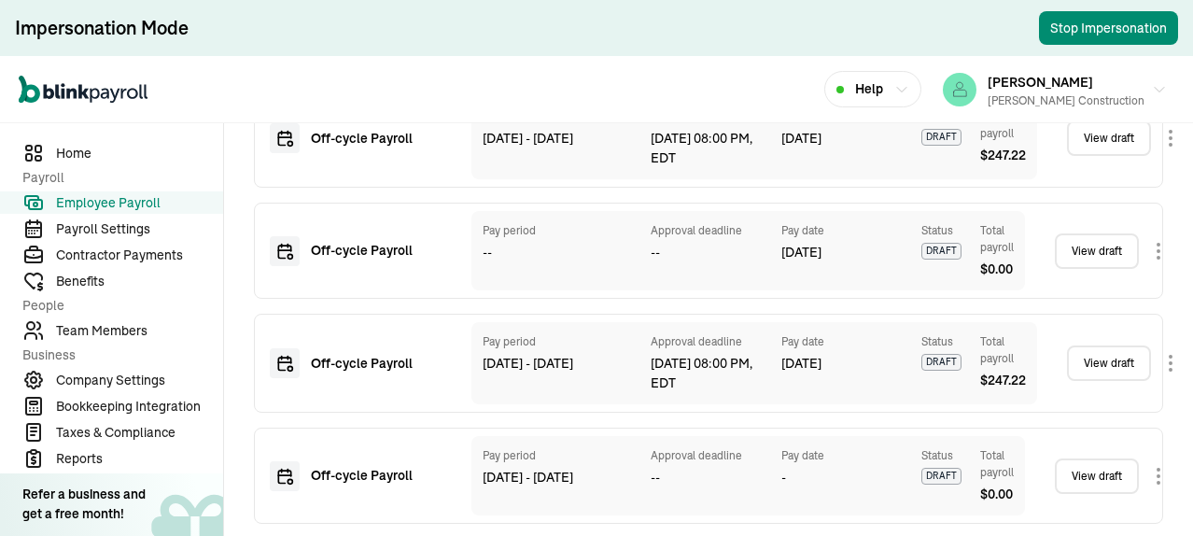
scroll to position [1076, 0]
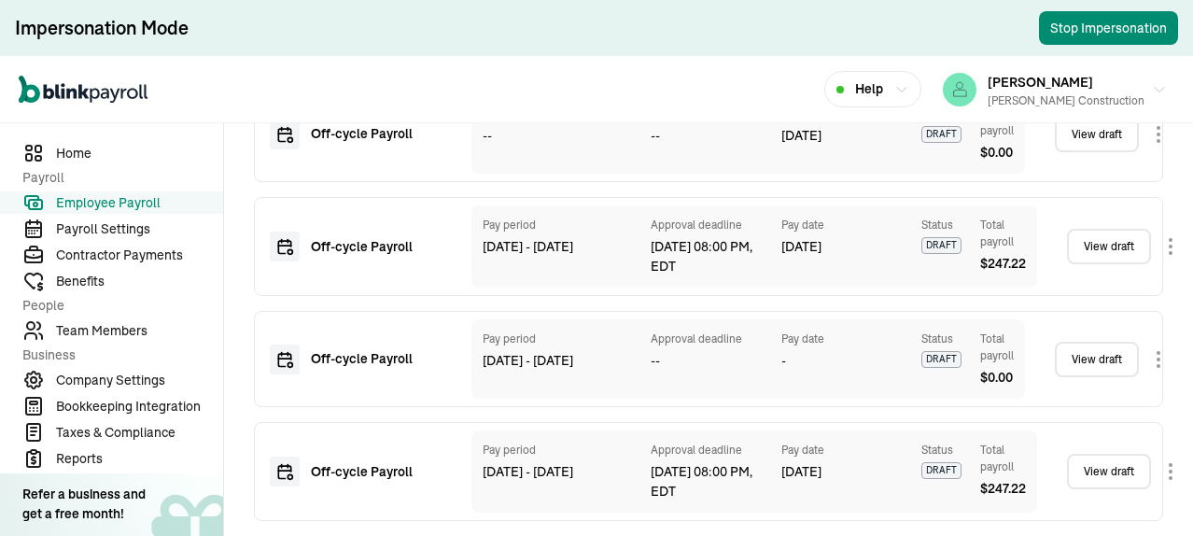
click at [1096, 460] on link "View draft" at bounding box center [1109, 471] width 84 height 35
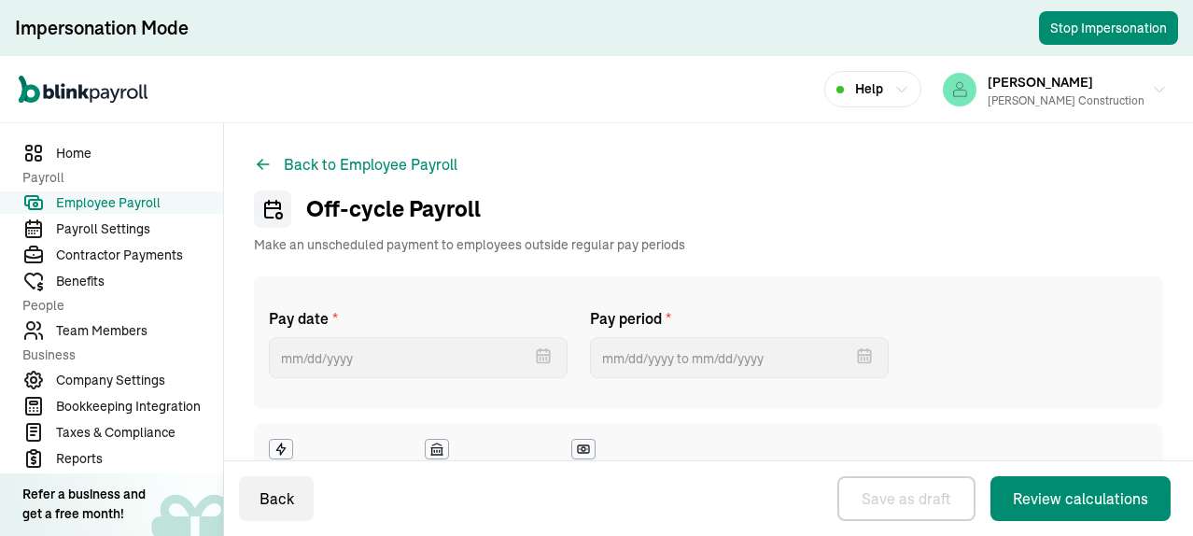
select select "manual"
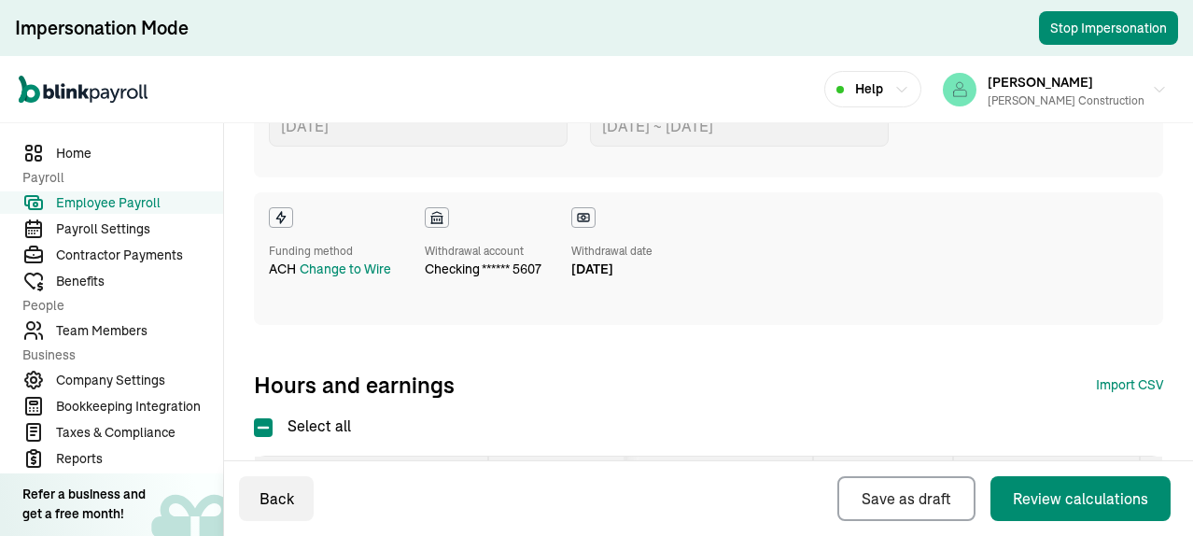
scroll to position [511, 0]
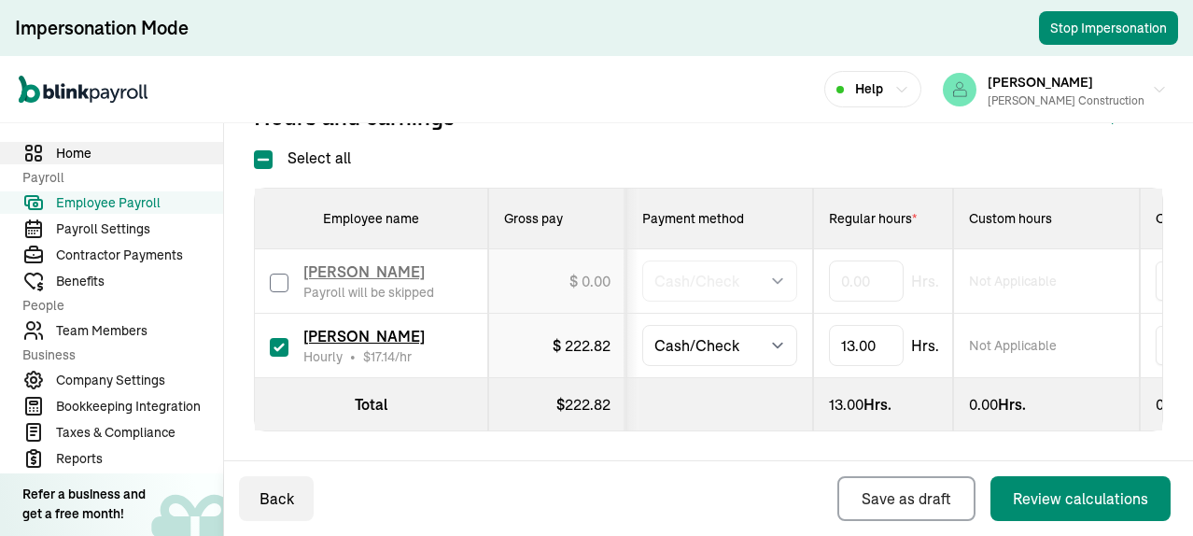
click at [64, 150] on span "Home" at bounding box center [139, 154] width 167 height 20
click at [73, 152] on span "Home" at bounding box center [139, 154] width 167 height 20
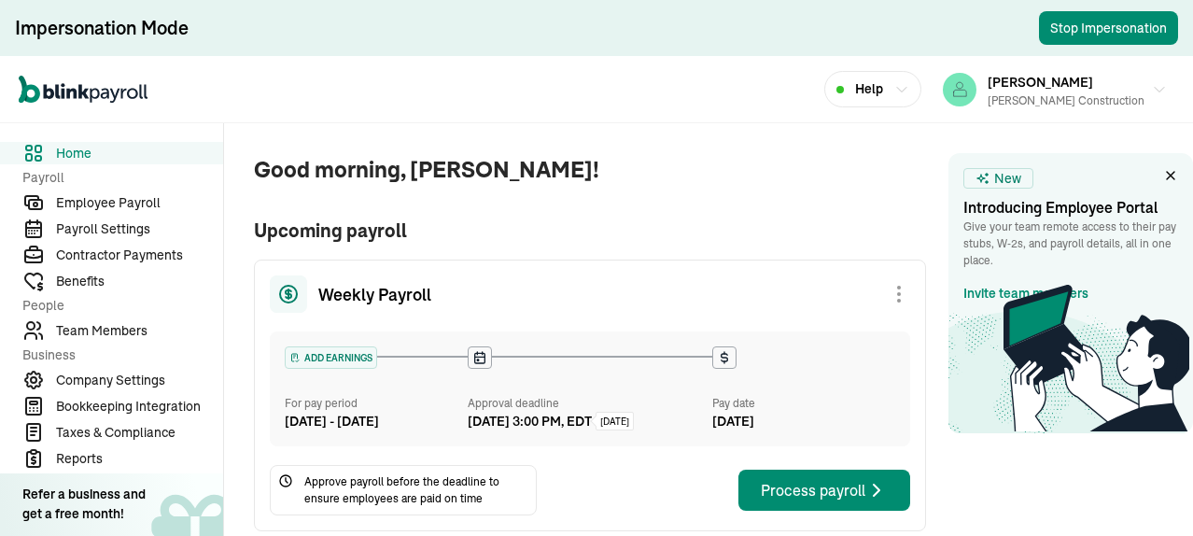
scroll to position [187, 0]
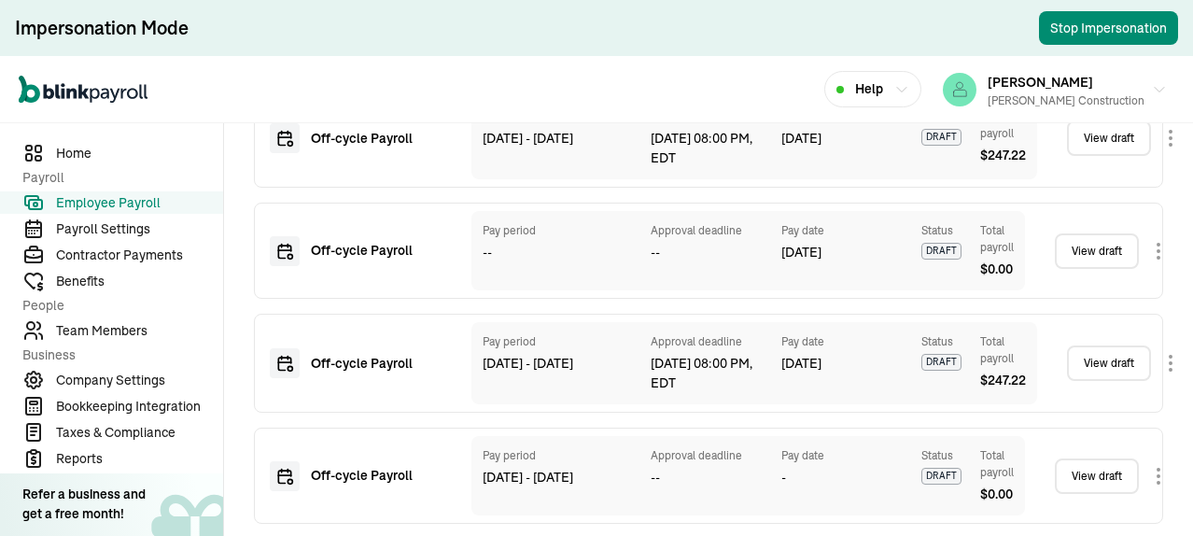
scroll to position [1076, 0]
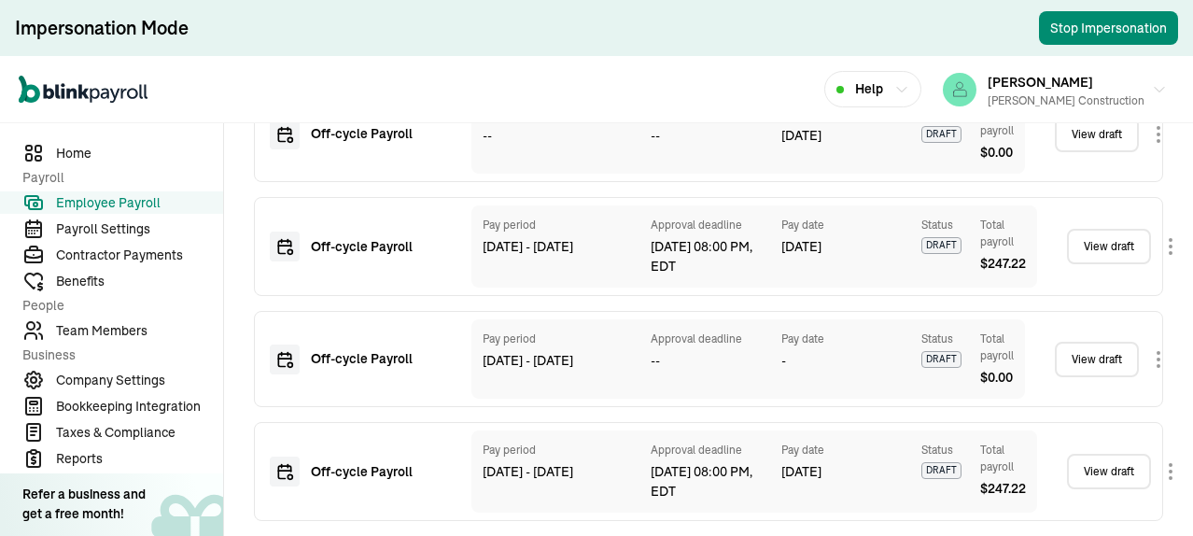
click at [1096, 460] on link "View draft" at bounding box center [1109, 471] width 84 height 35
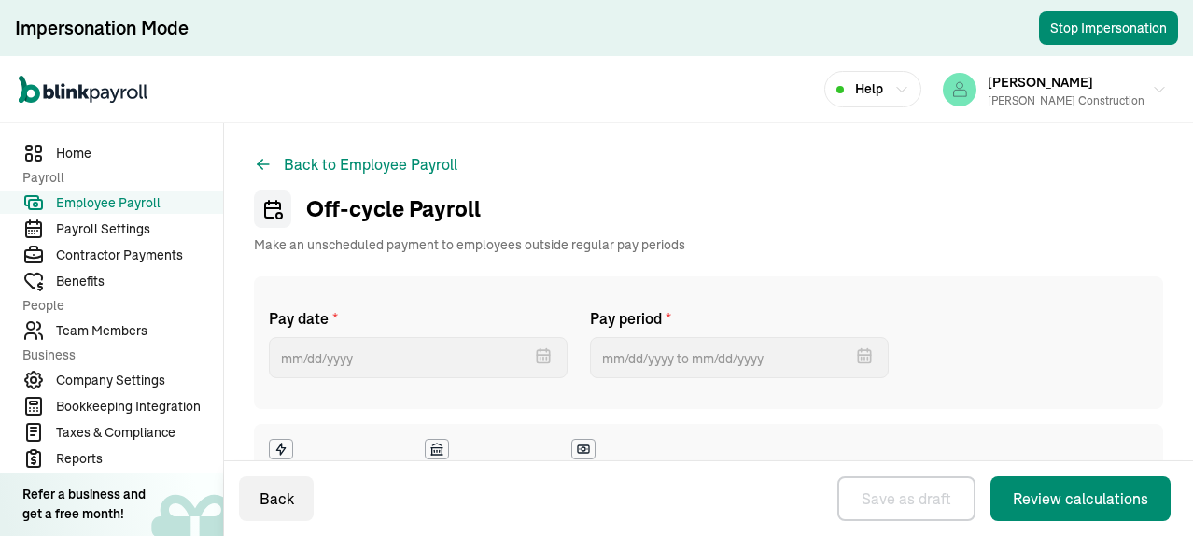
select select "manual"
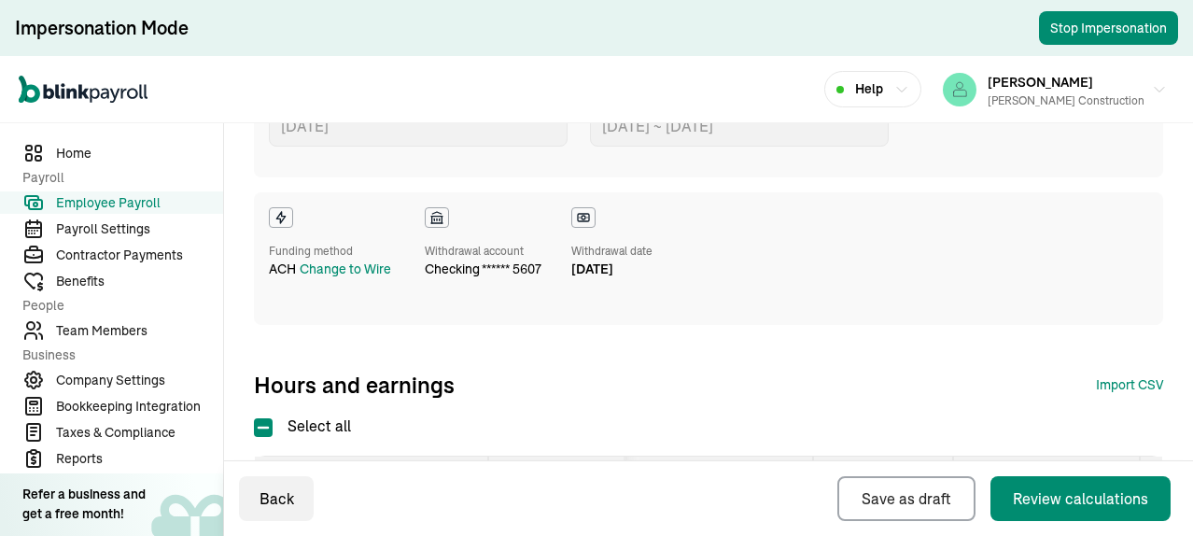
scroll to position [511, 0]
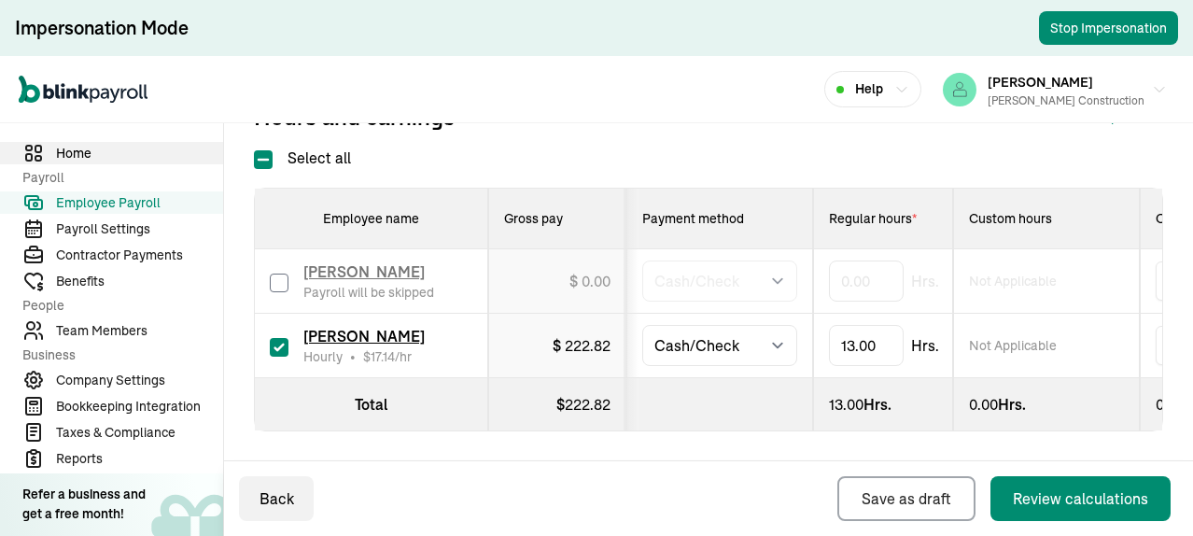
click at [64, 150] on span "Home" at bounding box center [139, 154] width 167 height 20
click at [73, 152] on span "Home" at bounding box center [139, 154] width 167 height 20
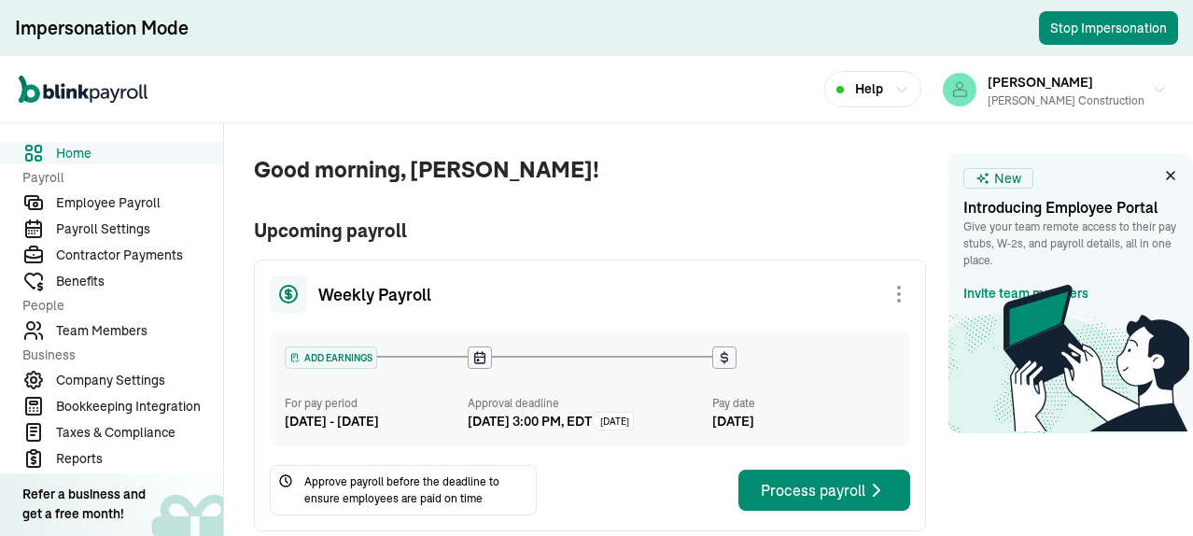
scroll to position [187, 0]
